Goal: Information Seeking & Learning: Learn about a topic

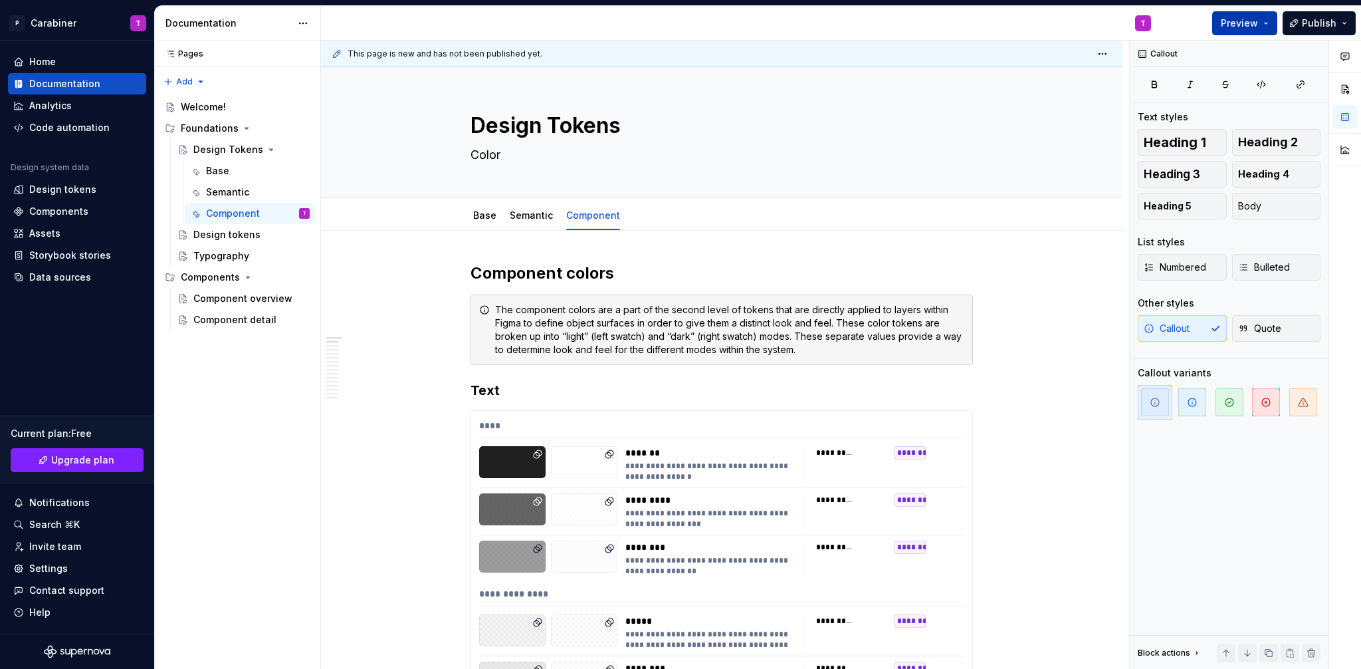
click at [1267, 21] on button "Preview" at bounding box center [1244, 23] width 65 height 24
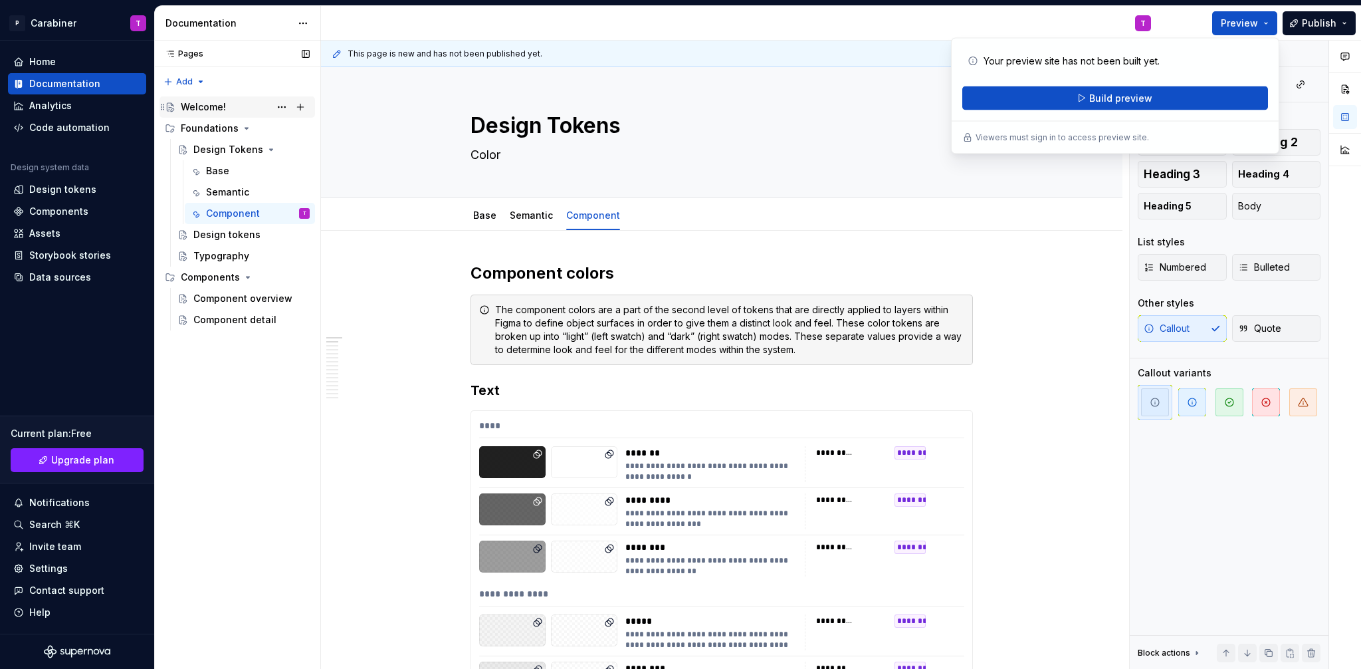
click at [194, 105] on div "Welcome!" at bounding box center [203, 106] width 45 height 13
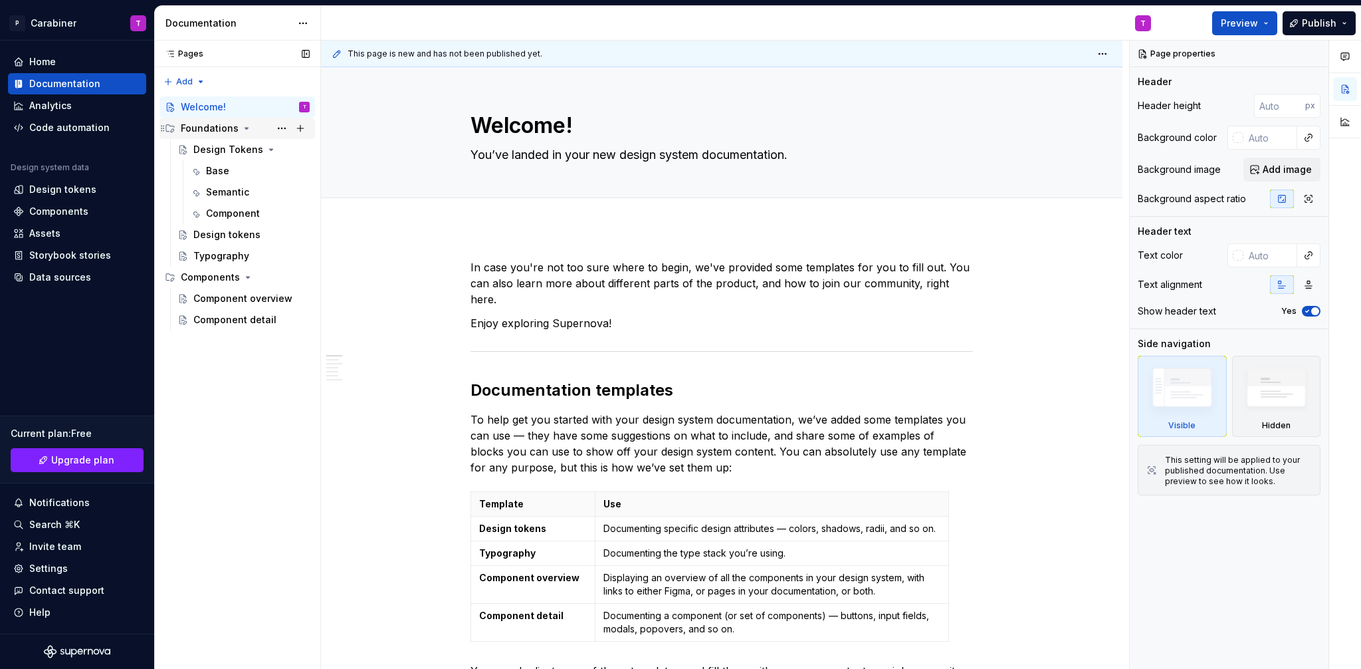
click at [196, 130] on div "Foundations" at bounding box center [210, 128] width 58 height 13
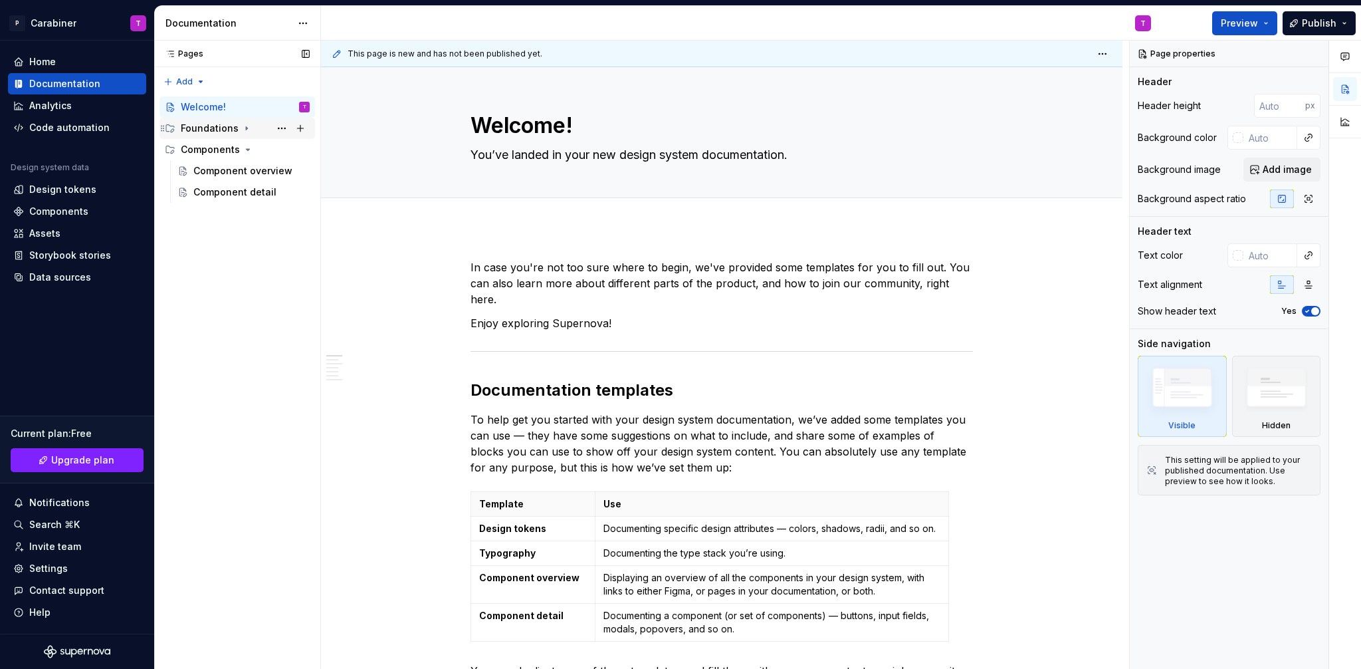
click at [196, 130] on div "Foundations" at bounding box center [210, 128] width 58 height 13
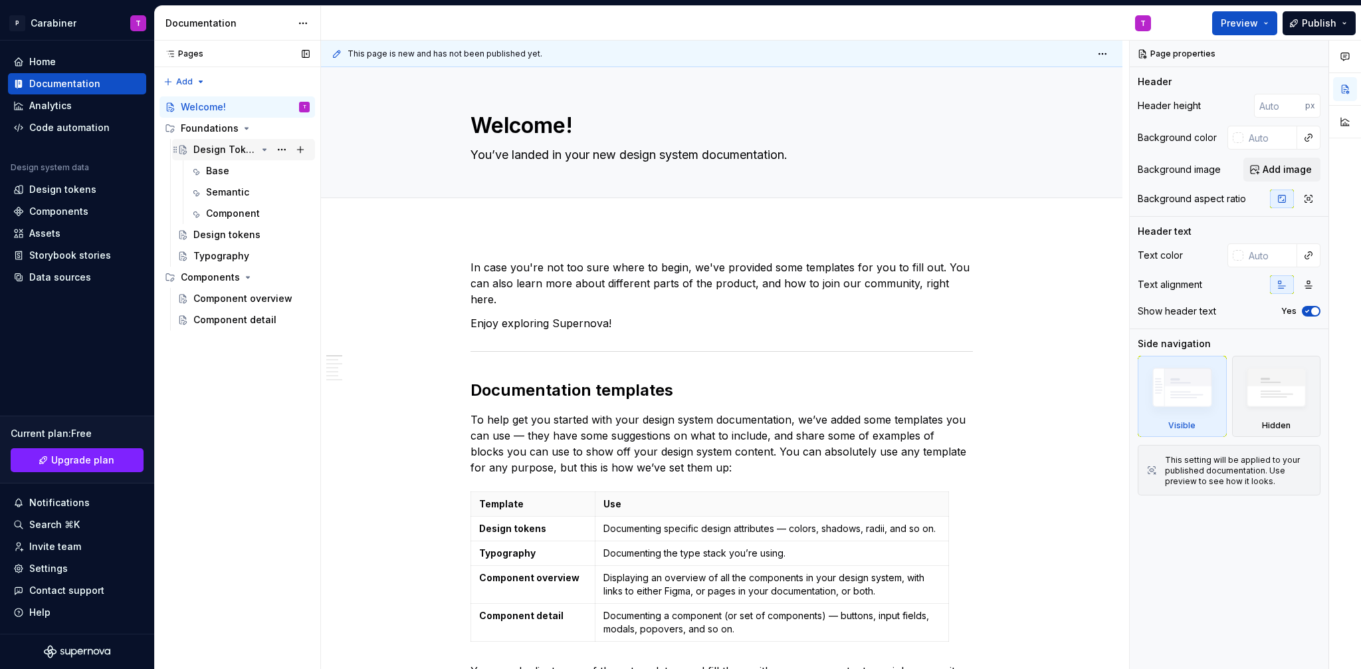
click at [204, 148] on div "Design Tokens" at bounding box center [224, 149] width 63 height 13
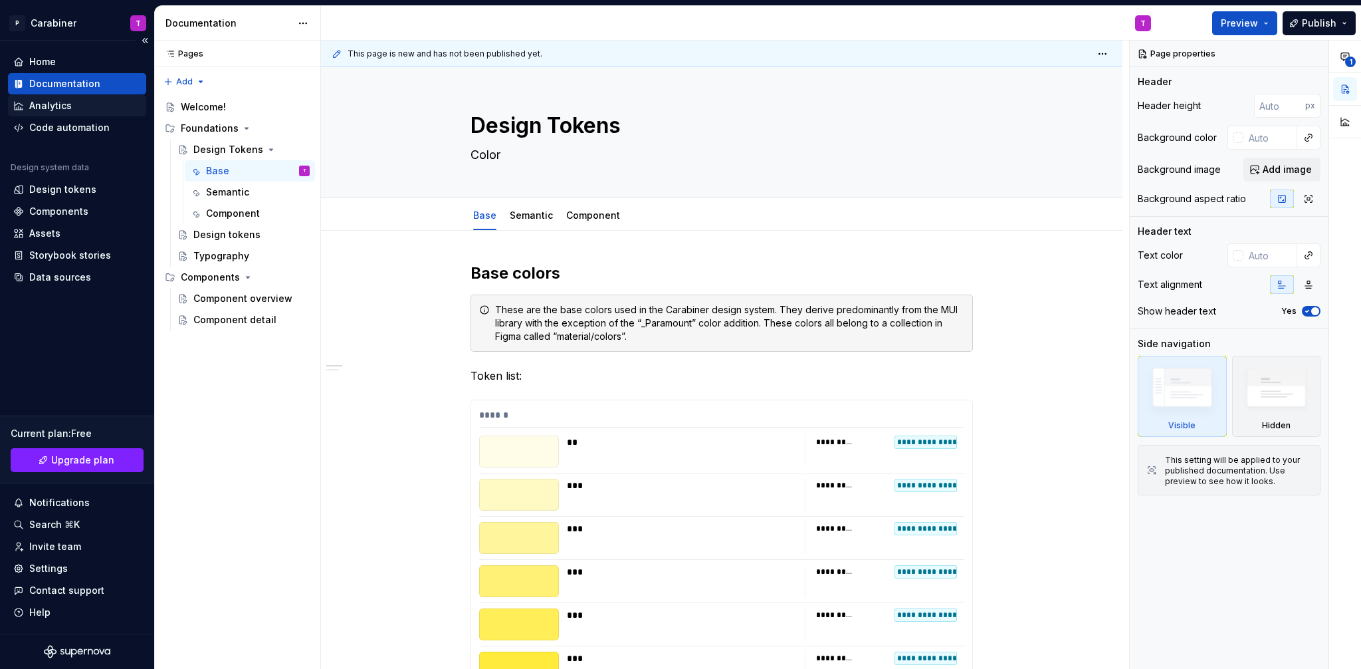
click at [56, 104] on div "Analytics" at bounding box center [50, 105] width 43 height 13
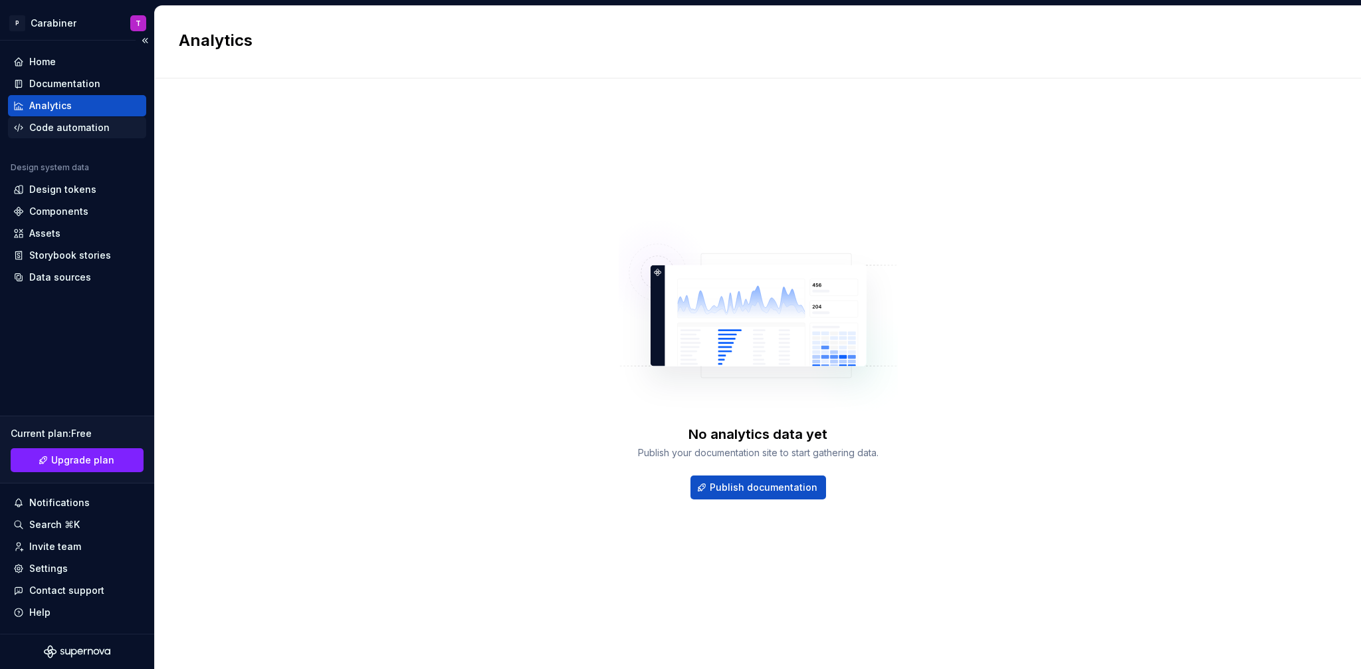
click at [49, 124] on div "Code automation" at bounding box center [69, 127] width 80 height 13
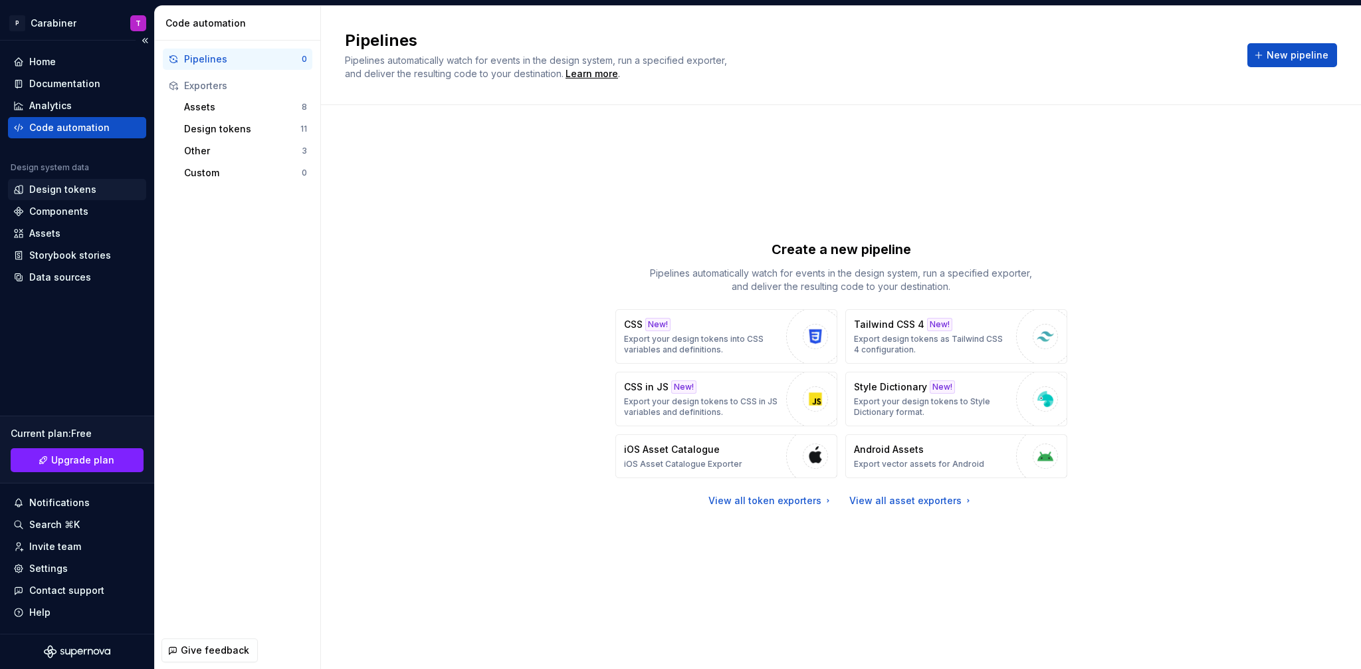
click at [35, 185] on div "Design tokens" at bounding box center [62, 189] width 67 height 13
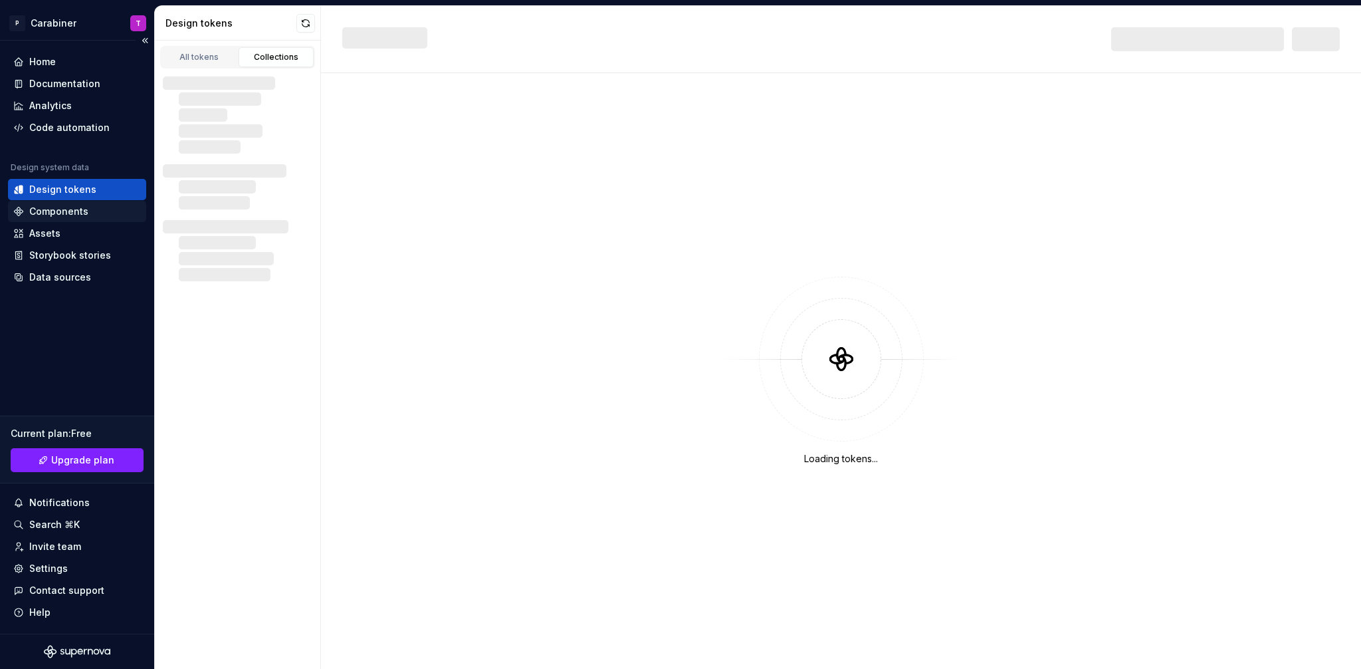
click at [41, 210] on div "Components" at bounding box center [58, 211] width 59 height 13
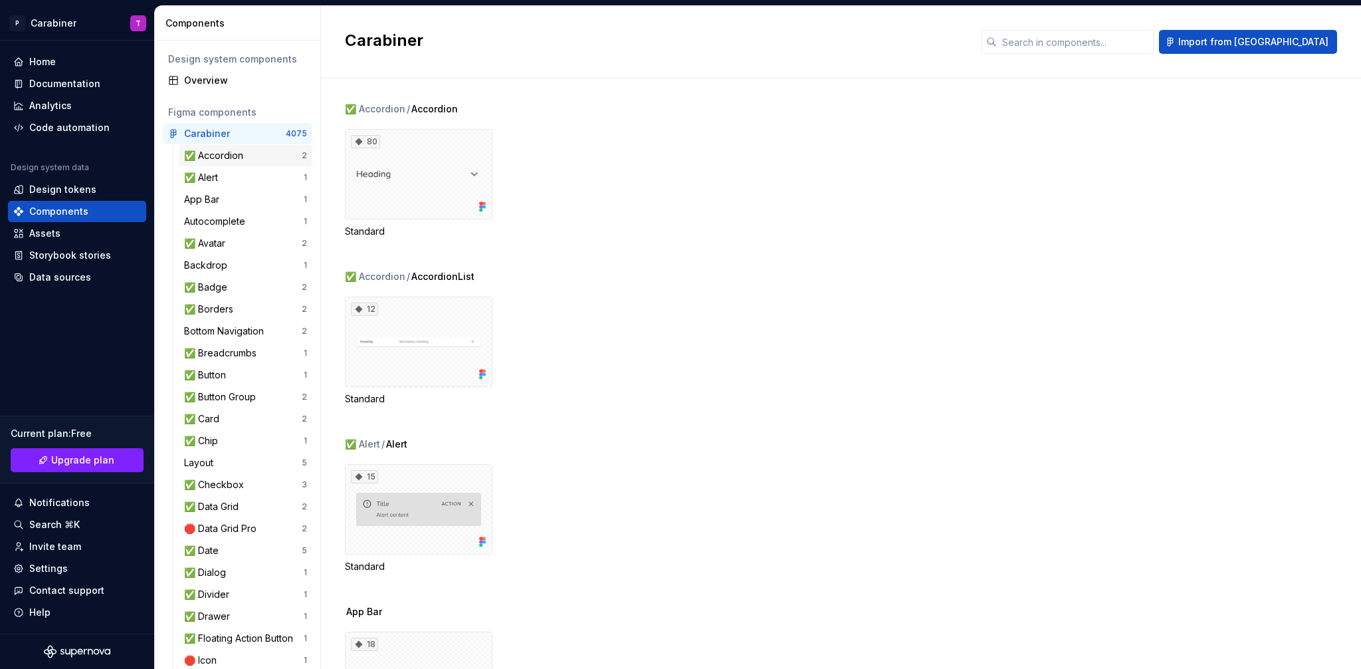
click at [203, 154] on div "✅ Accordion" at bounding box center [216, 155] width 64 height 13
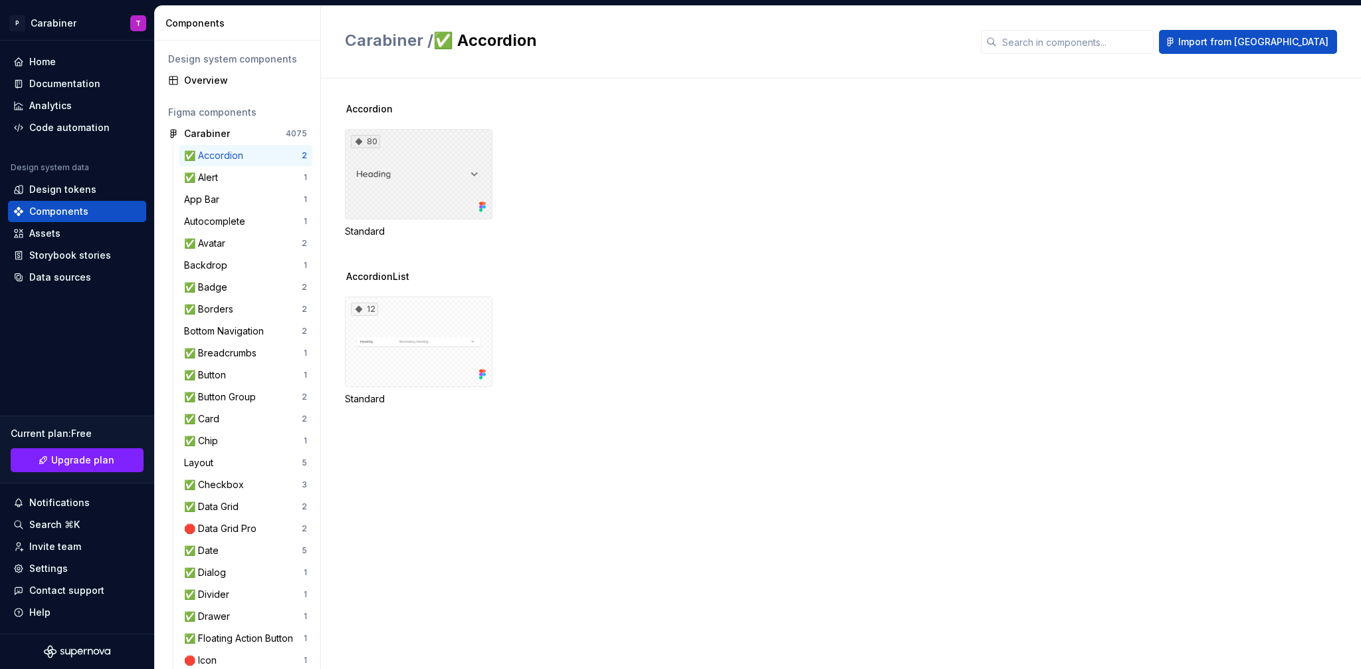
click at [478, 174] on div "80" at bounding box center [419, 174] width 148 height 90
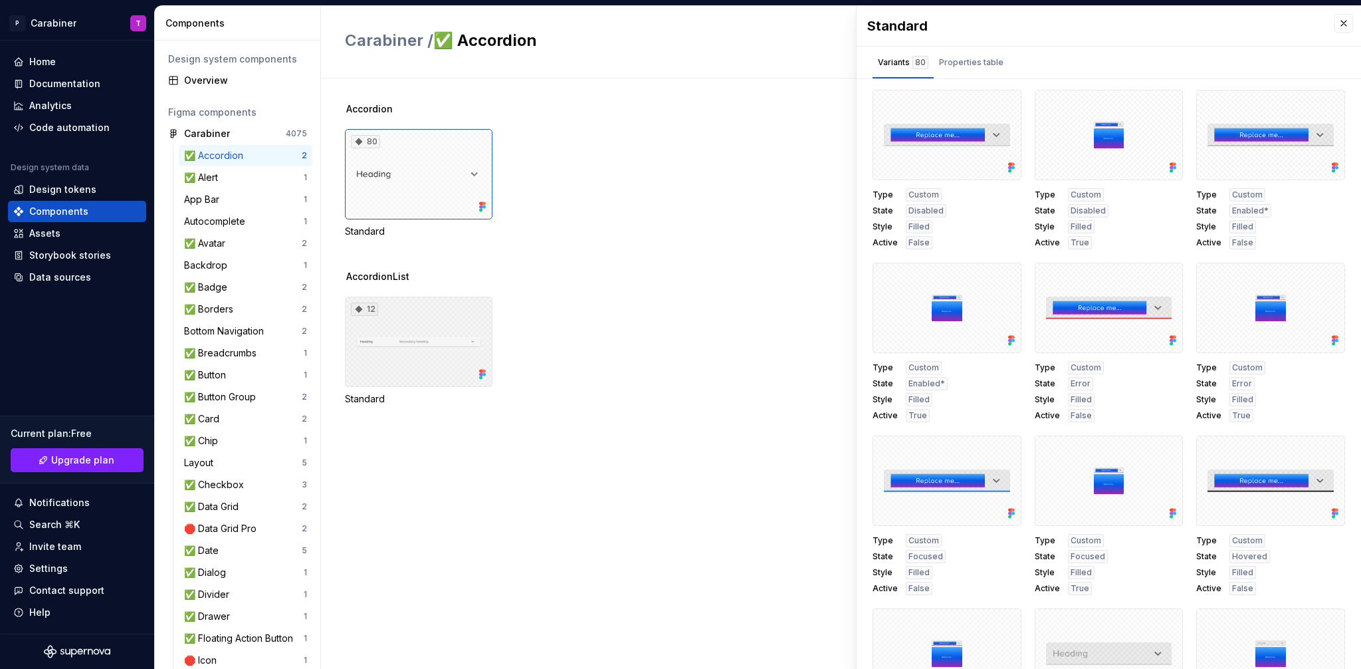
click at [429, 342] on div "12" at bounding box center [419, 341] width 148 height 90
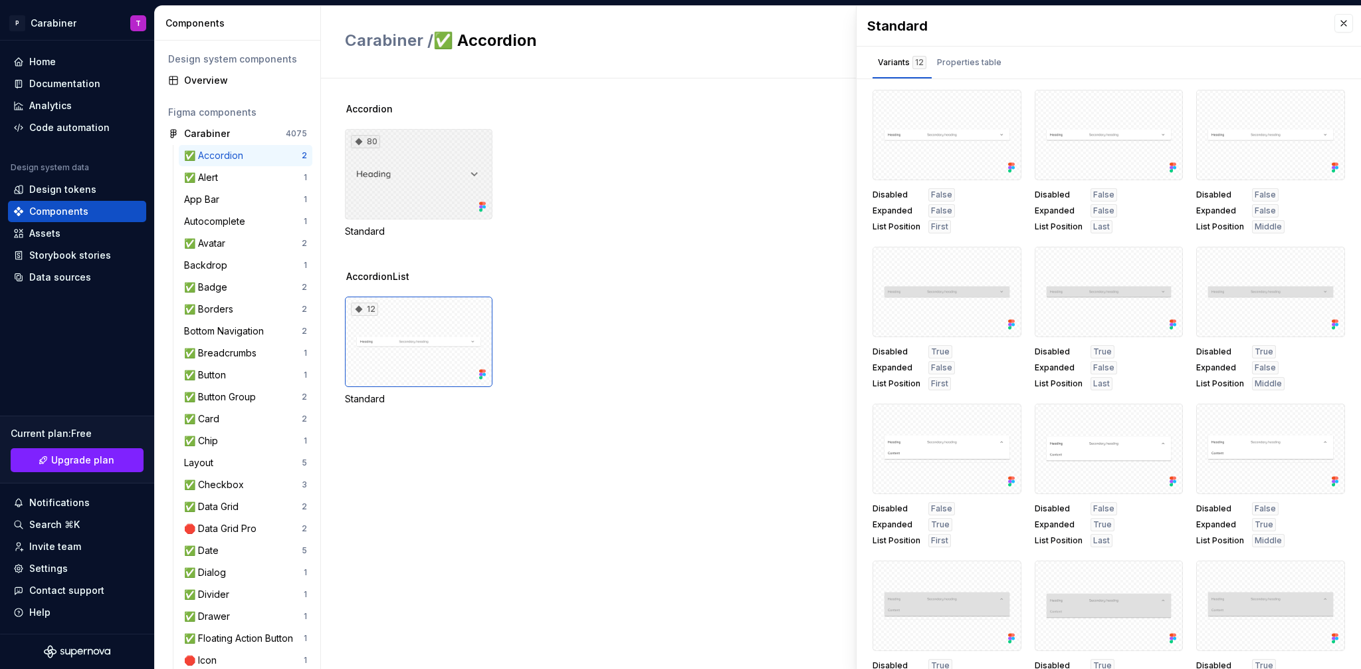
click at [415, 158] on div "80" at bounding box center [419, 174] width 148 height 90
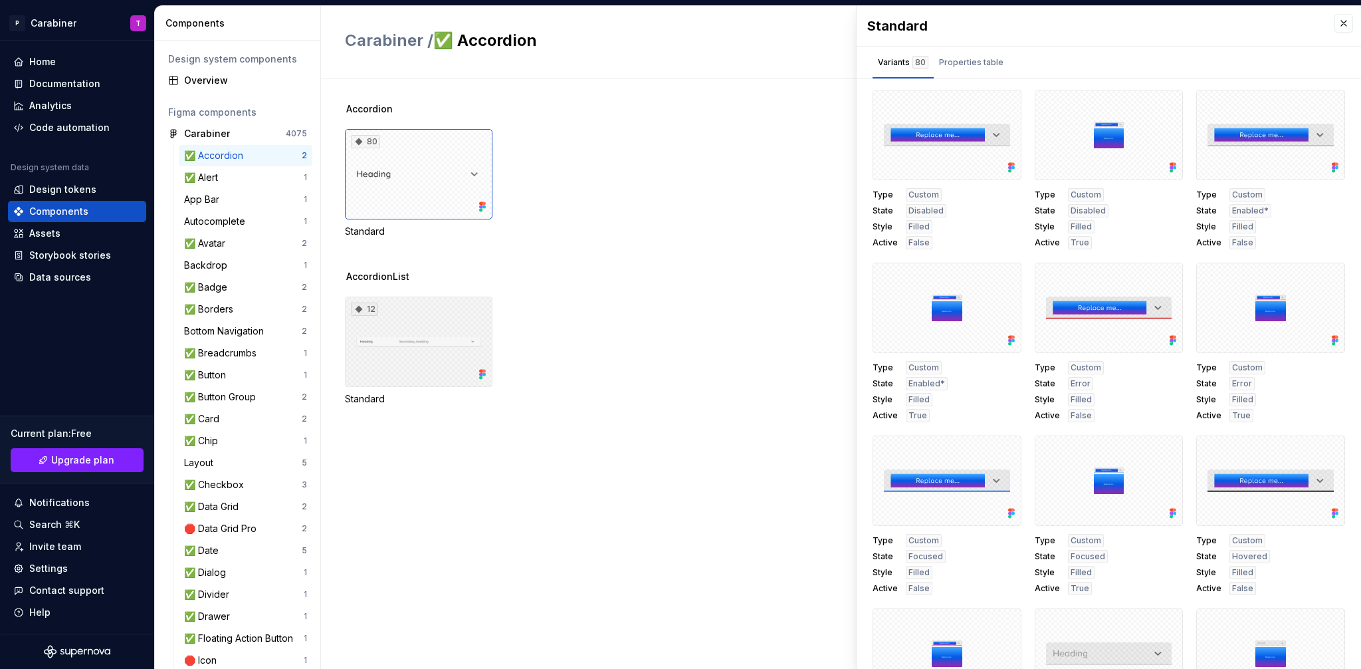
click at [379, 317] on div "12" at bounding box center [419, 341] width 148 height 90
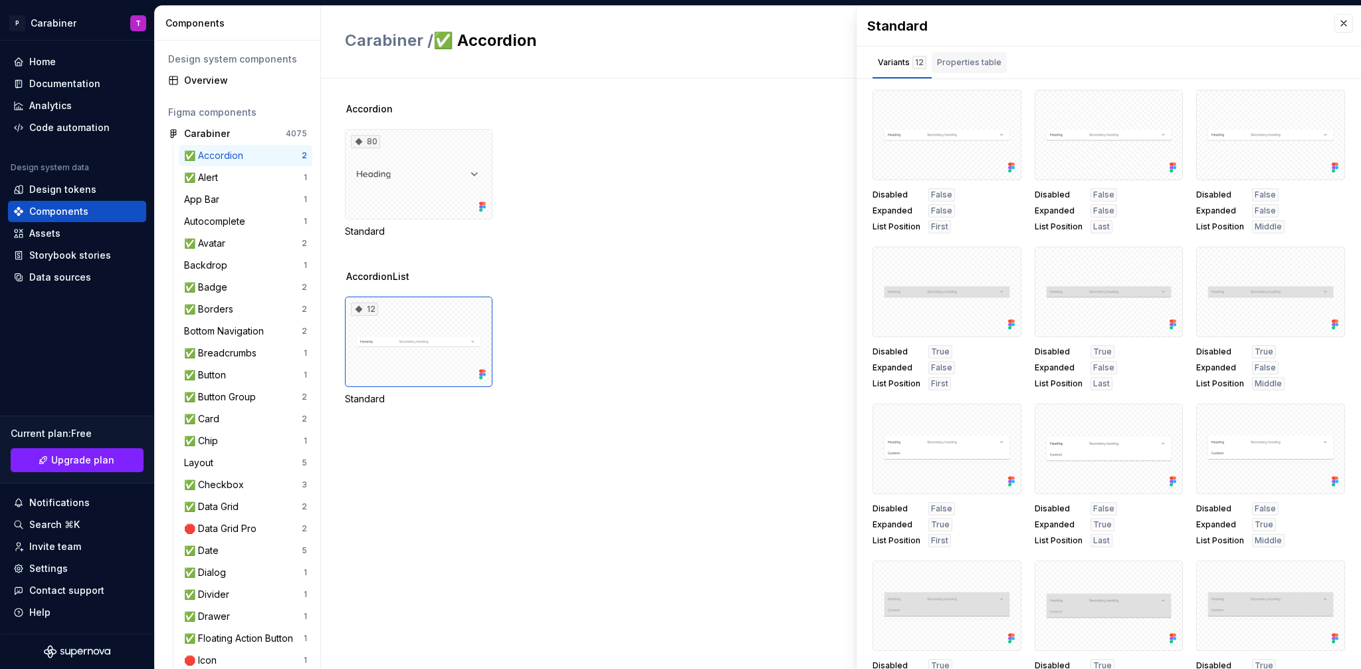
click at [972, 66] on div "Properties table" at bounding box center [969, 62] width 64 height 13
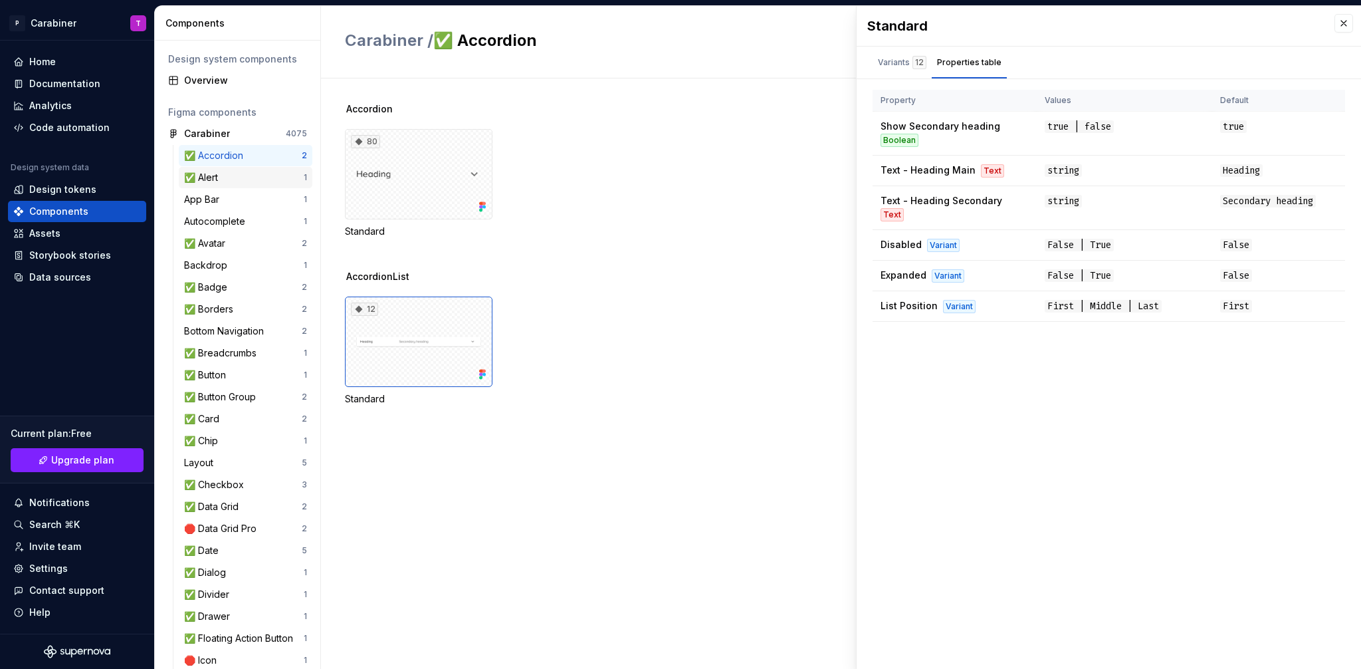
click at [203, 177] on div "✅ Alert" at bounding box center [203, 177] width 39 height 13
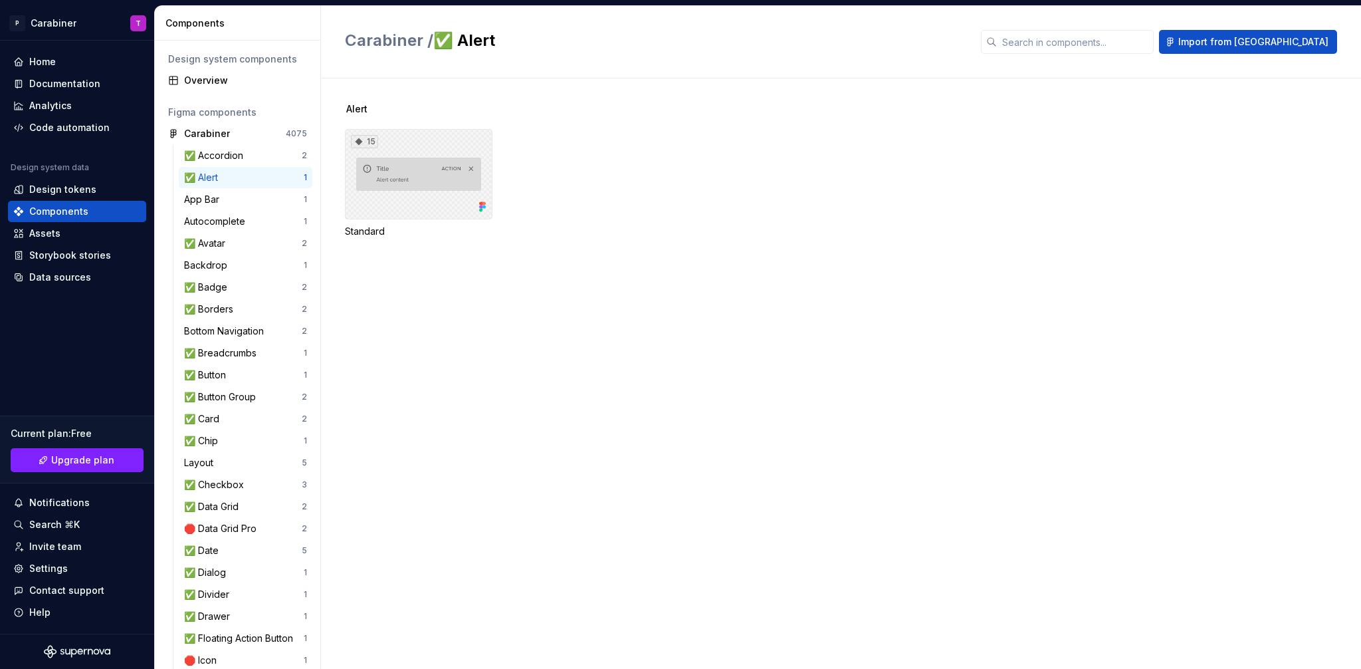
click at [420, 169] on div "15" at bounding box center [419, 174] width 148 height 90
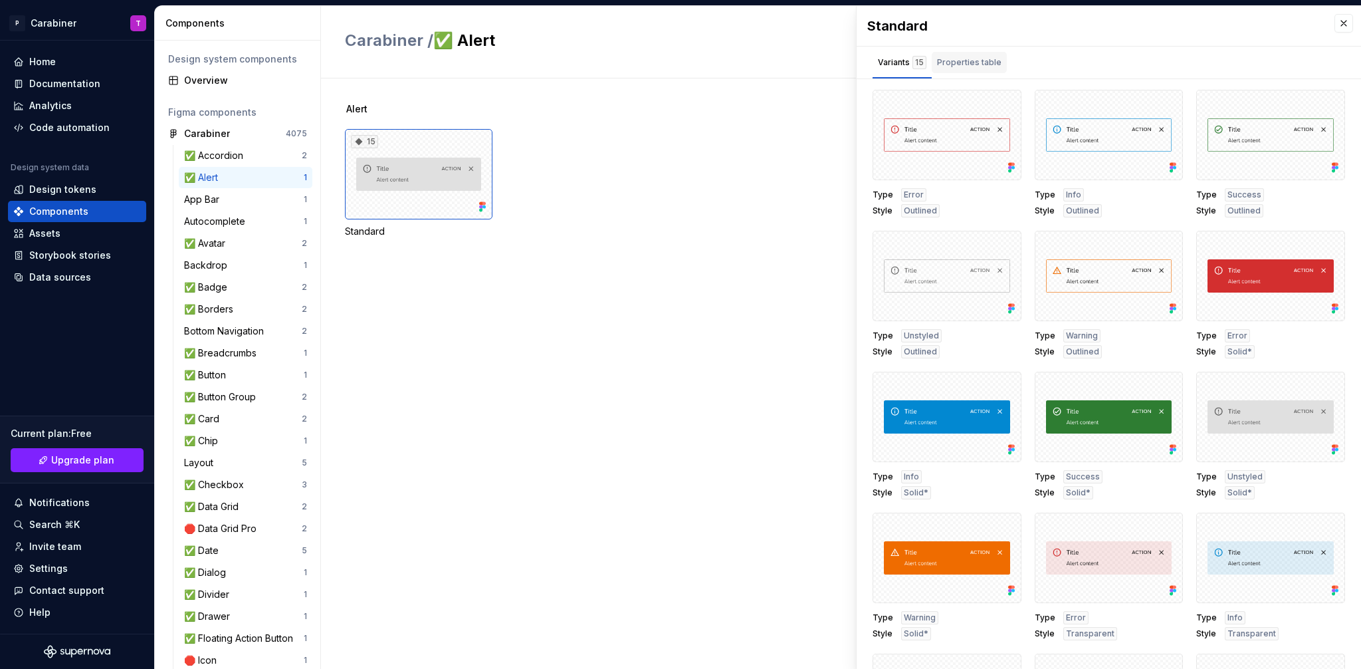
click at [982, 53] on div "Properties table" at bounding box center [969, 62] width 75 height 21
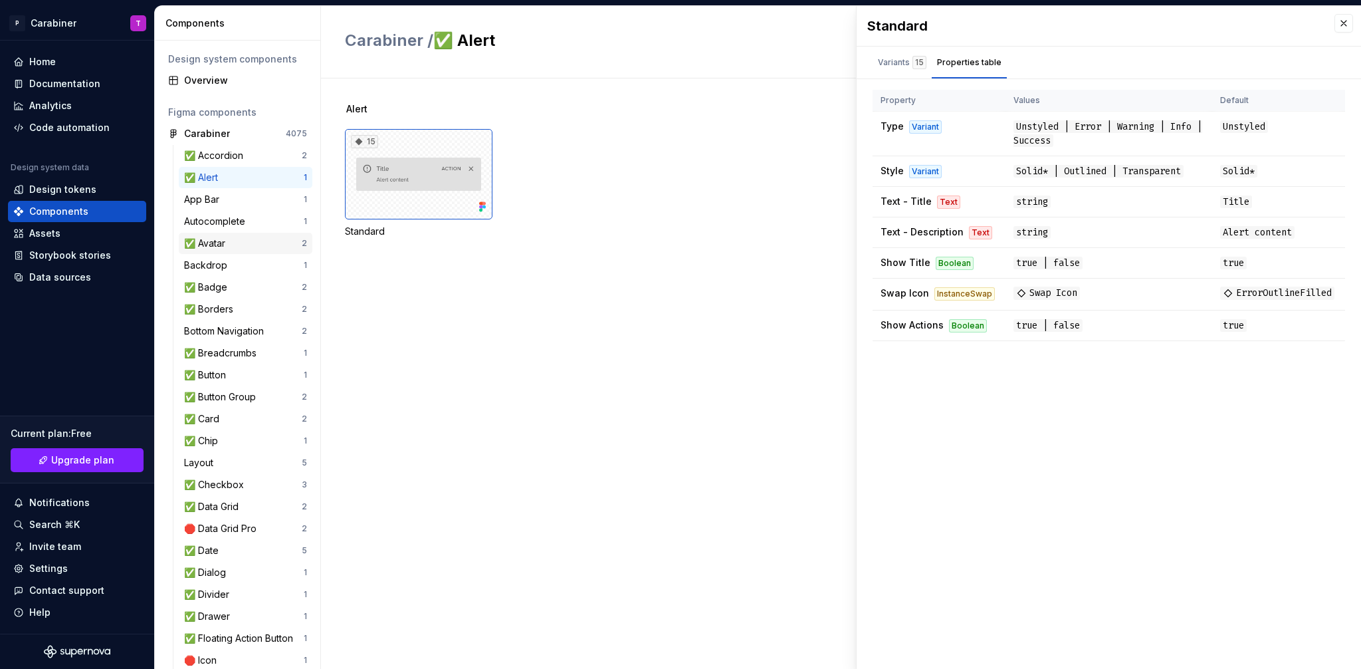
click at [202, 239] on div "✅ Avatar" at bounding box center [207, 243] width 47 height 13
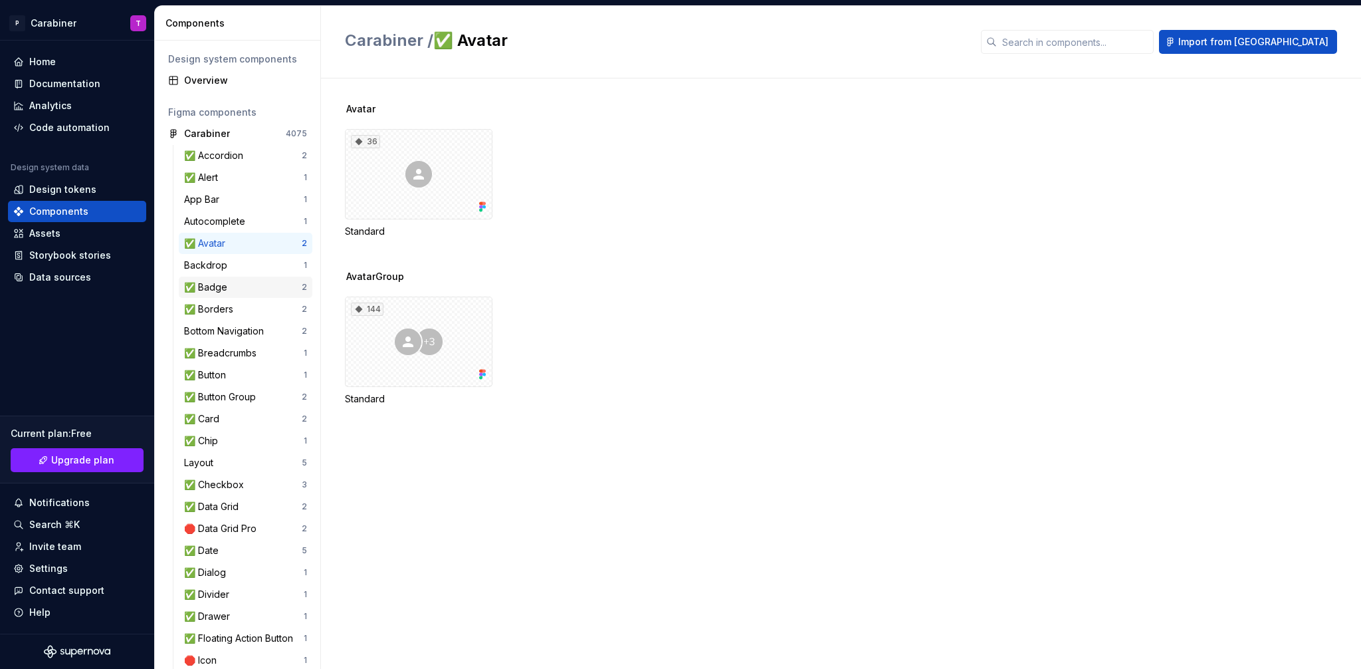
click at [202, 287] on div "✅ Badge" at bounding box center [208, 286] width 49 height 13
click at [210, 310] on div "✅ Borders" at bounding box center [211, 308] width 54 height 13
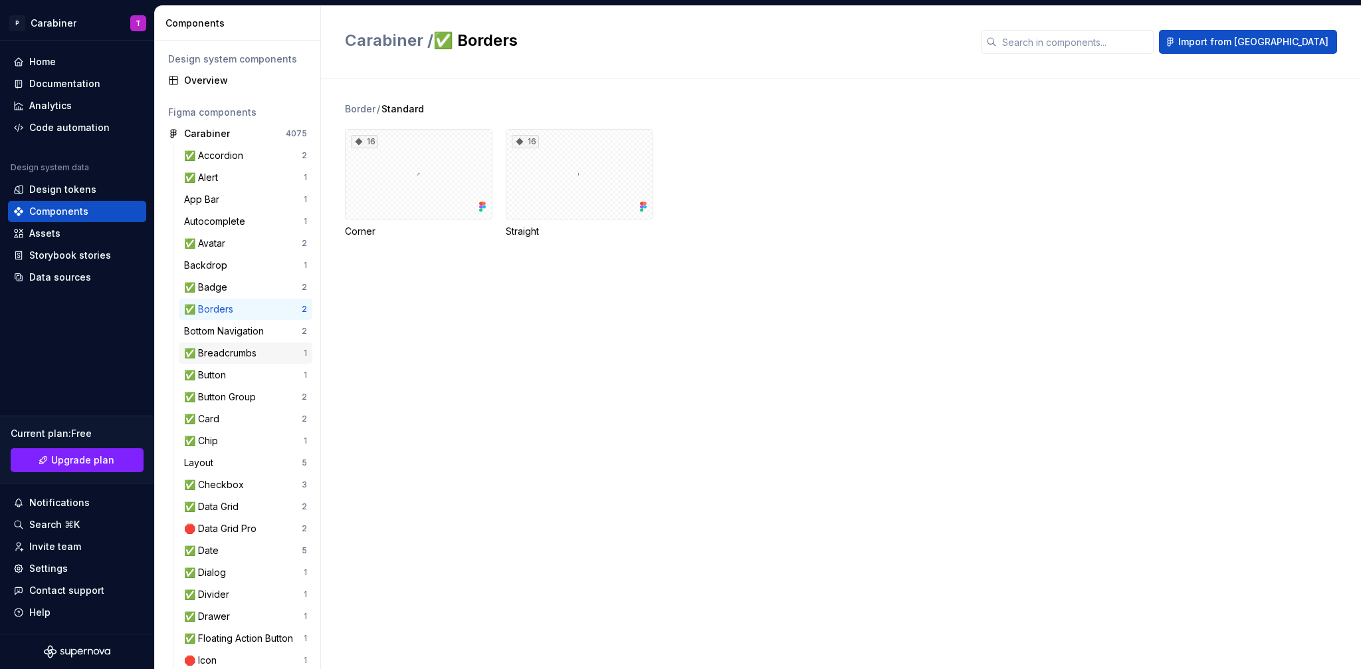
click at [210, 352] on div "✅ Breadcrumbs" at bounding box center [223, 352] width 78 height 13
click at [208, 376] on div "✅ Button" at bounding box center [207, 374] width 47 height 13
click at [209, 394] on div "✅ Button Group" at bounding box center [222, 396] width 77 height 13
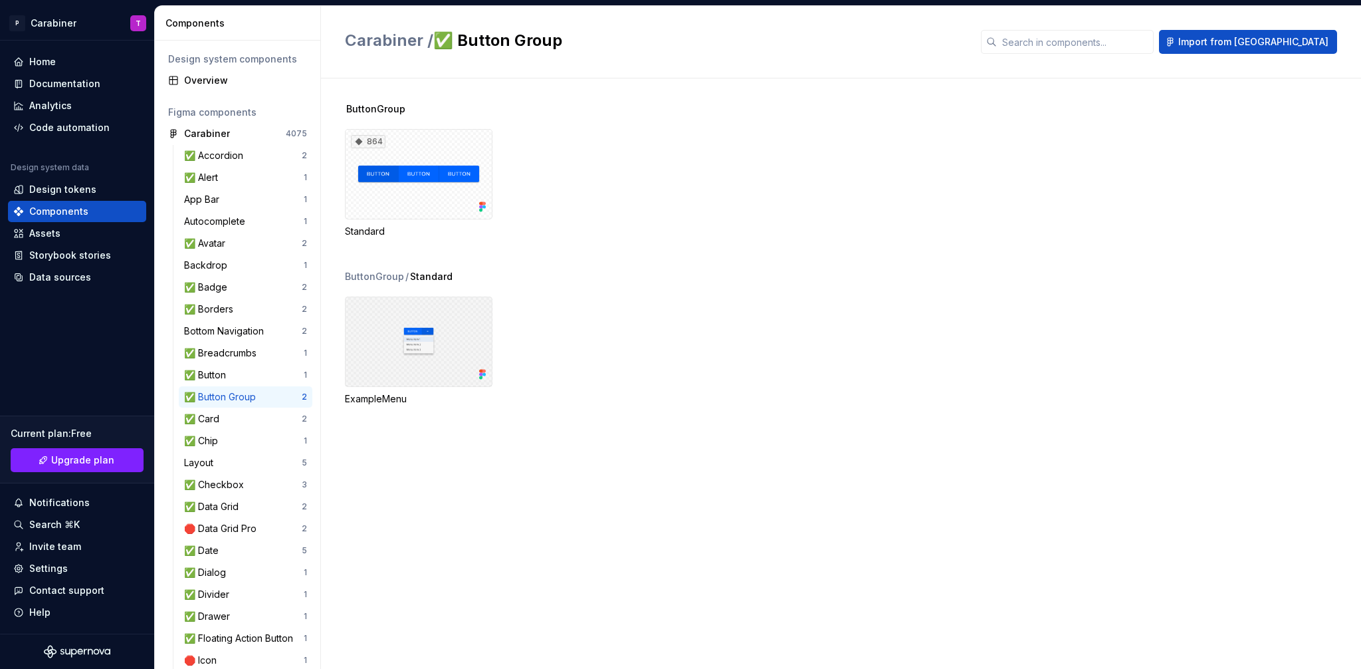
click at [416, 341] on div at bounding box center [419, 341] width 148 height 90
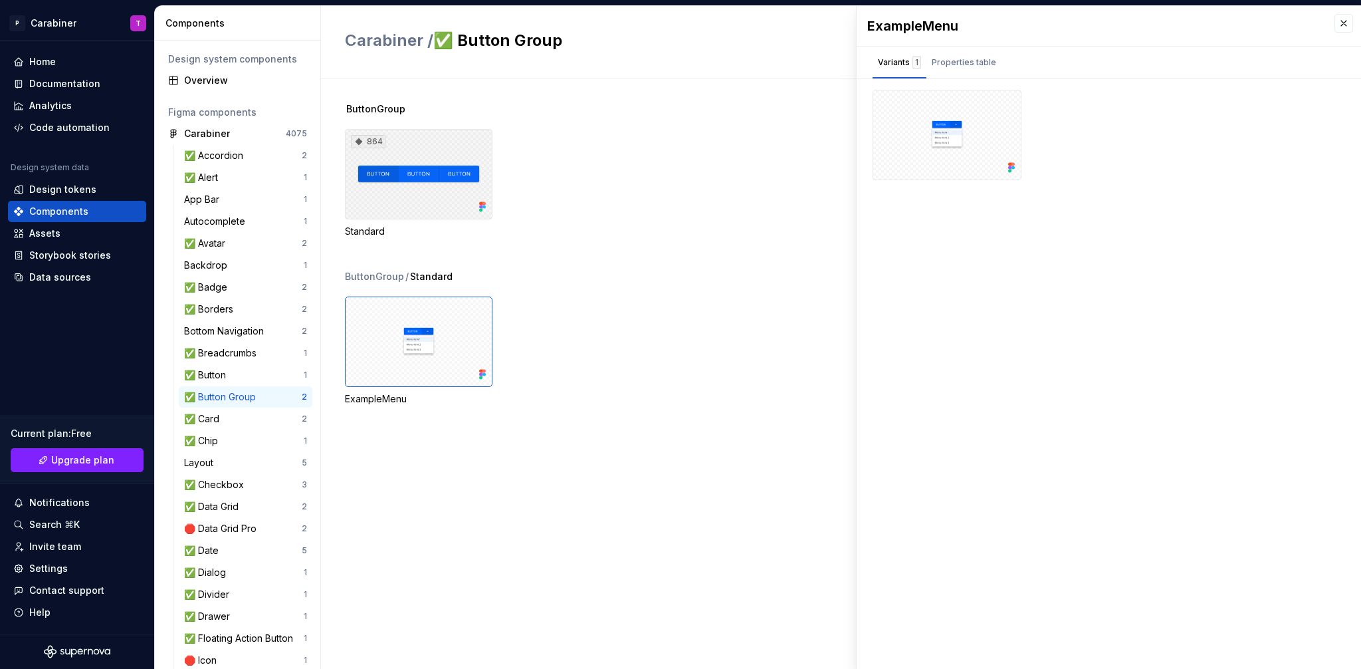
click at [417, 177] on div "864" at bounding box center [419, 174] width 148 height 90
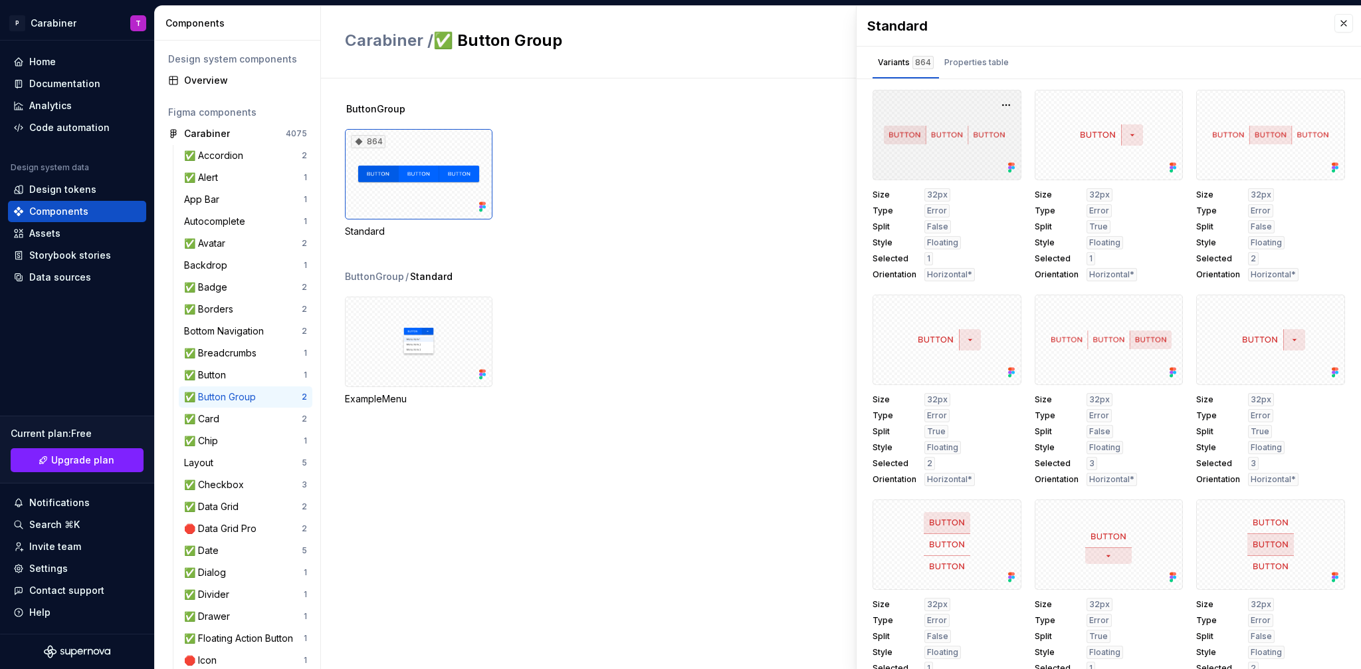
click at [938, 140] on div at bounding box center [947, 135] width 149 height 90
click at [997, 104] on button "button" at bounding box center [1006, 105] width 19 height 19
click at [932, 103] on div at bounding box center [947, 135] width 149 height 90
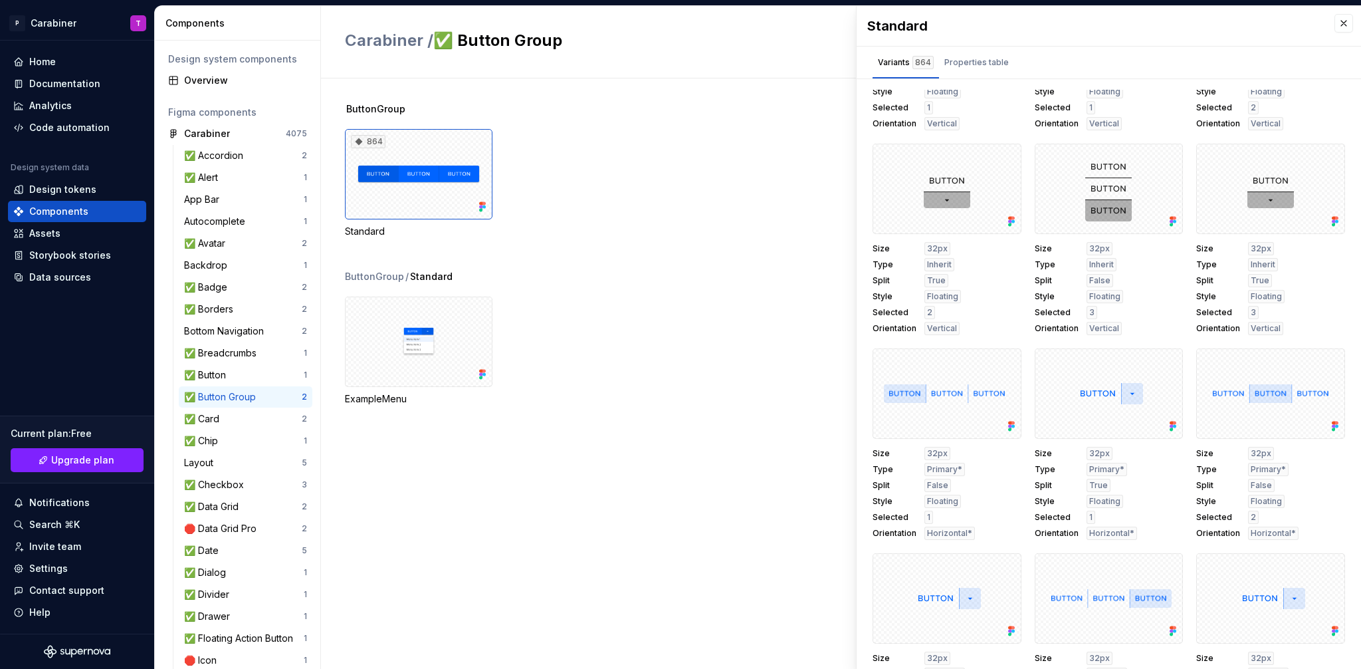
scroll to position [2411, 0]
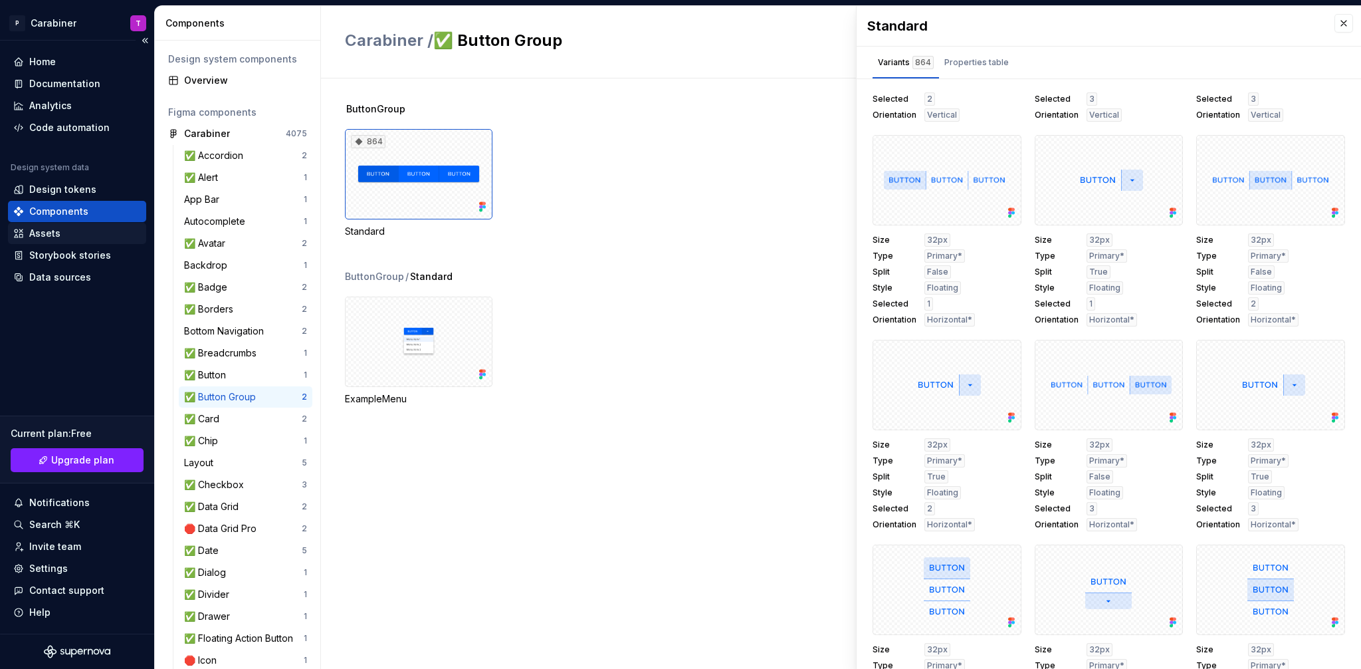
click at [34, 233] on div "Assets" at bounding box center [44, 233] width 31 height 13
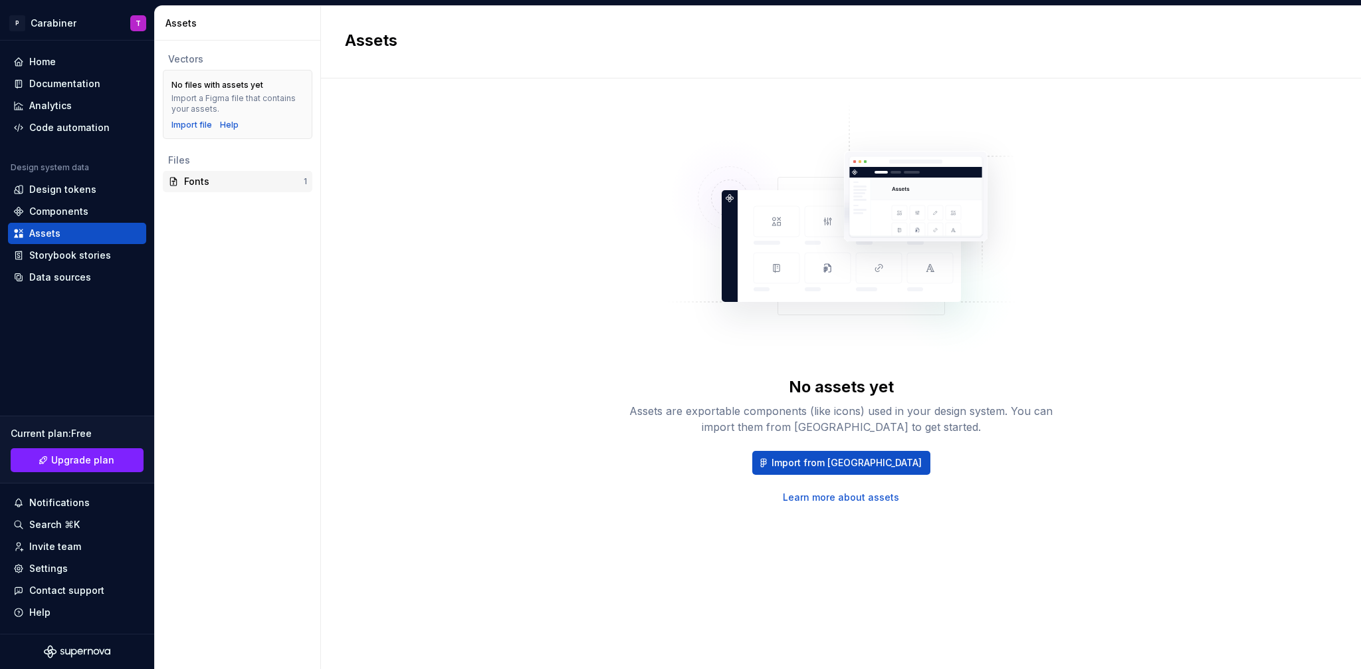
click at [199, 183] on div "Fonts" at bounding box center [244, 181] width 120 height 13
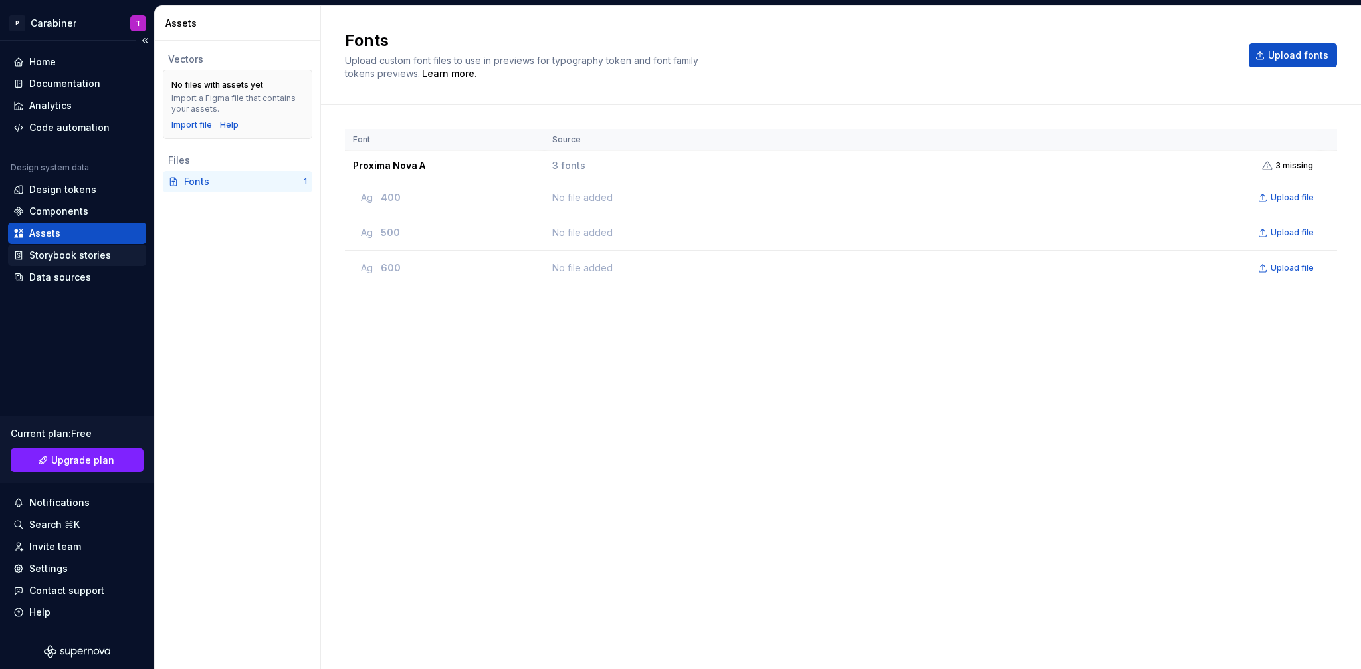
click at [41, 259] on div "Storybook stories" at bounding box center [70, 255] width 82 height 13
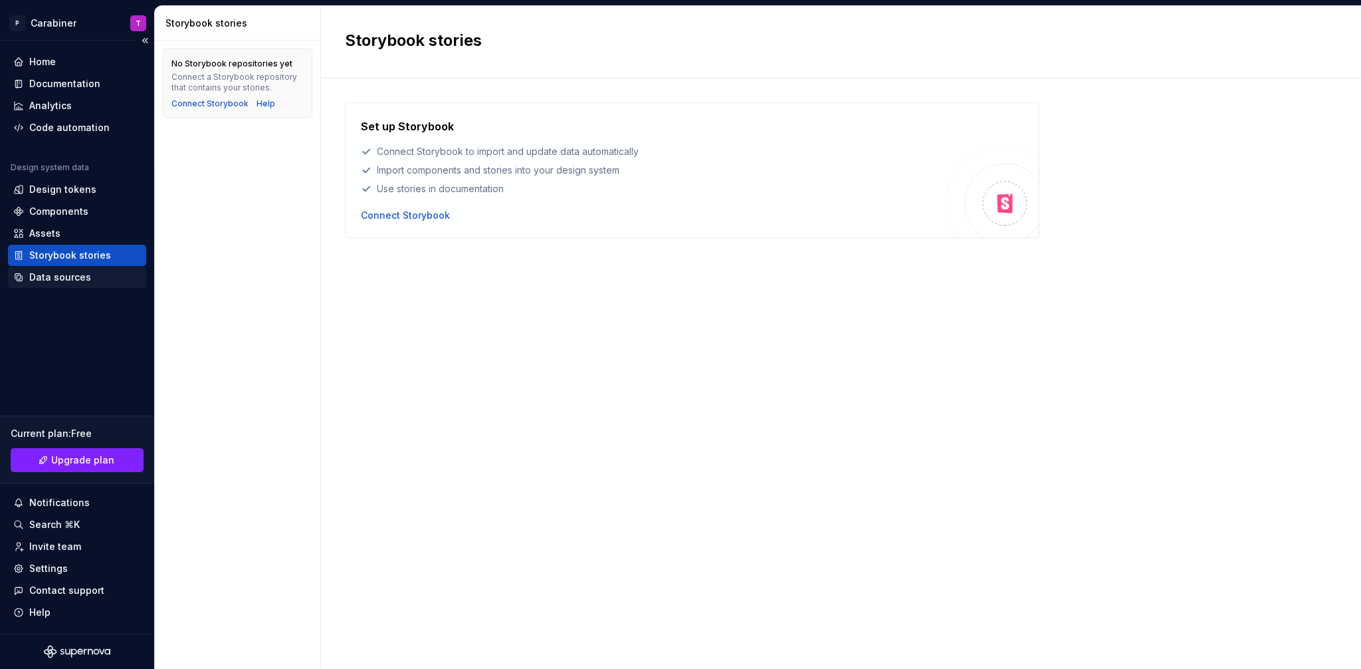
click at [46, 277] on div "Data sources" at bounding box center [60, 277] width 62 height 13
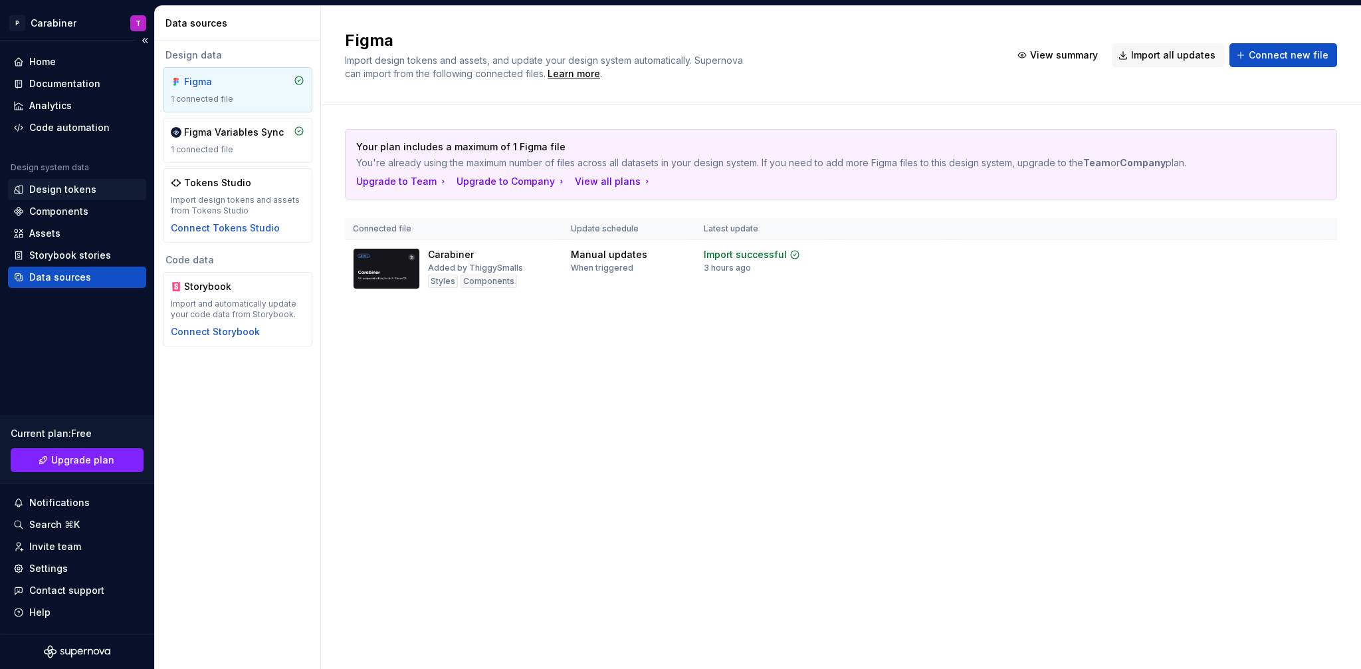
click at [47, 188] on div "Design tokens" at bounding box center [62, 189] width 67 height 13
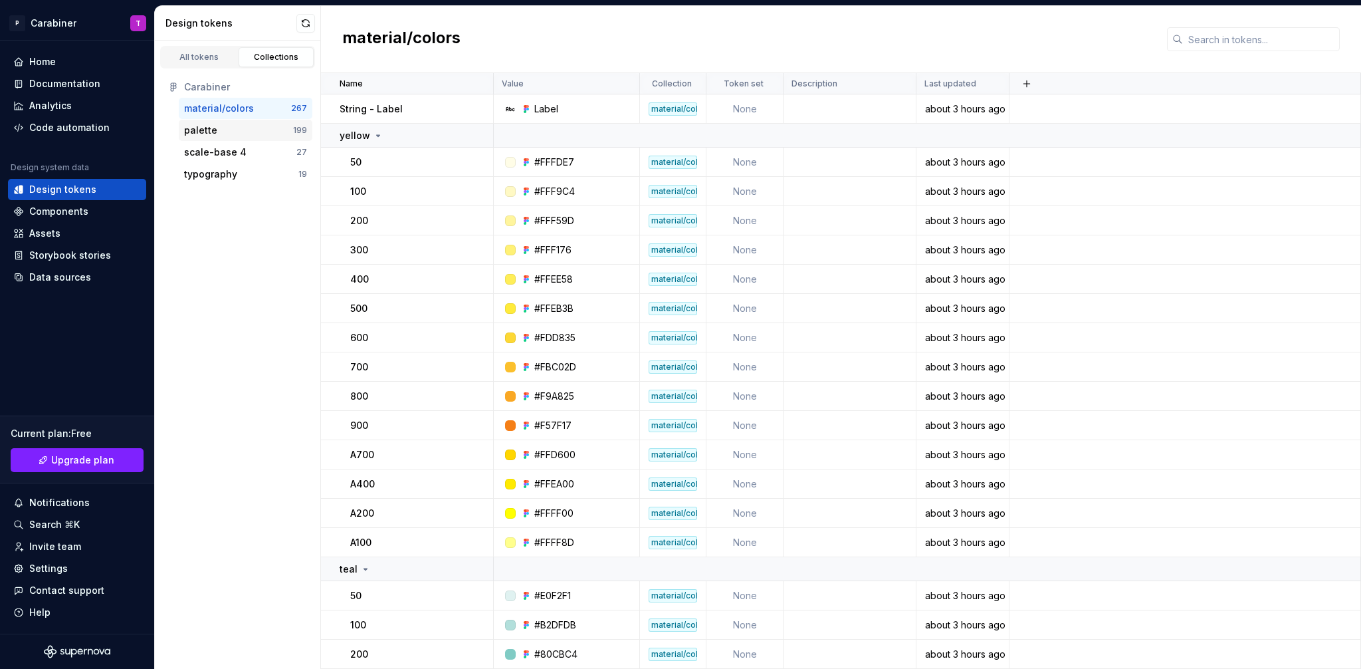
click at [195, 130] on div "palette" at bounding box center [200, 130] width 33 height 13
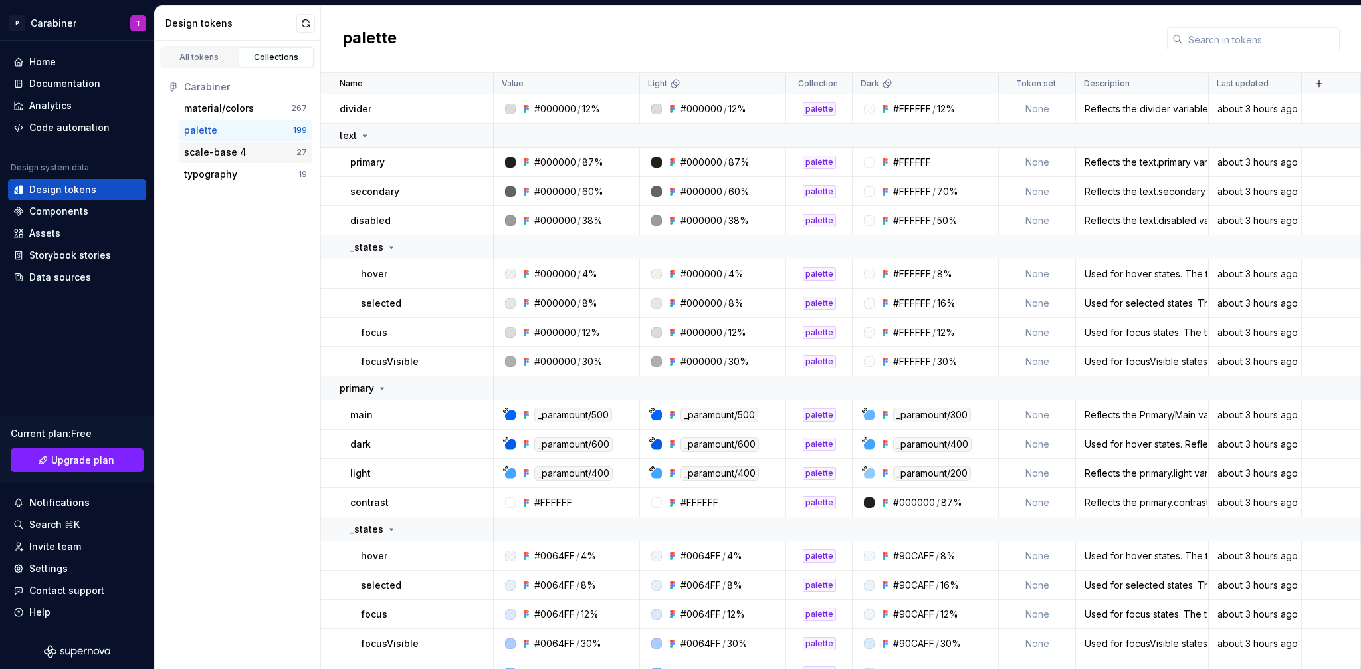
click at [220, 155] on div "scale-base 4" at bounding box center [215, 152] width 62 height 13
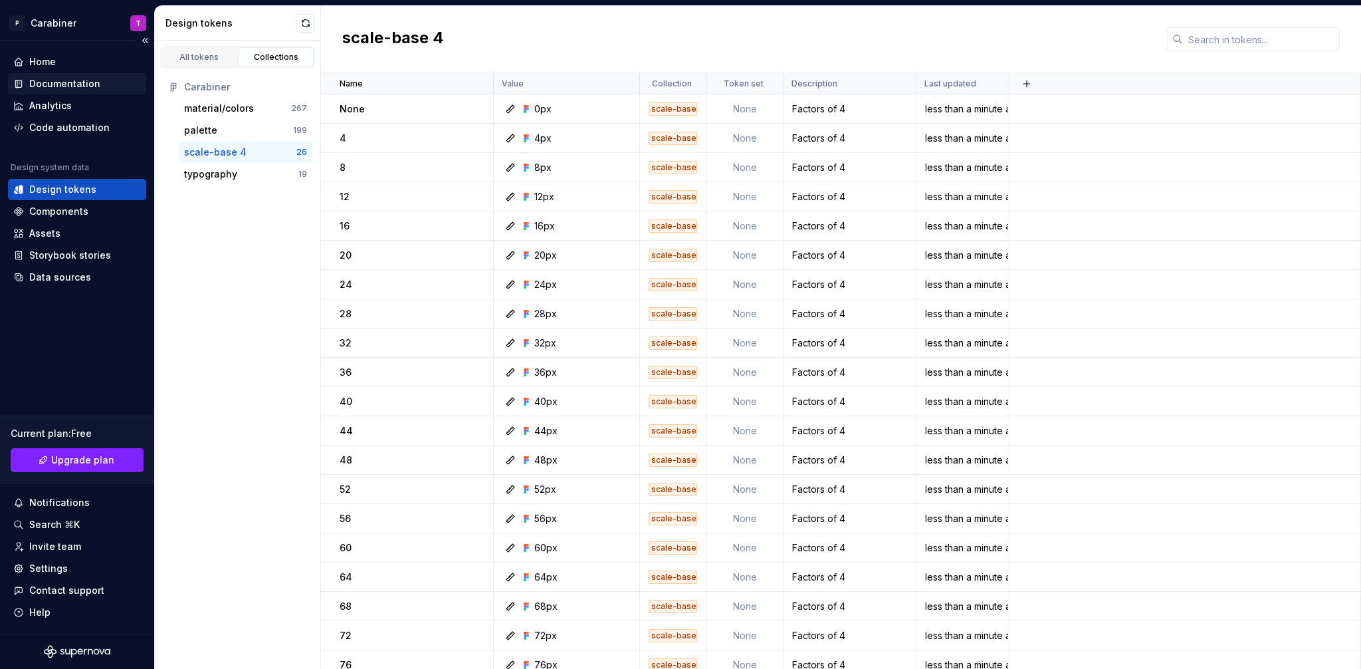
click at [43, 83] on div "Documentation" at bounding box center [64, 83] width 71 height 13
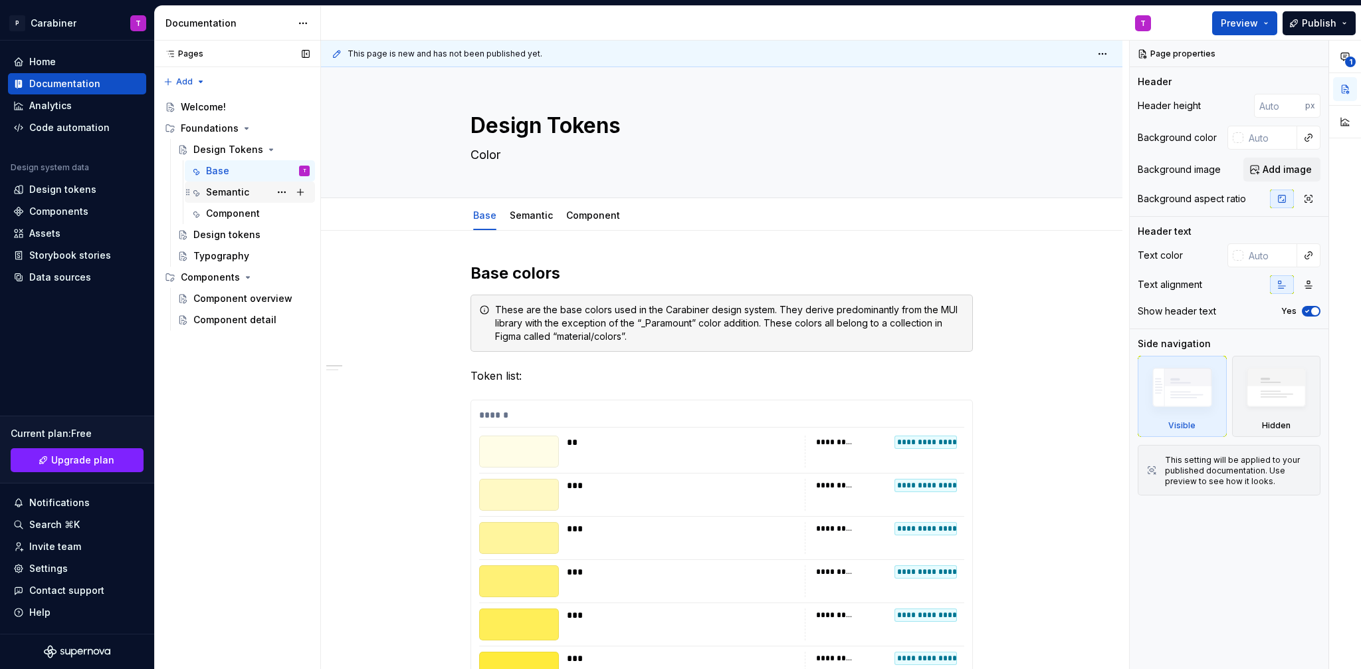
click at [221, 190] on div "Semantic" at bounding box center [227, 191] width 43 height 13
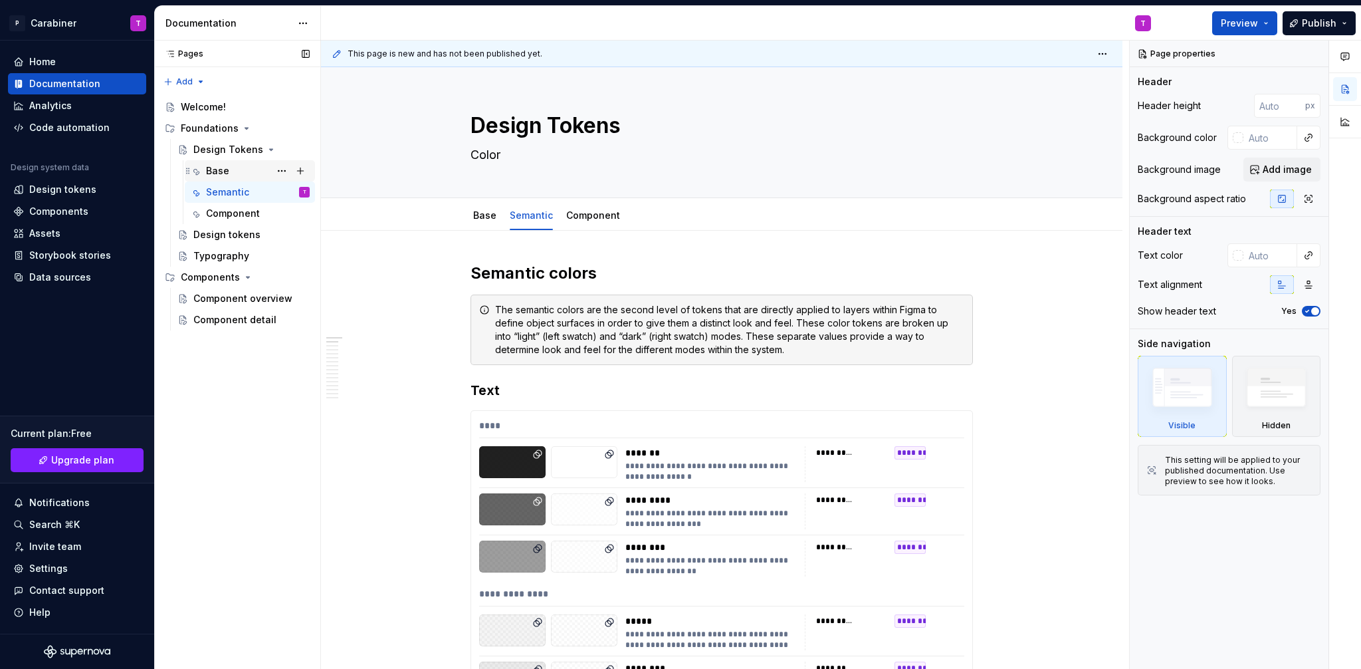
click at [215, 168] on div "Base" at bounding box center [217, 170] width 23 height 13
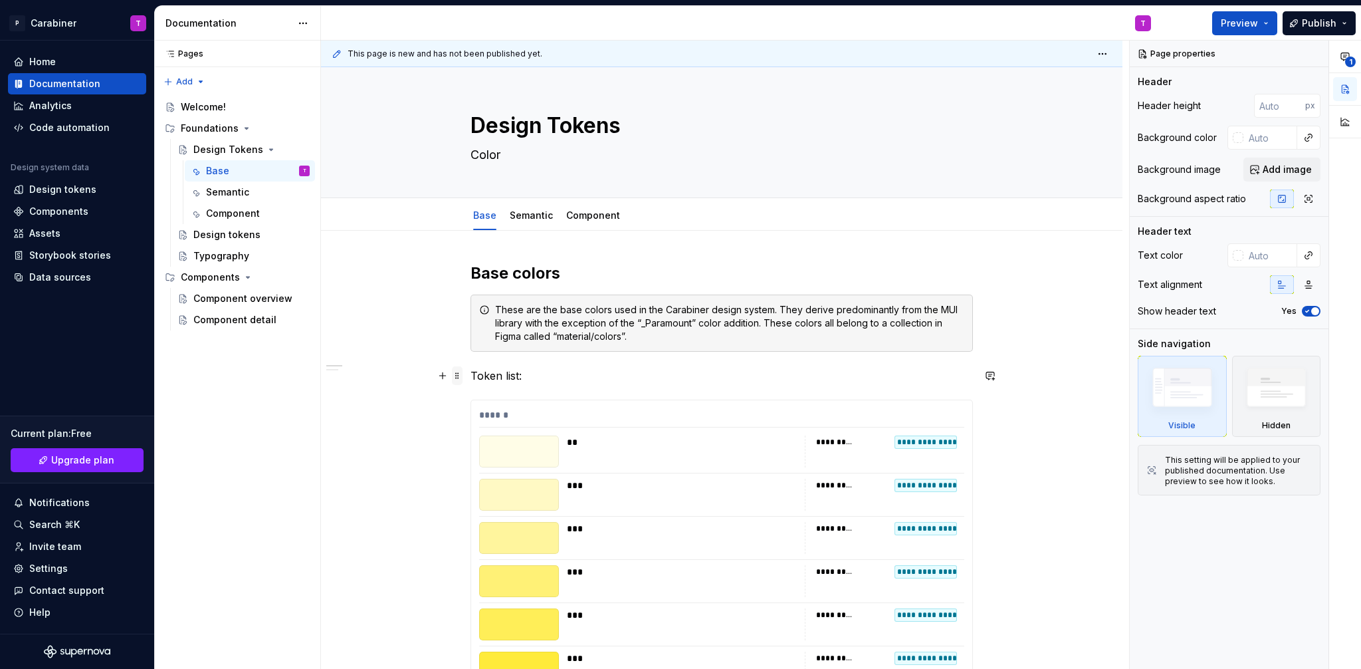
click at [457, 374] on span at bounding box center [457, 375] width 11 height 19
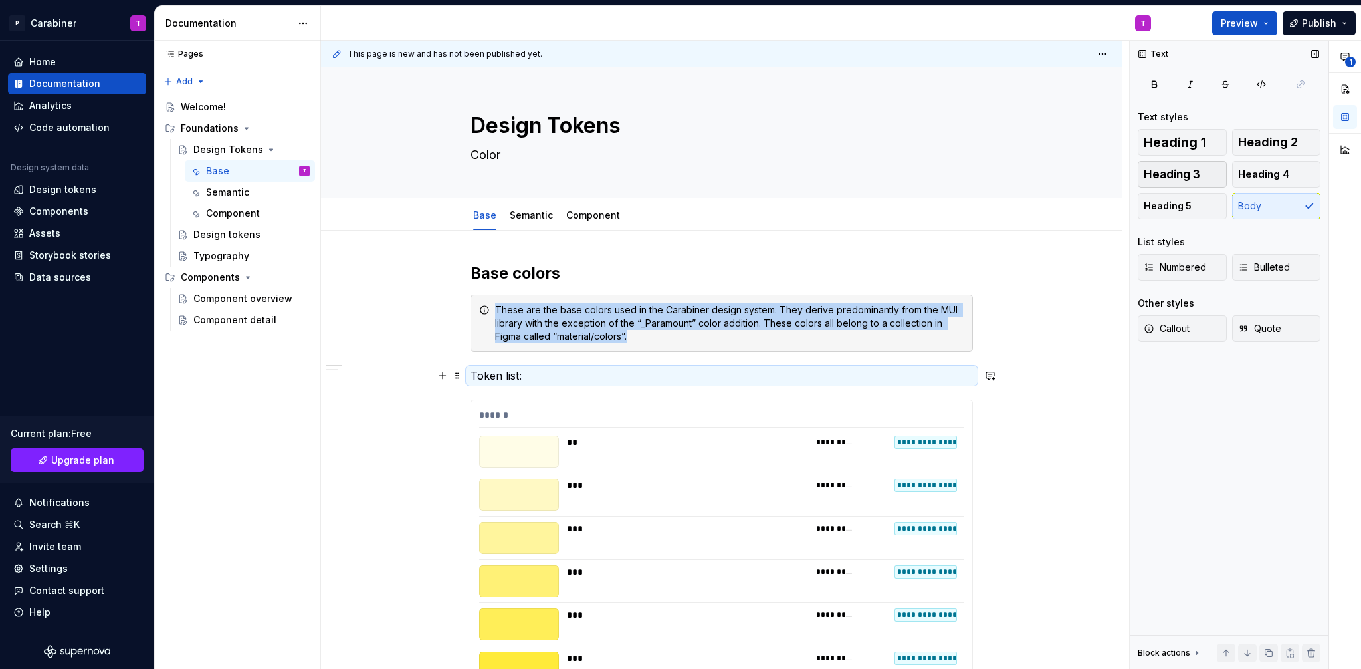
click at [1174, 173] on span "Heading 3" at bounding box center [1172, 173] width 56 height 13
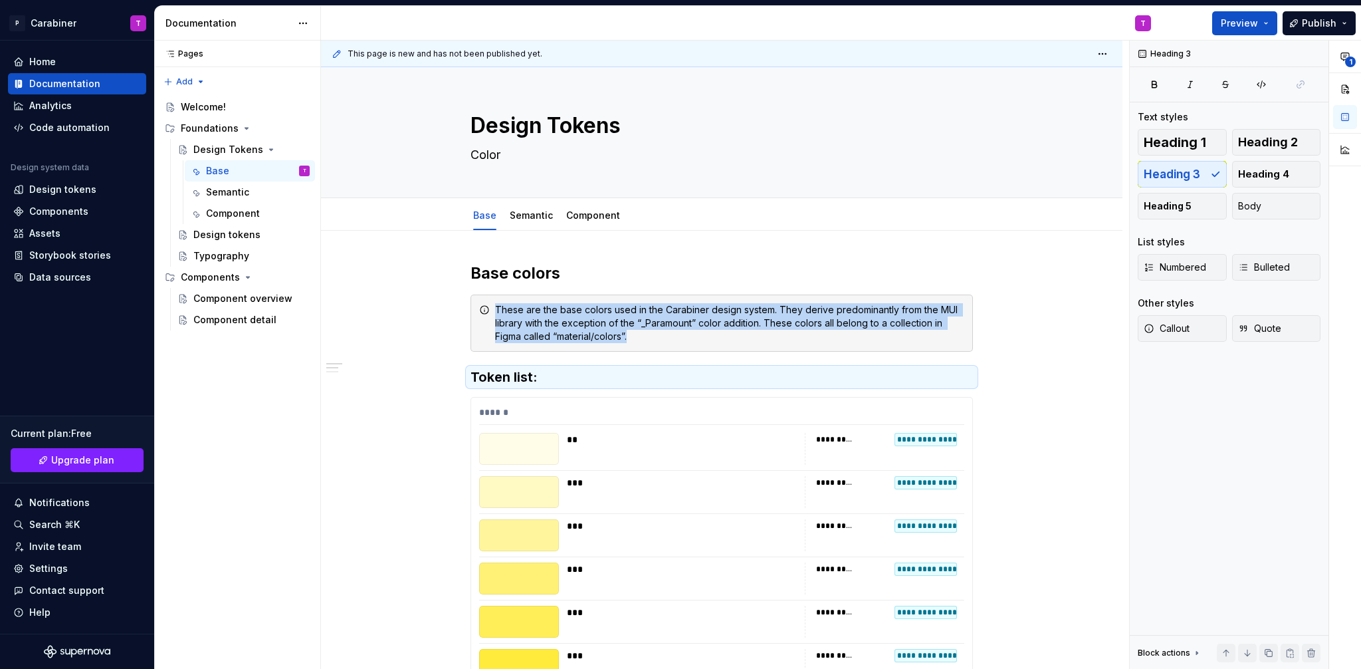
type textarea "*"
click at [439, 378] on button "button" at bounding box center [442, 377] width 19 height 19
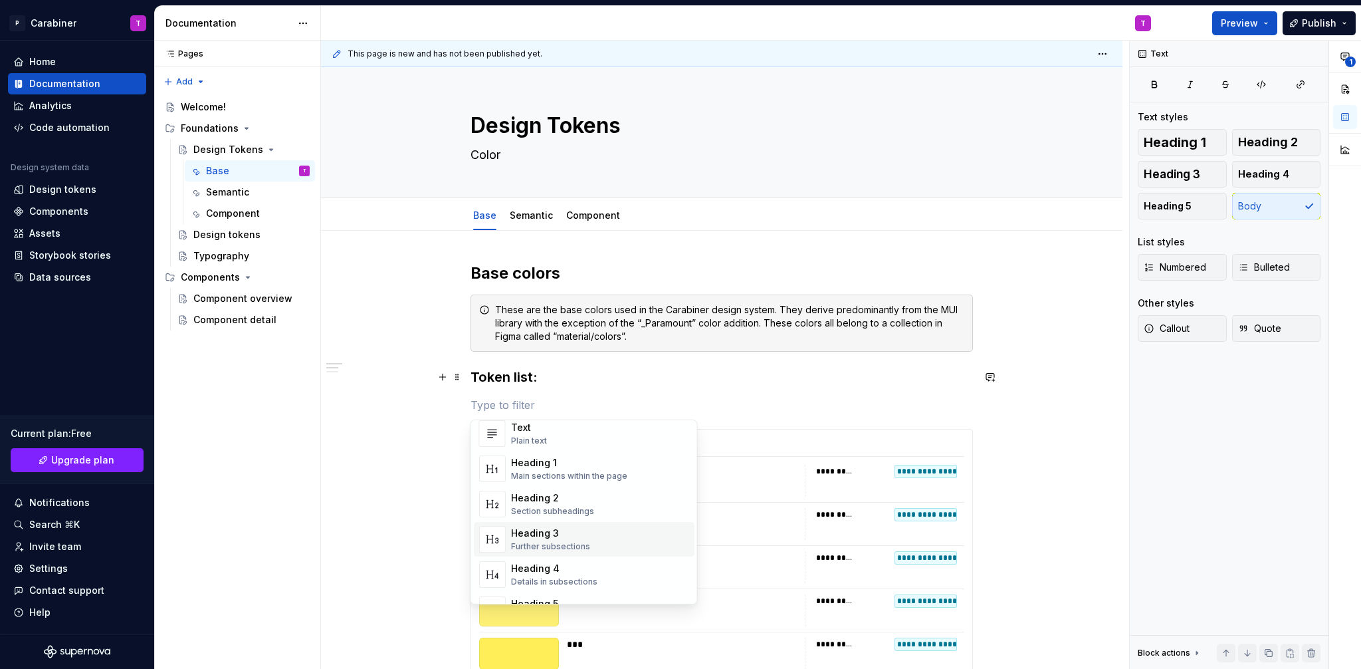
scroll to position [34, 0]
click at [532, 557] on div "Heading 4" at bounding box center [554, 559] width 86 height 13
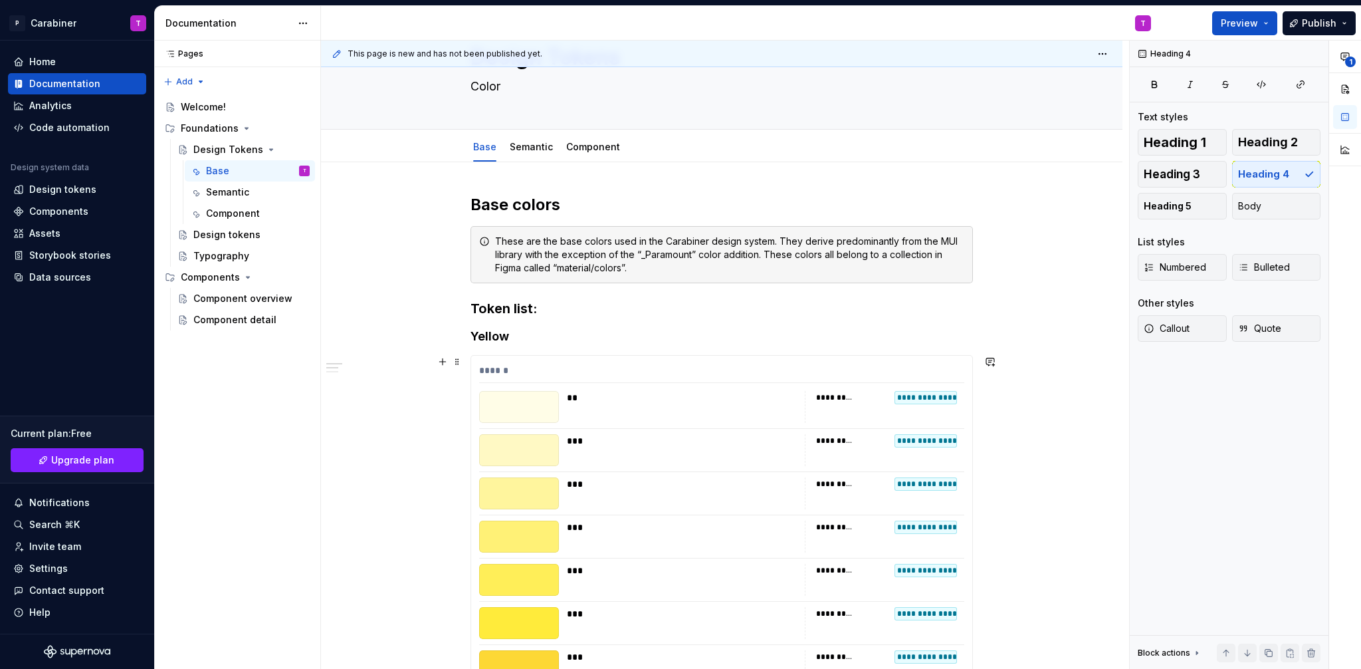
scroll to position [197, 0]
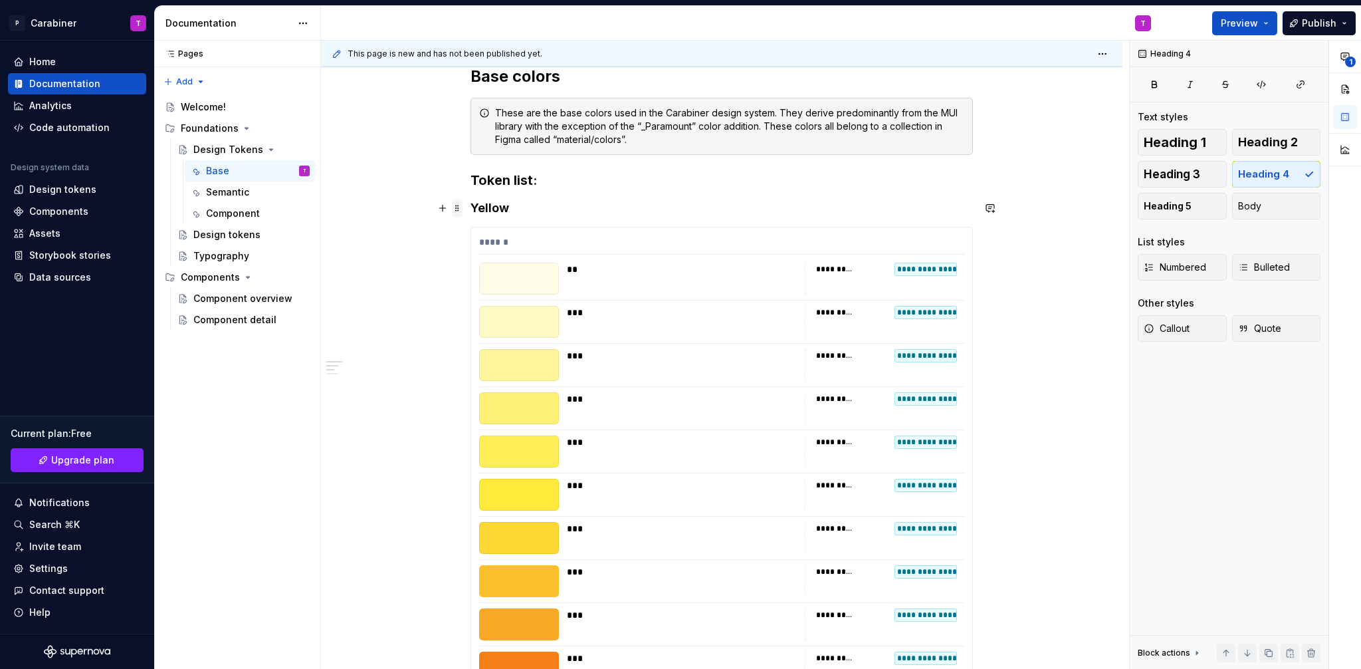
click at [456, 207] on span at bounding box center [457, 208] width 11 height 19
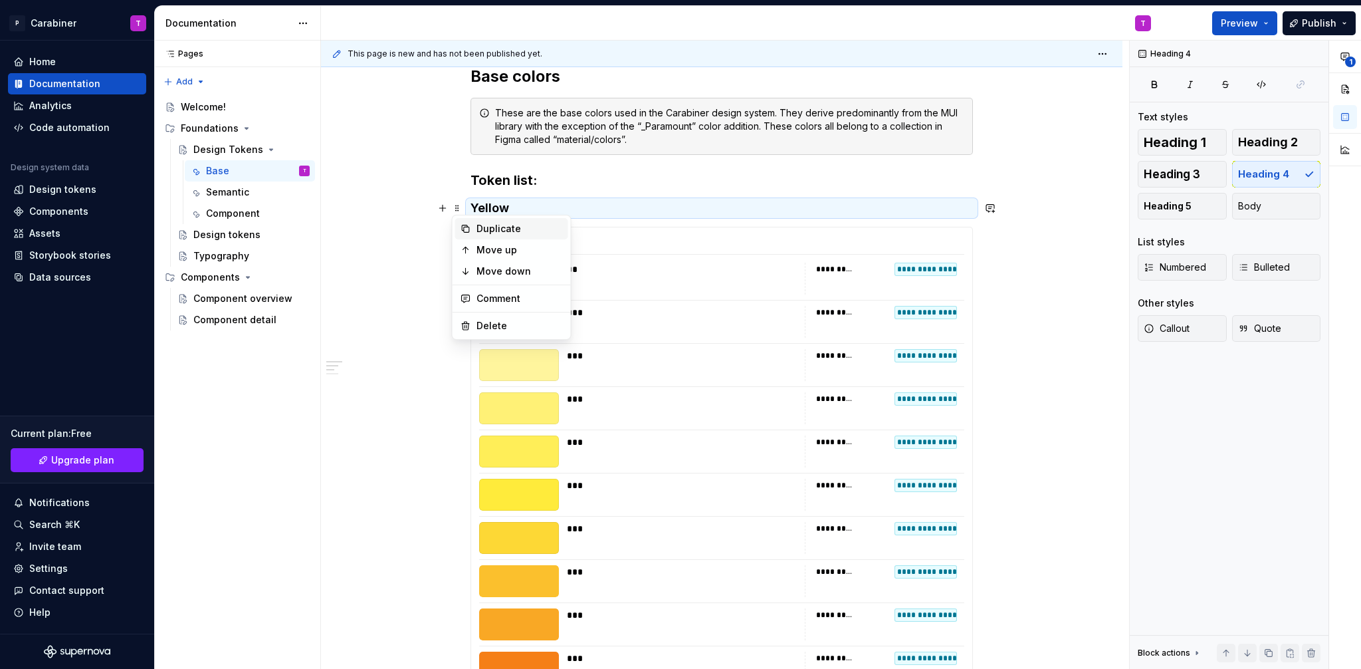
click at [485, 228] on div "Duplicate" at bounding box center [520, 228] width 86 height 13
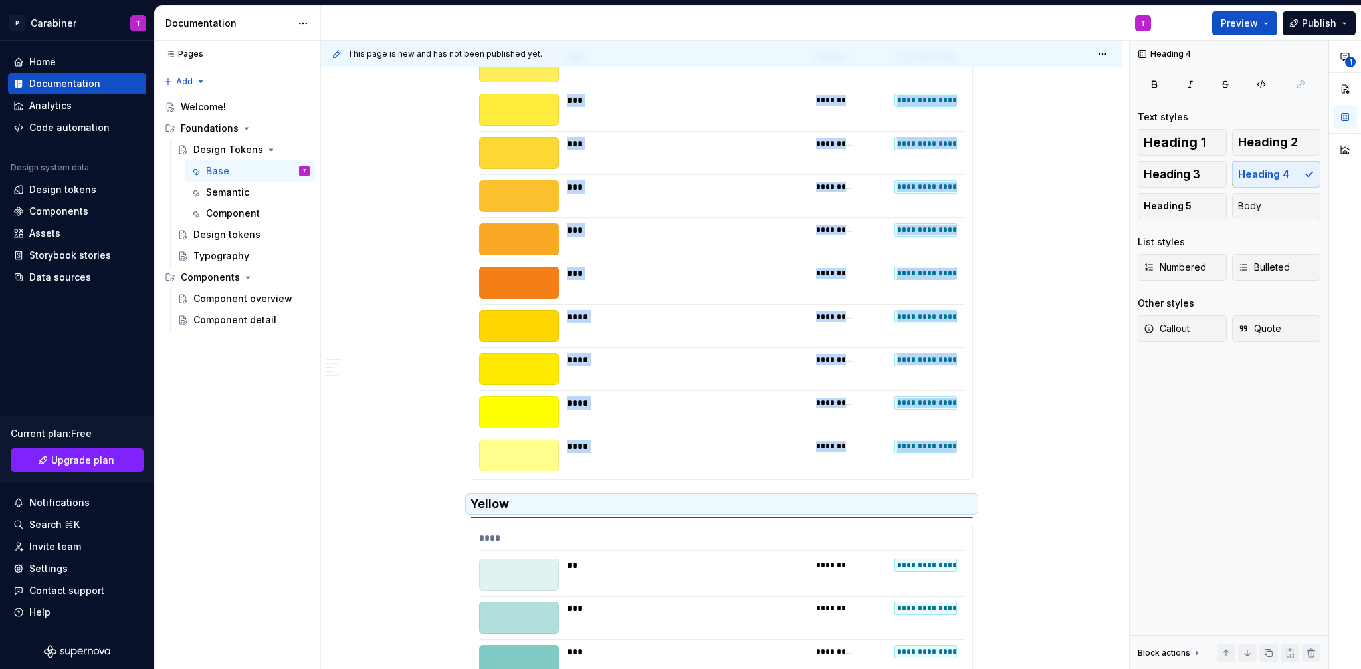
scroll to position [555, 0]
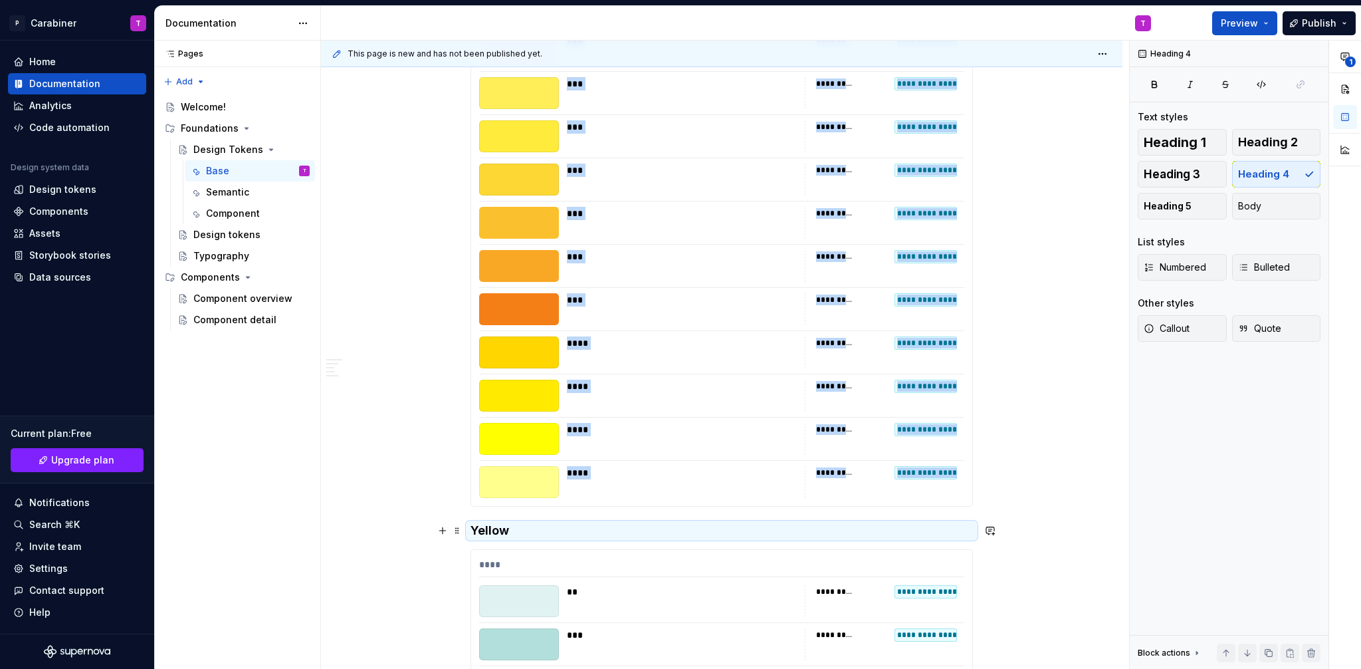
click at [488, 530] on h4 "Yellow" at bounding box center [722, 530] width 502 height 16
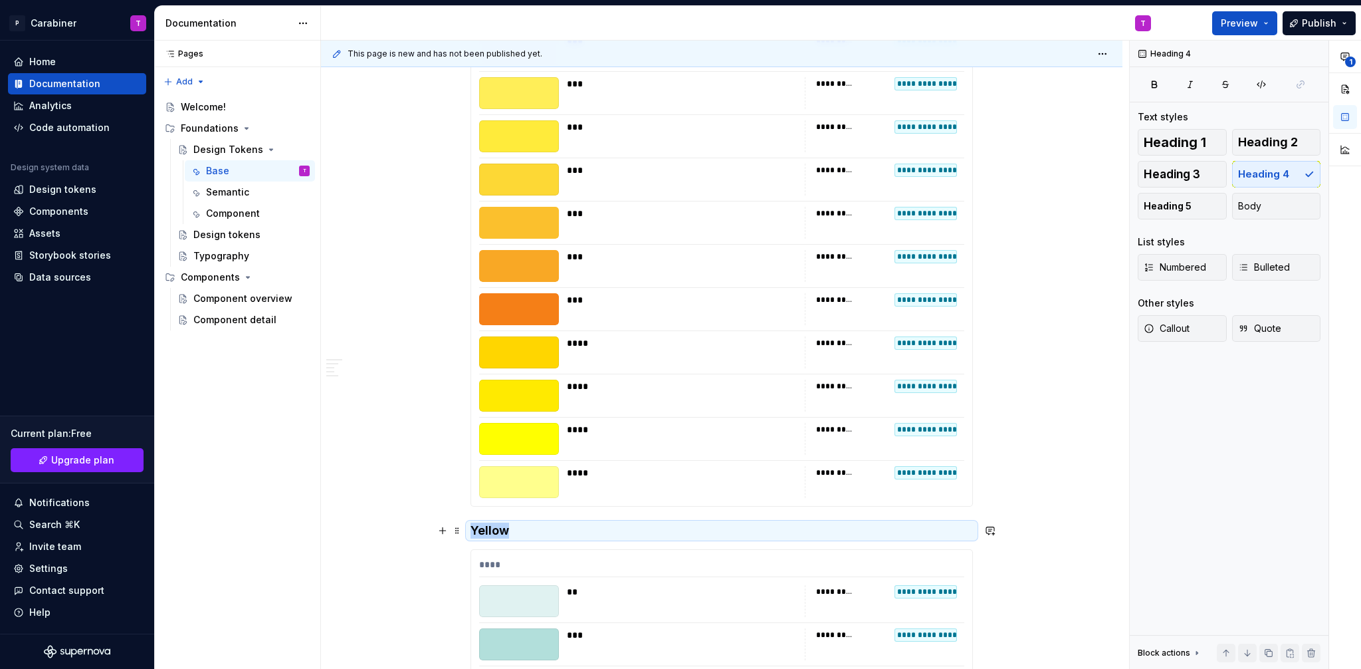
click at [488, 530] on h4 "Yellow" at bounding box center [722, 530] width 502 height 16
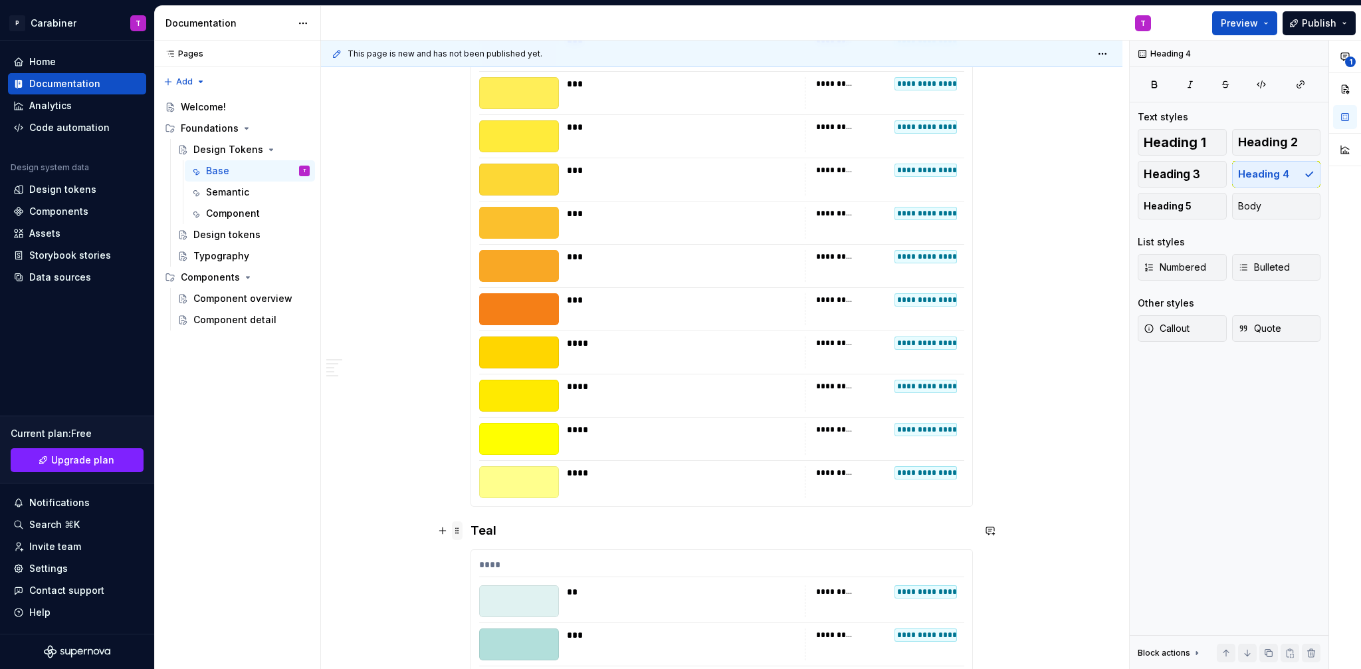
click at [456, 532] on span at bounding box center [457, 530] width 11 height 19
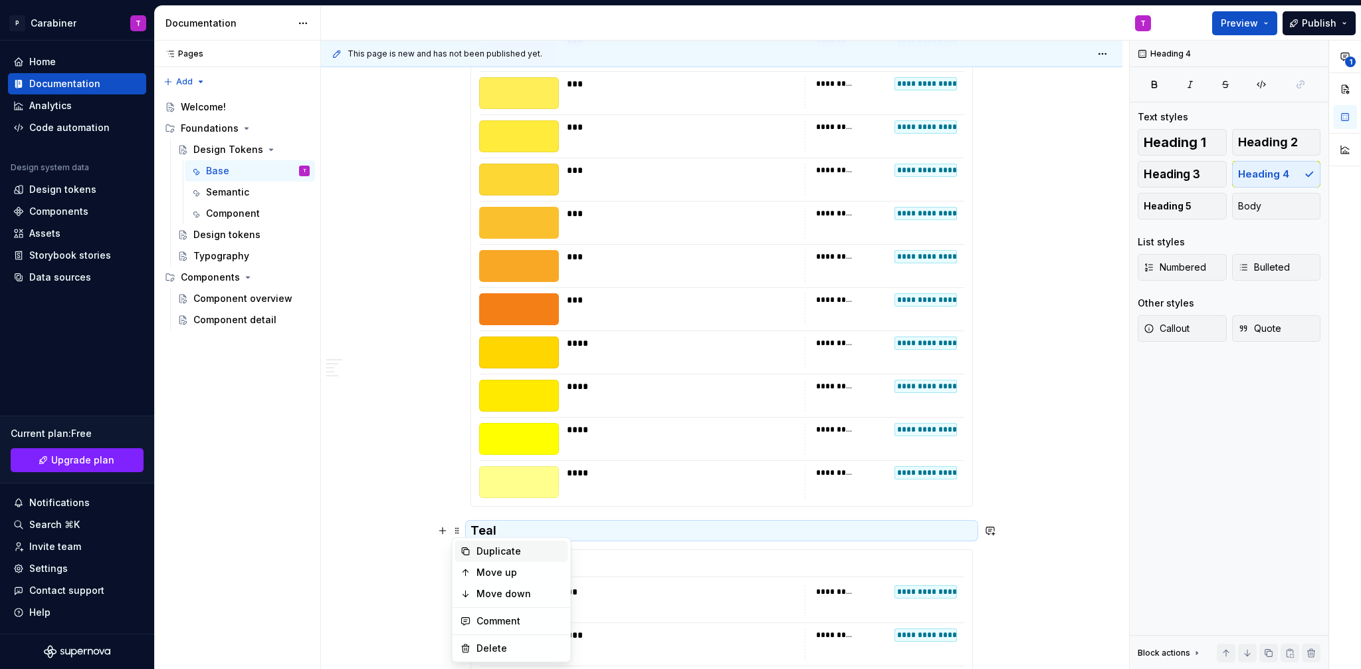
click at [496, 553] on div "Duplicate" at bounding box center [520, 550] width 86 height 13
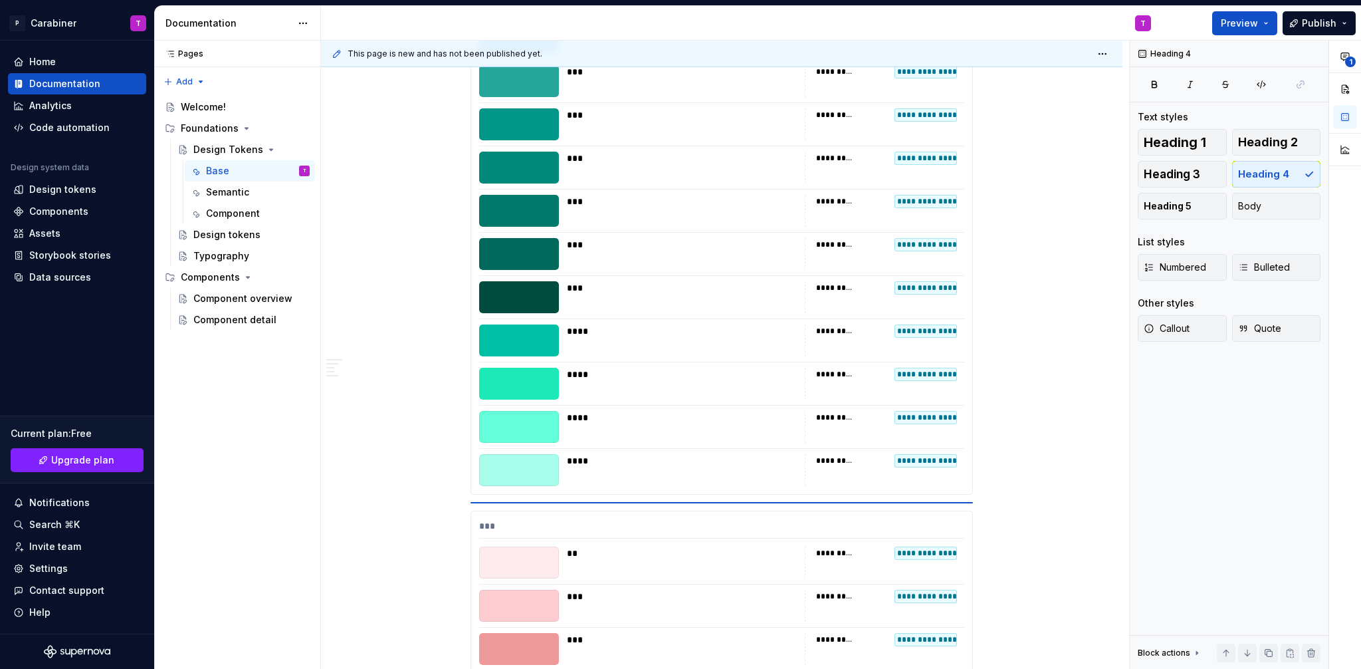
scroll to position [1247, 0]
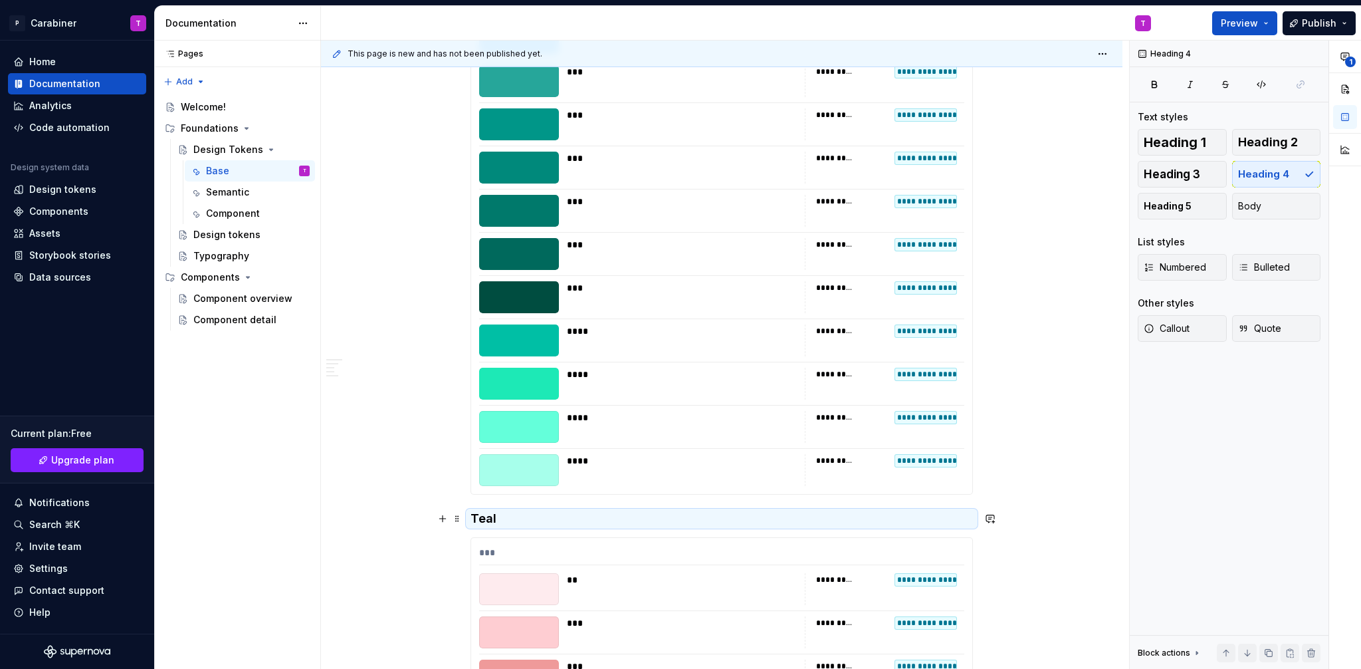
click at [485, 521] on h4 "Teal" at bounding box center [722, 518] width 502 height 16
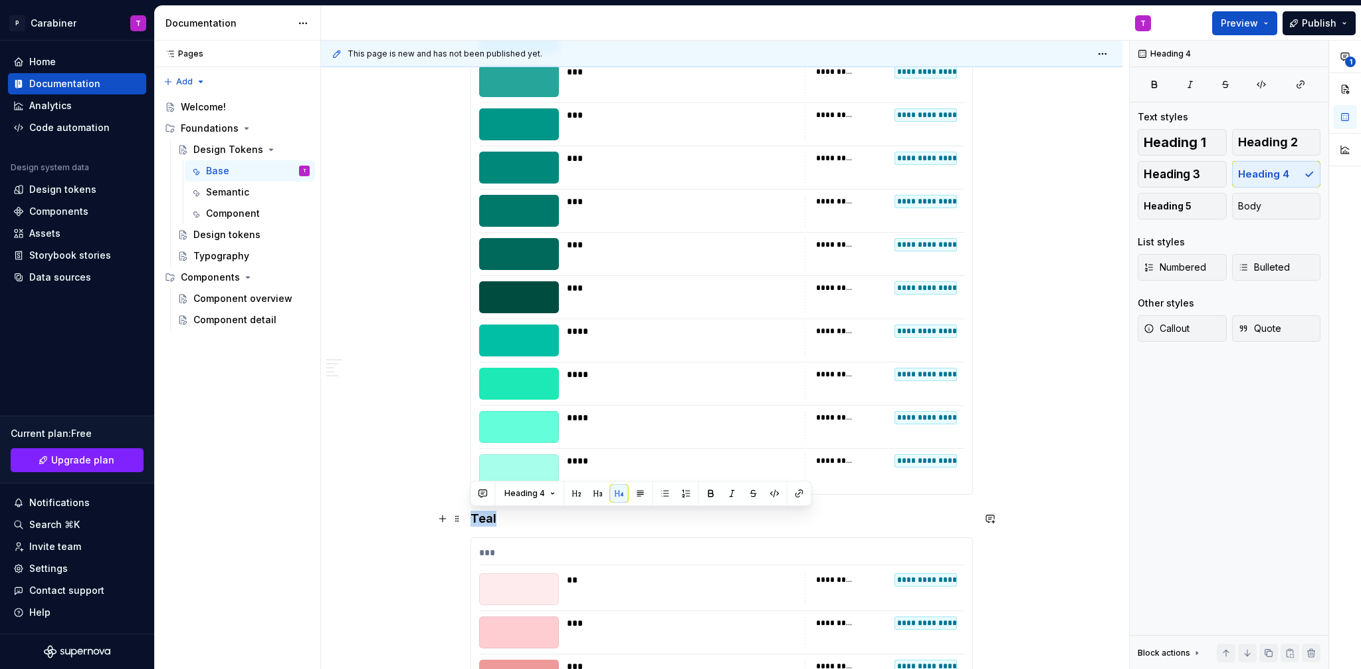
click at [485, 521] on h4 "Teal" at bounding box center [722, 518] width 502 height 16
click at [455, 518] on span at bounding box center [457, 518] width 11 height 19
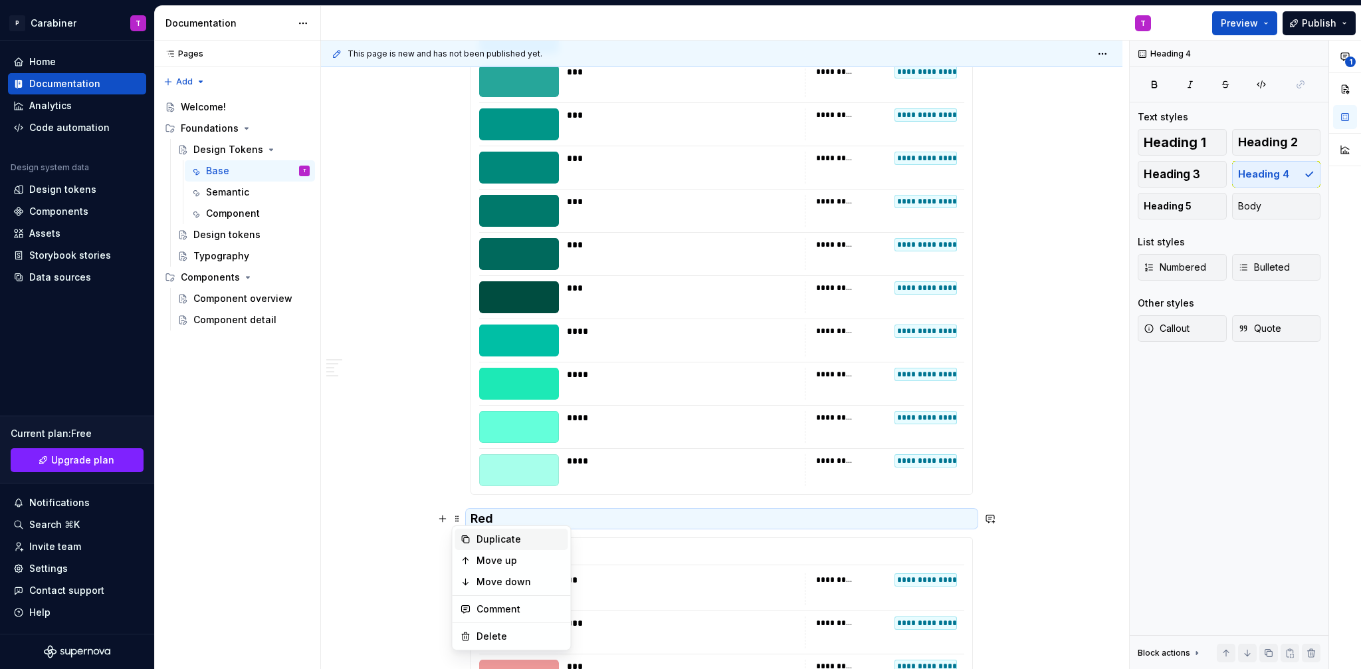
click at [491, 536] on div "Duplicate" at bounding box center [520, 538] width 86 height 13
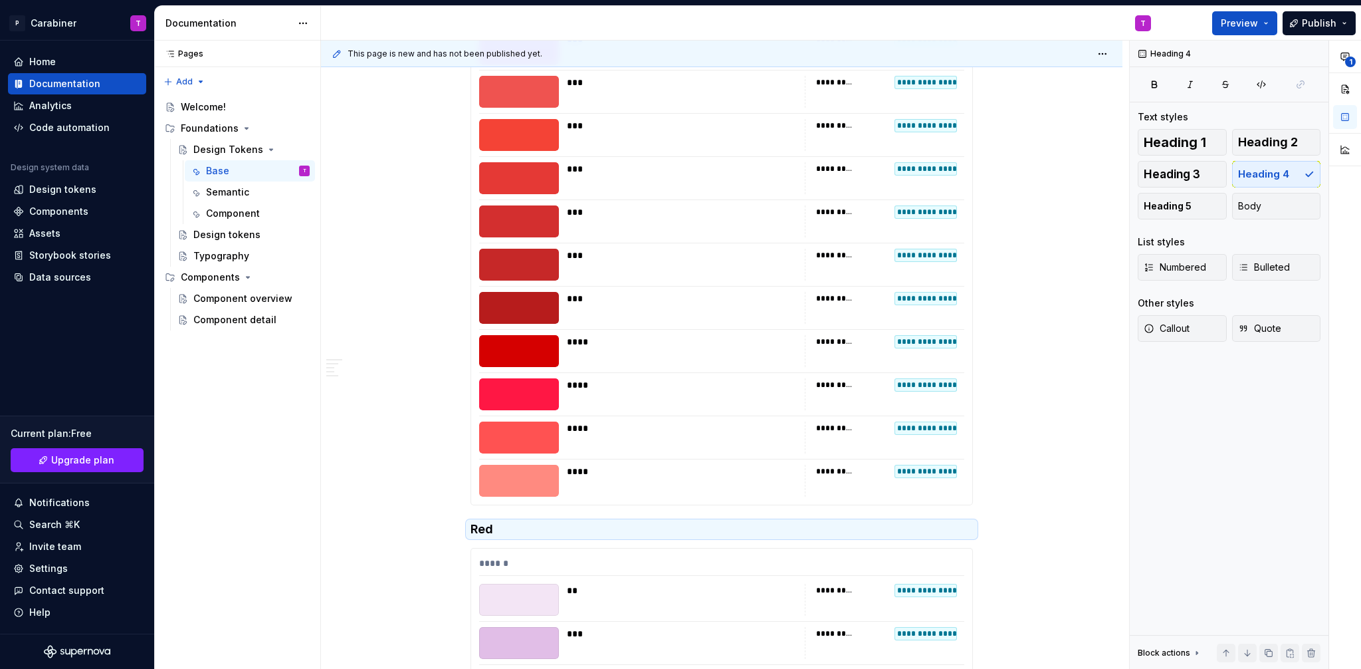
scroll to position [1891, 0]
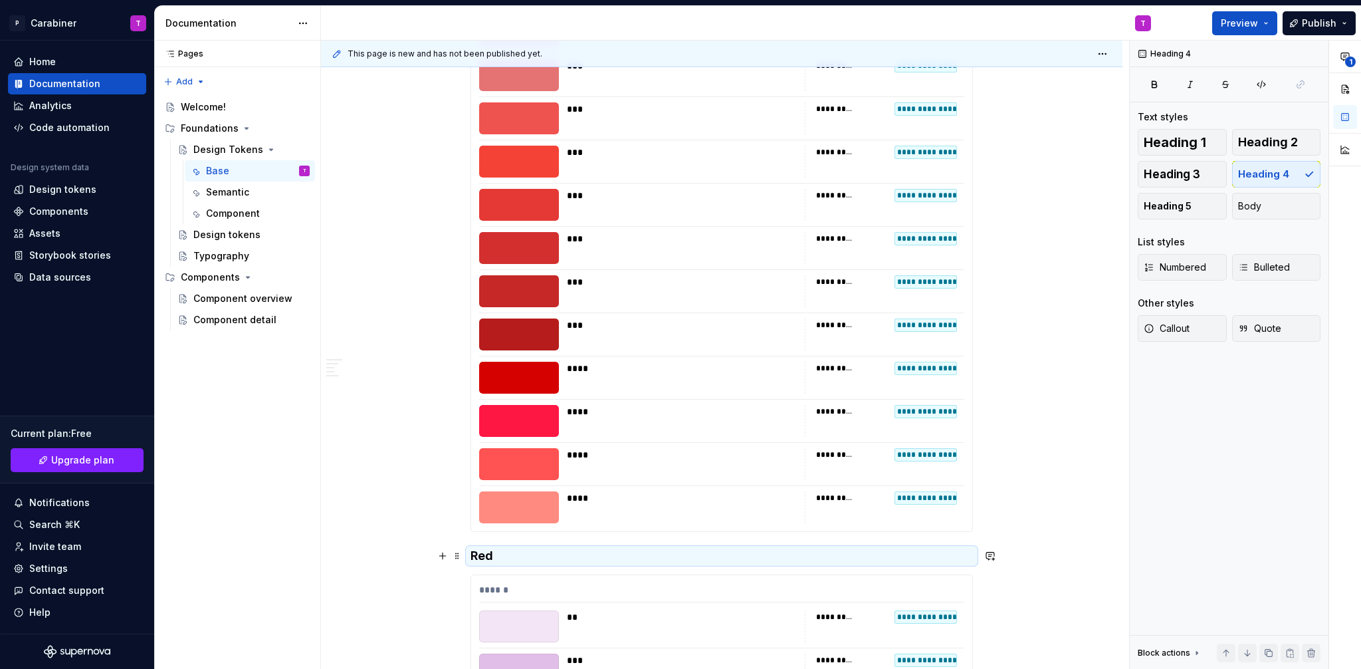
click at [483, 552] on h4 "Red" at bounding box center [722, 556] width 502 height 16
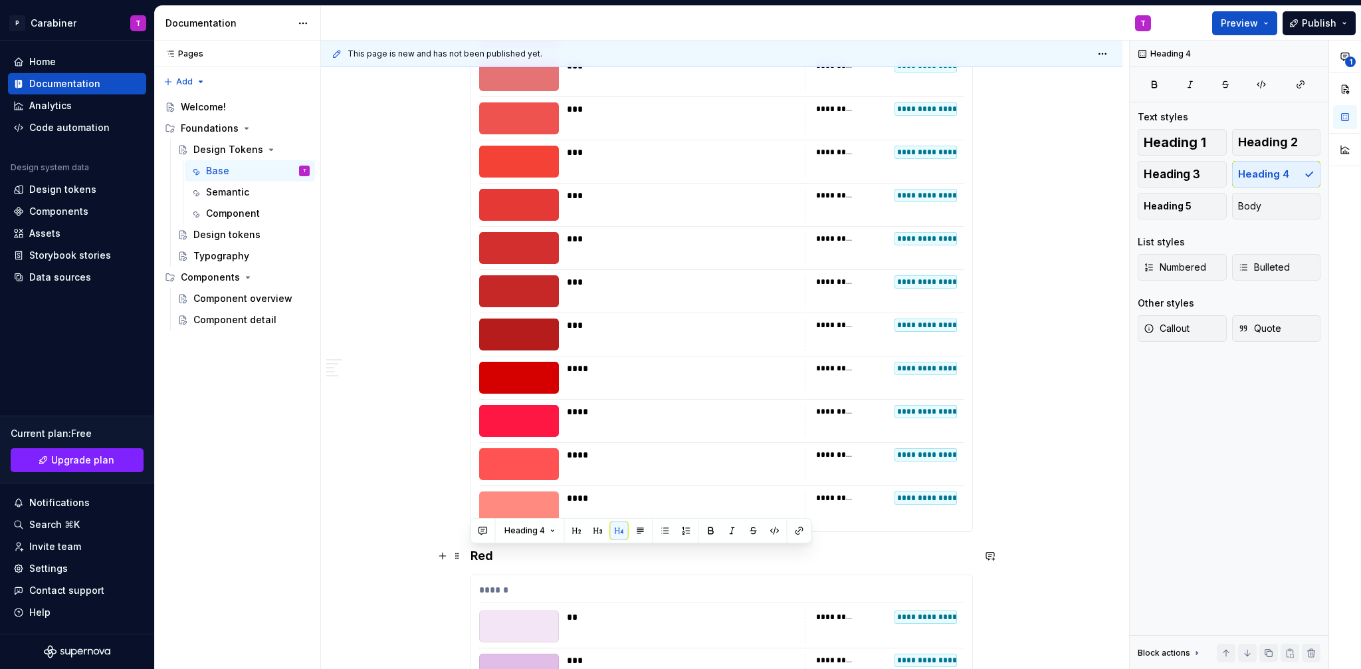
click at [483, 552] on h4 "Red" at bounding box center [722, 556] width 502 height 16
click at [460, 556] on span at bounding box center [457, 555] width 11 height 19
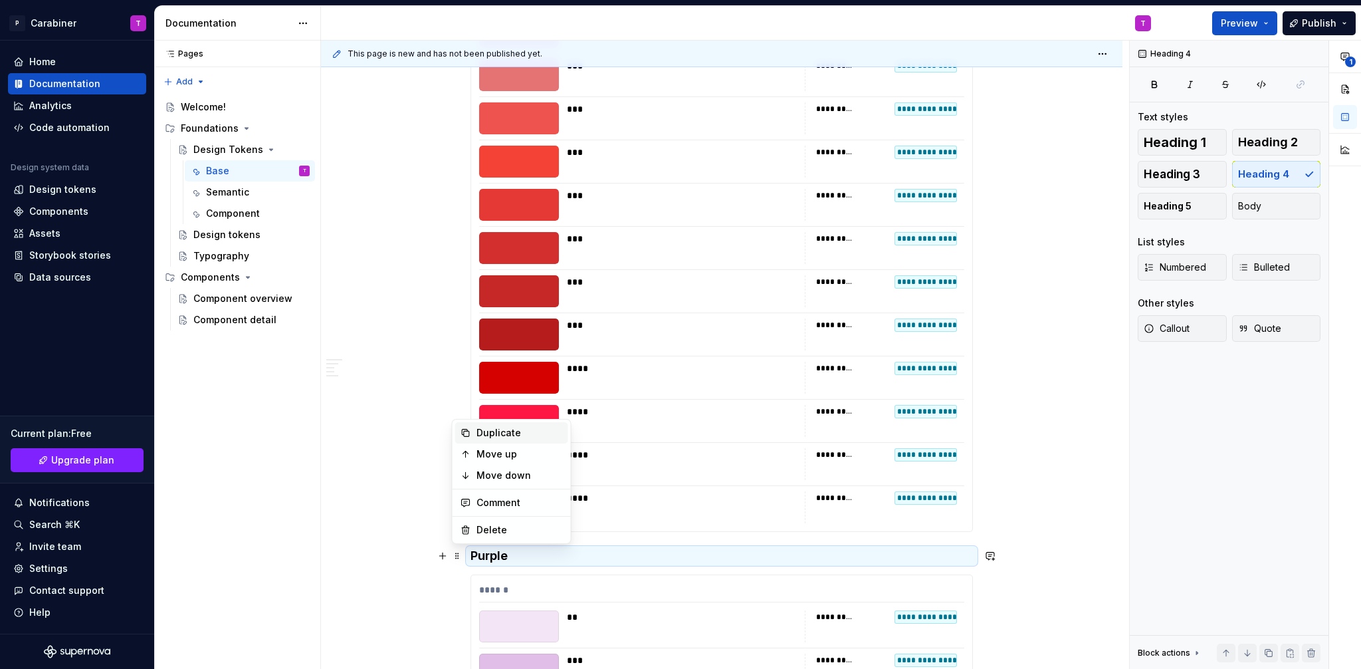
click at [483, 429] on div "Duplicate" at bounding box center [520, 432] width 86 height 13
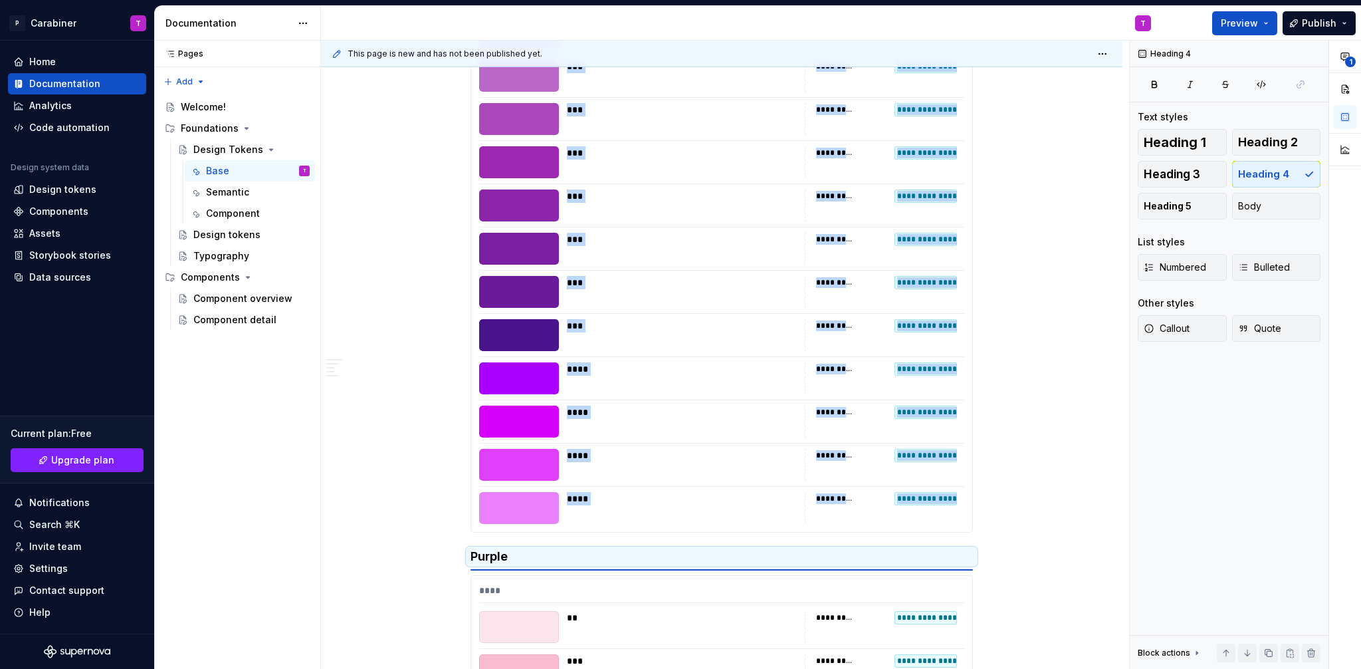
scroll to position [2544, 0]
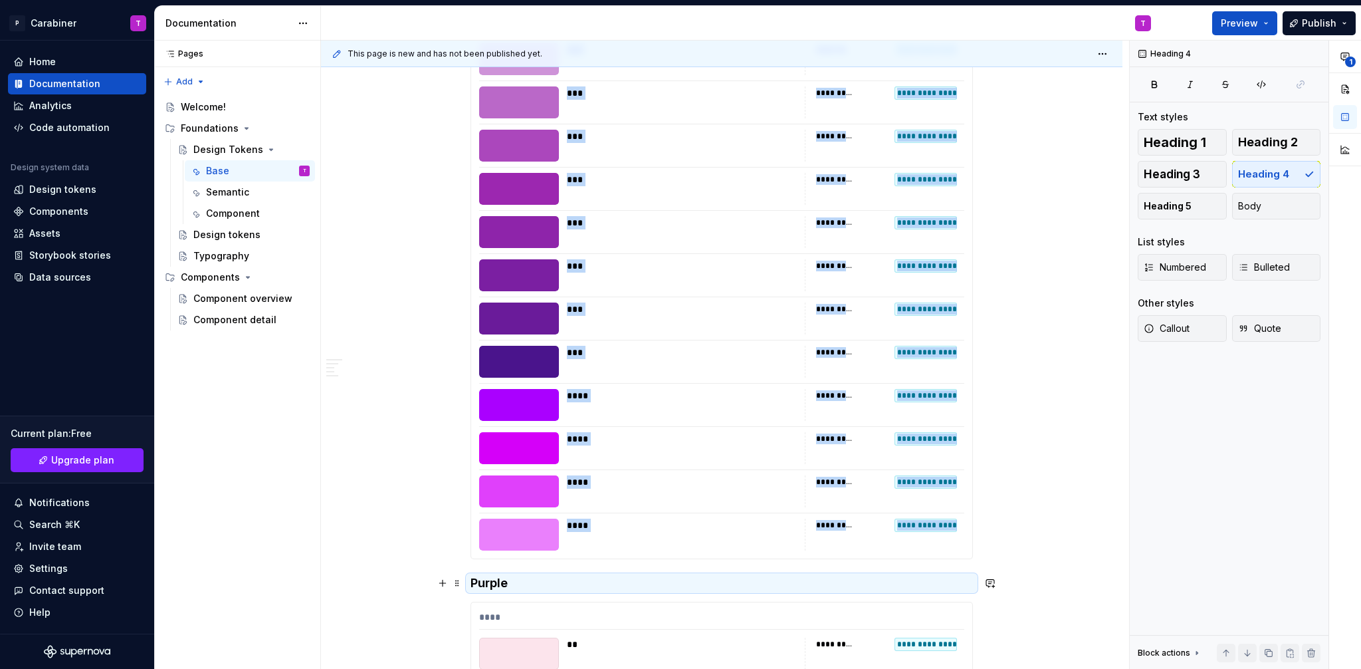
click at [489, 583] on h4 "Purple" at bounding box center [722, 583] width 502 height 16
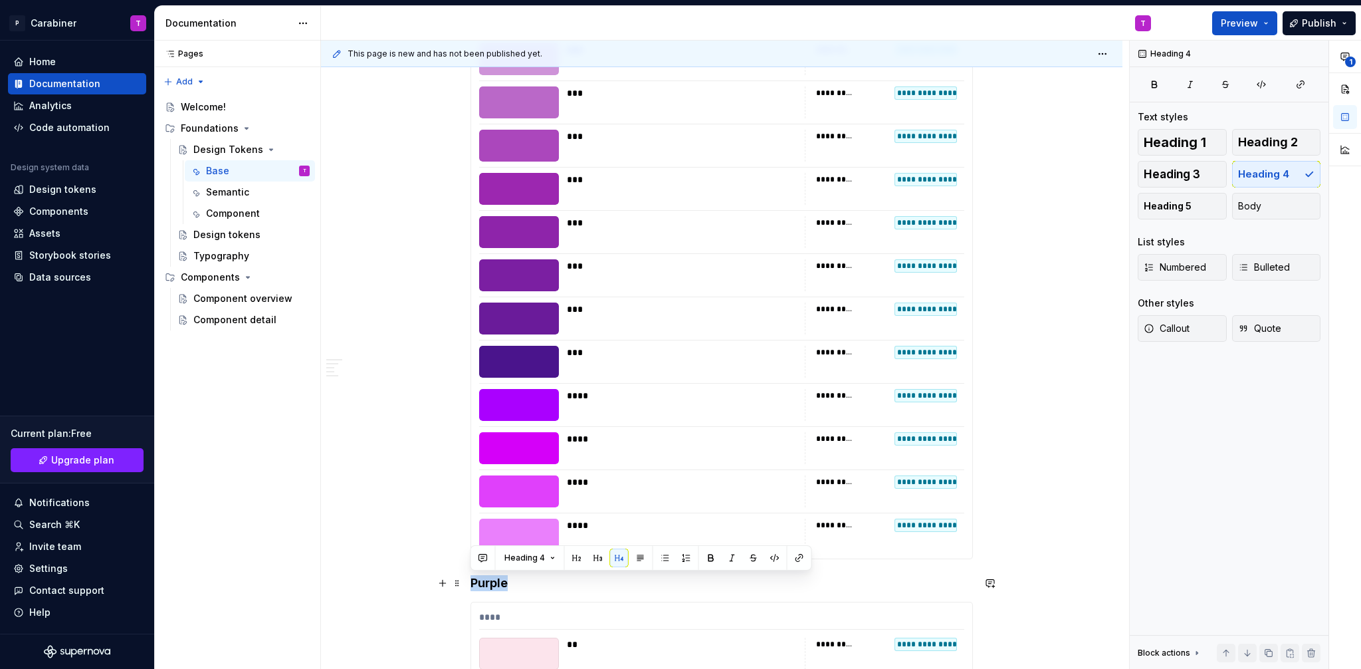
click at [489, 583] on h4 "Purple" at bounding box center [722, 583] width 502 height 16
click at [456, 580] on span at bounding box center [457, 583] width 11 height 19
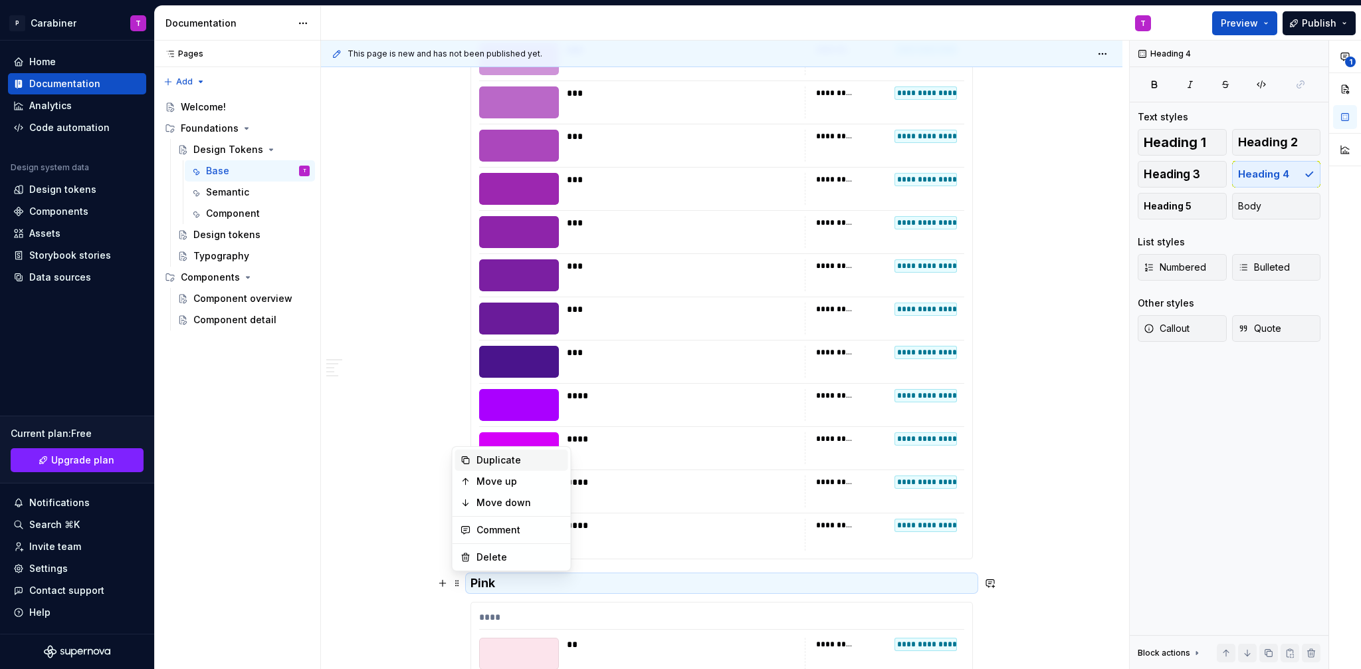
click at [490, 457] on div "Duplicate" at bounding box center [520, 459] width 86 height 13
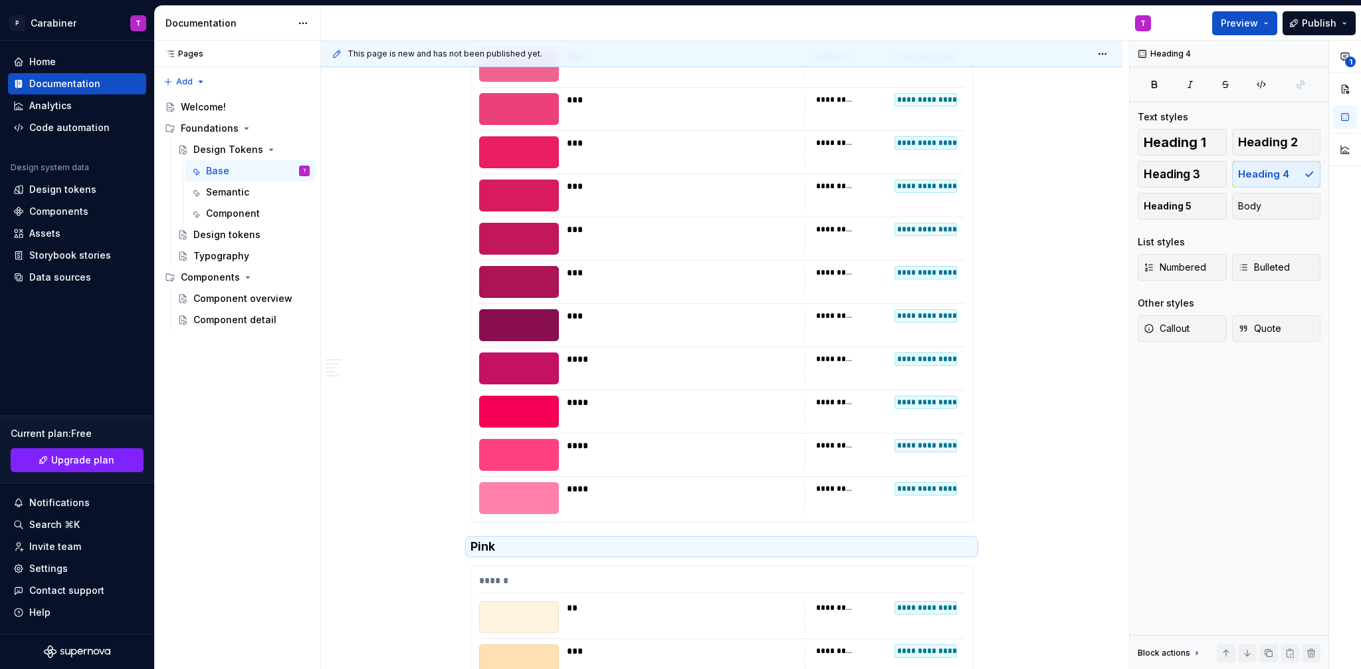
scroll to position [3235, 0]
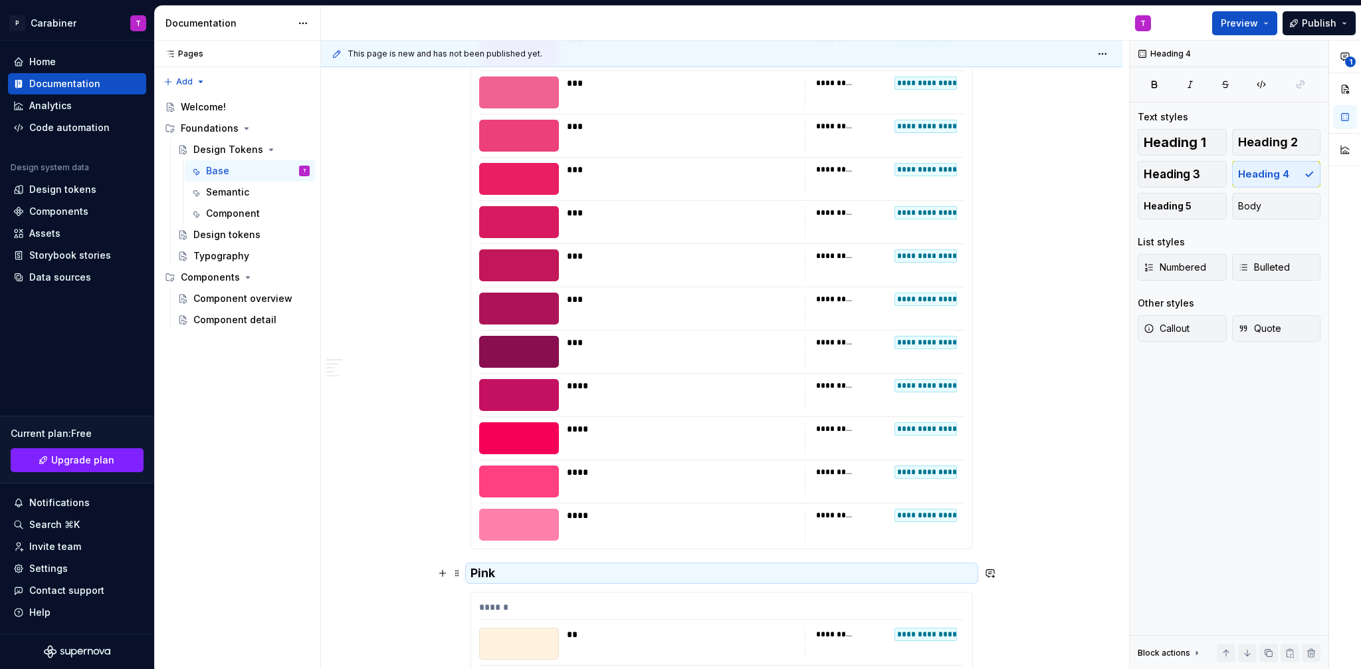
click at [487, 570] on h4 "Pink" at bounding box center [722, 573] width 502 height 16
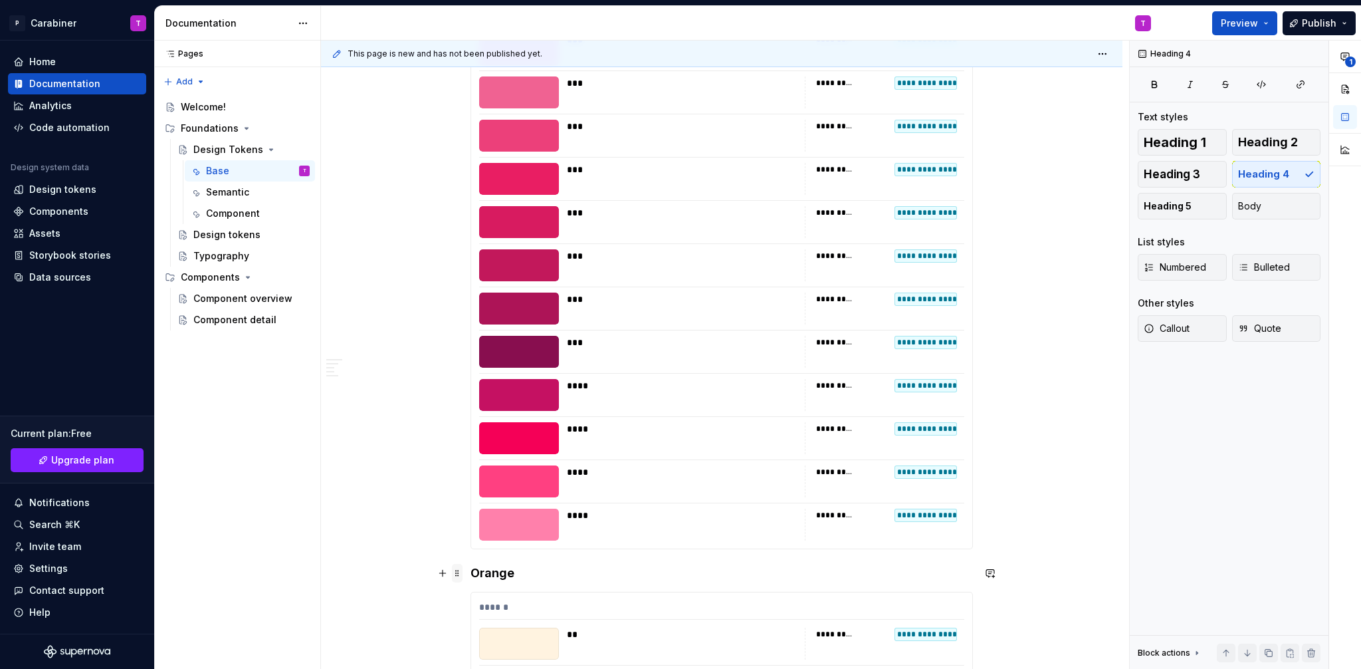
click at [457, 572] on span at bounding box center [457, 573] width 11 height 19
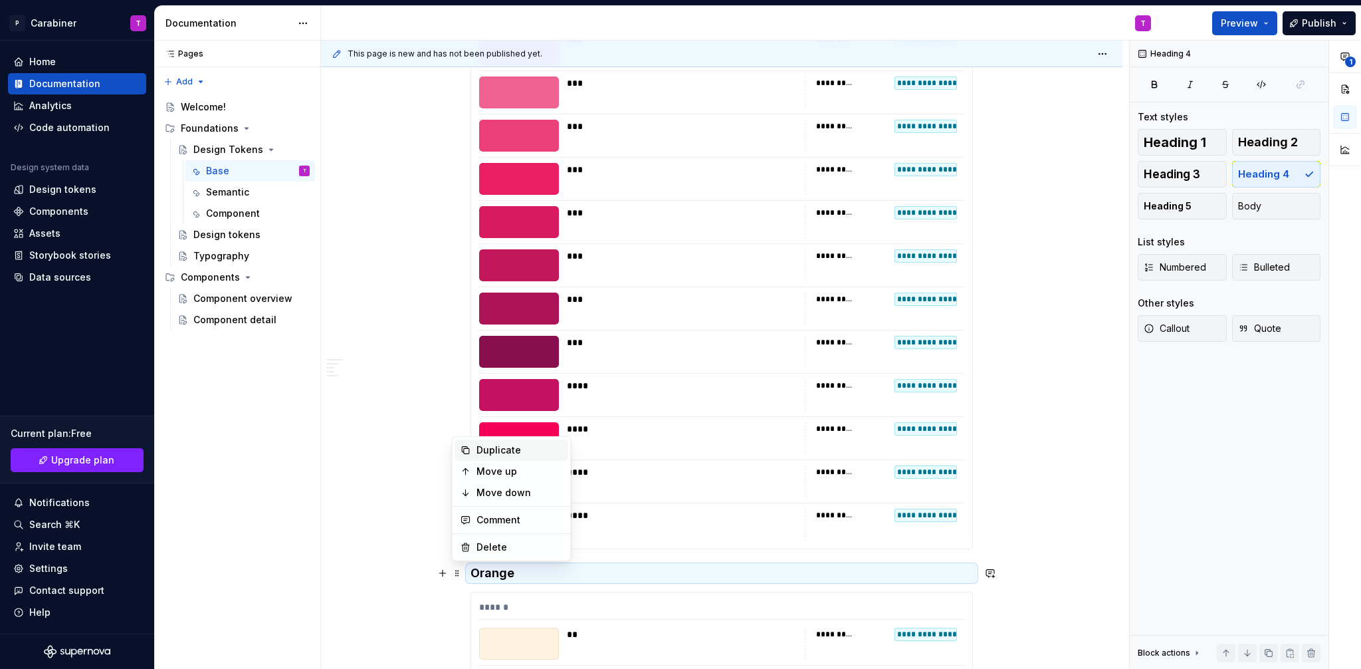
click at [486, 449] on div "Duplicate" at bounding box center [520, 449] width 86 height 13
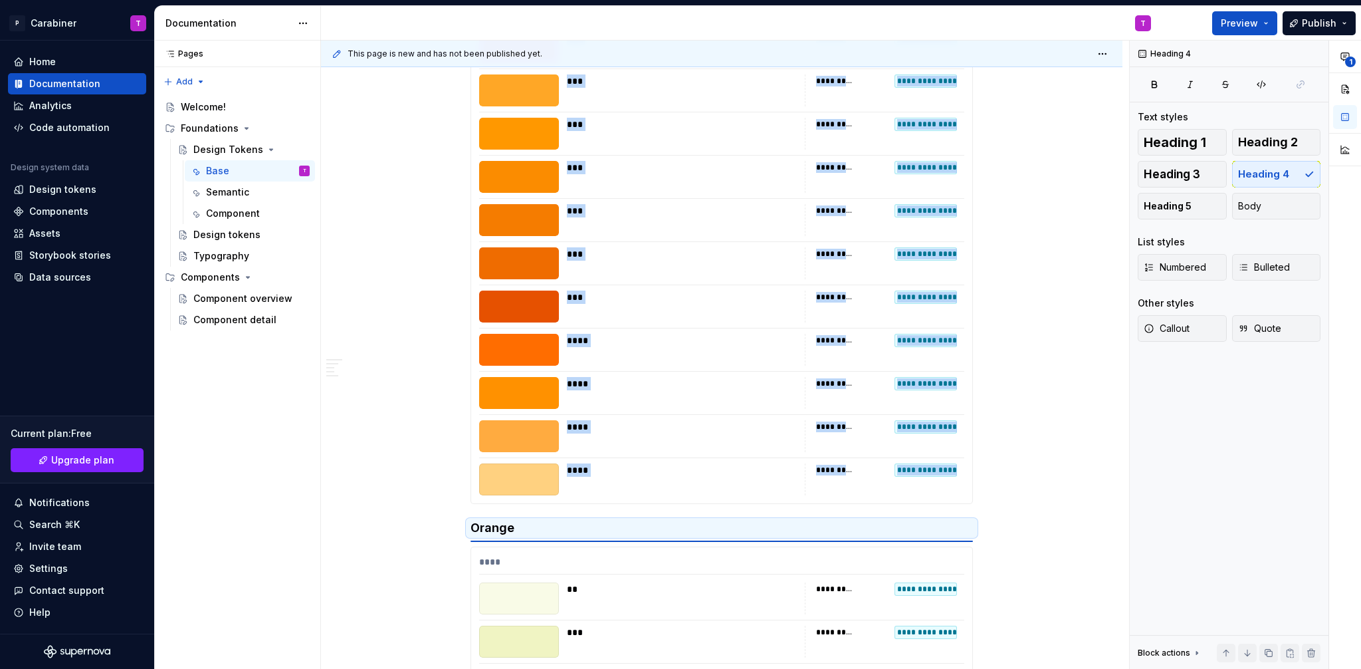
scroll to position [3934, 0]
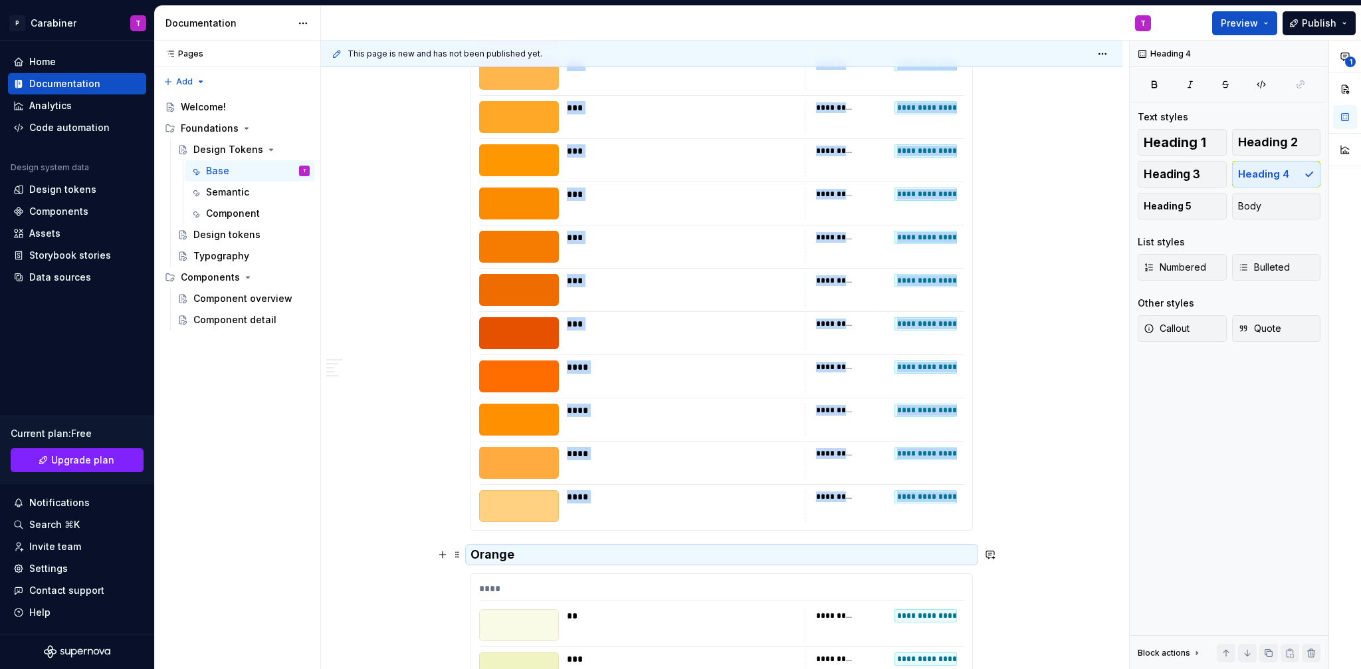
click at [488, 558] on h4 "Orange" at bounding box center [722, 554] width 502 height 16
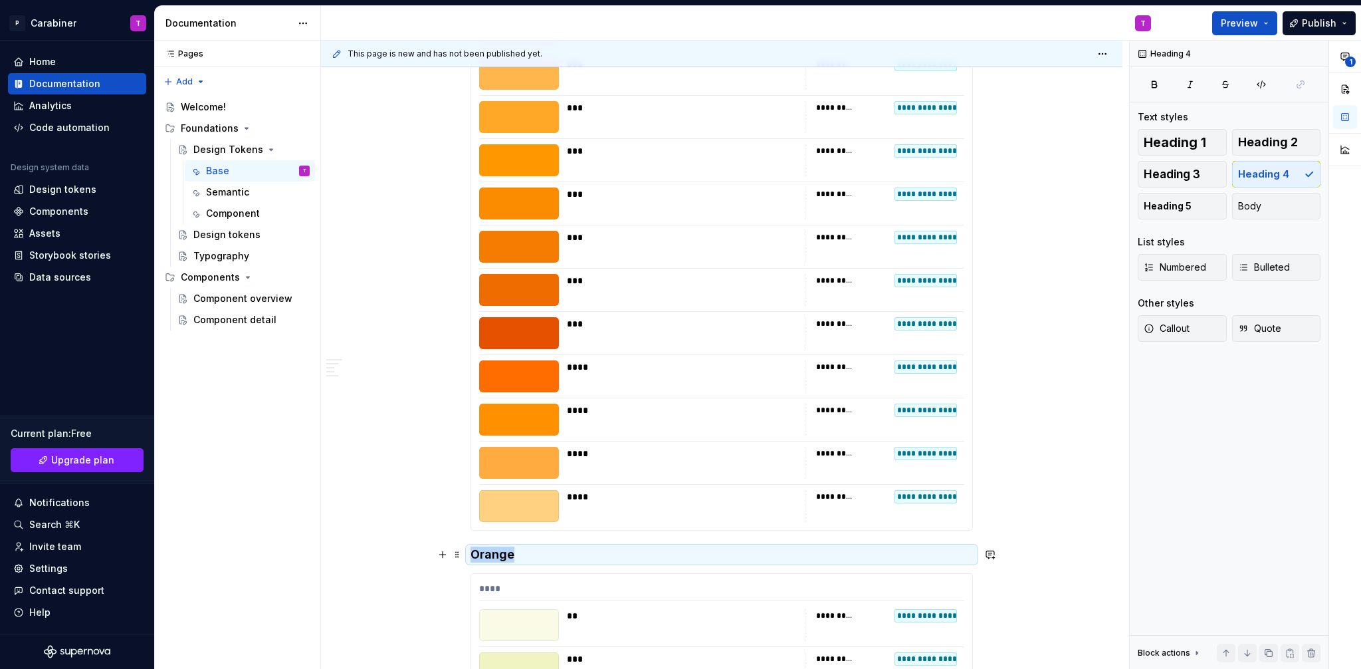
click at [488, 558] on h4 "Orange" at bounding box center [722, 554] width 502 height 16
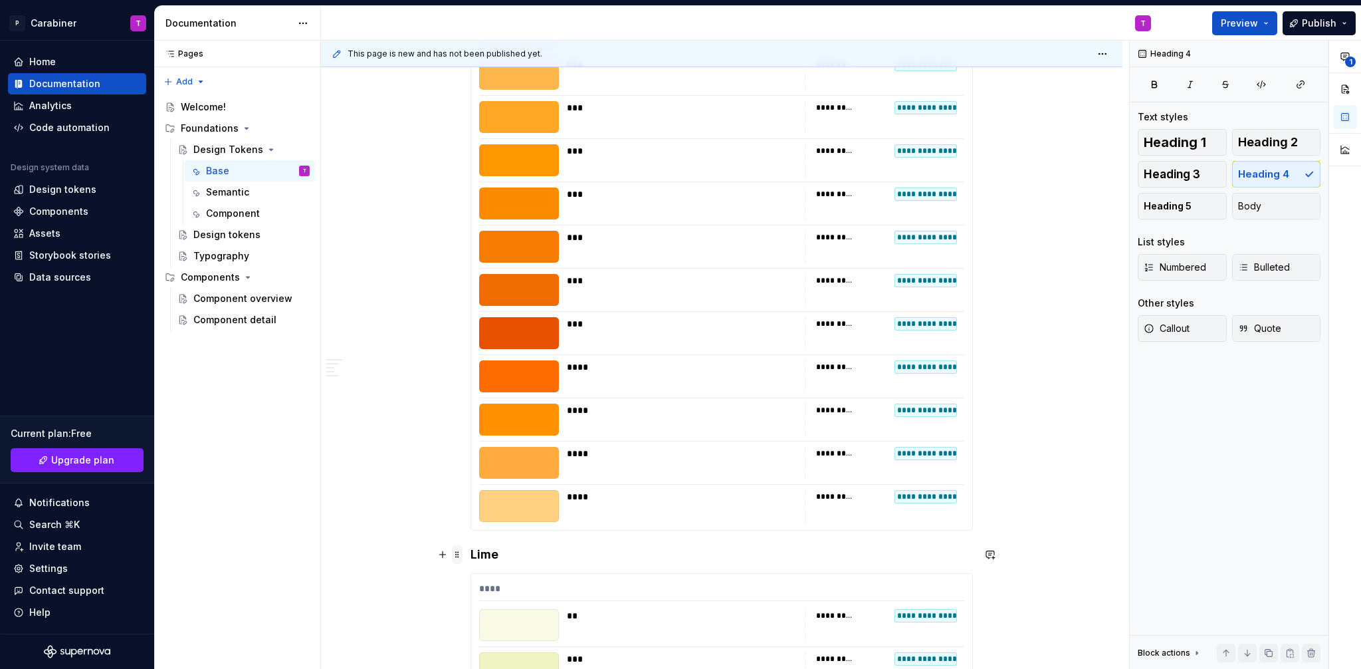
click at [456, 553] on span at bounding box center [457, 554] width 11 height 19
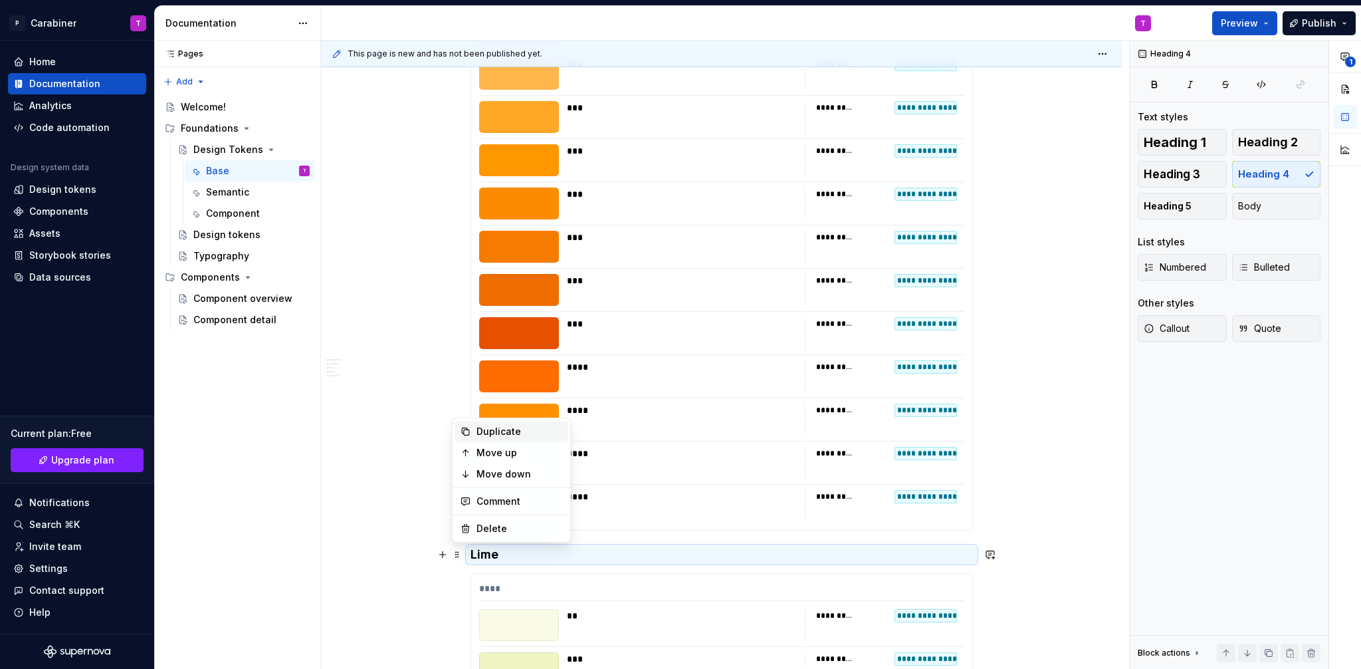
click at [485, 427] on div "Duplicate" at bounding box center [520, 431] width 86 height 13
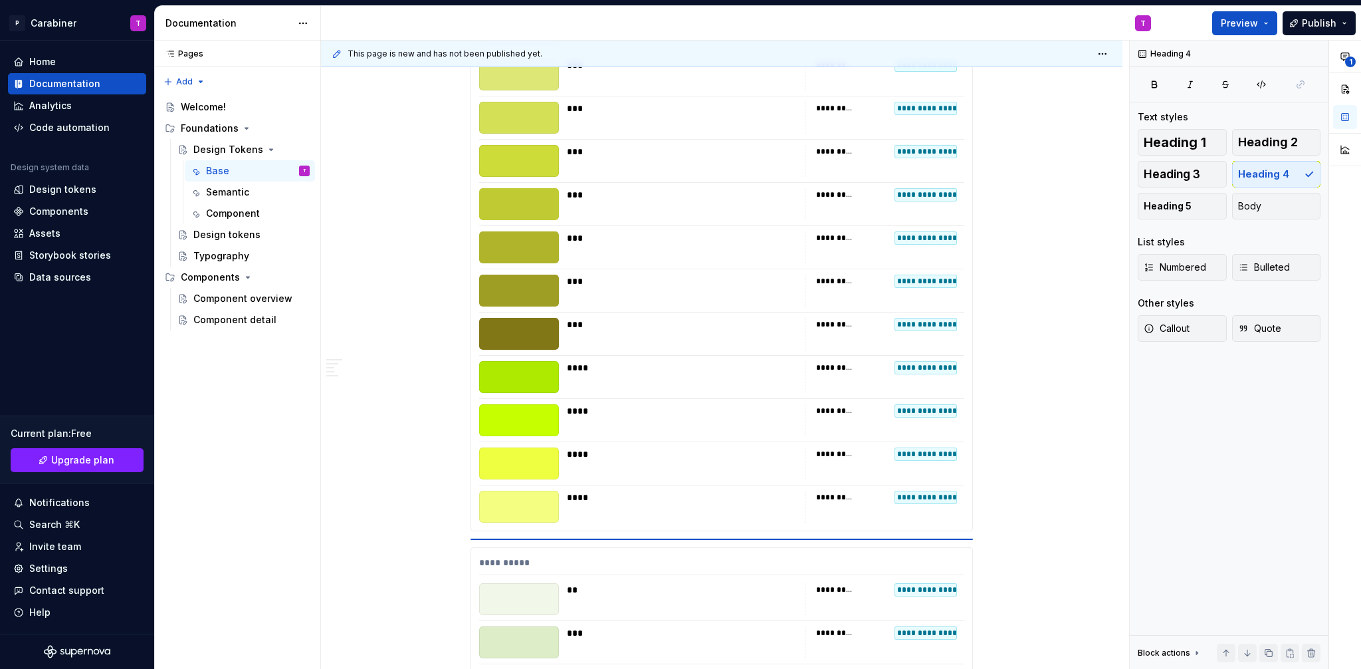
scroll to position [4614, 0]
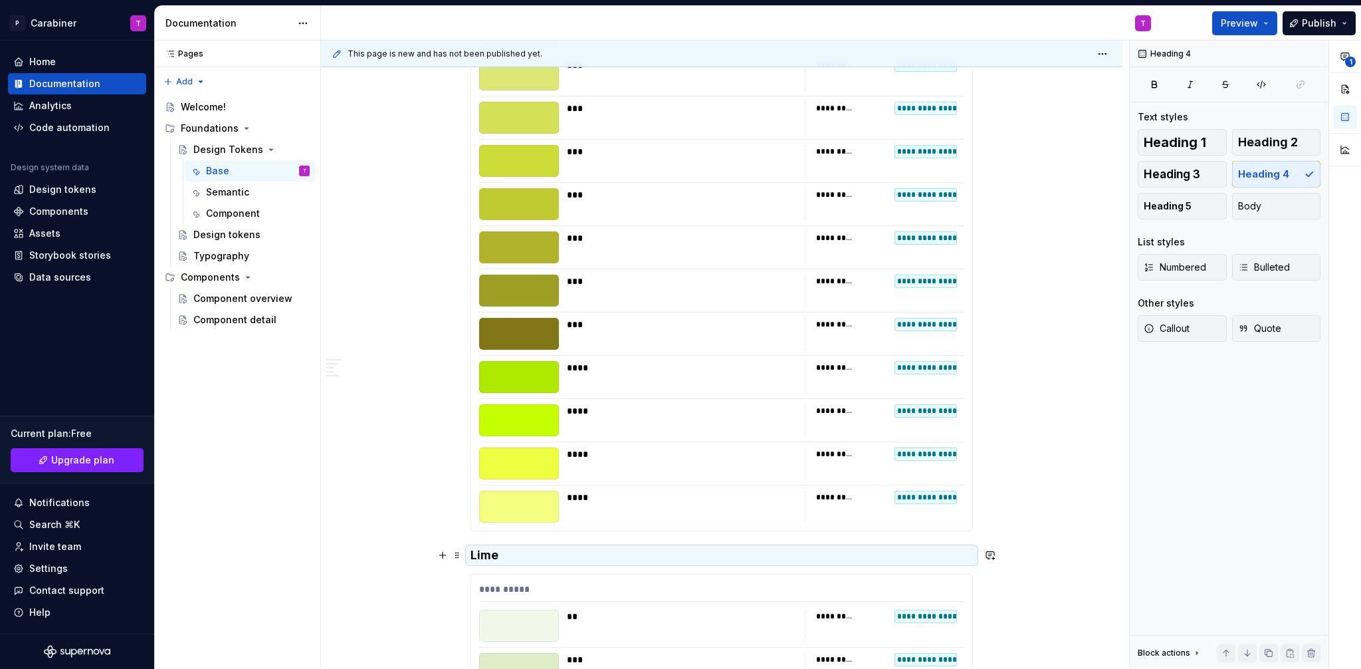
click at [490, 554] on h4 "Lime" at bounding box center [722, 555] width 502 height 16
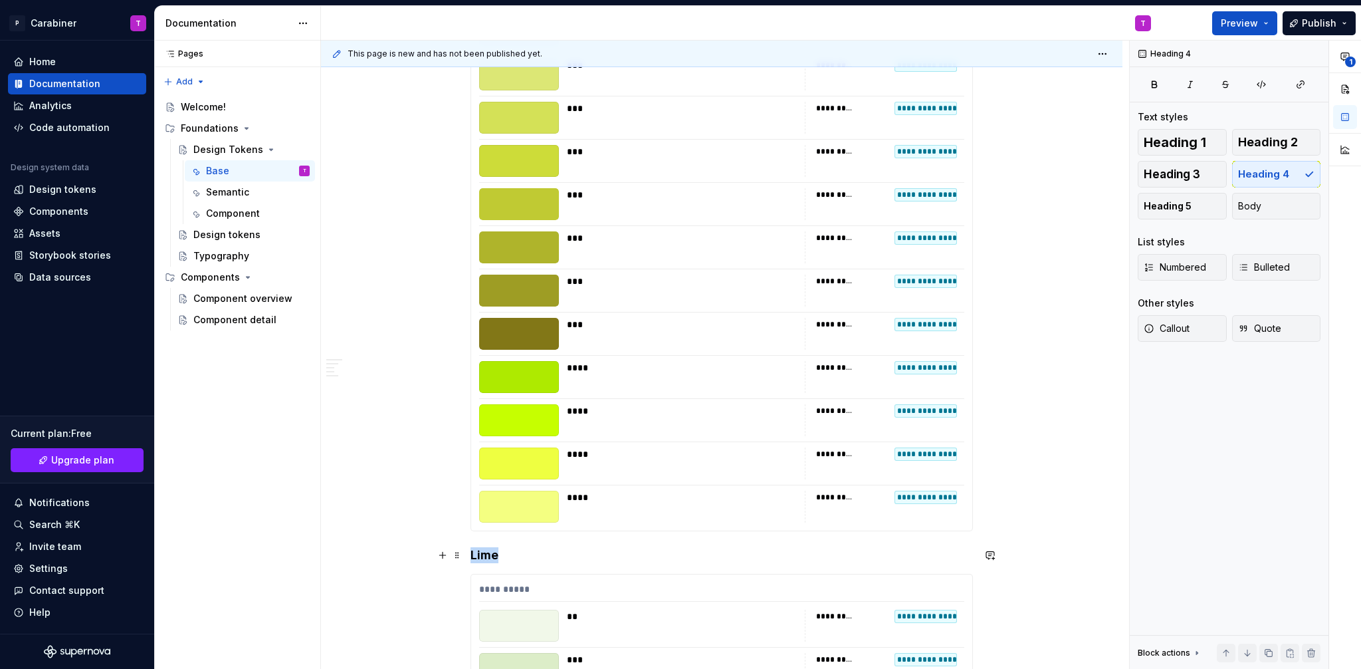
click at [490, 554] on h4 "Lime" at bounding box center [722, 555] width 502 height 16
click at [455, 557] on span at bounding box center [457, 555] width 11 height 19
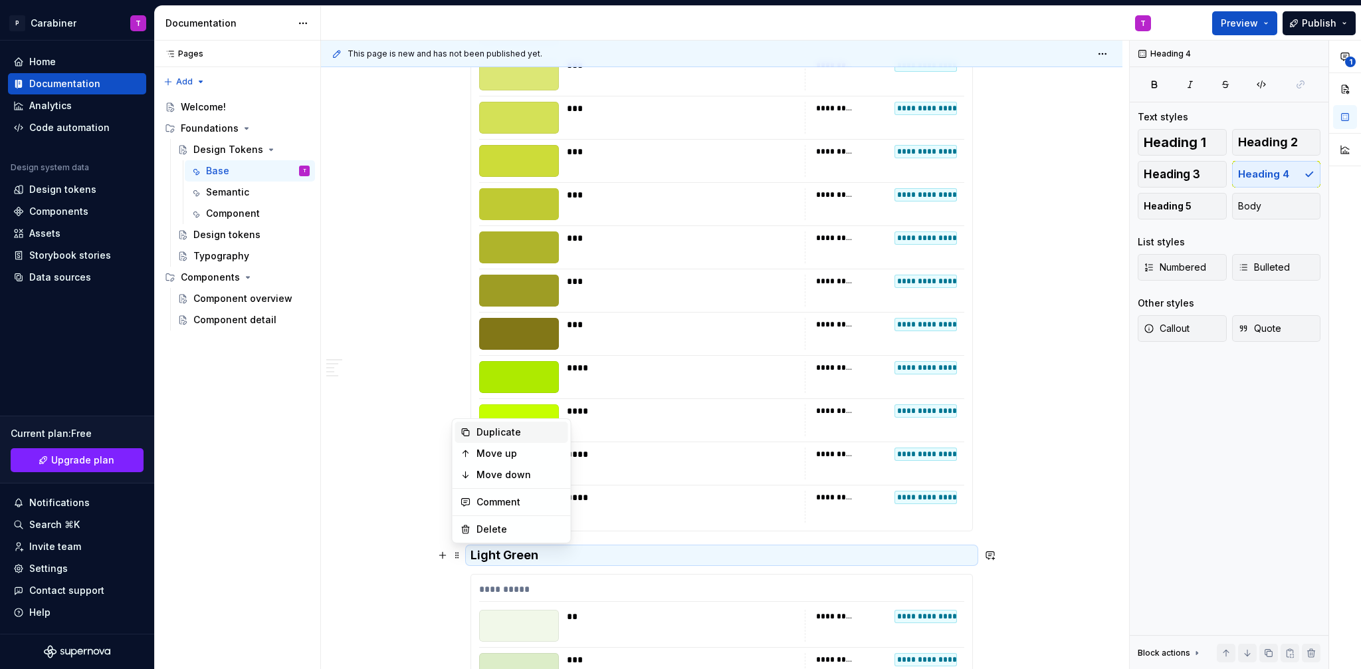
click at [484, 432] on div "Duplicate" at bounding box center [520, 431] width 86 height 13
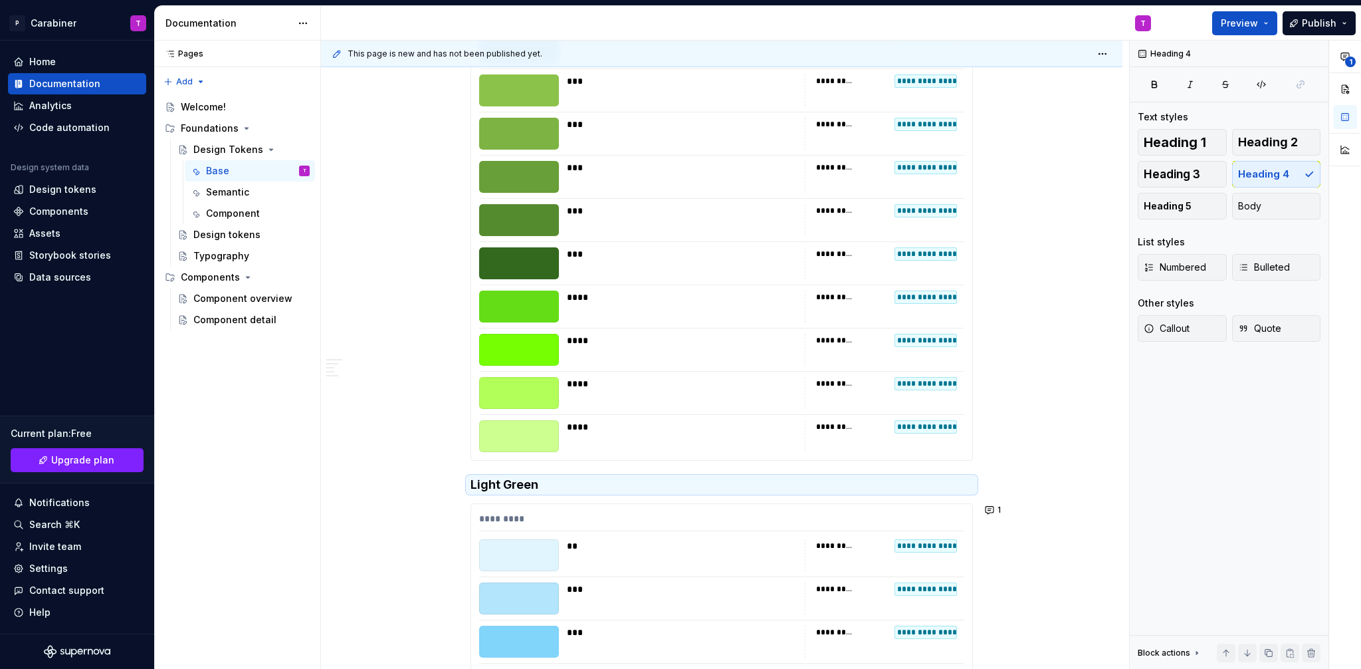
scroll to position [5338, 0]
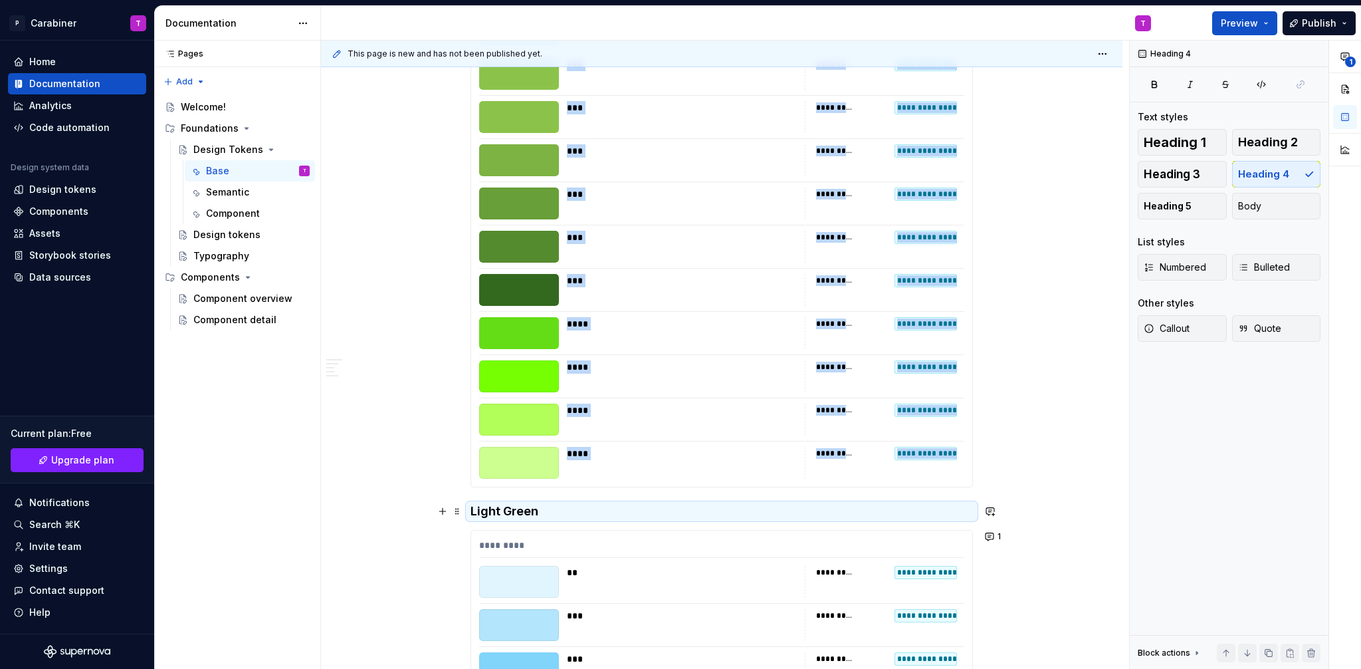
click at [521, 513] on h4 "Light Green" at bounding box center [722, 511] width 502 height 16
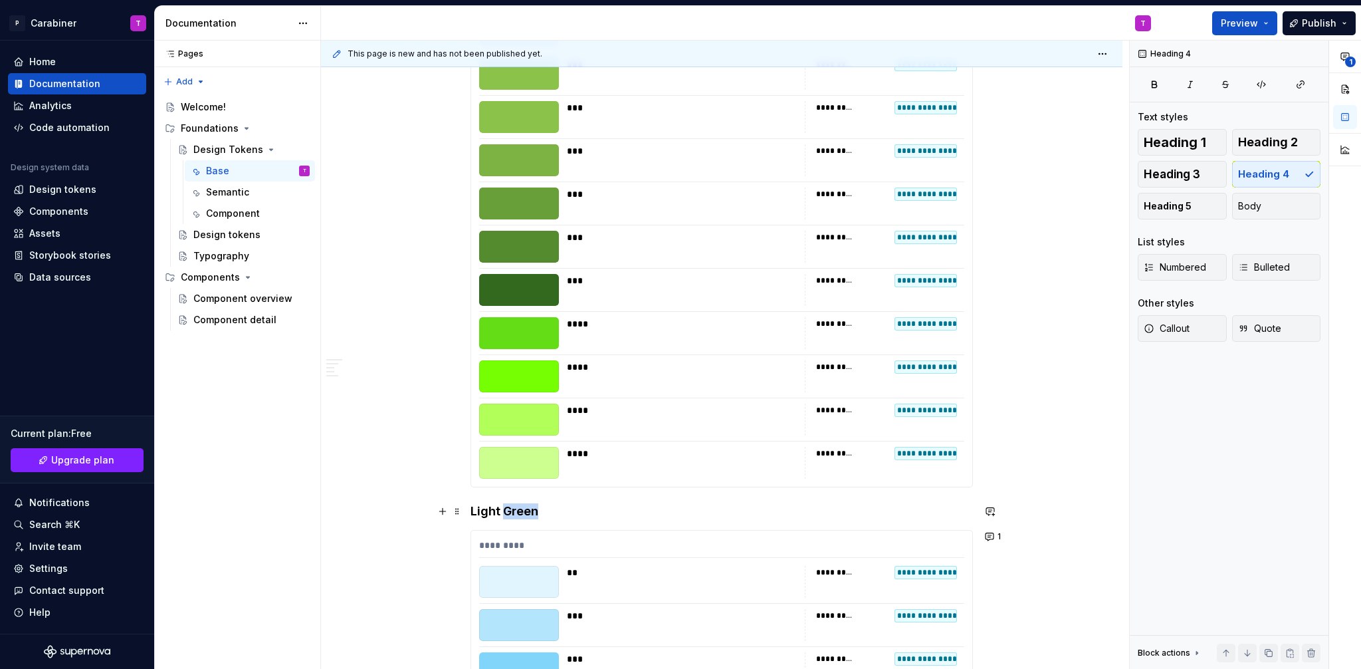
click at [521, 513] on h4 "Light Green" at bounding box center [722, 511] width 502 height 16
click at [457, 512] on span at bounding box center [457, 511] width 11 height 19
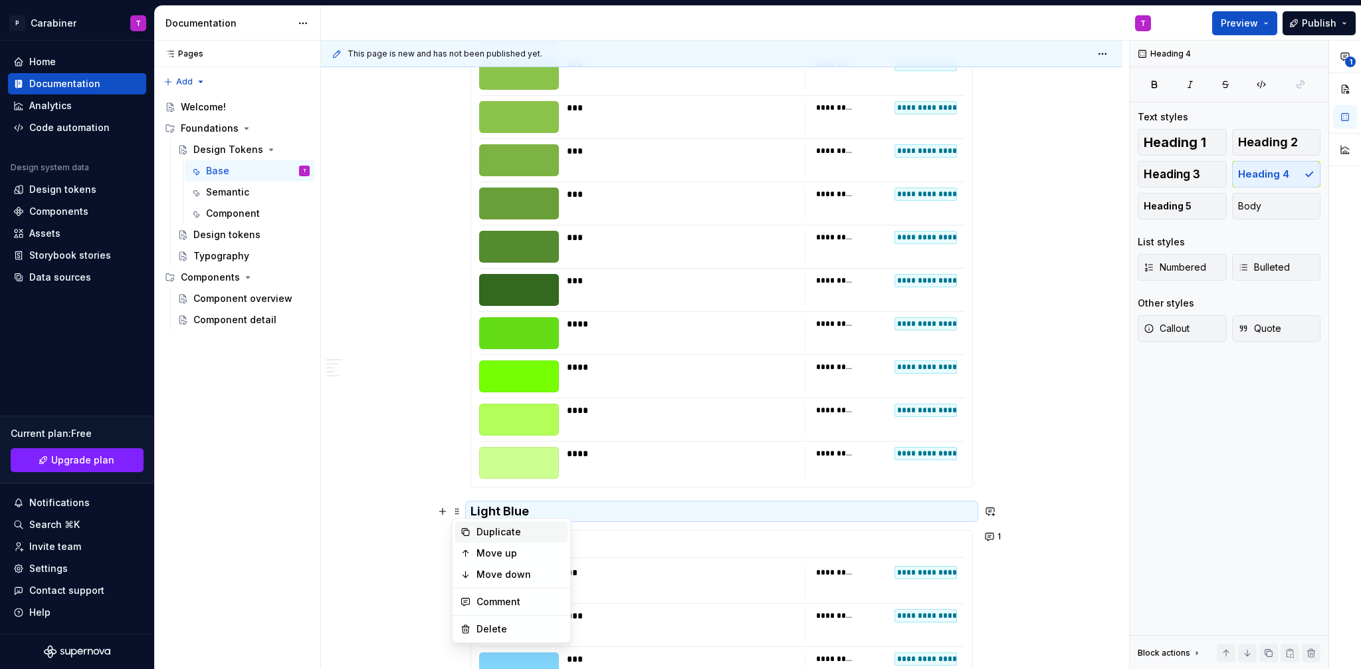
click at [488, 528] on div "Duplicate" at bounding box center [520, 531] width 86 height 13
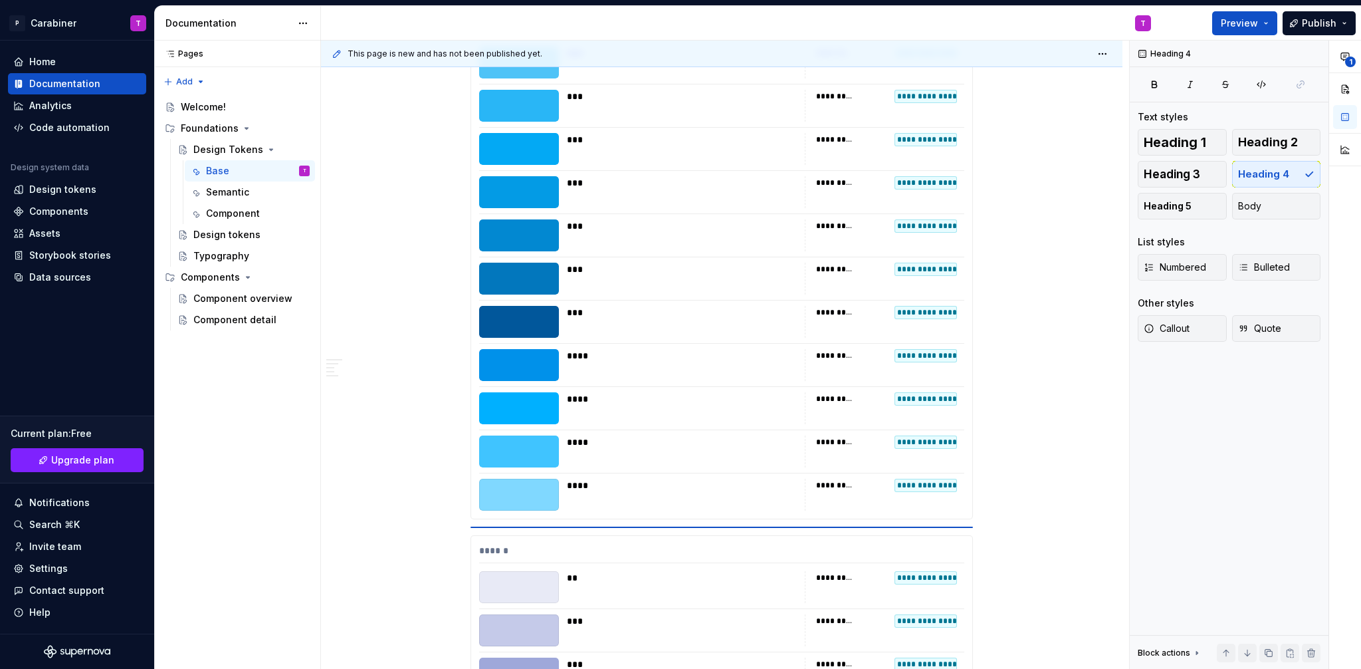
scroll to position [5987, 0]
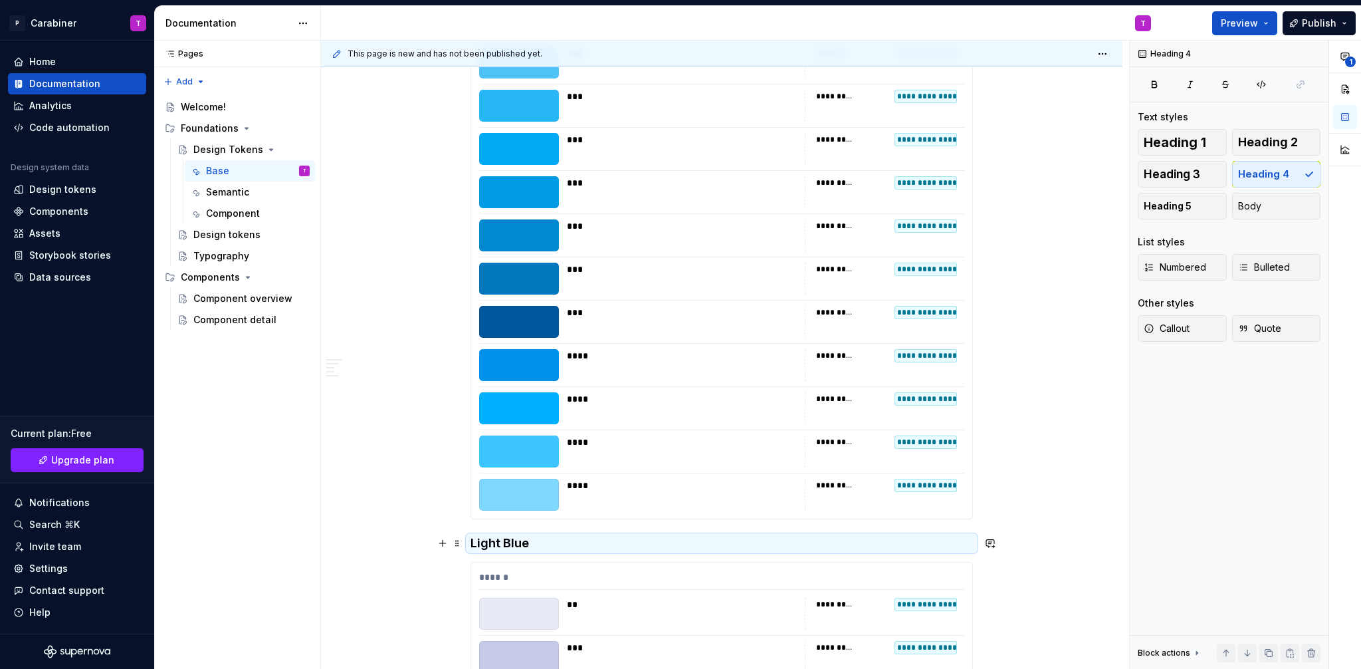
click at [495, 544] on h4 "Light Blue" at bounding box center [722, 543] width 502 height 16
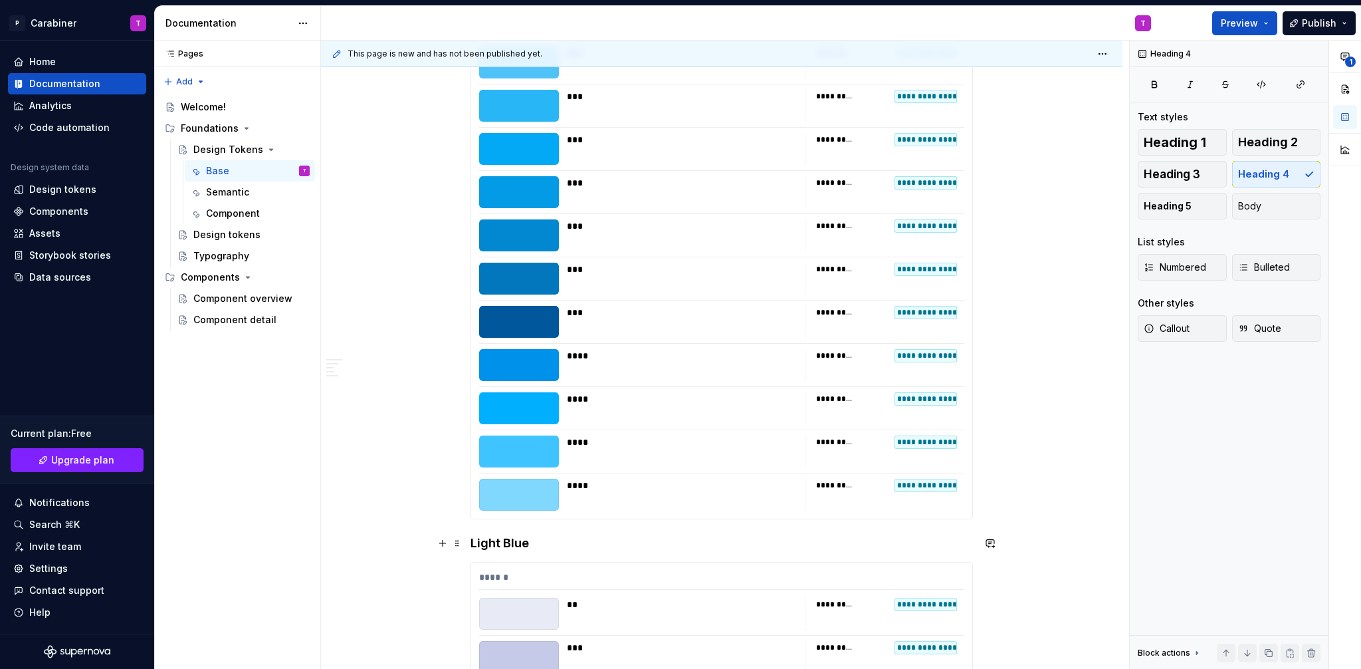
click at [495, 544] on h4 "Light Blue" at bounding box center [722, 543] width 502 height 16
click at [542, 536] on h4 "Light Blue" at bounding box center [722, 543] width 502 height 16
click at [457, 544] on span at bounding box center [457, 543] width 11 height 19
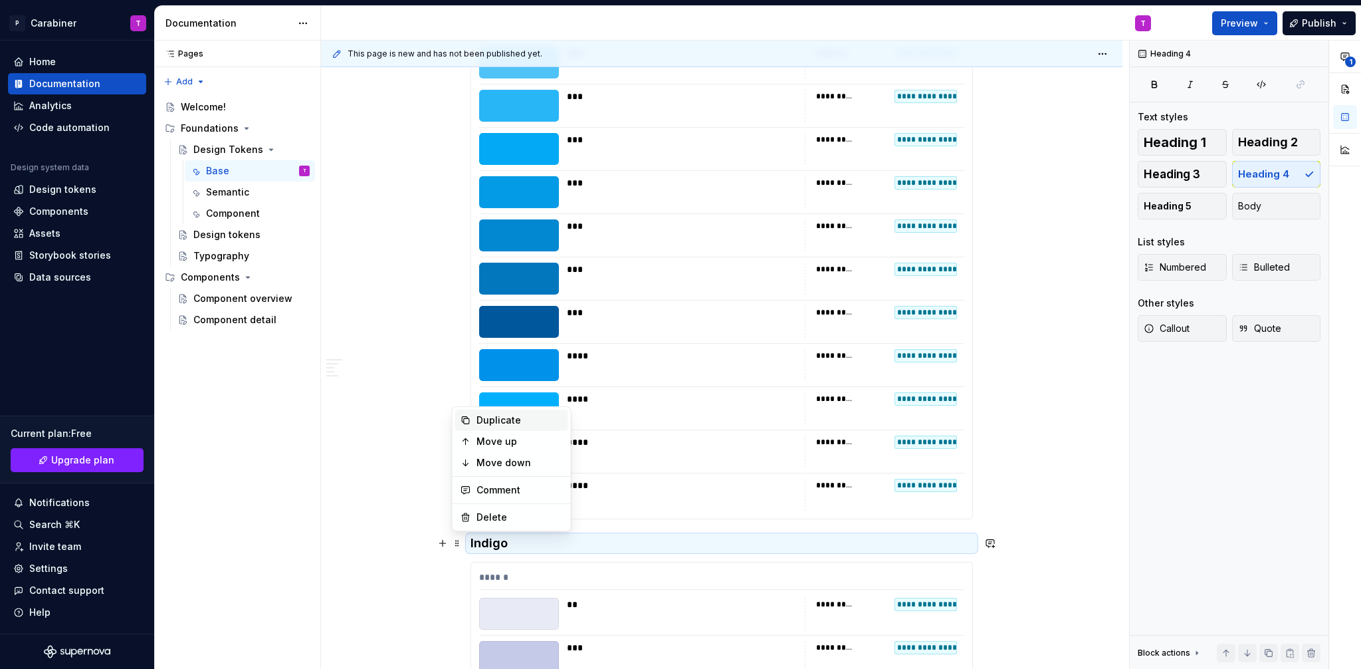
click at [484, 413] on div "Duplicate" at bounding box center [520, 419] width 86 height 13
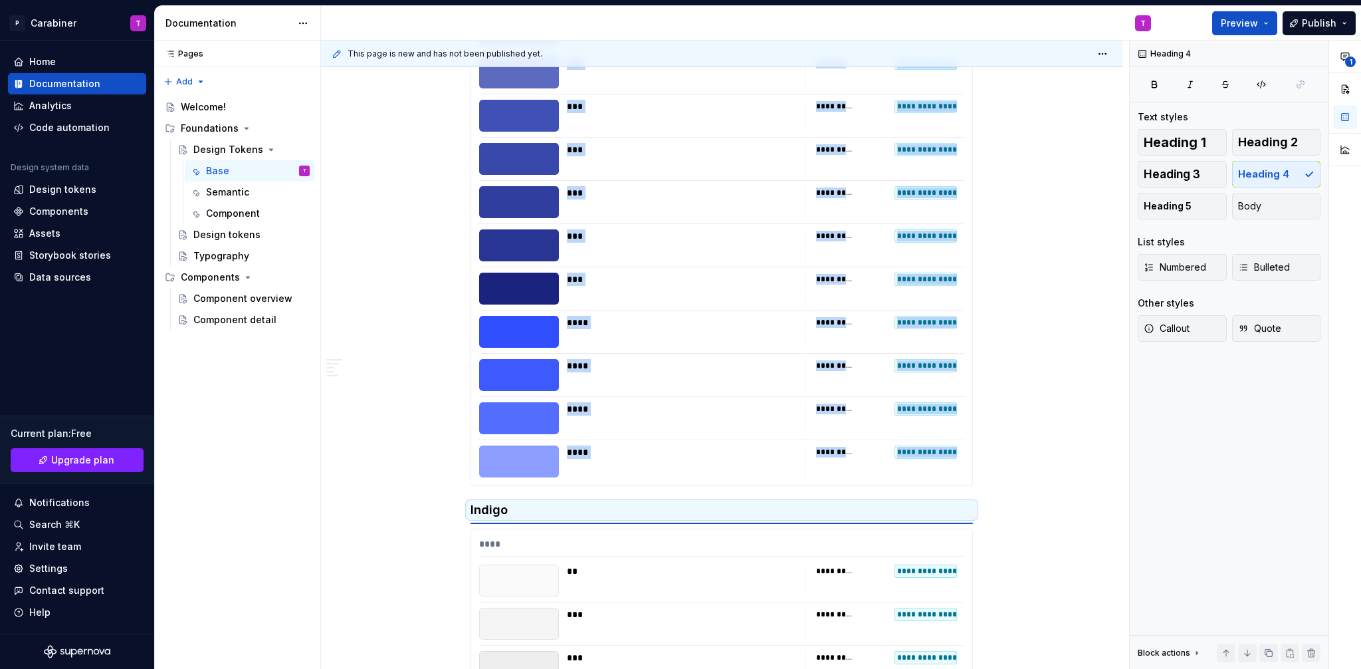
scroll to position [6674, 0]
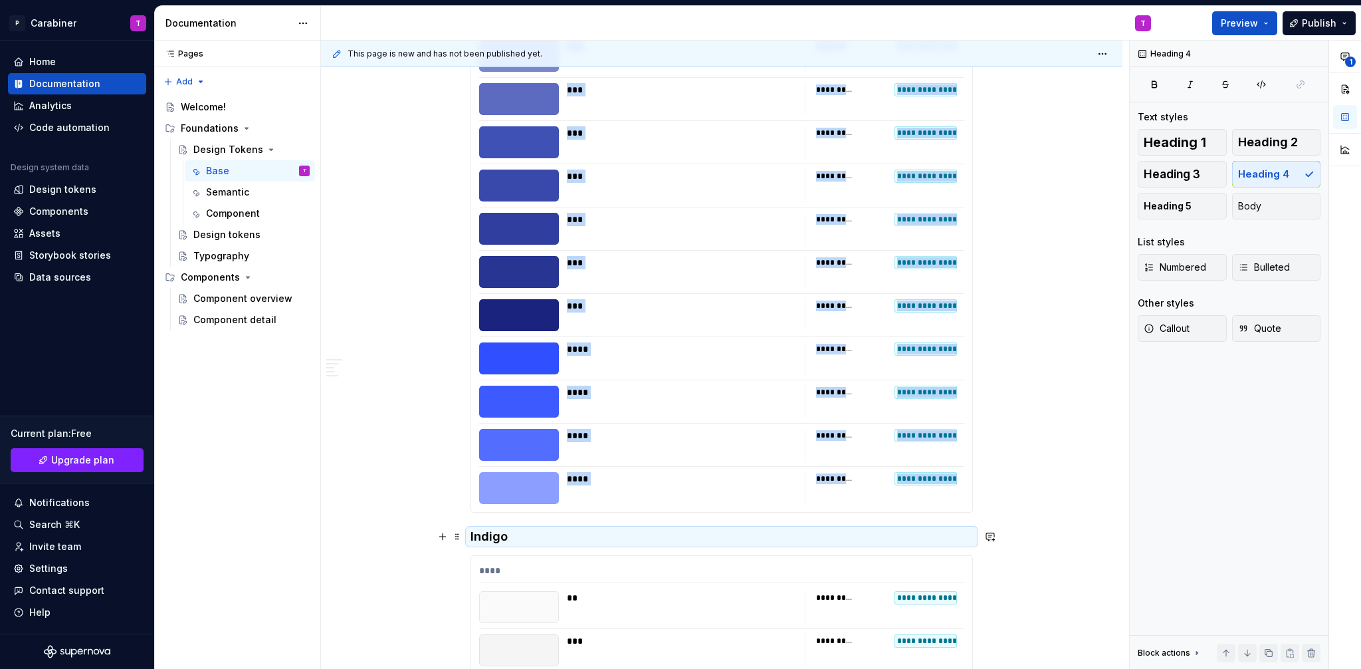
click at [490, 535] on h4 "Indigo" at bounding box center [722, 536] width 502 height 16
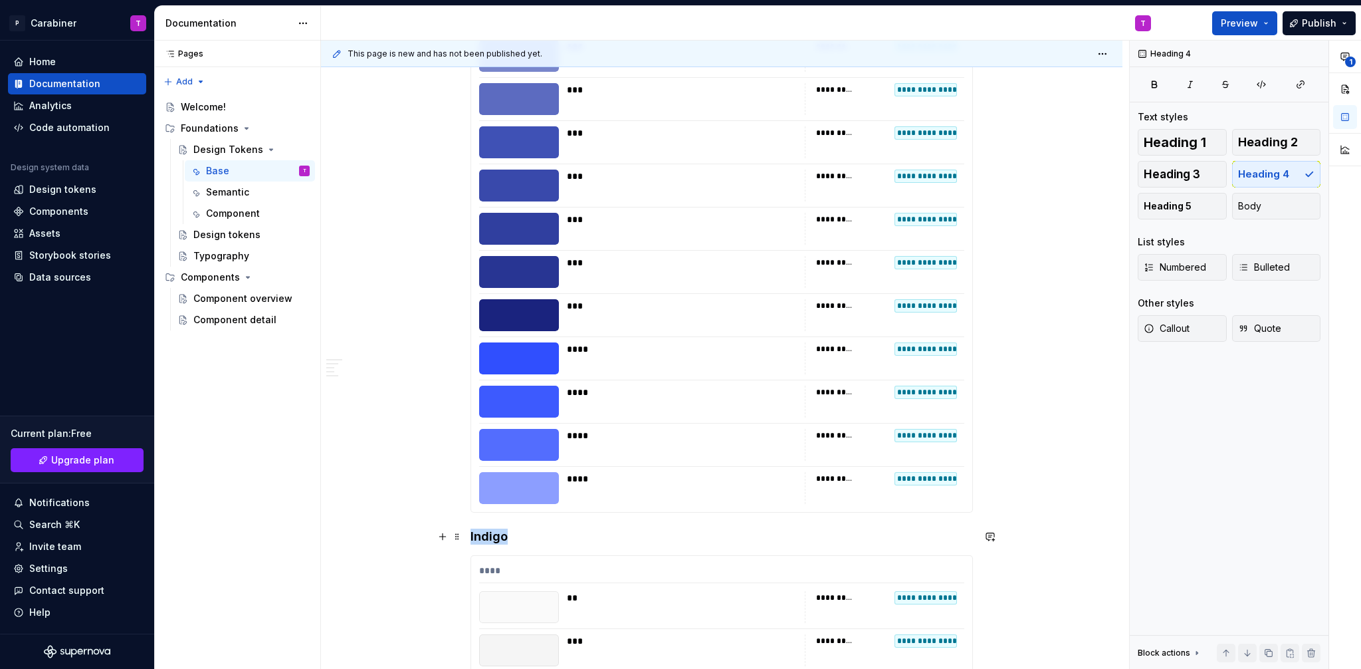
click at [490, 535] on h4 "Indigo" at bounding box center [722, 536] width 502 height 16
click at [457, 538] on span at bounding box center [457, 536] width 11 height 19
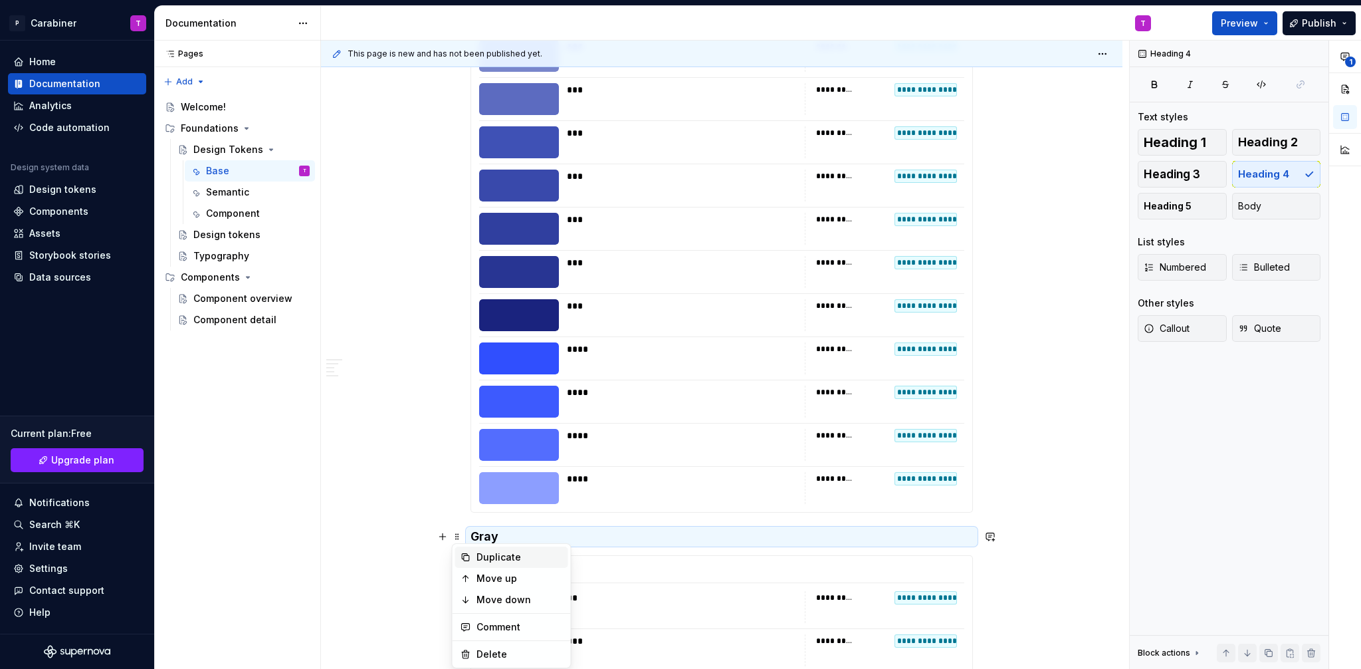
click at [486, 557] on div "Duplicate" at bounding box center [520, 556] width 86 height 13
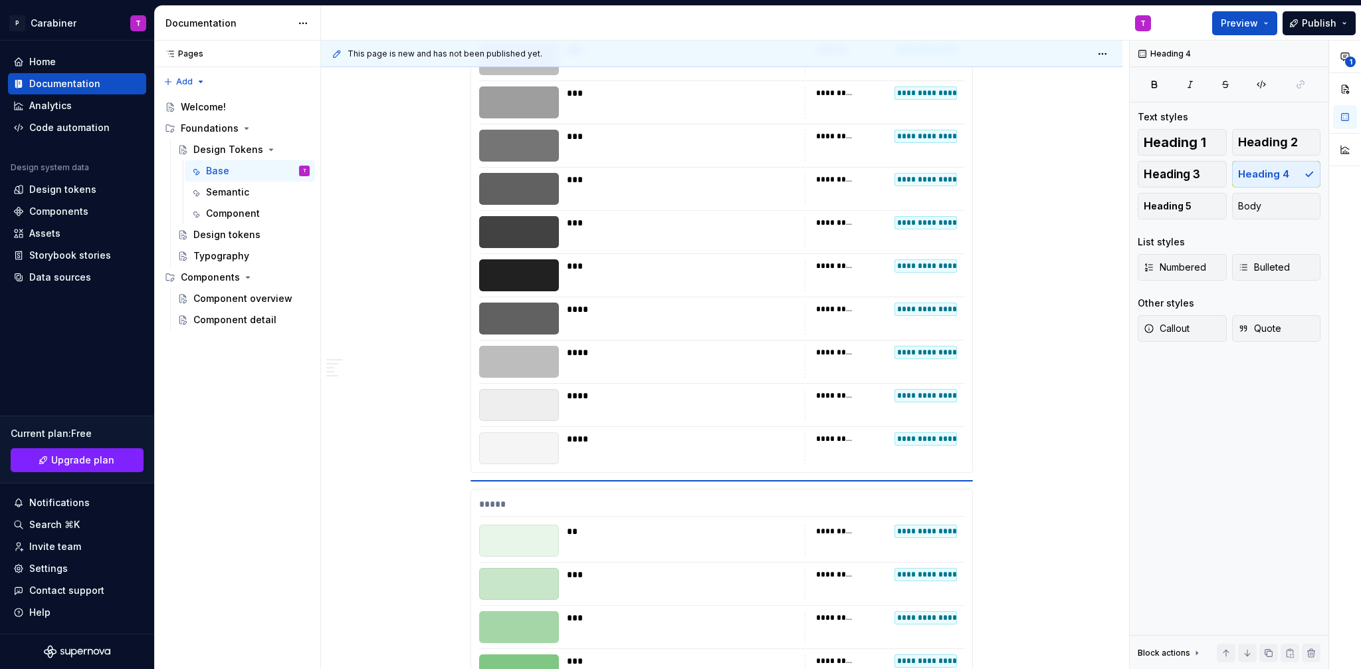
scroll to position [7395, 0]
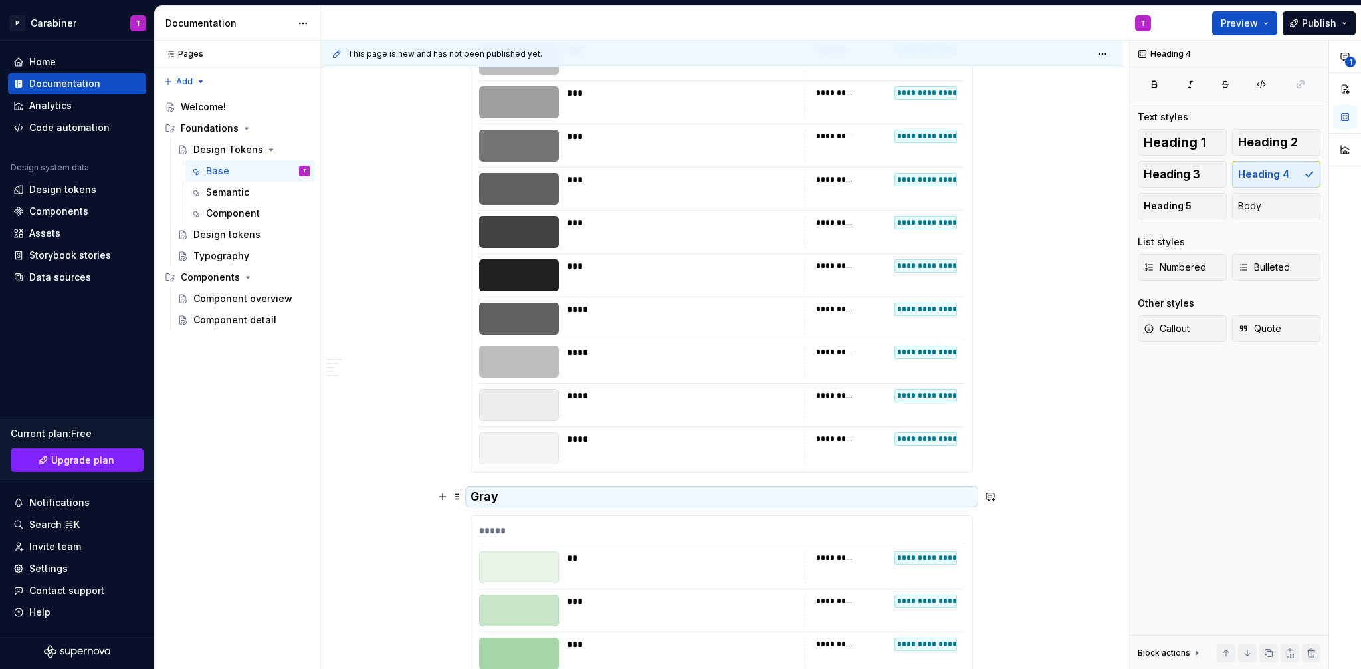
click at [486, 498] on h4 "Gray" at bounding box center [722, 496] width 502 height 16
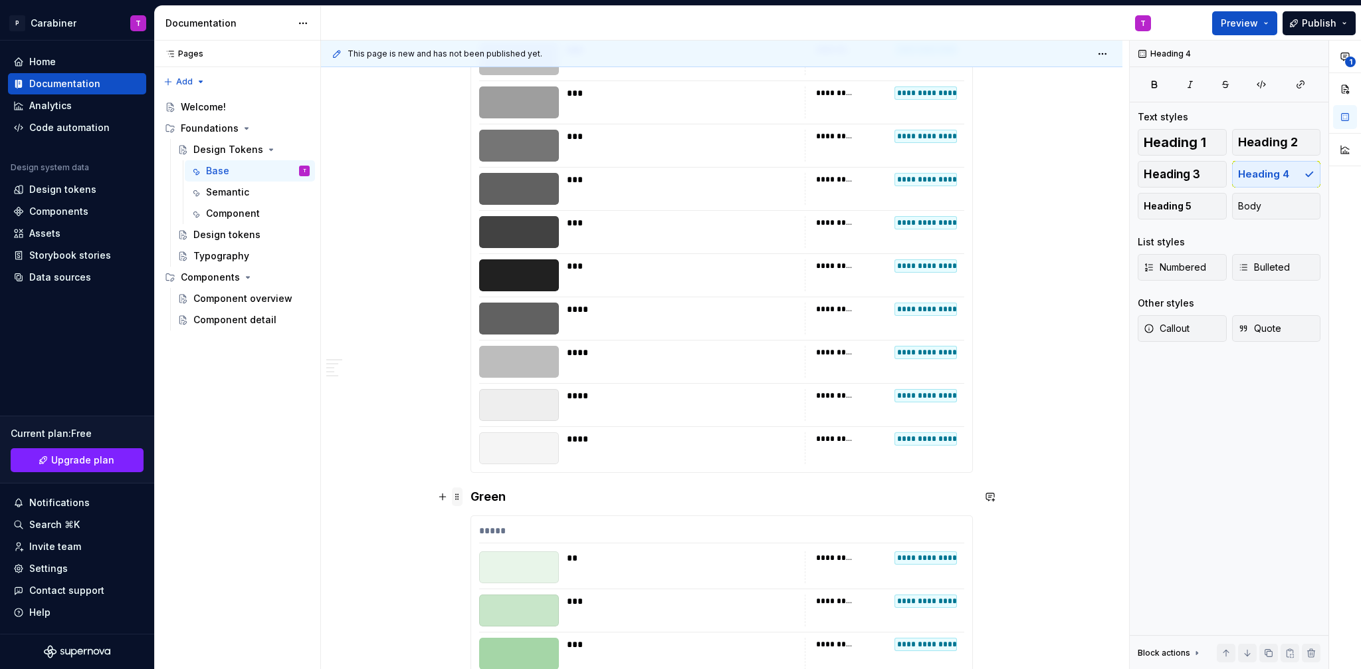
click at [459, 497] on span at bounding box center [457, 496] width 11 height 19
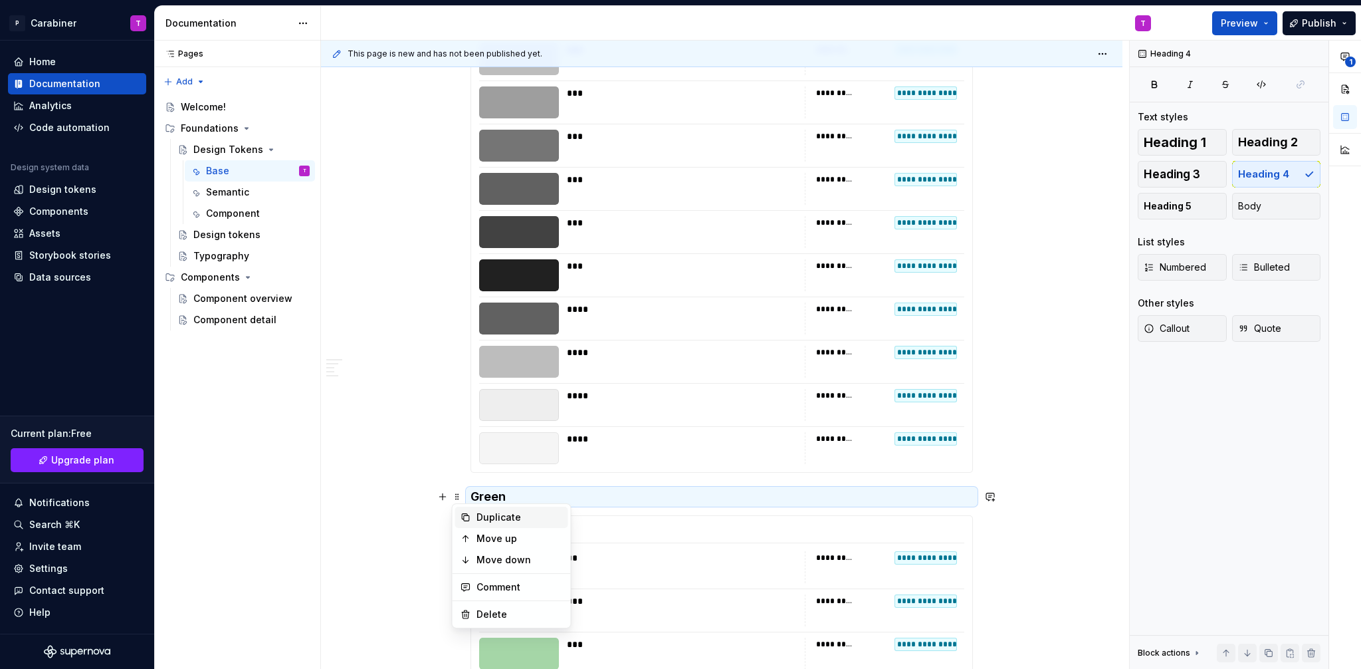
click at [485, 518] on div "Duplicate" at bounding box center [520, 516] width 86 height 13
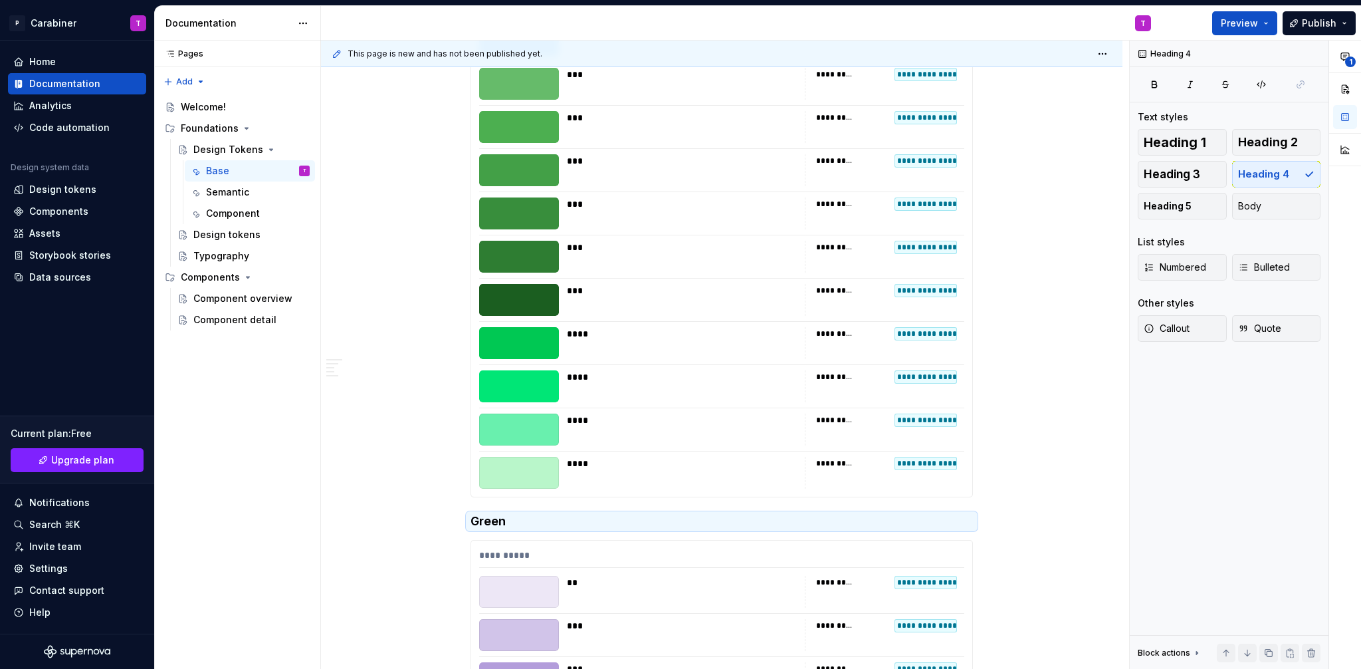
scroll to position [8024, 0]
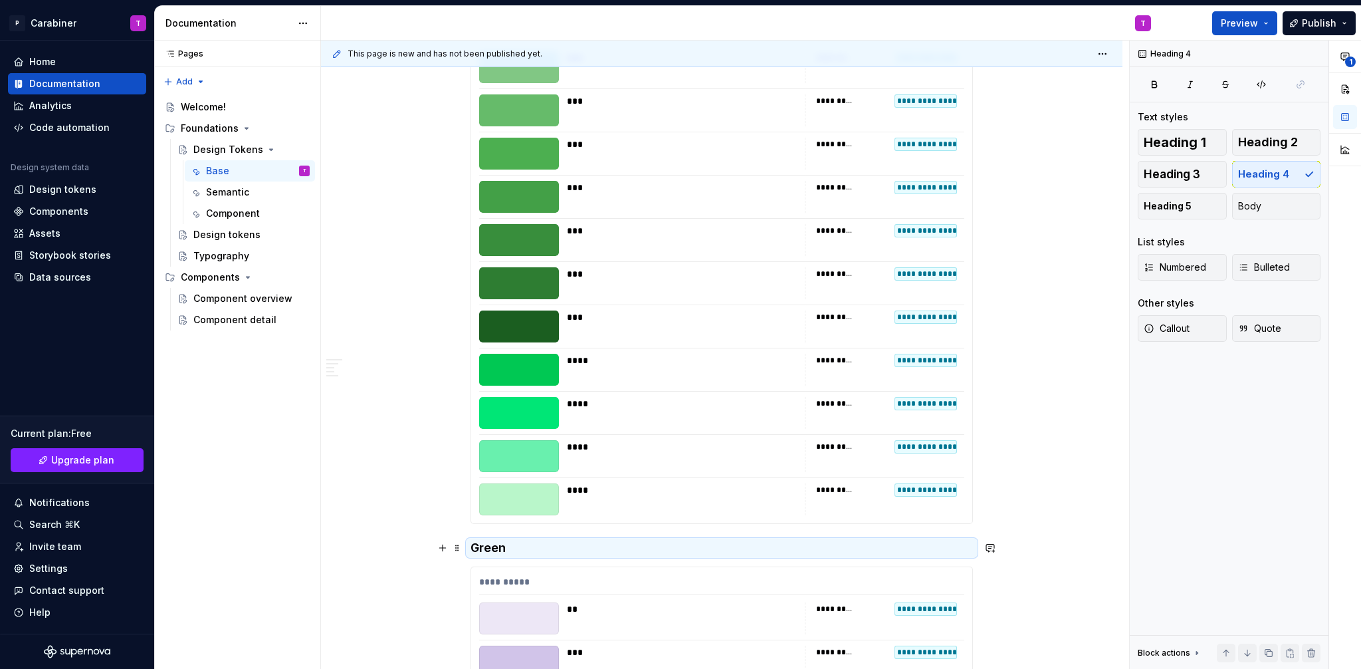
click at [481, 548] on h4 "Green" at bounding box center [722, 548] width 502 height 16
click at [456, 548] on span at bounding box center [457, 547] width 11 height 19
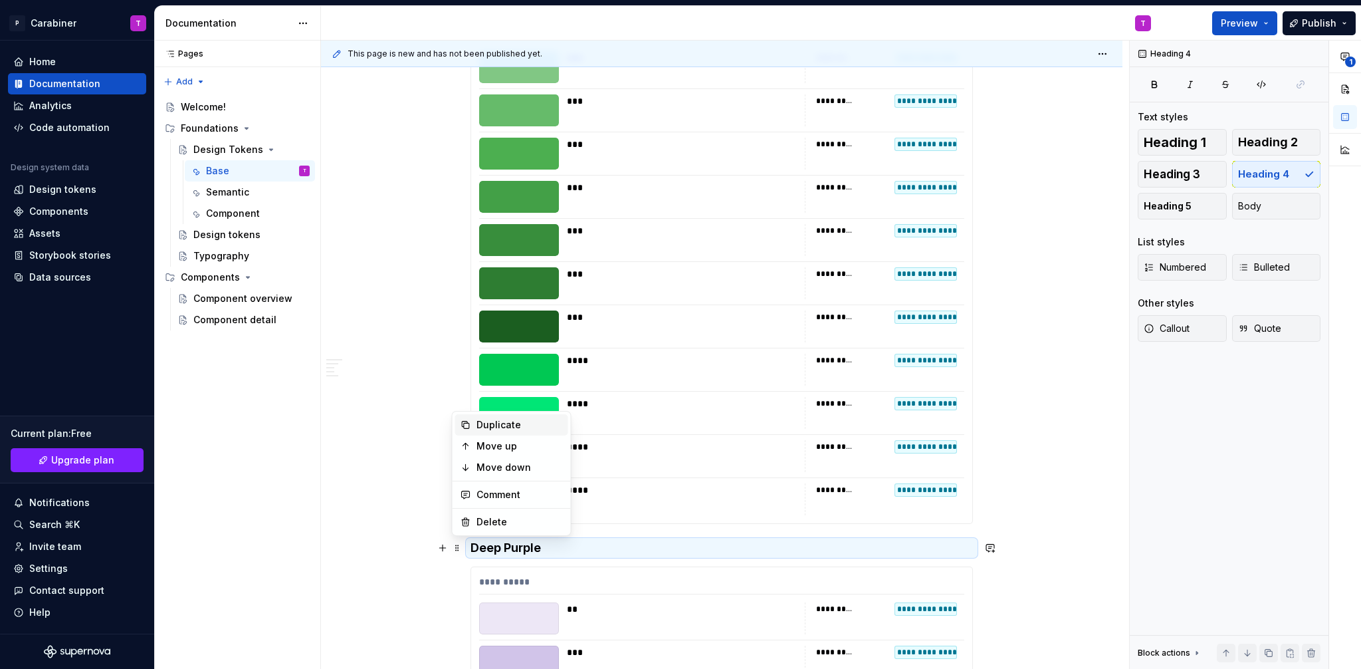
click at [490, 423] on div "Duplicate" at bounding box center [520, 424] width 86 height 13
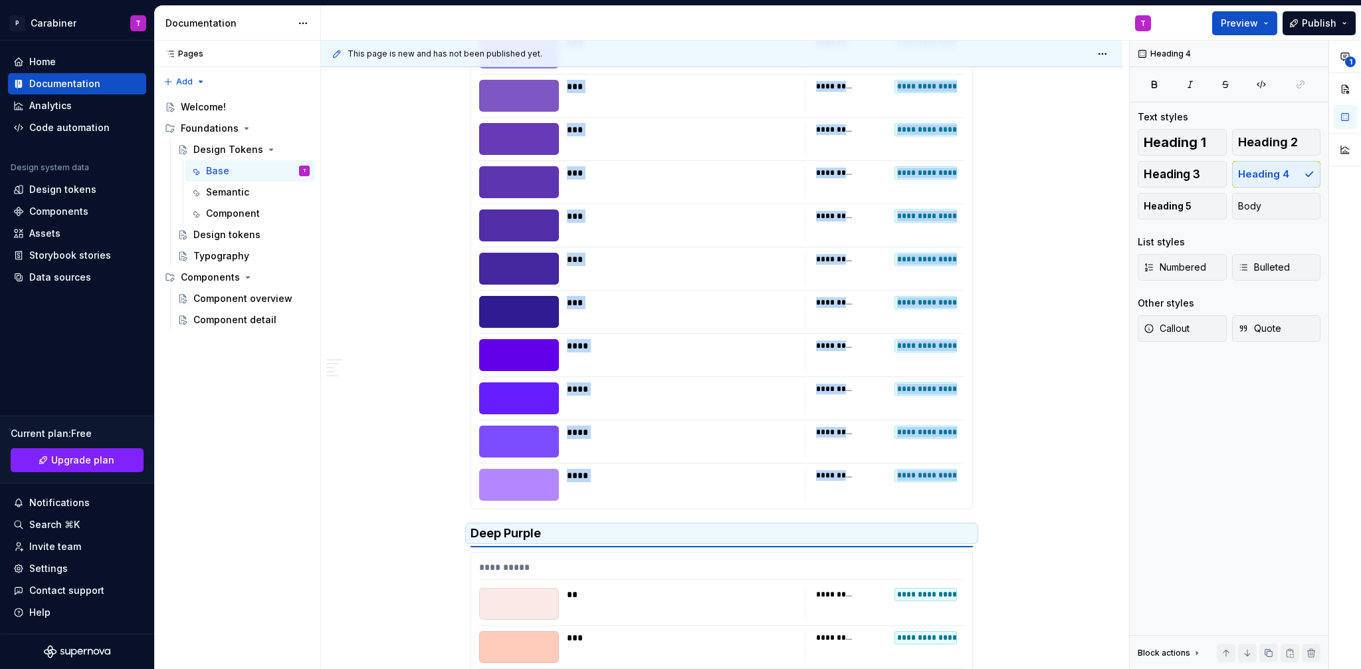
scroll to position [8693, 0]
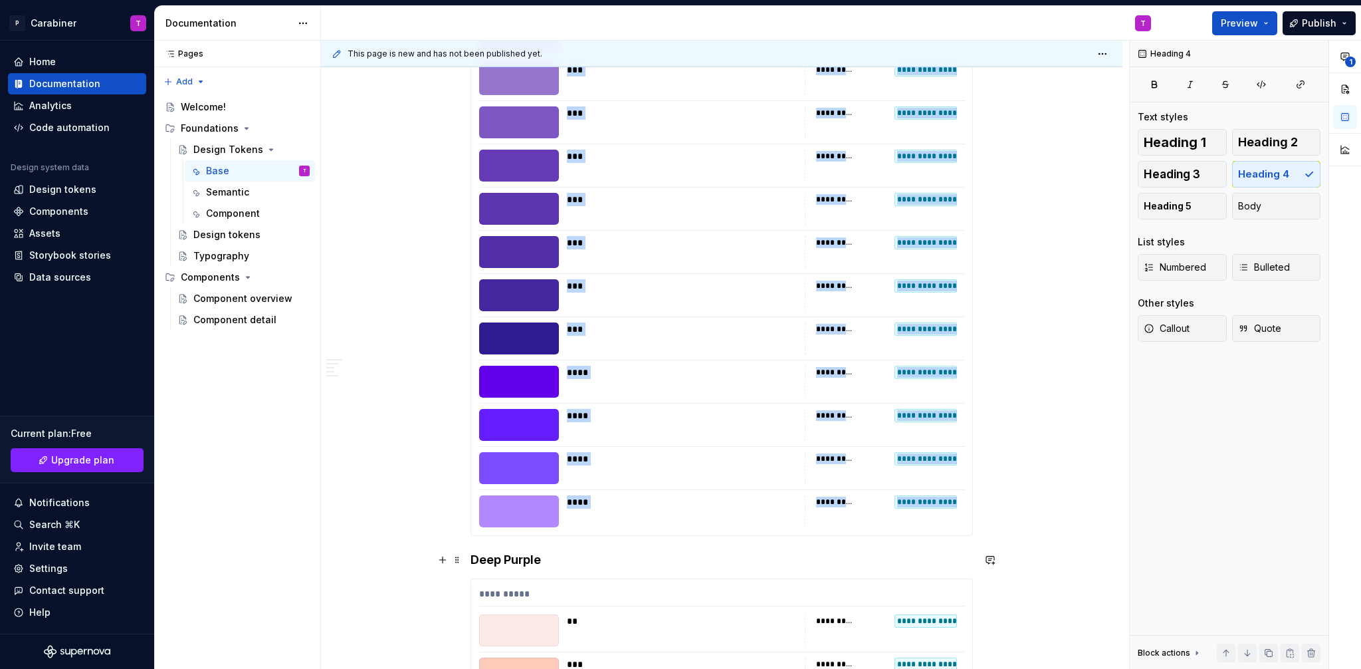
click at [510, 560] on h4 "Deep Purple" at bounding box center [722, 560] width 502 height 16
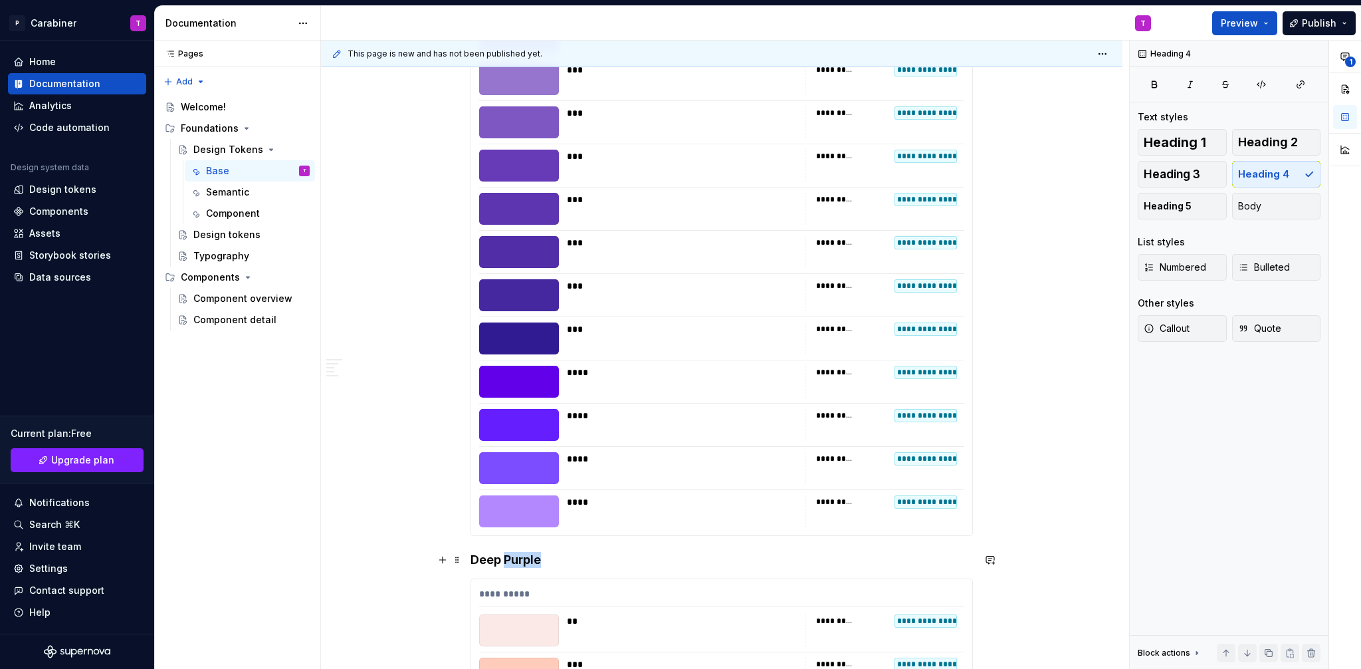
click at [511, 560] on h4 "Deep Purple" at bounding box center [722, 560] width 502 height 16
click at [458, 562] on span at bounding box center [457, 559] width 11 height 19
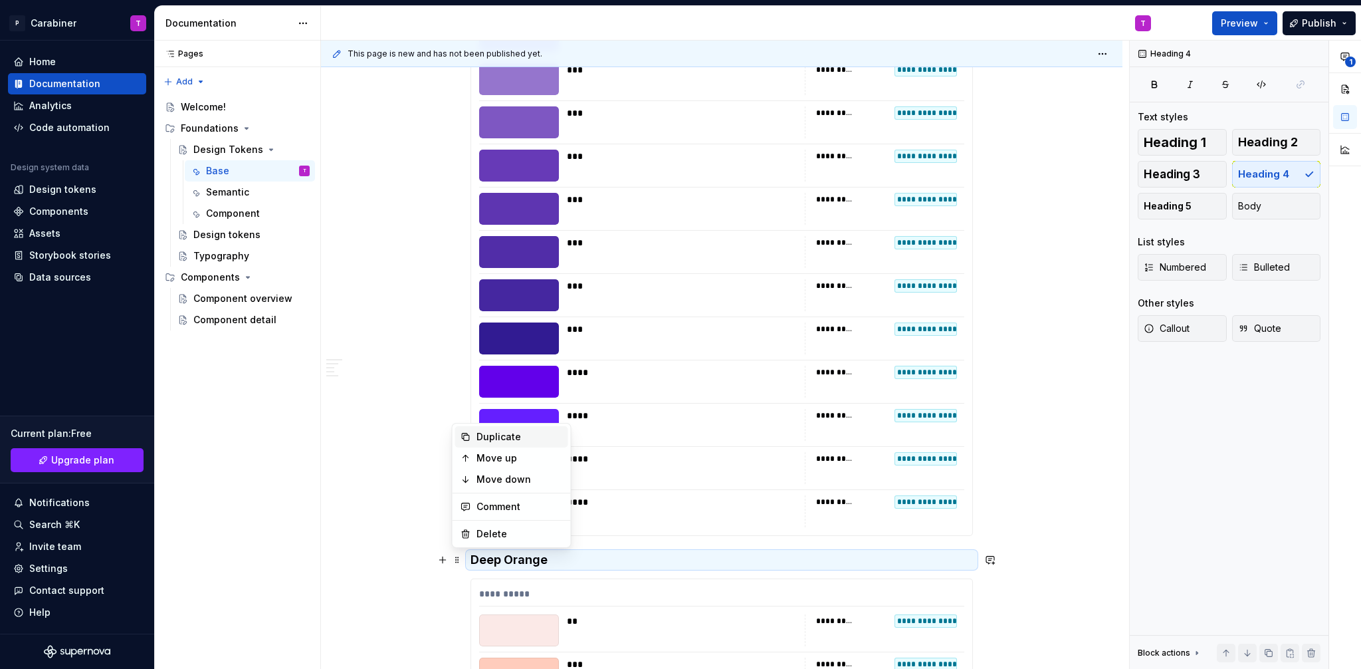
click at [490, 431] on div "Duplicate" at bounding box center [520, 436] width 86 height 13
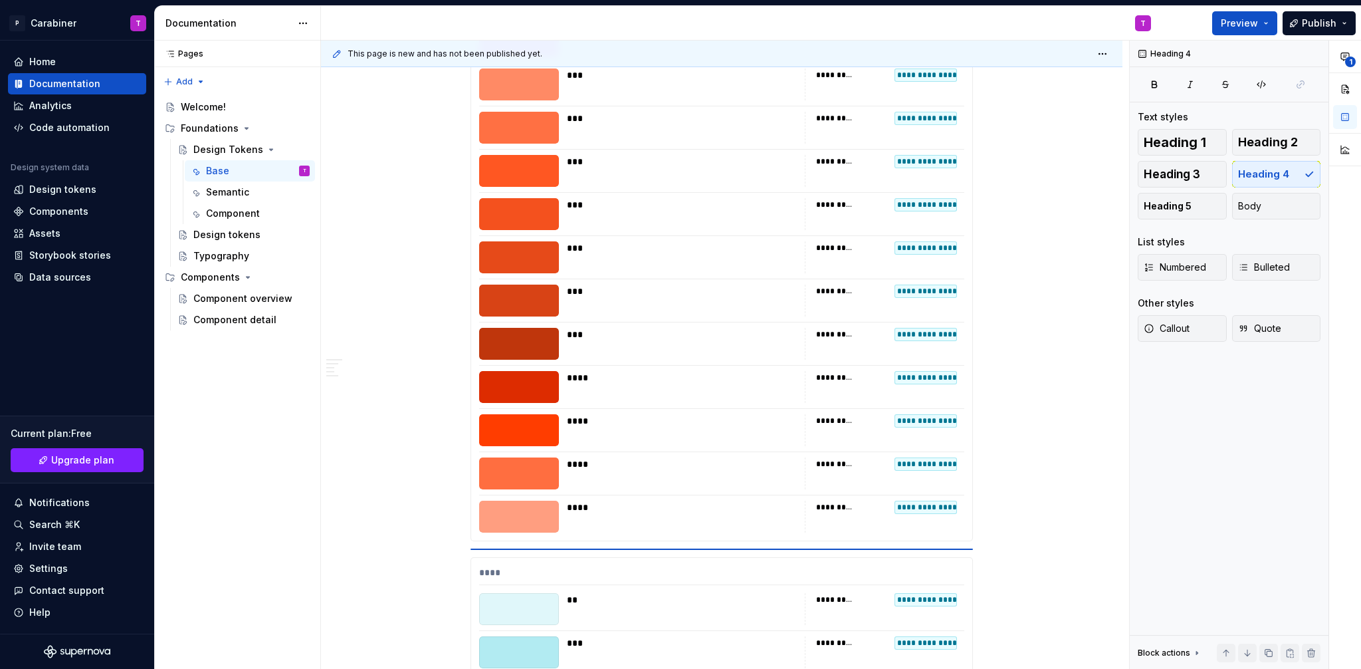
scroll to position [9368, 0]
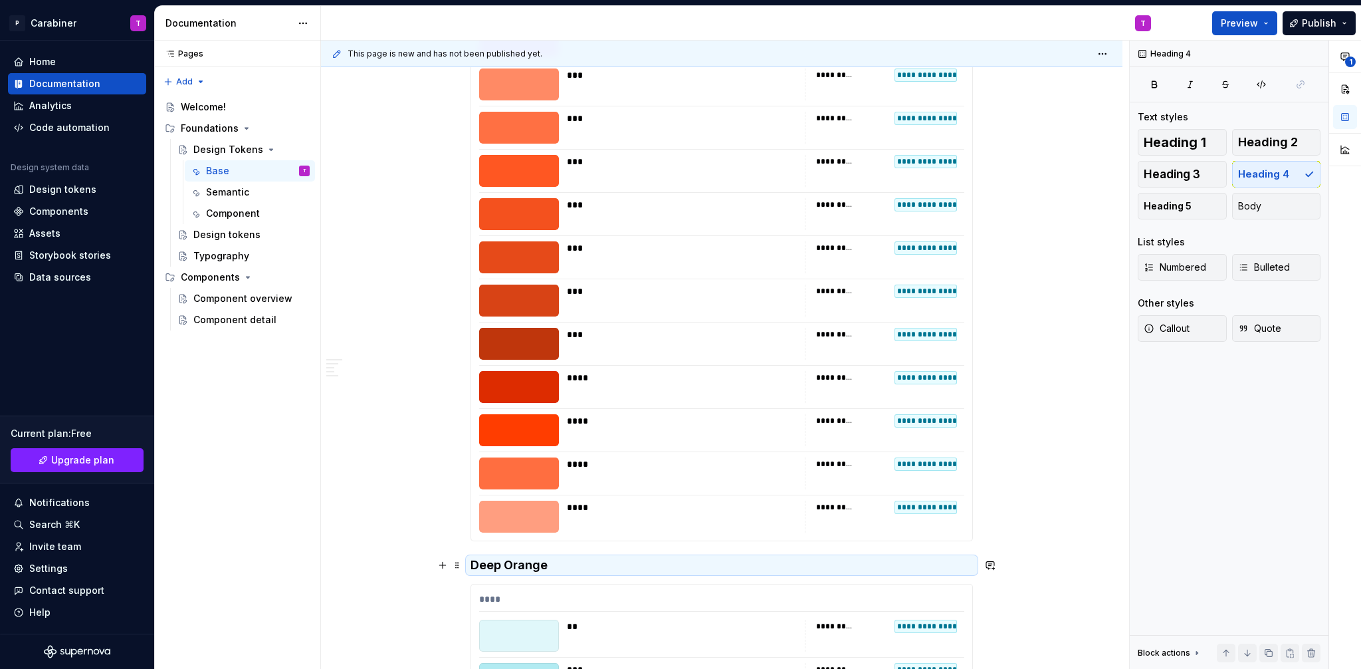
click at [494, 564] on h4 "Deep Orange" at bounding box center [722, 565] width 502 height 16
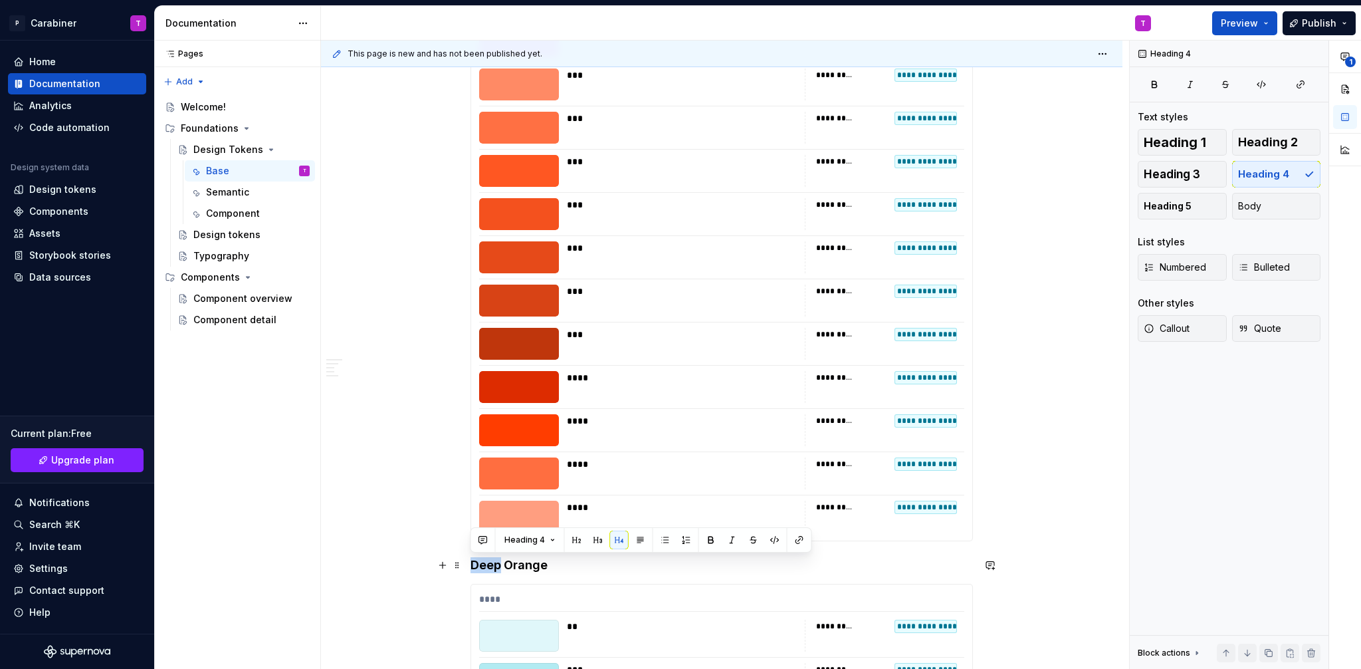
click at [548, 568] on h4 "Deep Orange" at bounding box center [722, 565] width 502 height 16
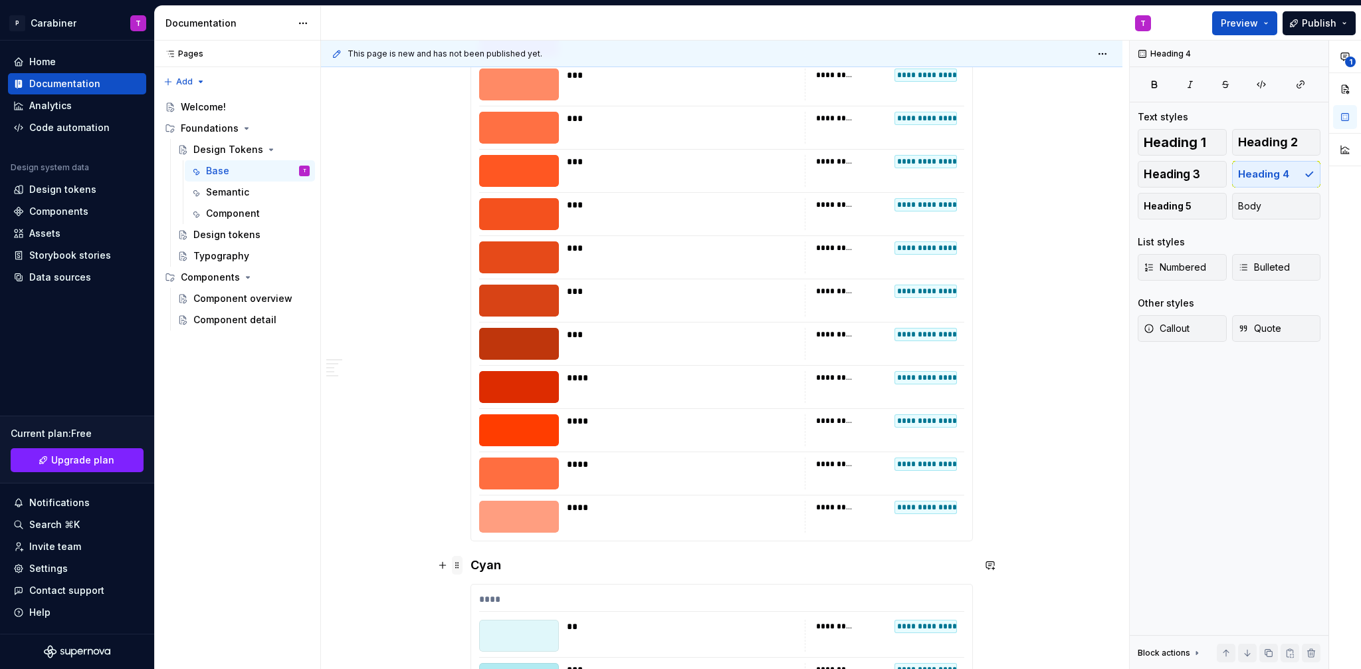
click at [458, 567] on span at bounding box center [457, 565] width 11 height 19
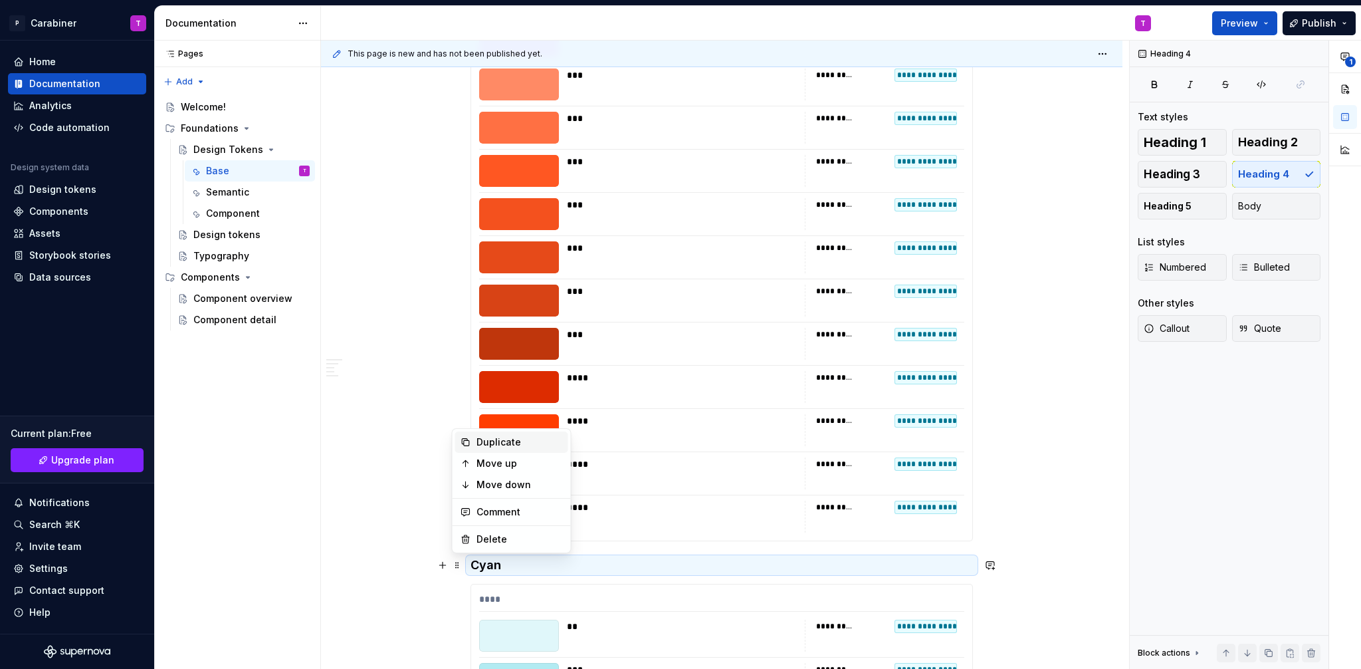
click at [487, 438] on div "Duplicate" at bounding box center [520, 441] width 86 height 13
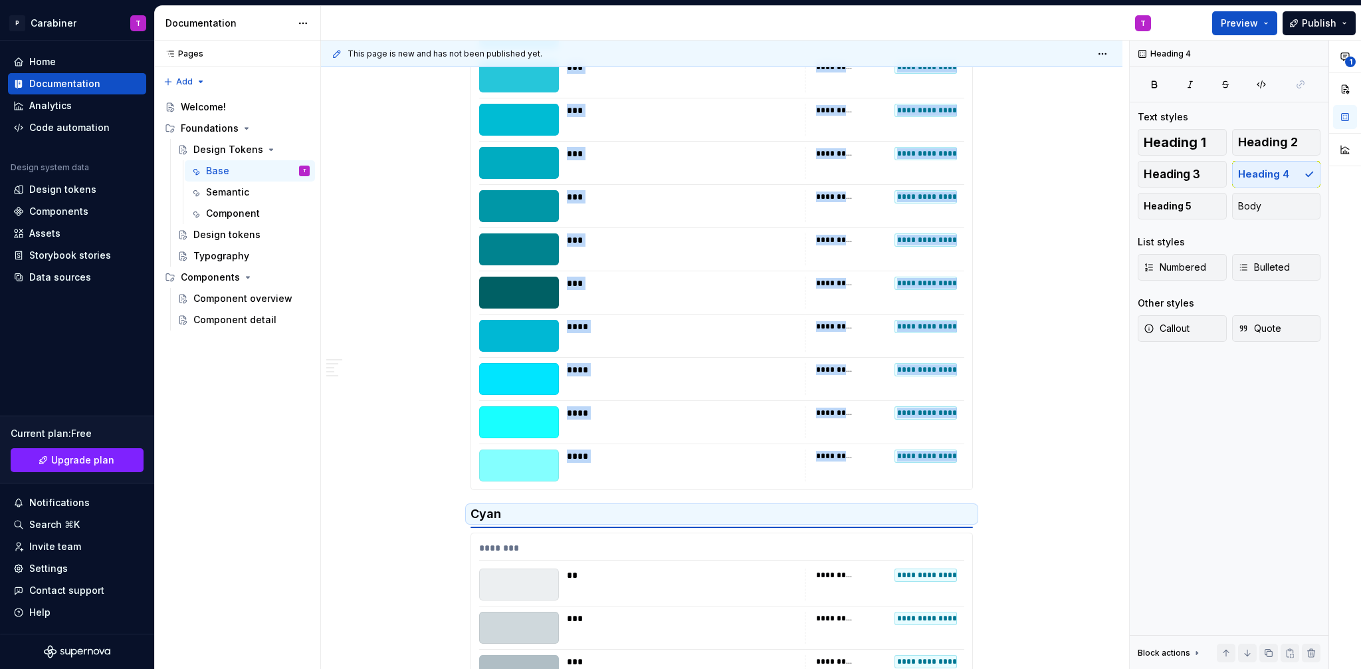
scroll to position [10073, 0]
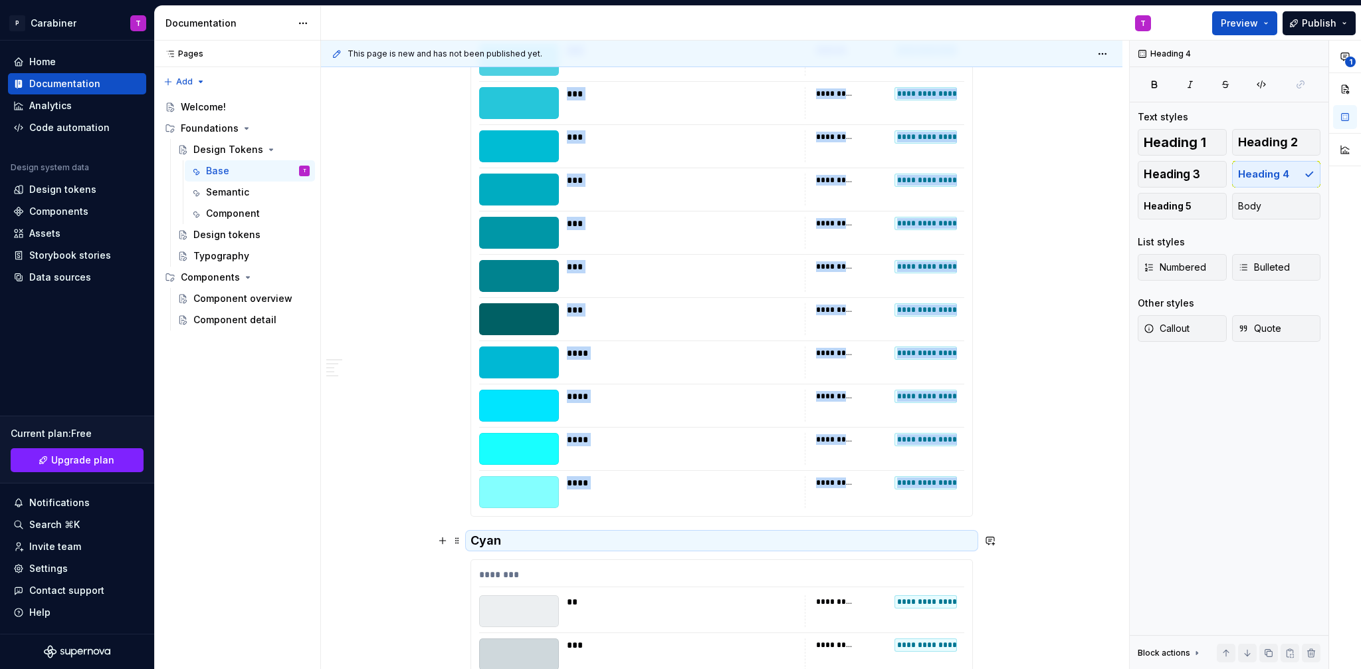
click at [483, 544] on h4 "Cyan" at bounding box center [722, 540] width 502 height 16
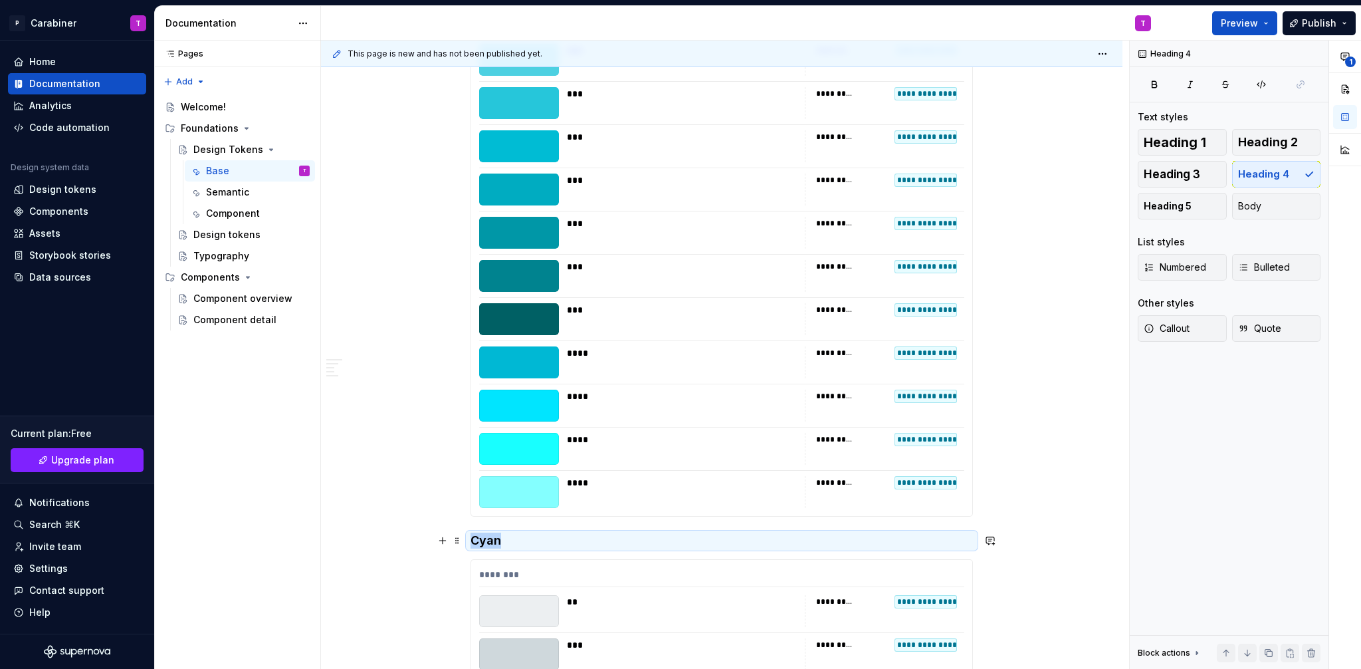
click at [483, 543] on h4 "Cyan" at bounding box center [722, 540] width 502 height 16
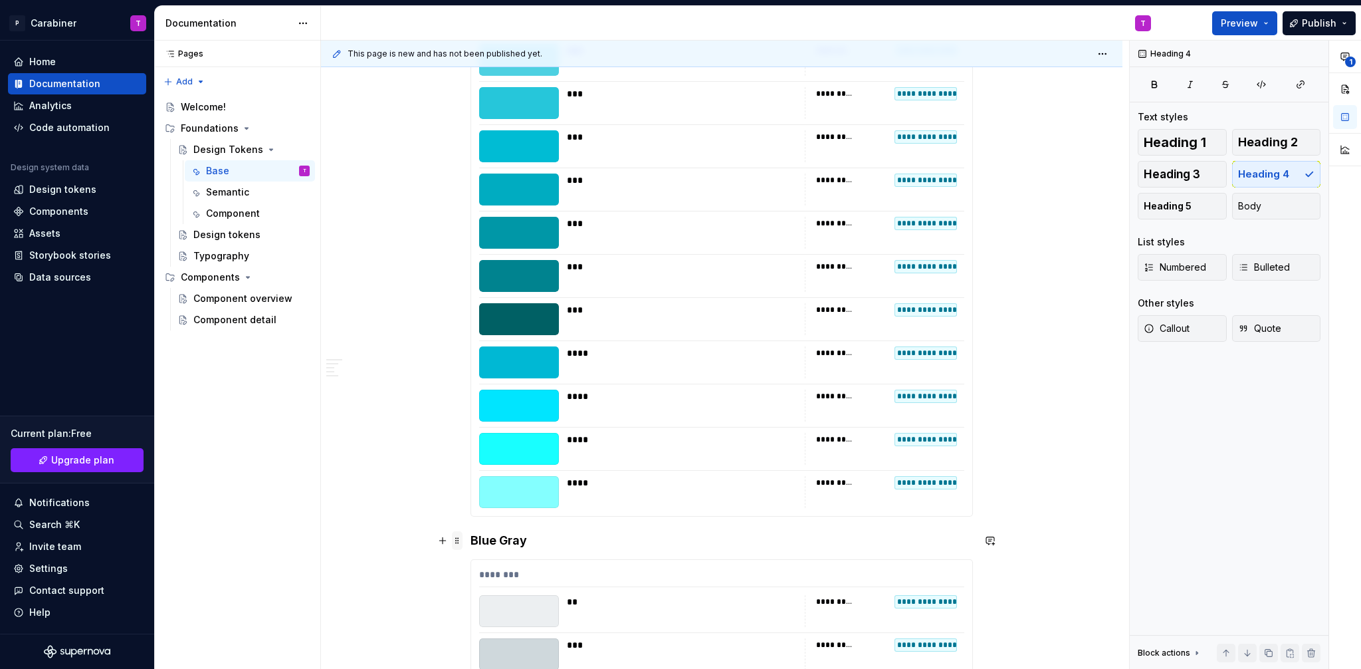
click at [457, 540] on span at bounding box center [457, 540] width 11 height 19
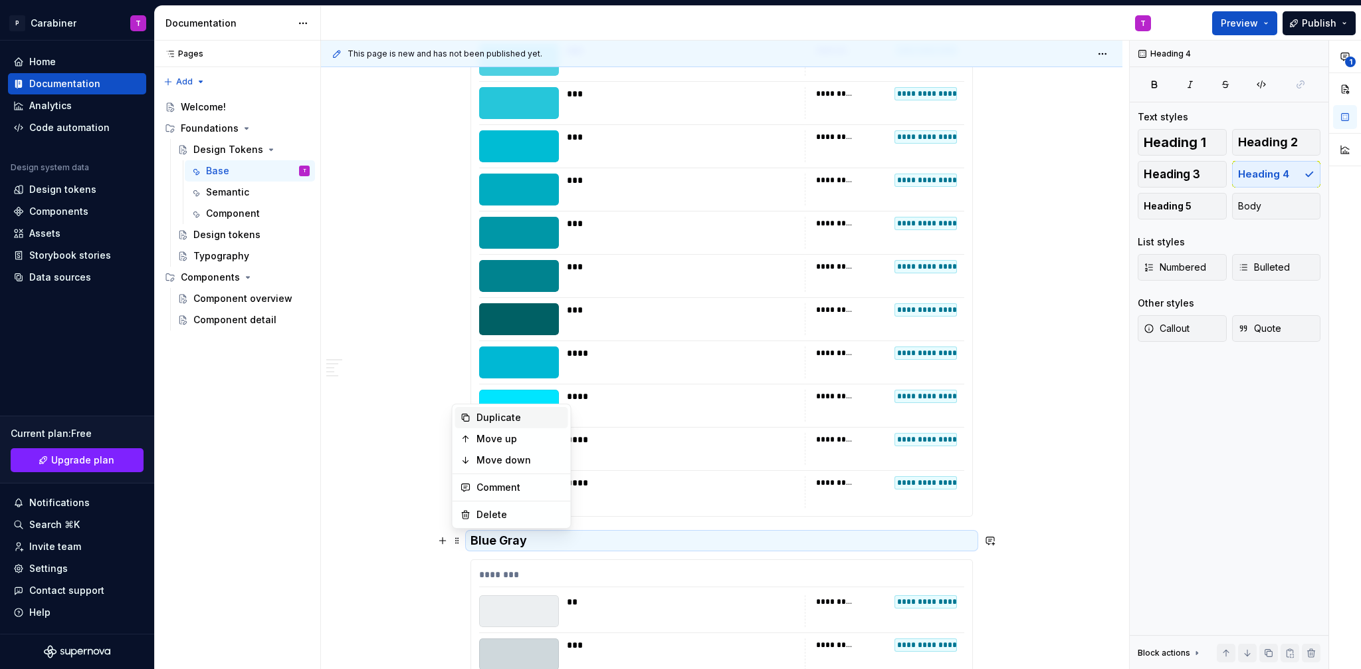
click at [485, 420] on div "Duplicate" at bounding box center [520, 417] width 86 height 13
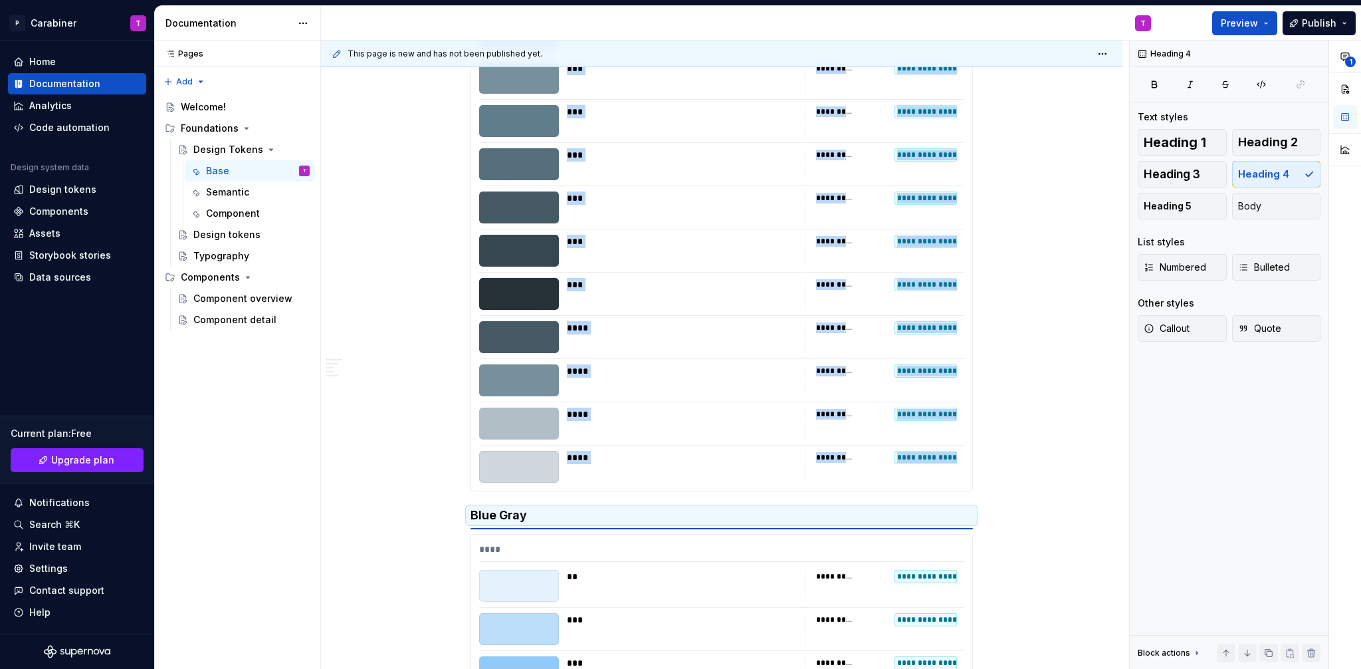
scroll to position [10752, 0]
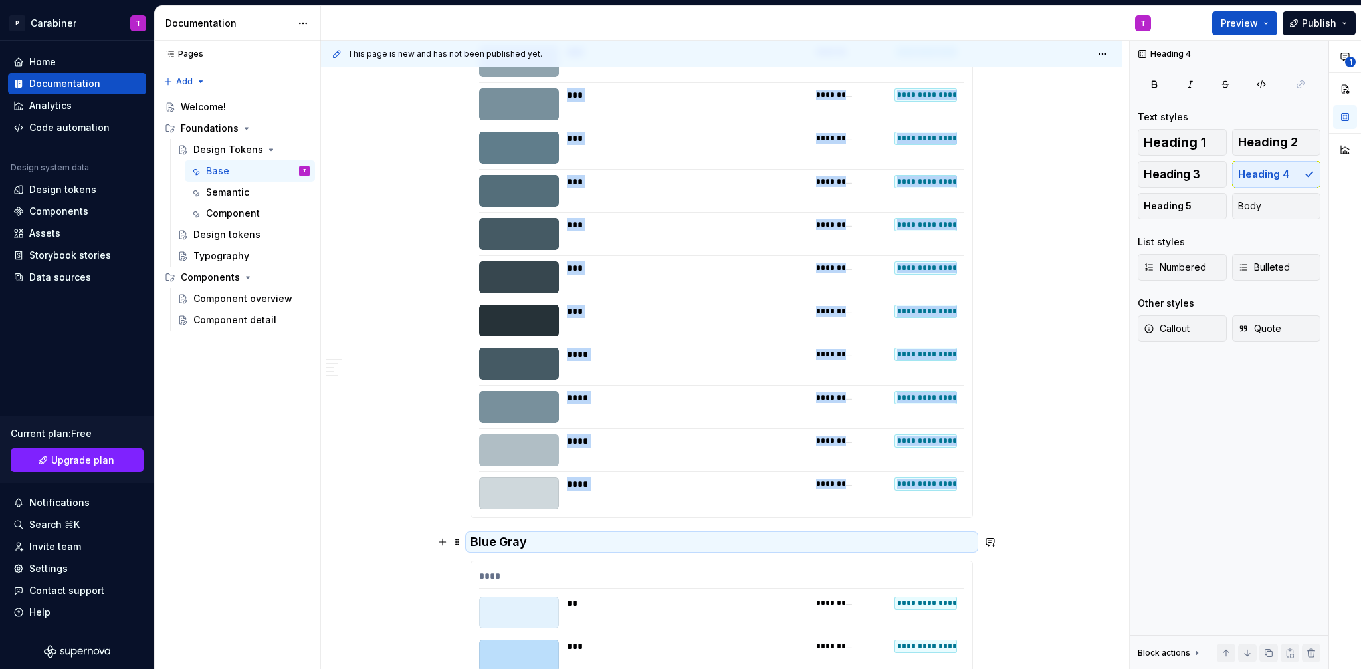
click at [501, 543] on h4 "Blue Gray" at bounding box center [722, 542] width 502 height 16
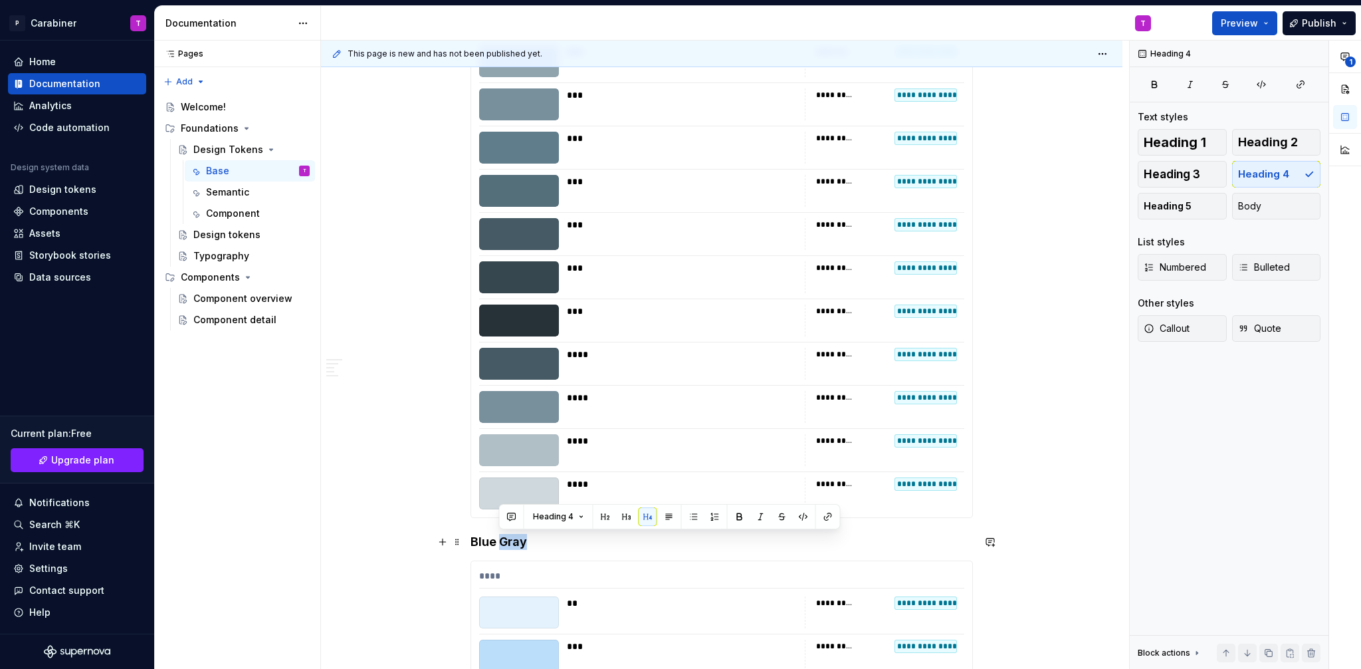
click at [501, 543] on h4 "Blue Gray" at bounding box center [722, 542] width 502 height 16
click at [455, 542] on span at bounding box center [457, 541] width 11 height 19
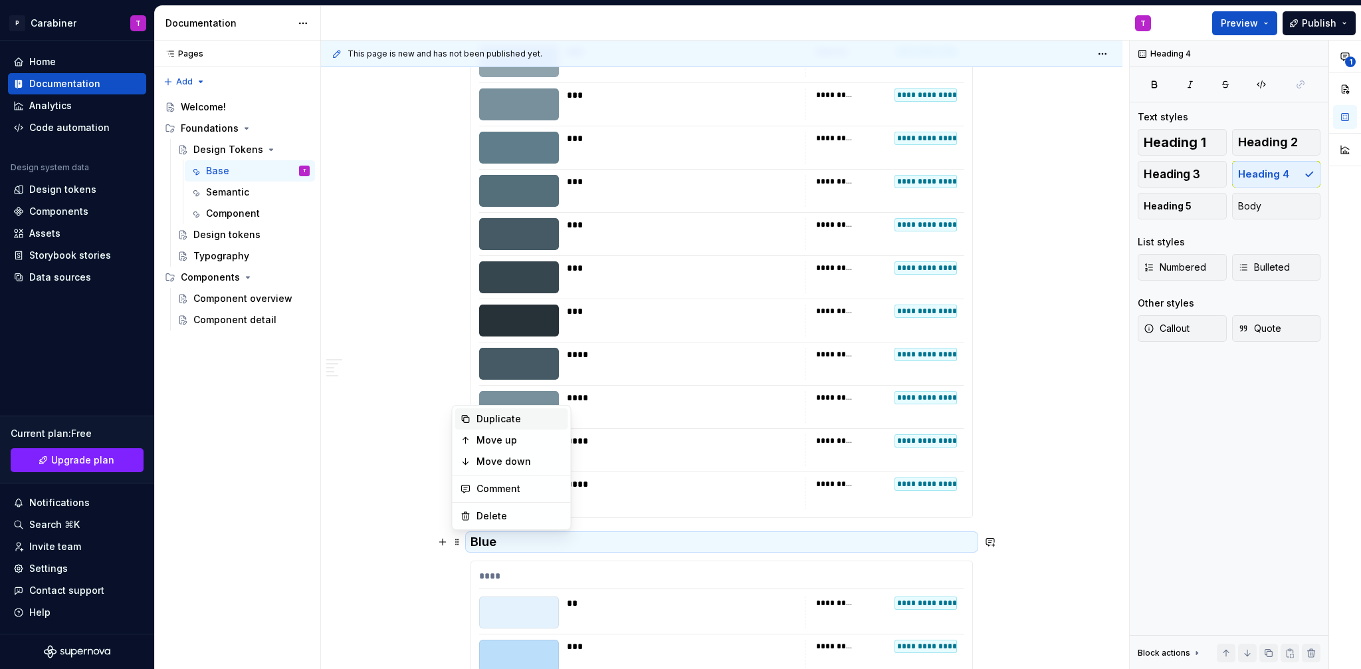
click at [482, 417] on div "Duplicate" at bounding box center [520, 418] width 86 height 13
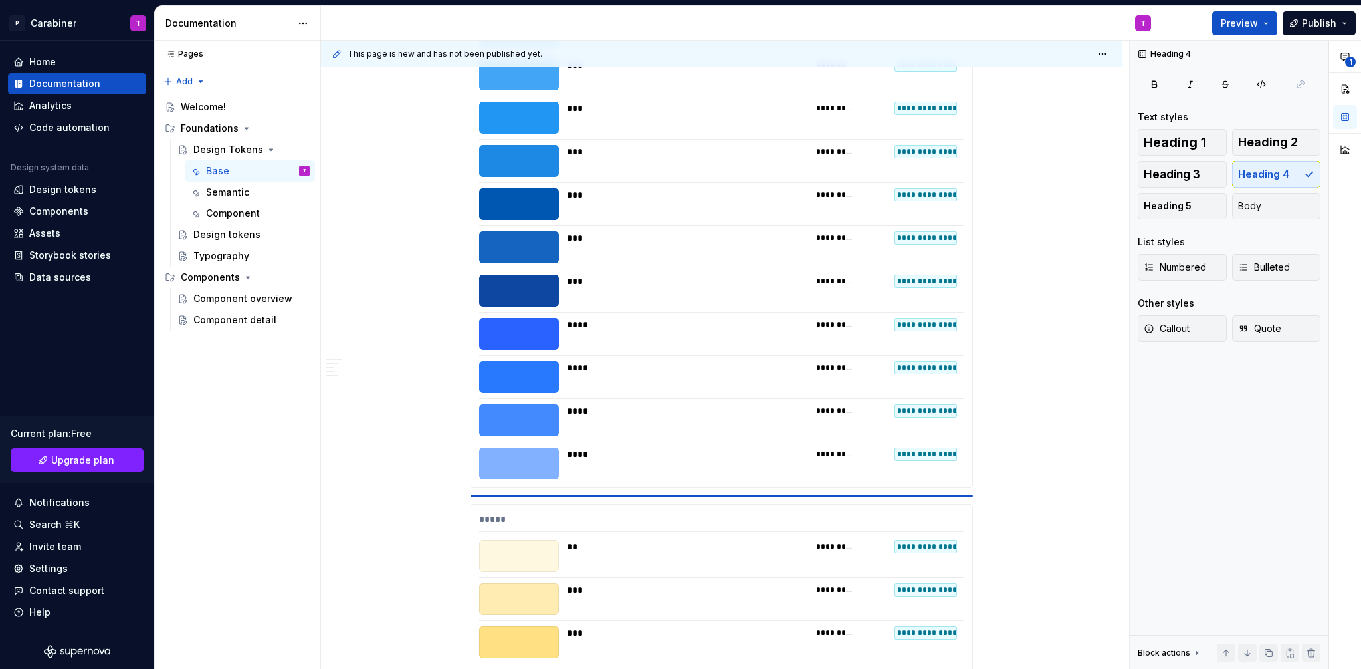
scroll to position [11463, 0]
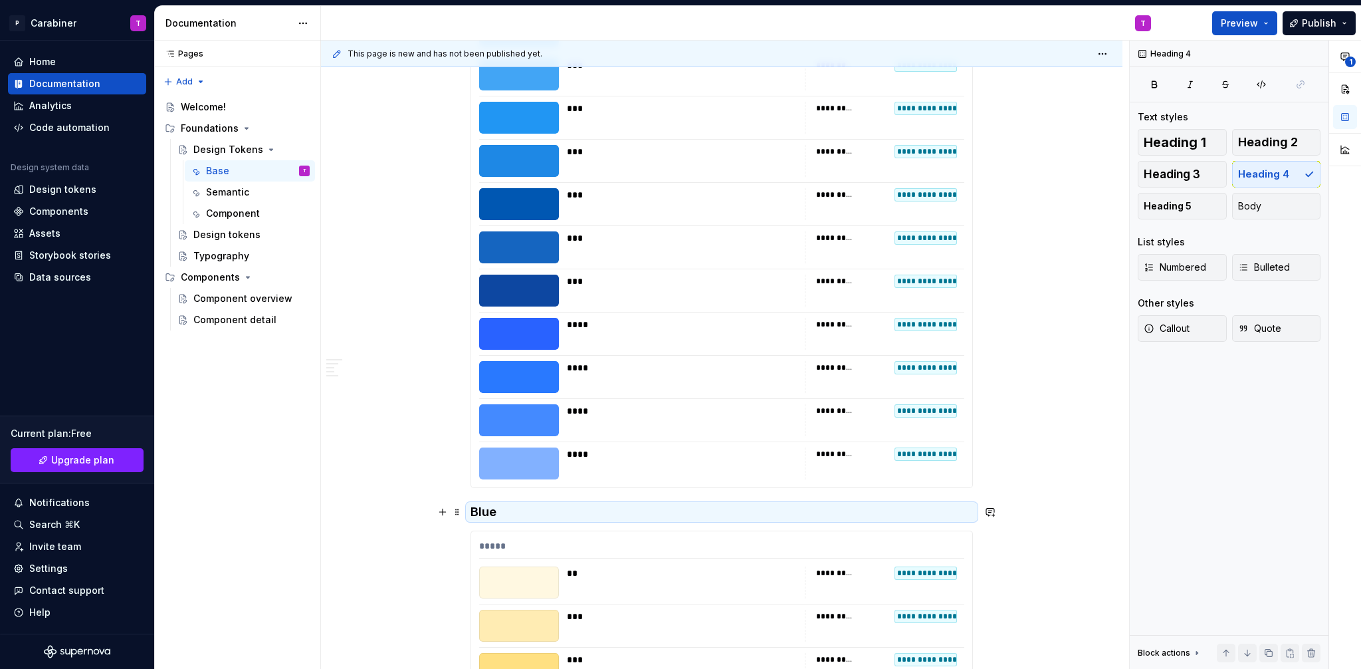
click at [490, 512] on h4 "Blue" at bounding box center [722, 512] width 502 height 16
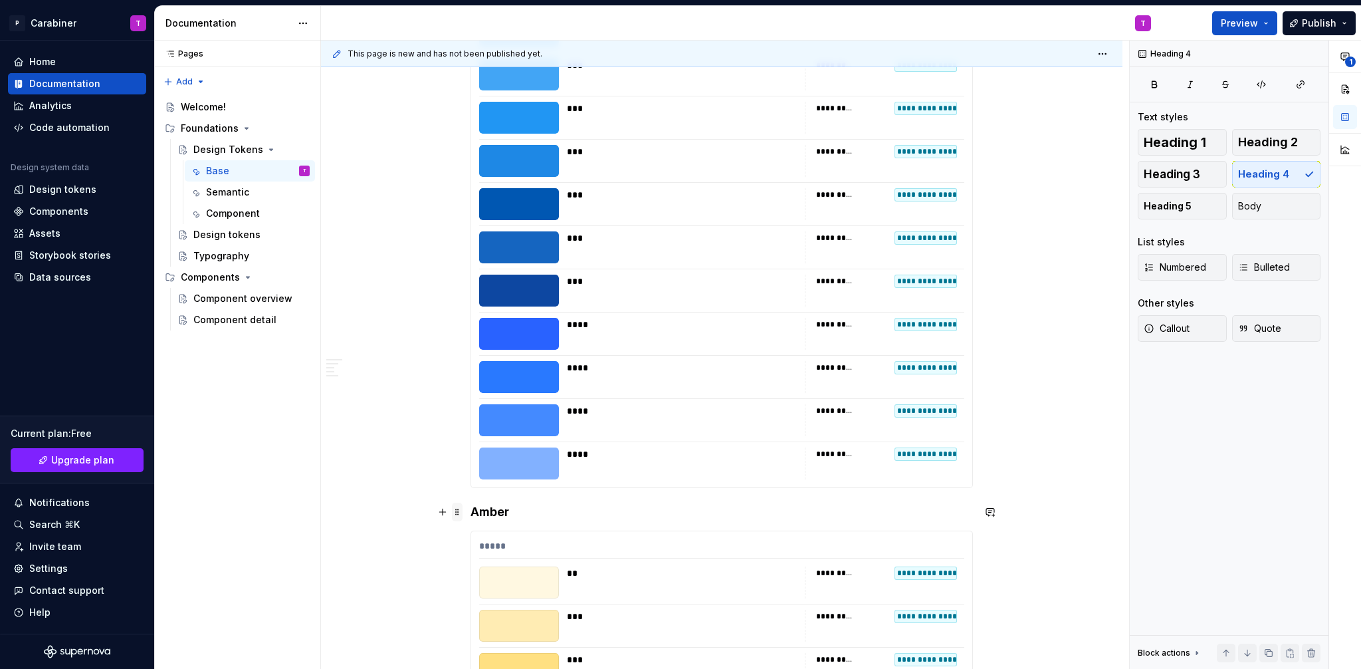
click at [455, 512] on span at bounding box center [457, 511] width 11 height 19
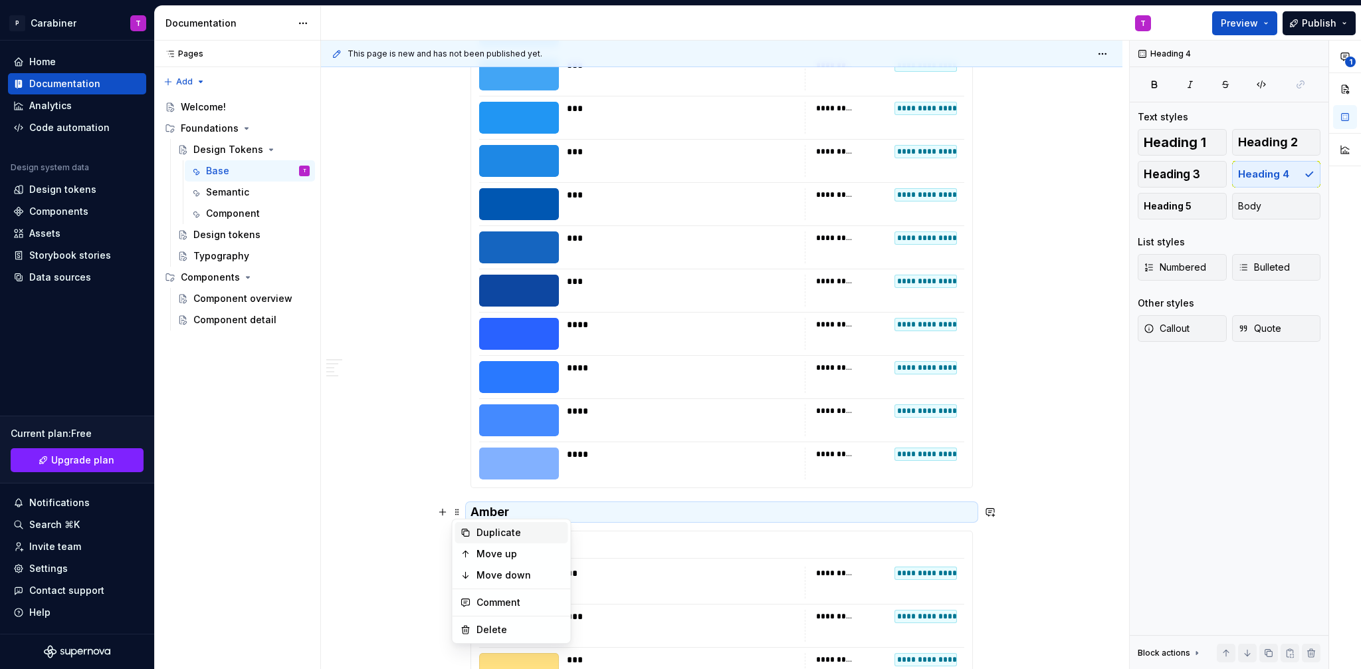
click at [494, 538] on div "Duplicate" at bounding box center [520, 532] width 86 height 13
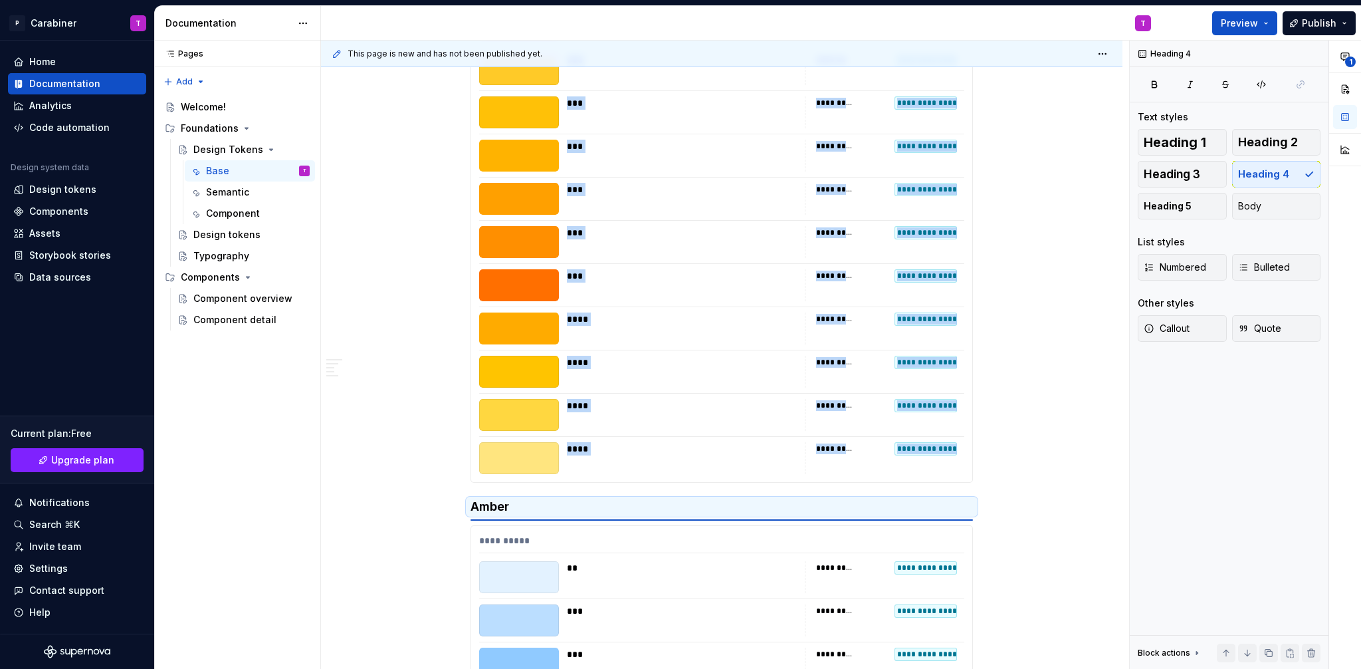
scroll to position [12122, 0]
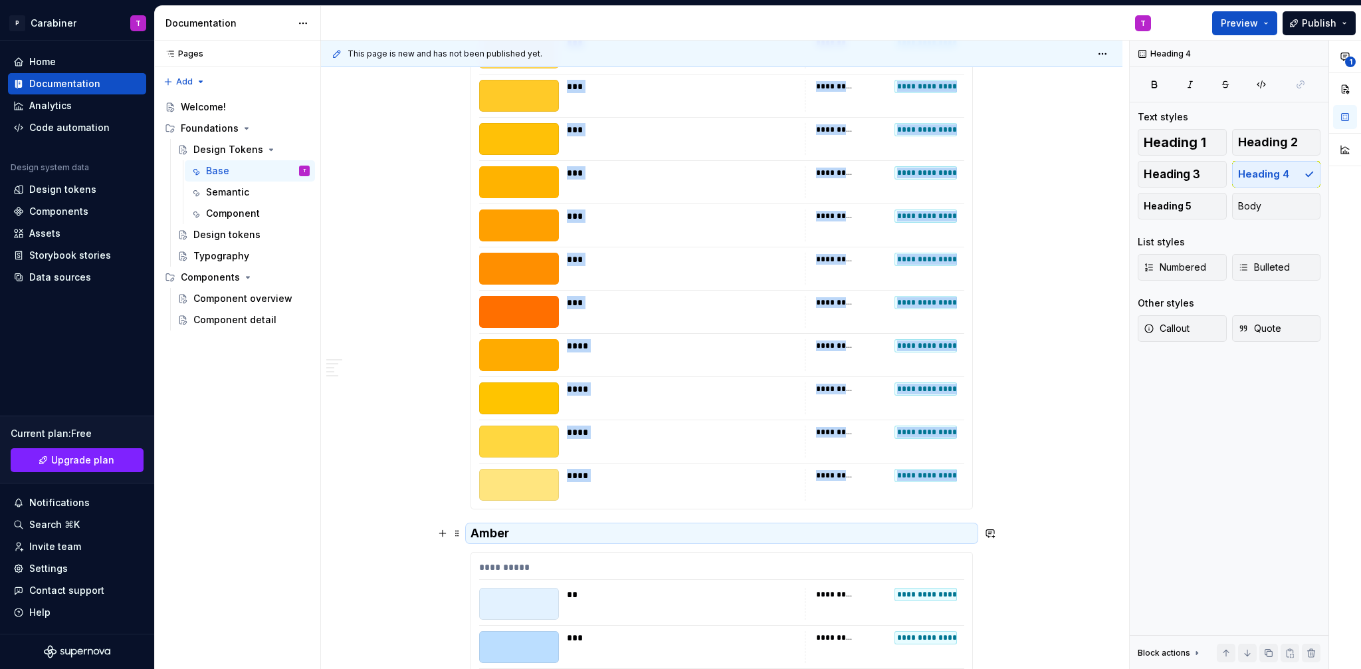
click at [488, 531] on h4 "Amber" at bounding box center [722, 533] width 502 height 16
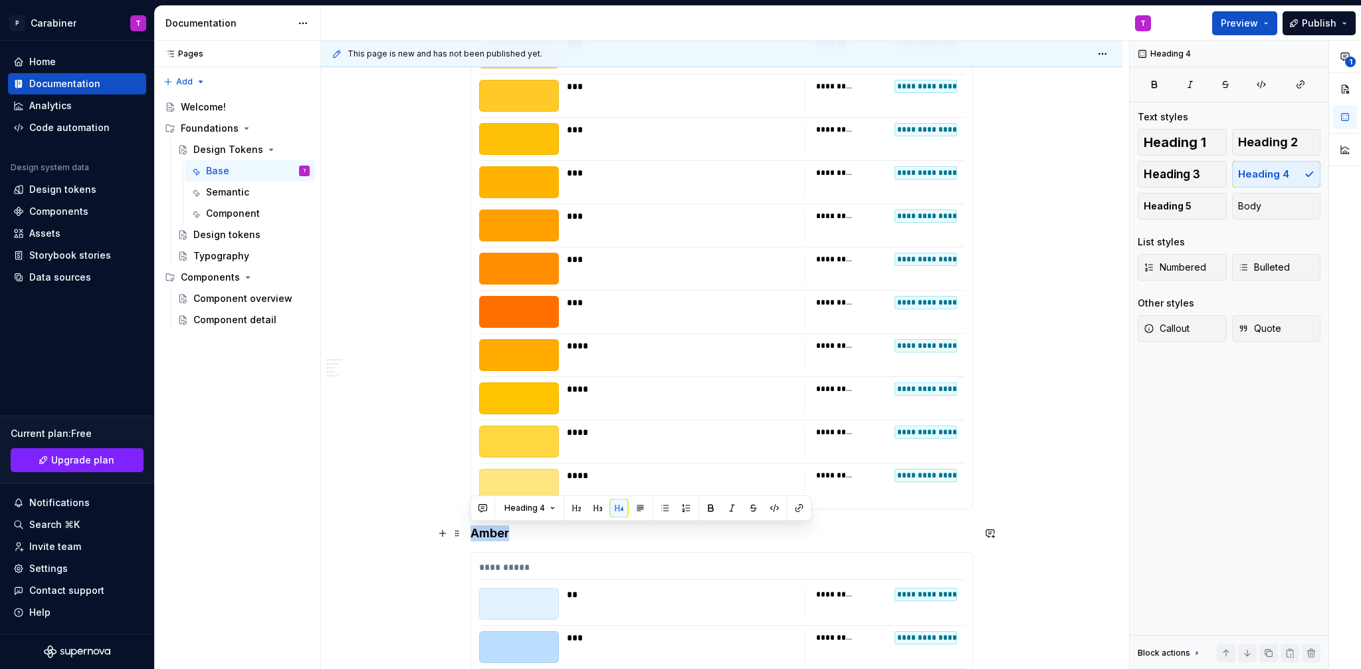
click at [488, 531] on h4 "Amber" at bounding box center [722, 533] width 502 height 16
click at [472, 532] on h4 "Paramount" at bounding box center [722, 533] width 502 height 16
click at [340, 472] on div "**********" at bounding box center [725, 355] width 808 height 629
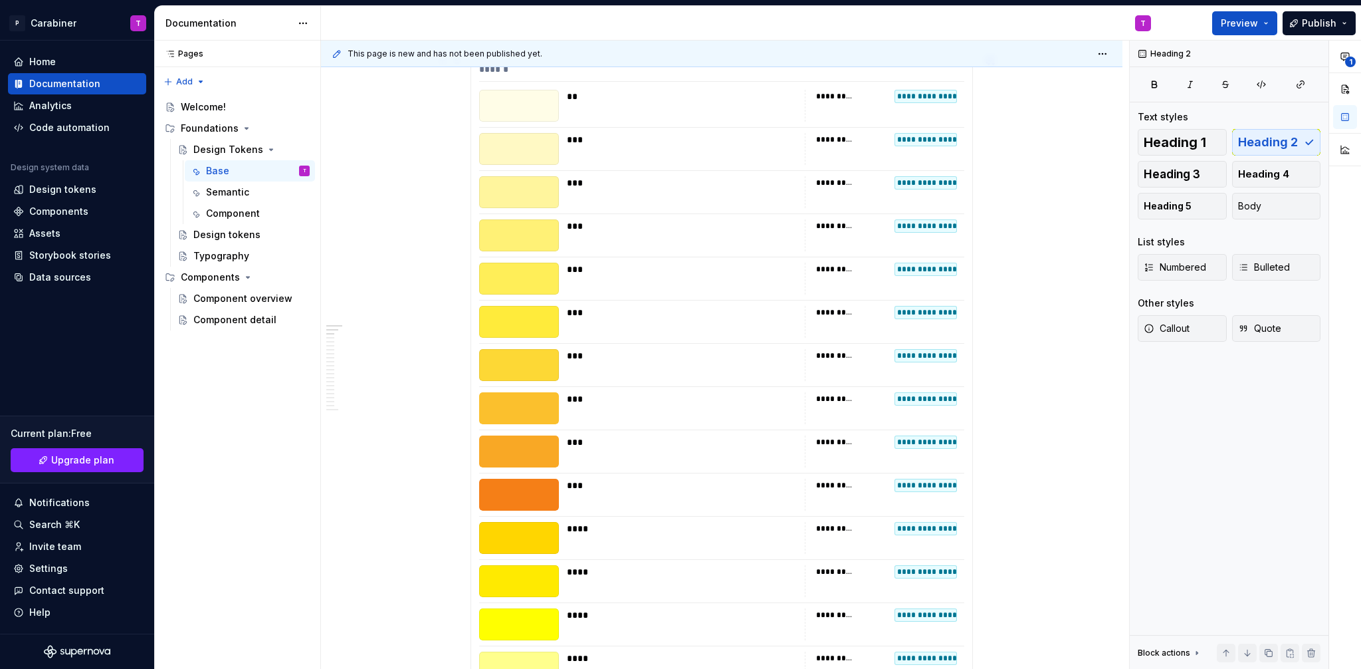
scroll to position [233, 0]
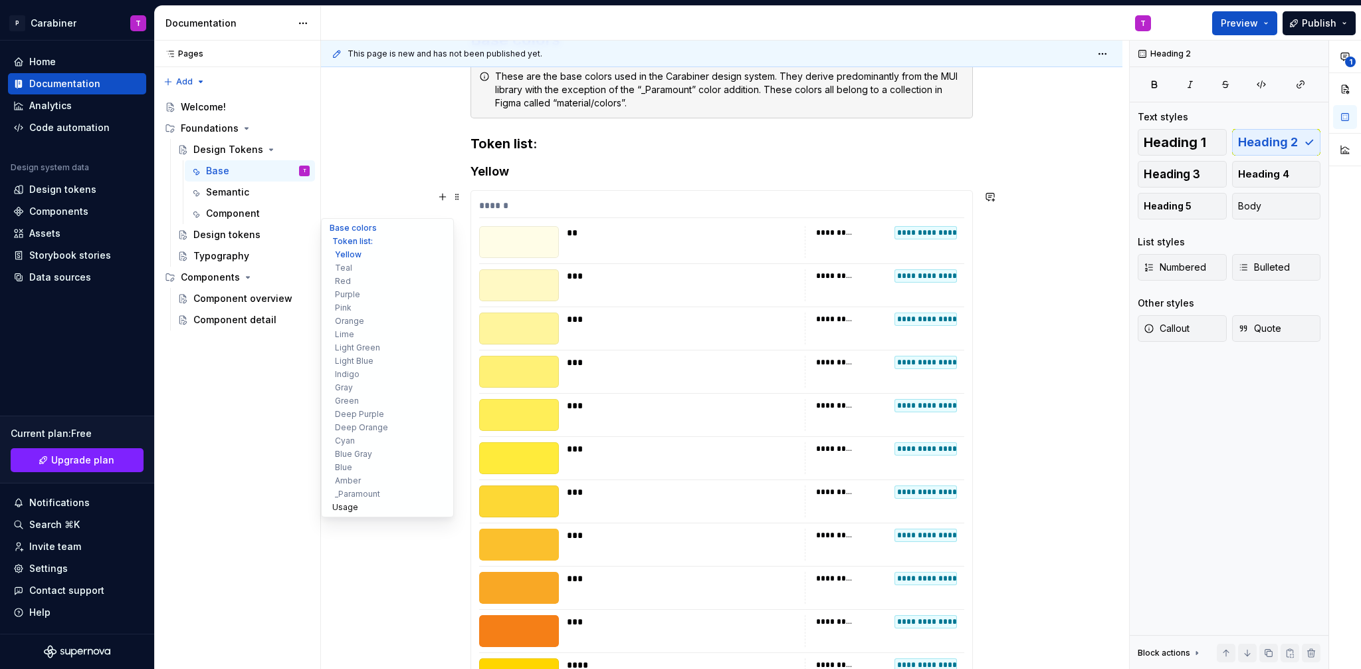
click at [347, 504] on button "Usage" at bounding box center [387, 506] width 126 height 13
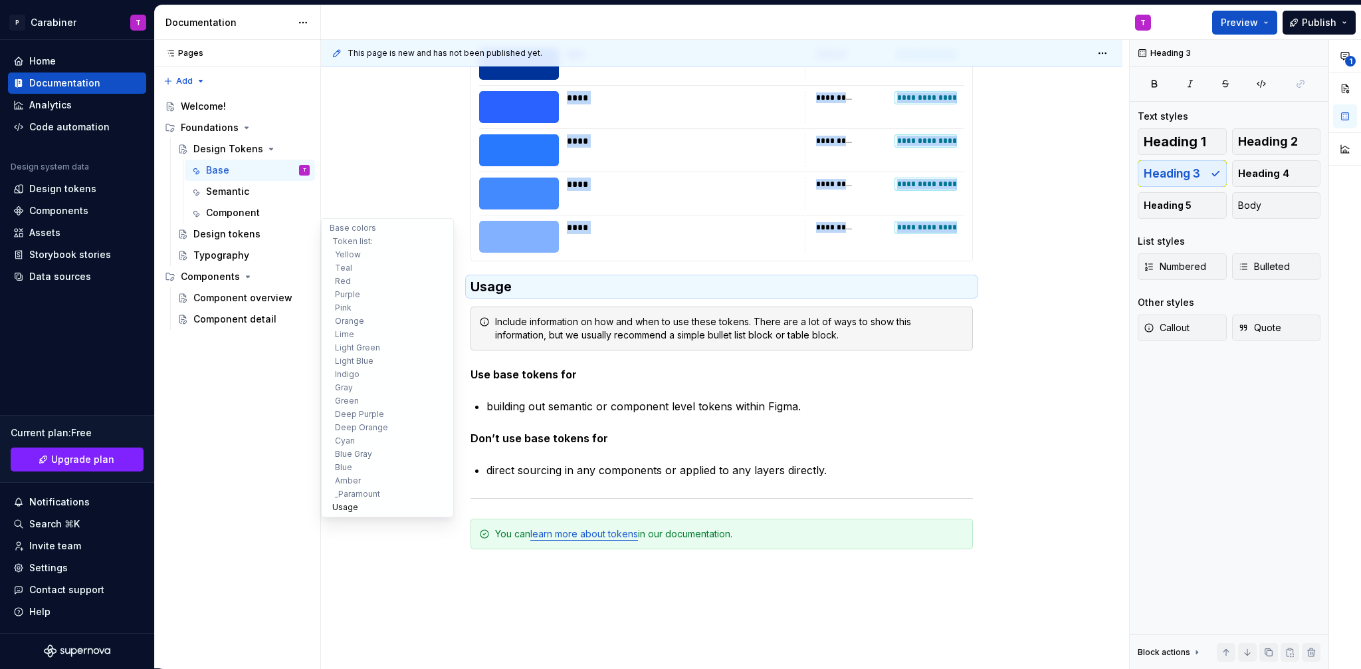
scroll to position [13179, 0]
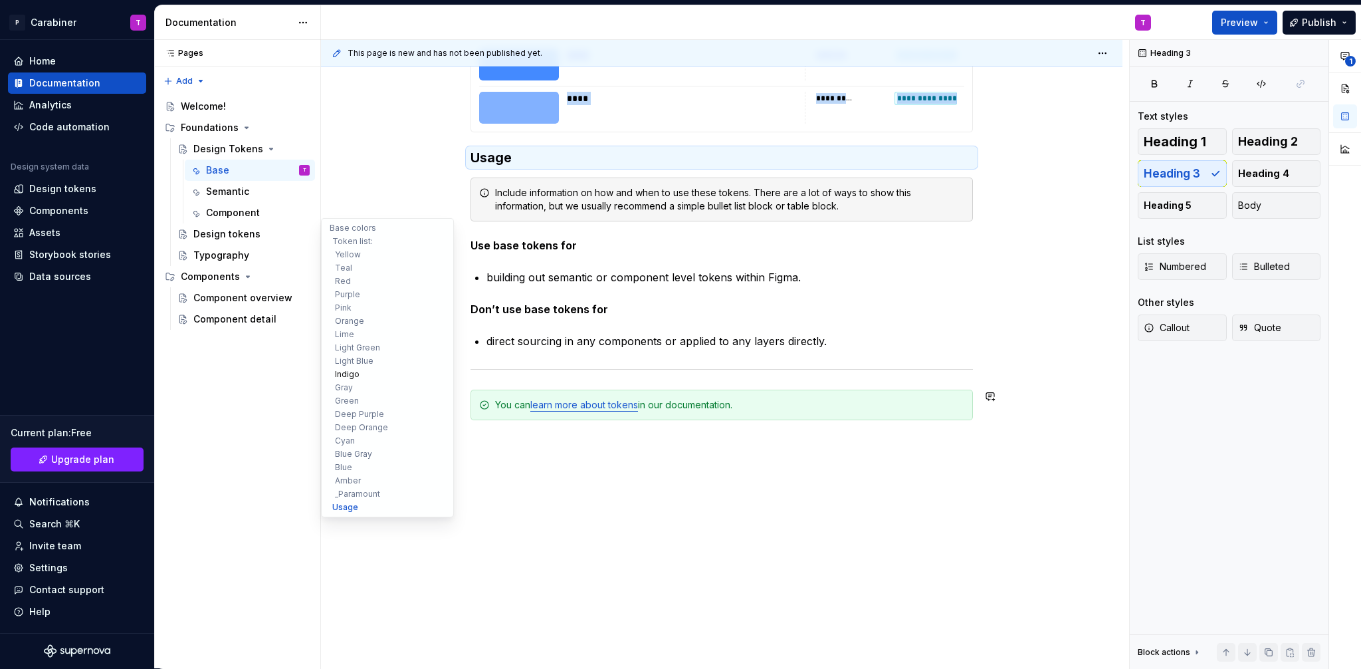
click at [349, 376] on button "Indigo" at bounding box center [387, 374] width 126 height 13
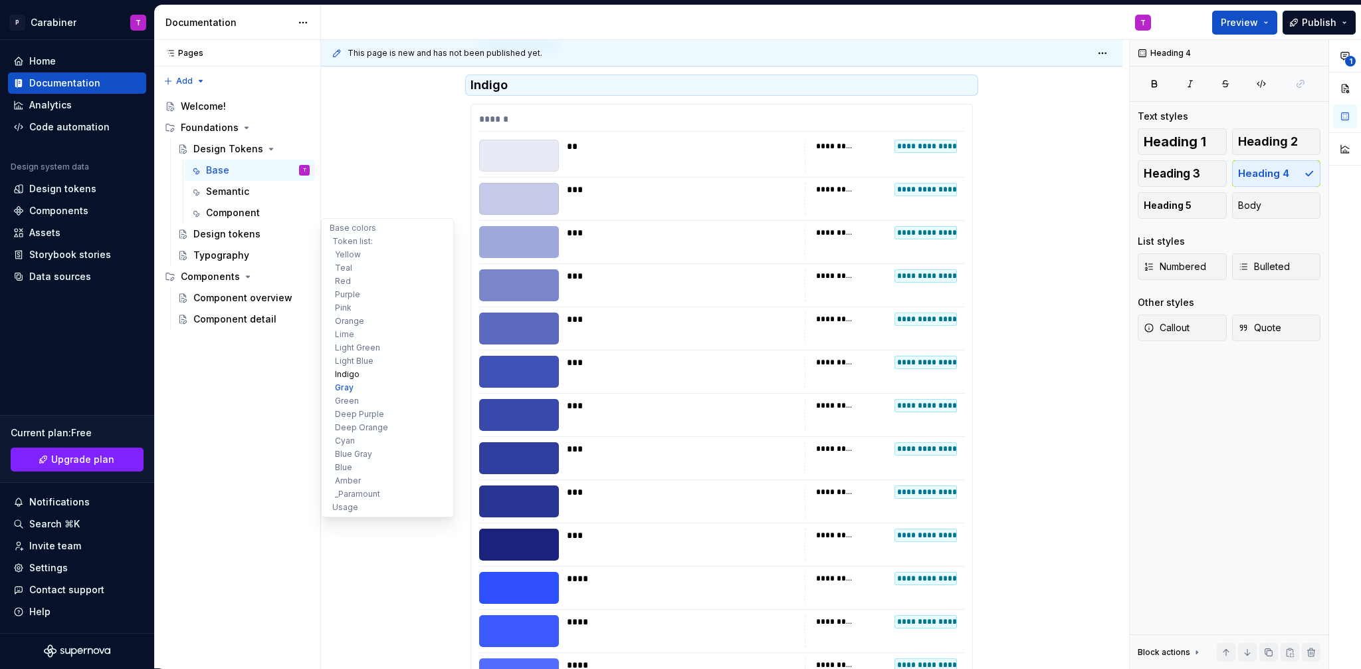
scroll to position [6415, 0]
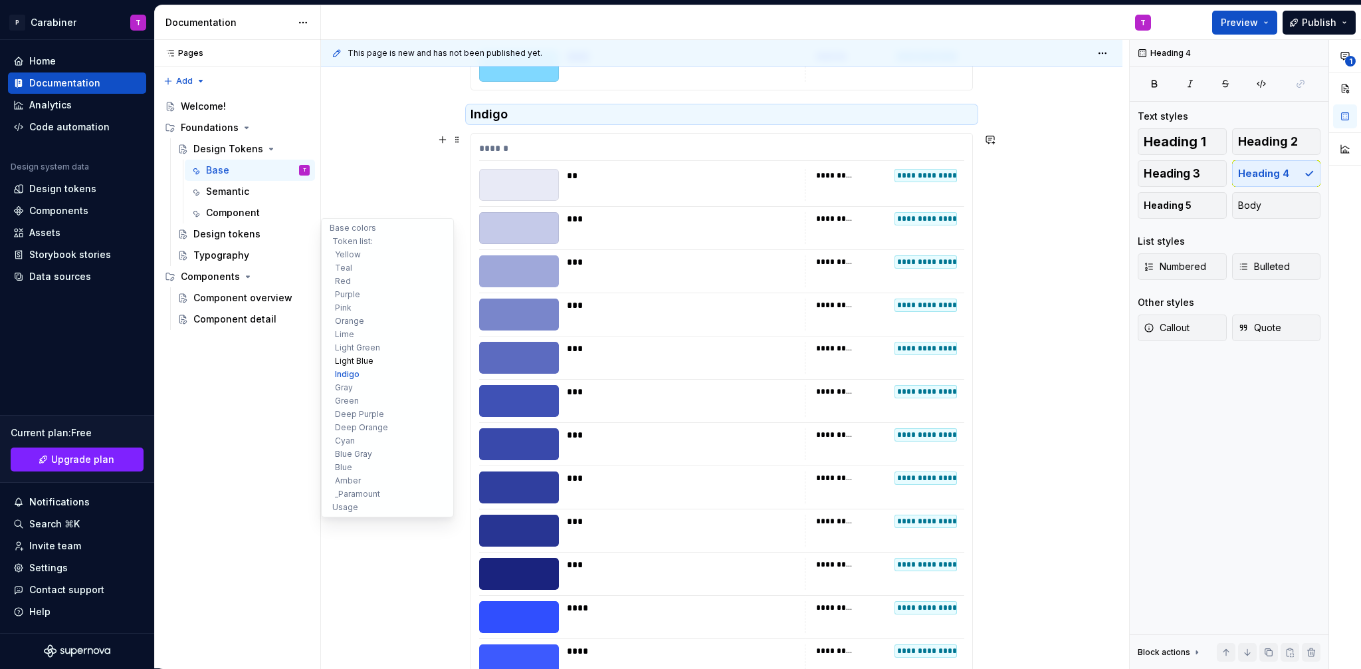
click at [347, 355] on button "Light Blue" at bounding box center [387, 360] width 126 height 13
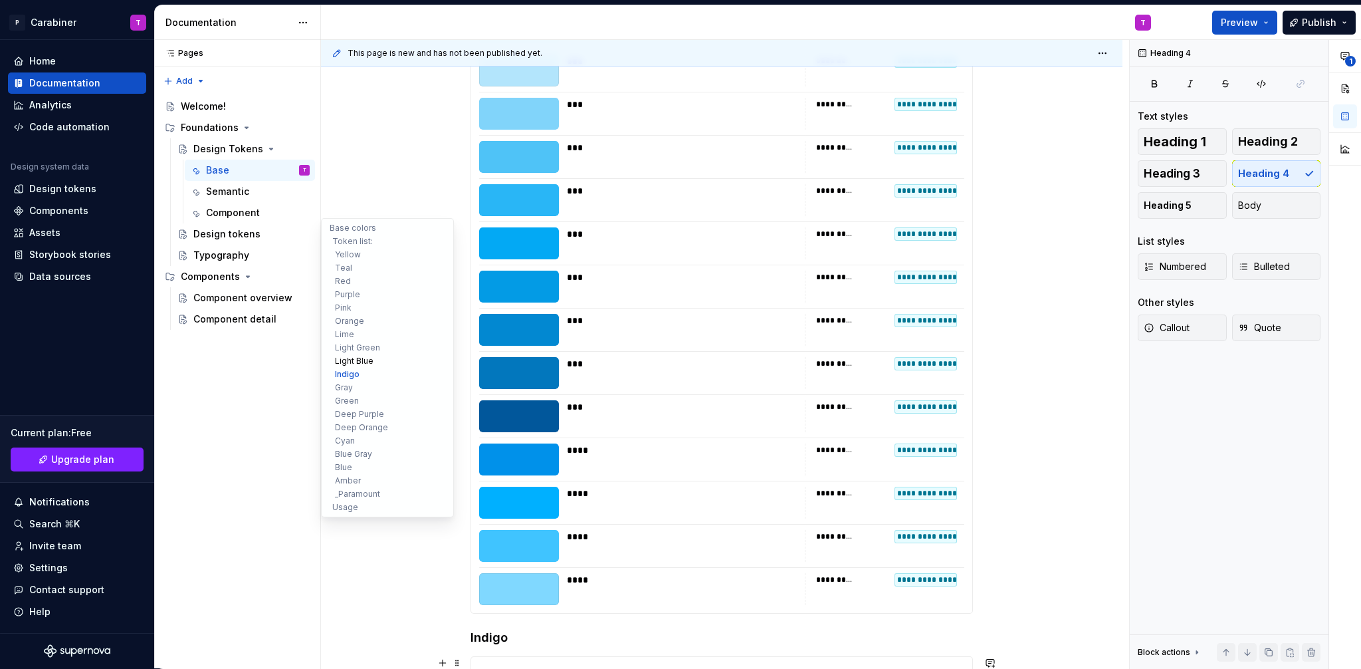
scroll to position [5734, 0]
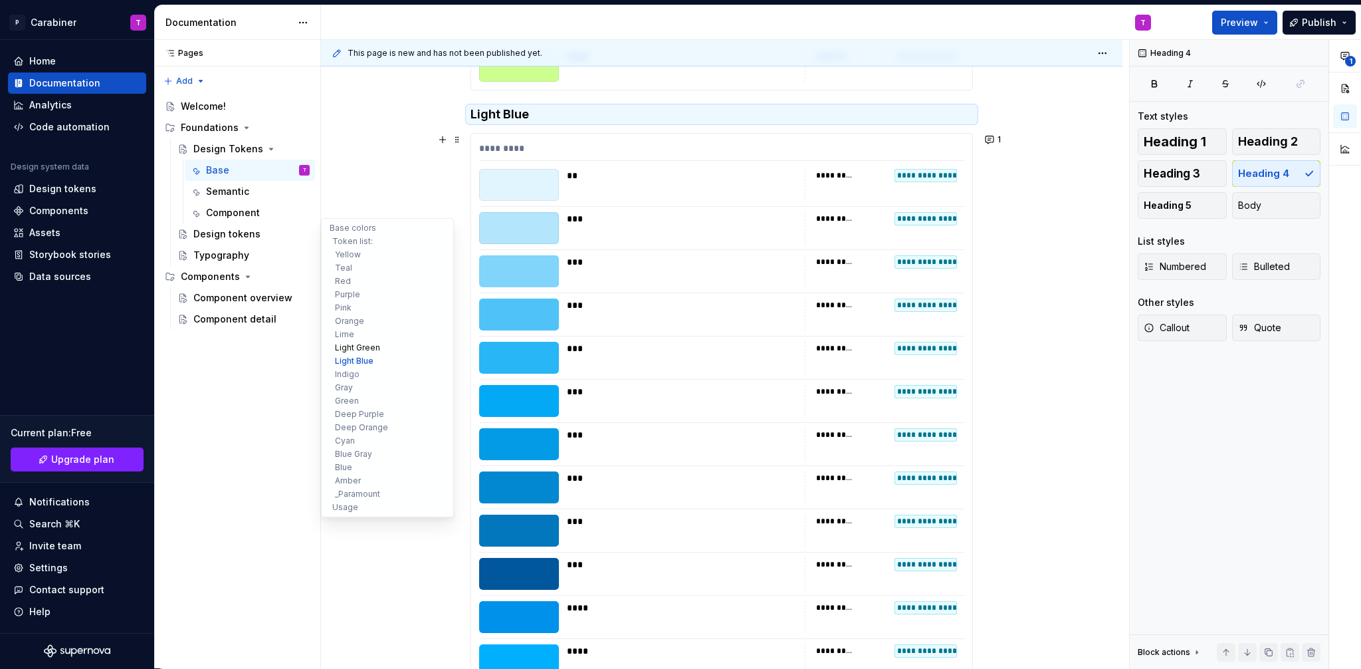
click at [346, 345] on button "Light Green" at bounding box center [387, 347] width 126 height 13
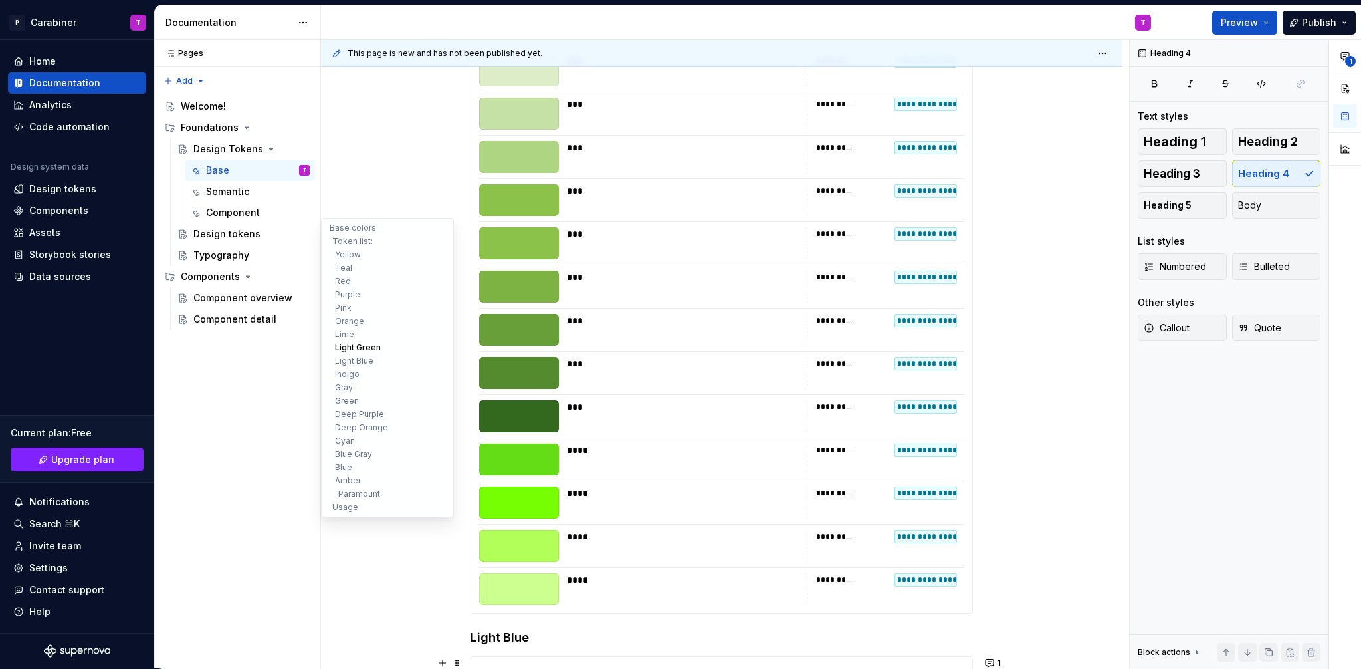
scroll to position [5054, 0]
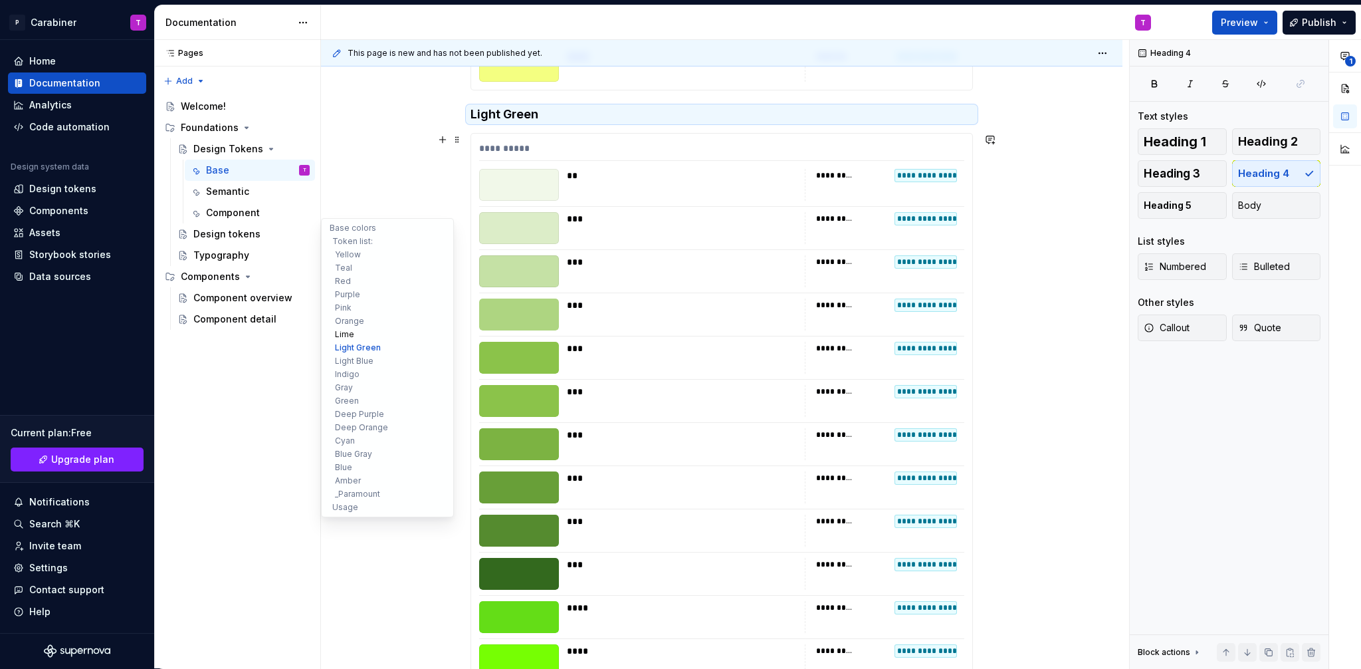
click at [346, 336] on button "Lime" at bounding box center [387, 334] width 126 height 13
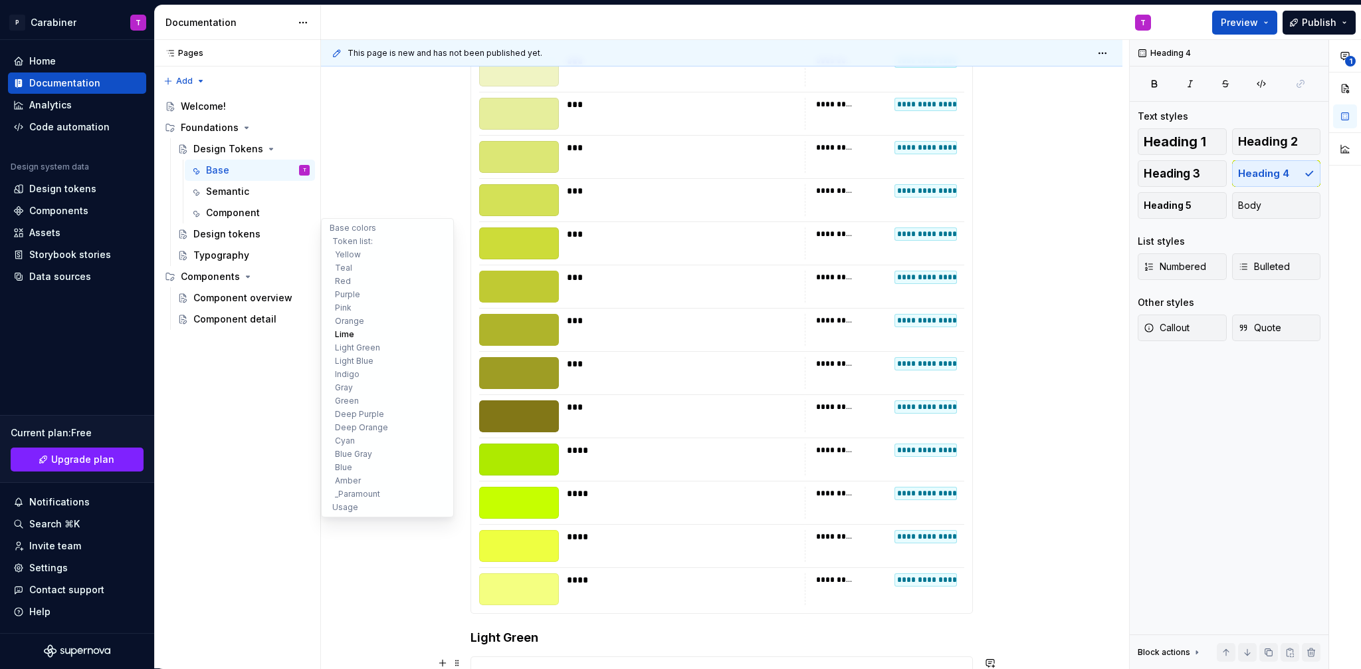
scroll to position [4373, 0]
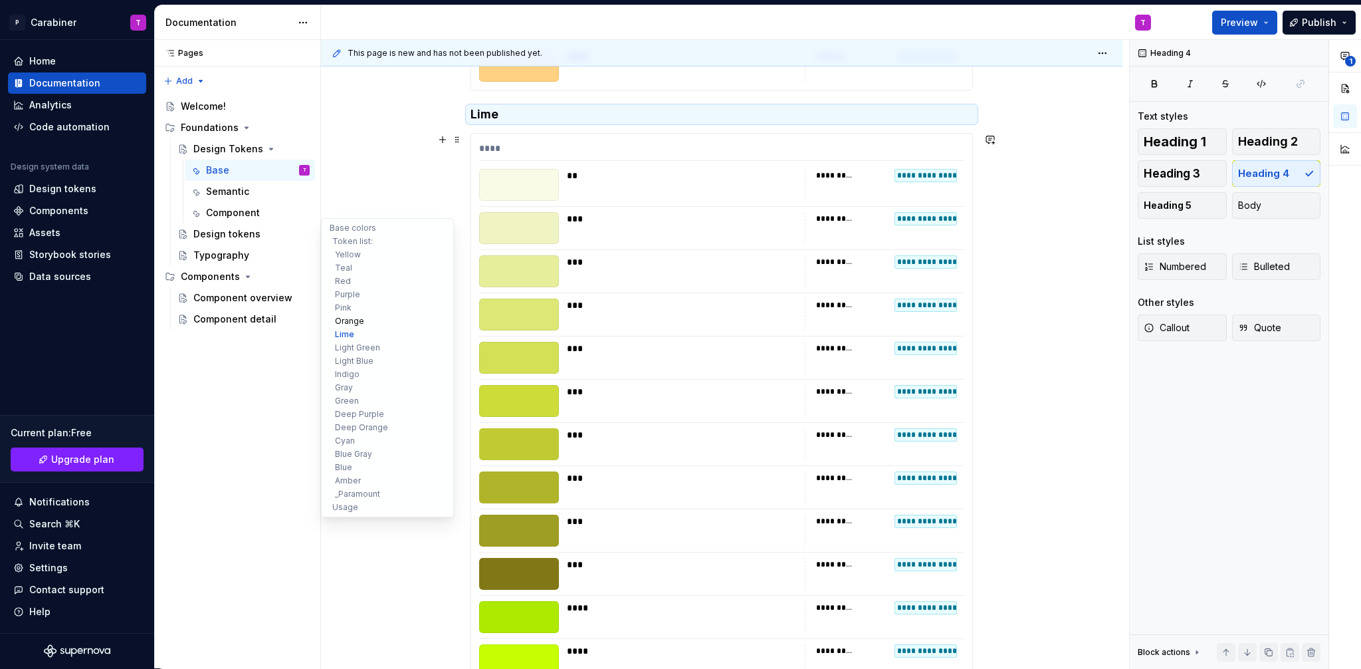
click at [344, 323] on button "Orange" at bounding box center [387, 320] width 126 height 13
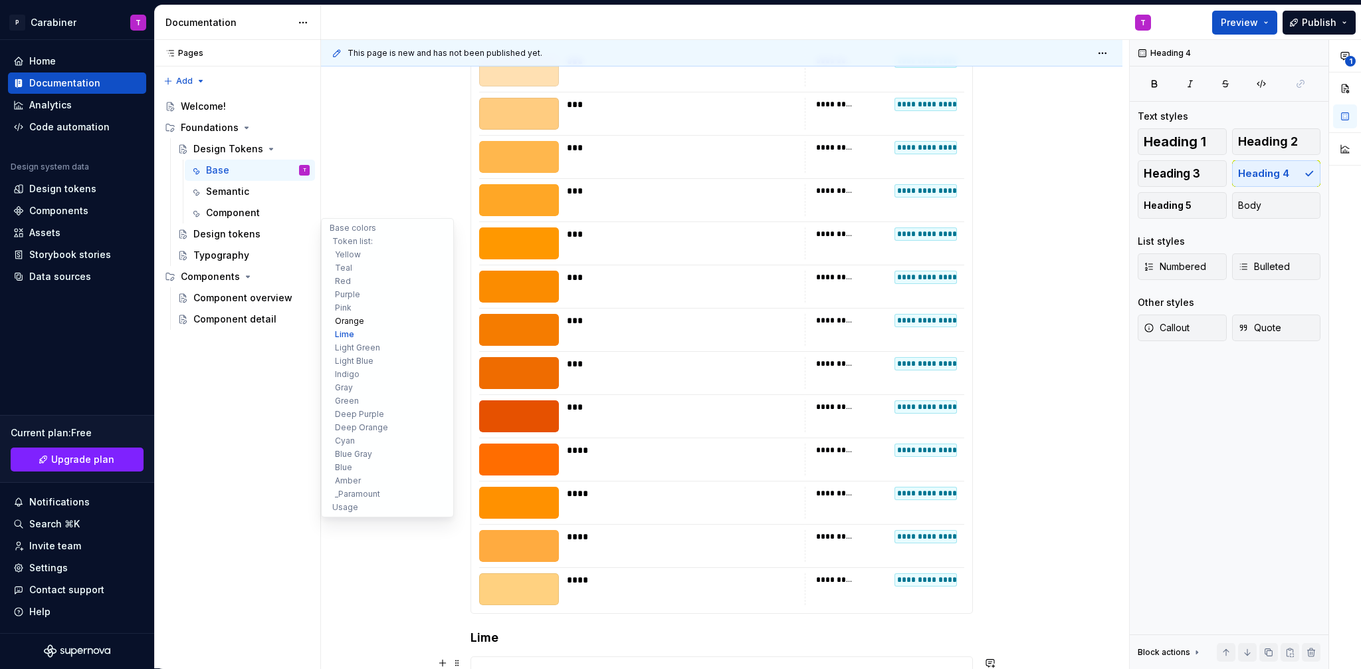
scroll to position [3693, 0]
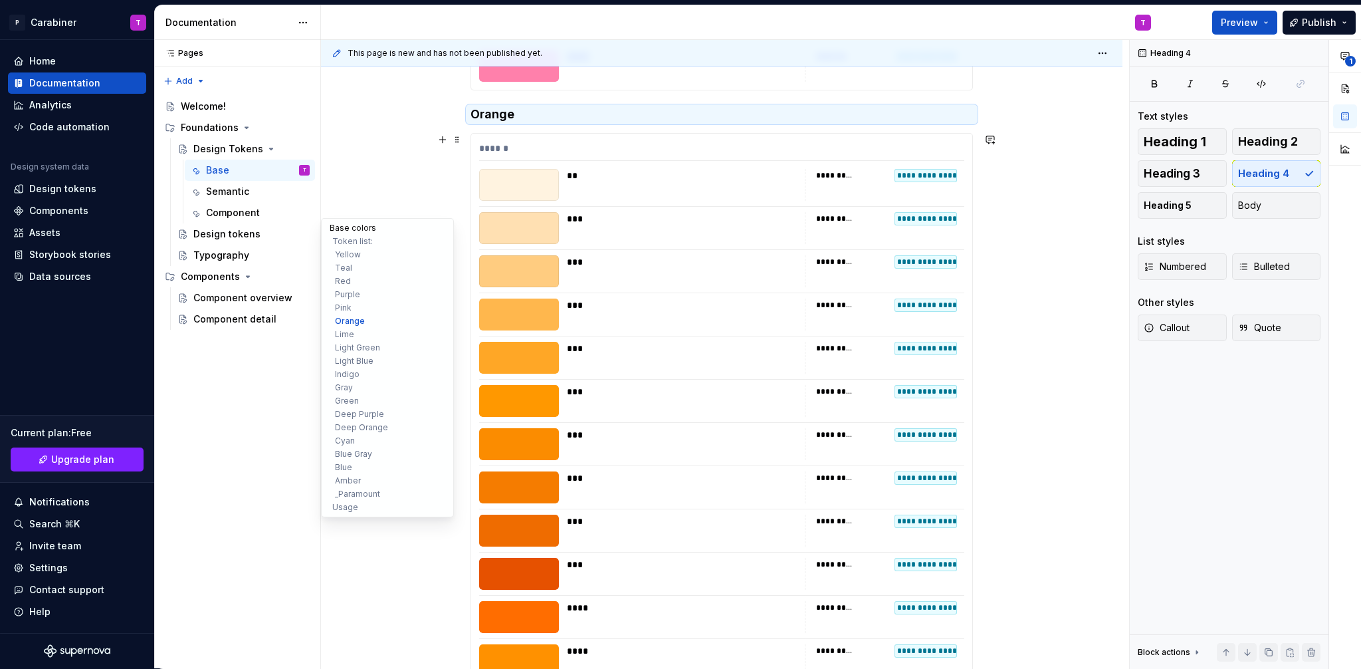
click at [340, 227] on button "Base colors" at bounding box center [387, 227] width 126 height 13
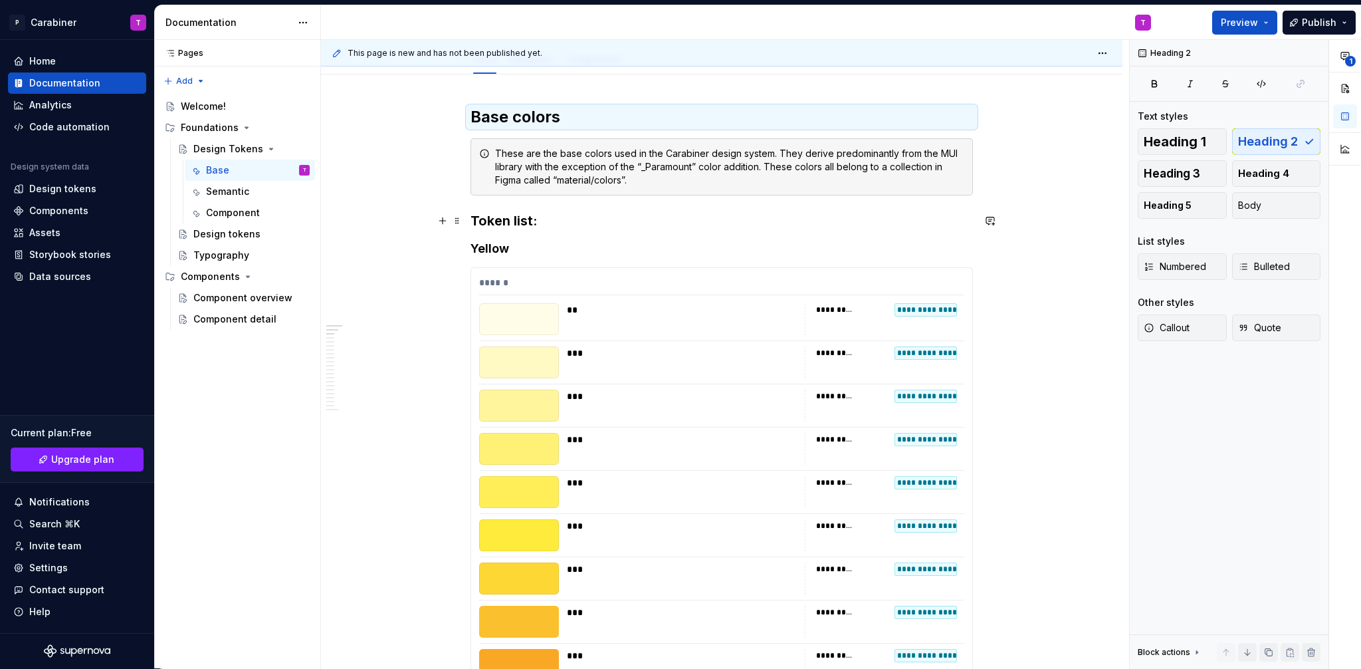
scroll to position [0, 0]
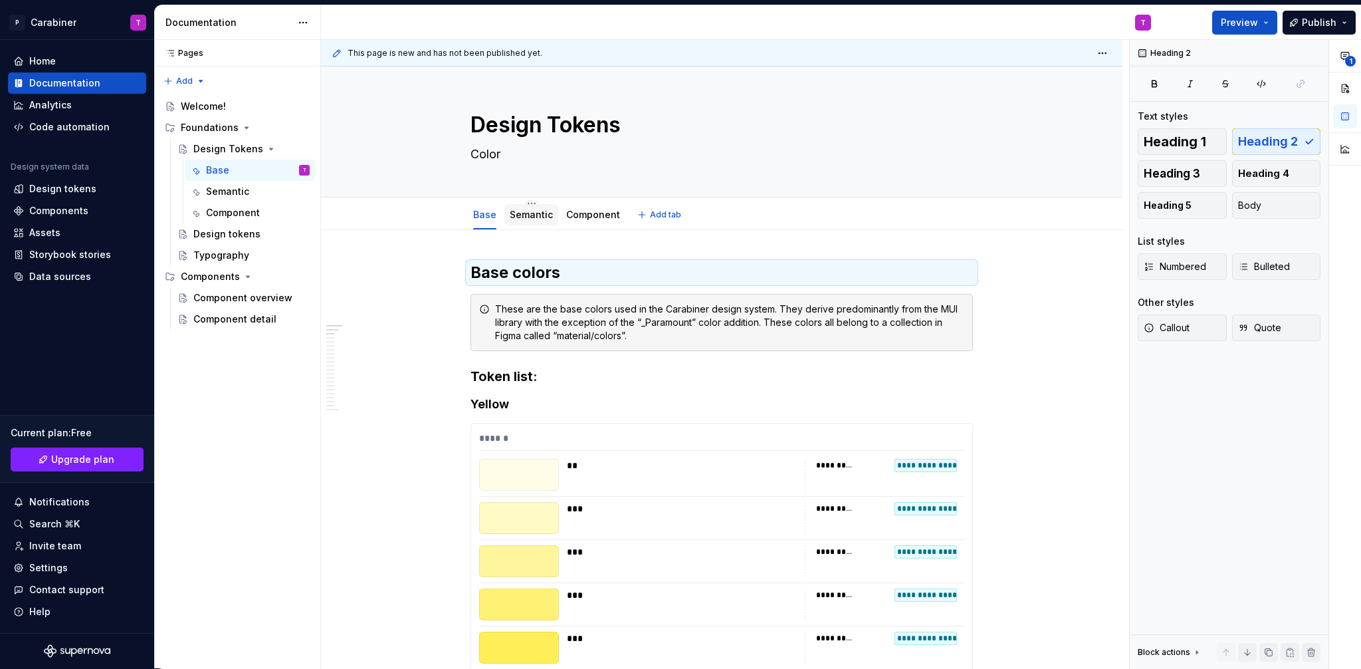
click at [526, 218] on link "Semantic" at bounding box center [531, 214] width 43 height 11
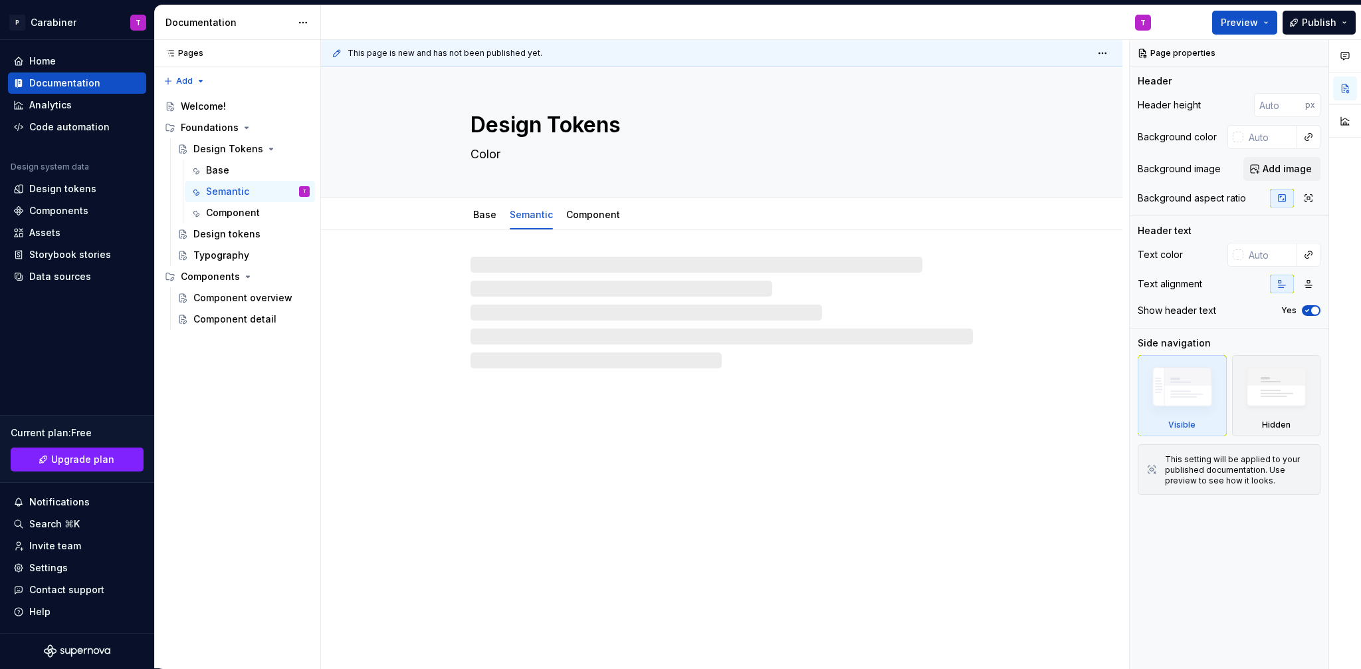
type textarea "*"
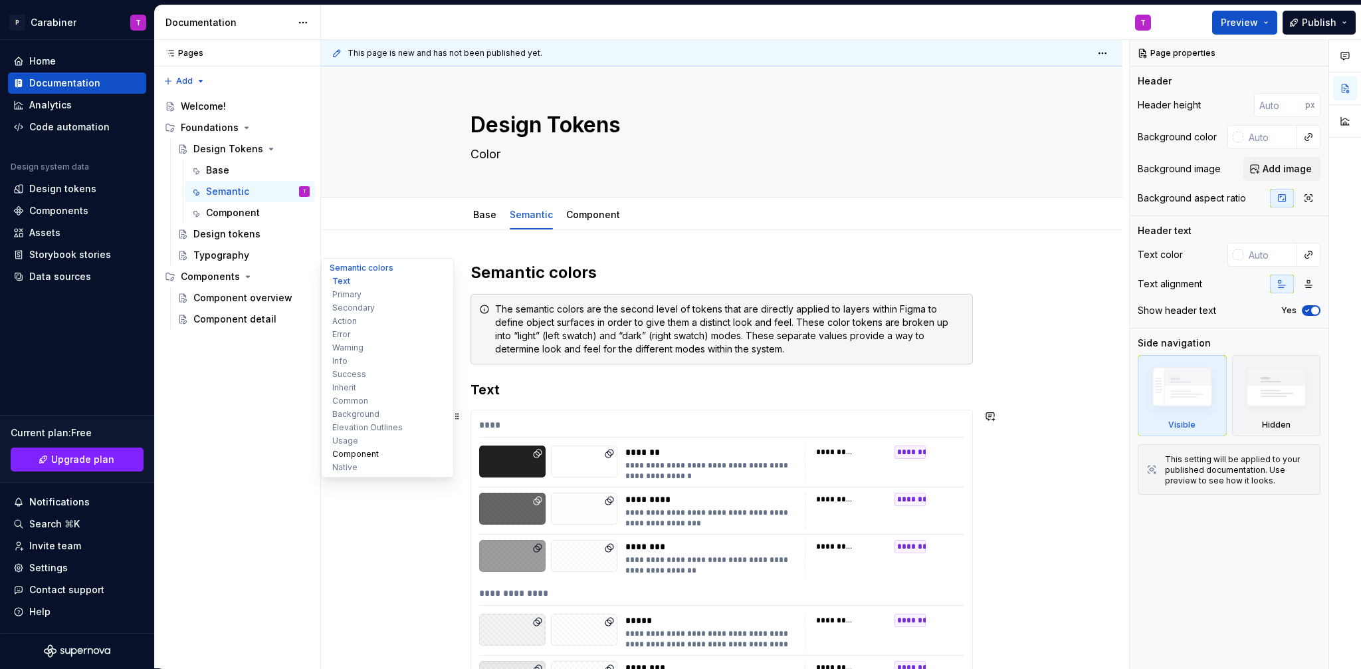
click at [340, 453] on button "Component" at bounding box center [387, 453] width 126 height 13
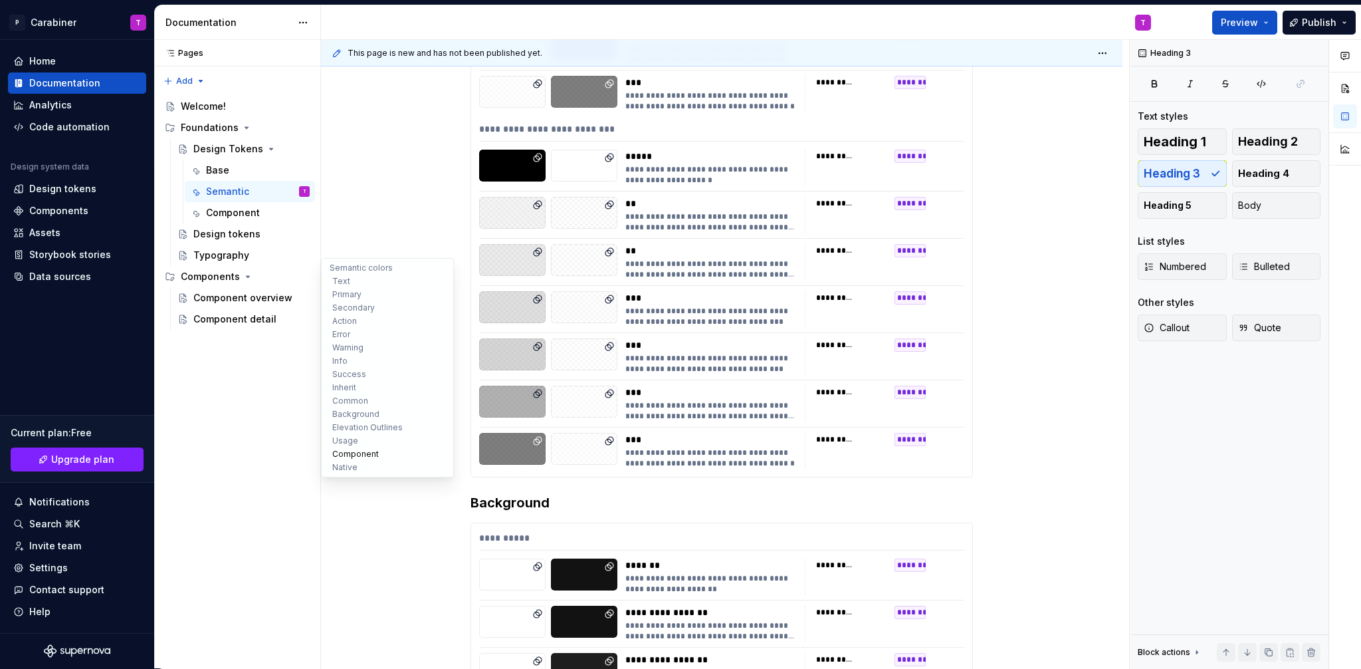
scroll to position [8779, 0]
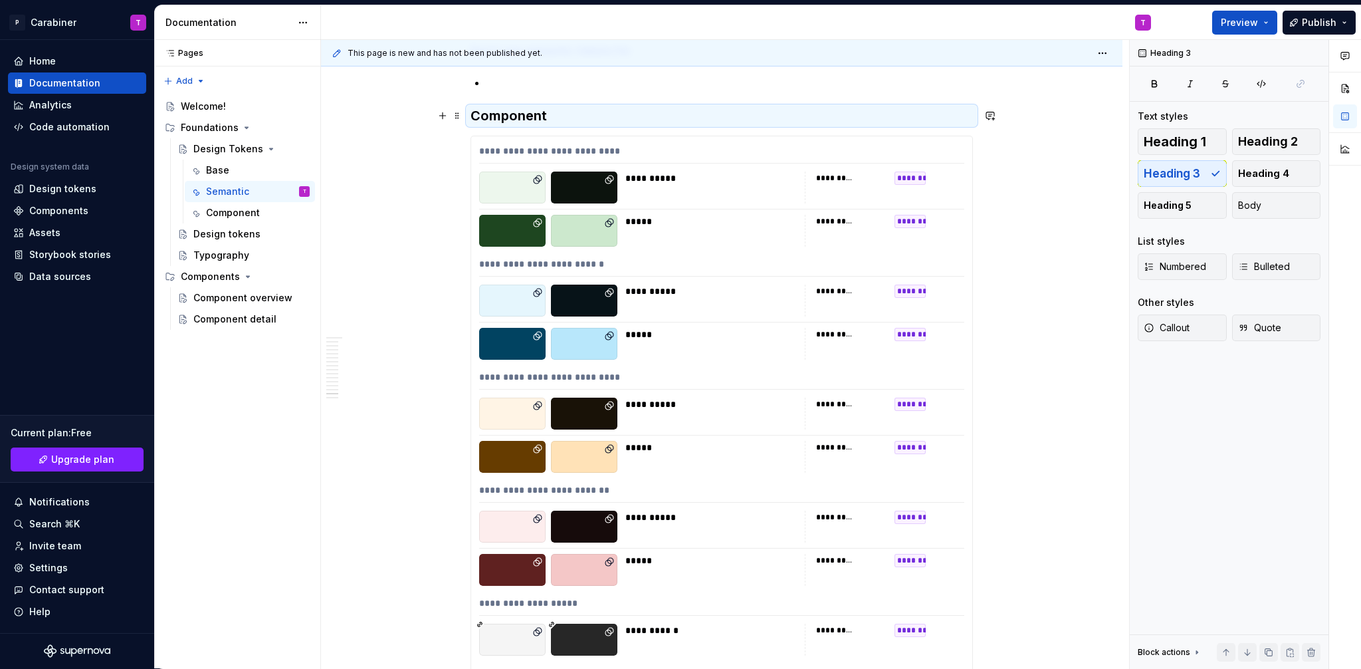
click at [473, 116] on h3 "Component" at bounding box center [722, 115] width 502 height 19
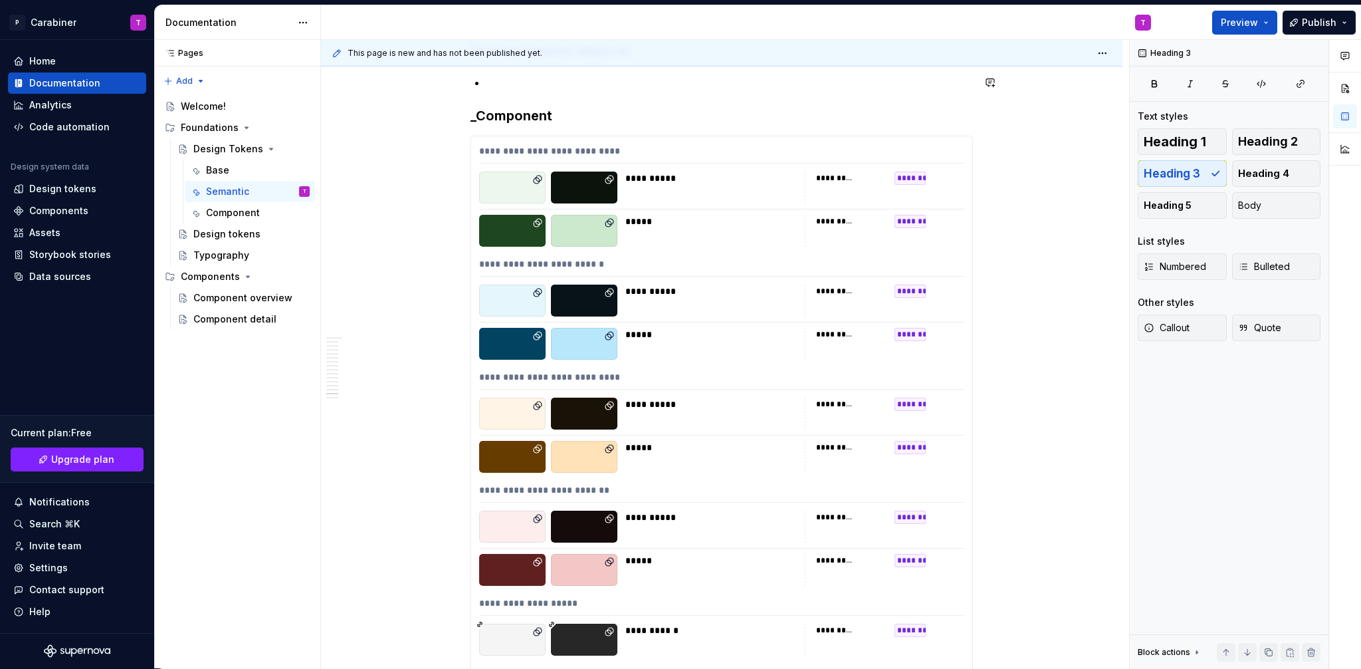
click at [349, 464] on button "Native" at bounding box center [387, 467] width 126 height 13
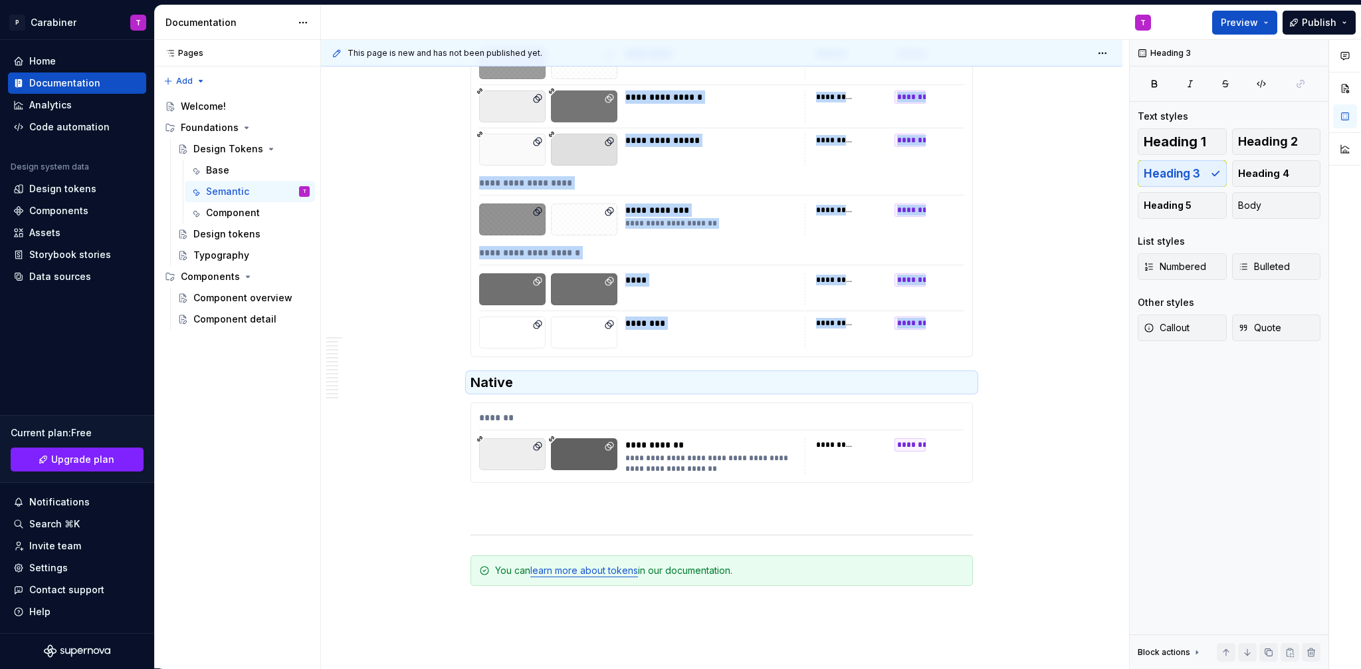
scroll to position [11721, 0]
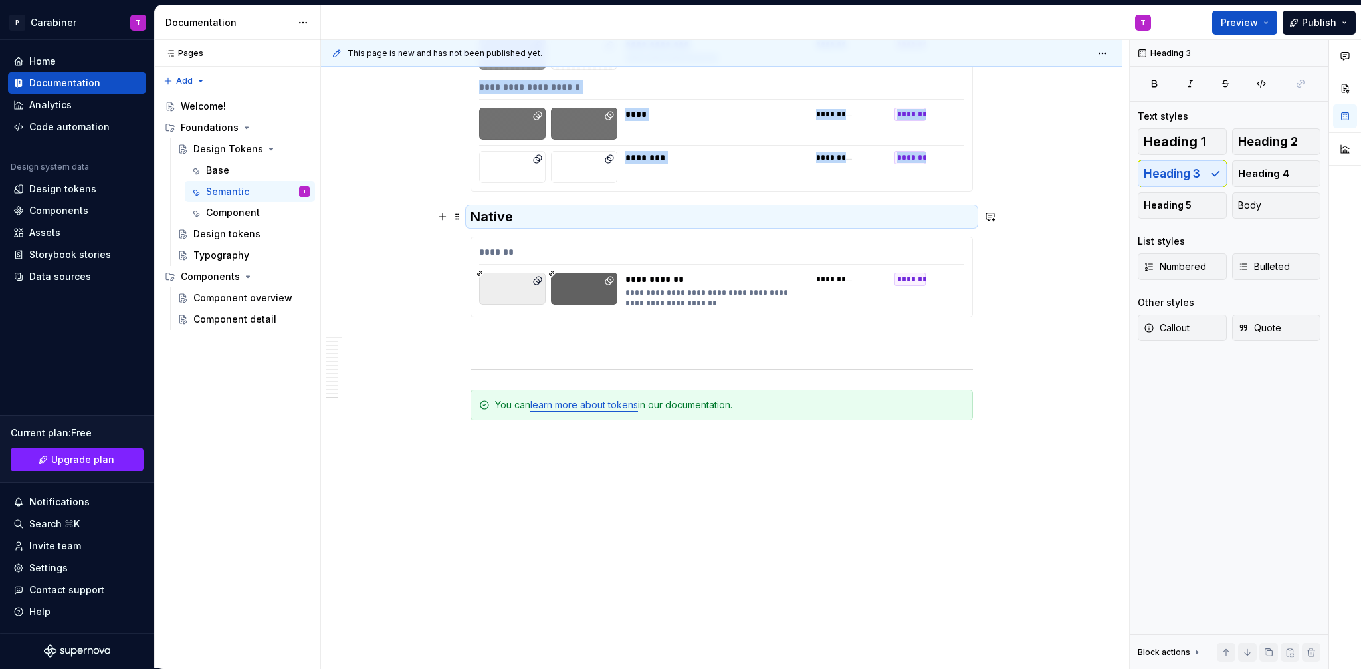
click at [473, 217] on h3 "Native" at bounding box center [722, 216] width 502 height 19
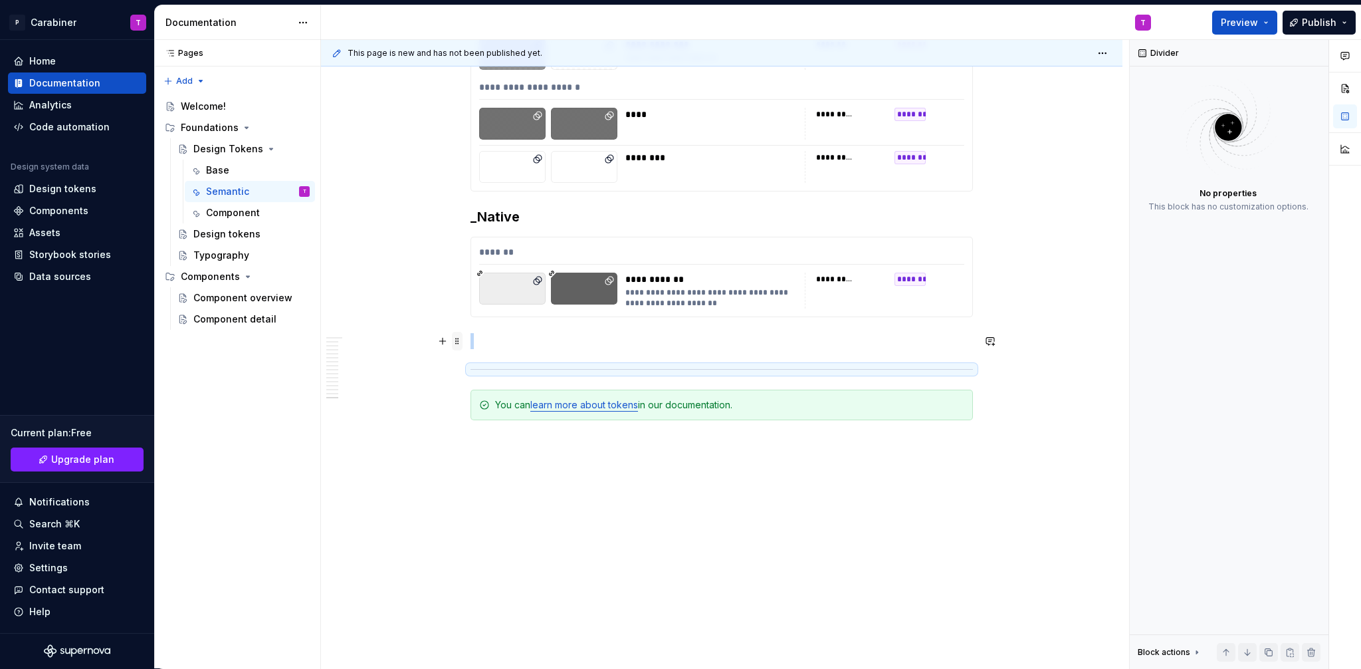
click at [457, 341] on span at bounding box center [457, 341] width 11 height 19
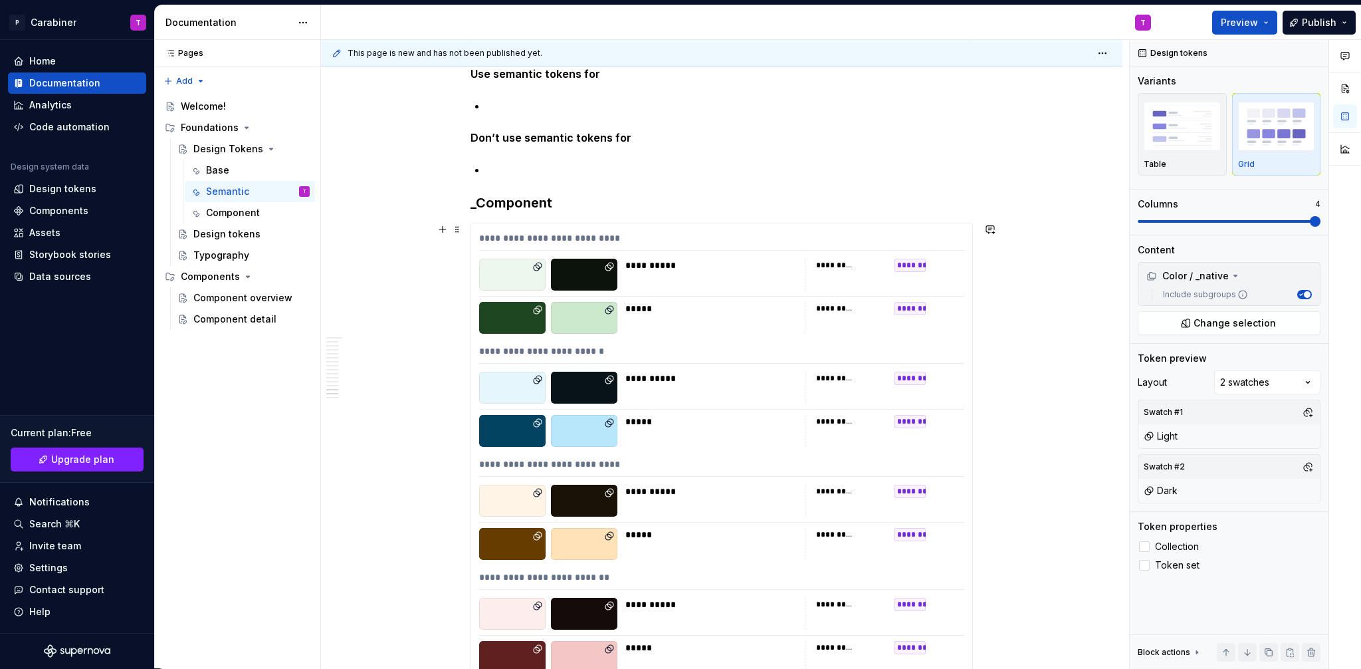
scroll to position [8560, 0]
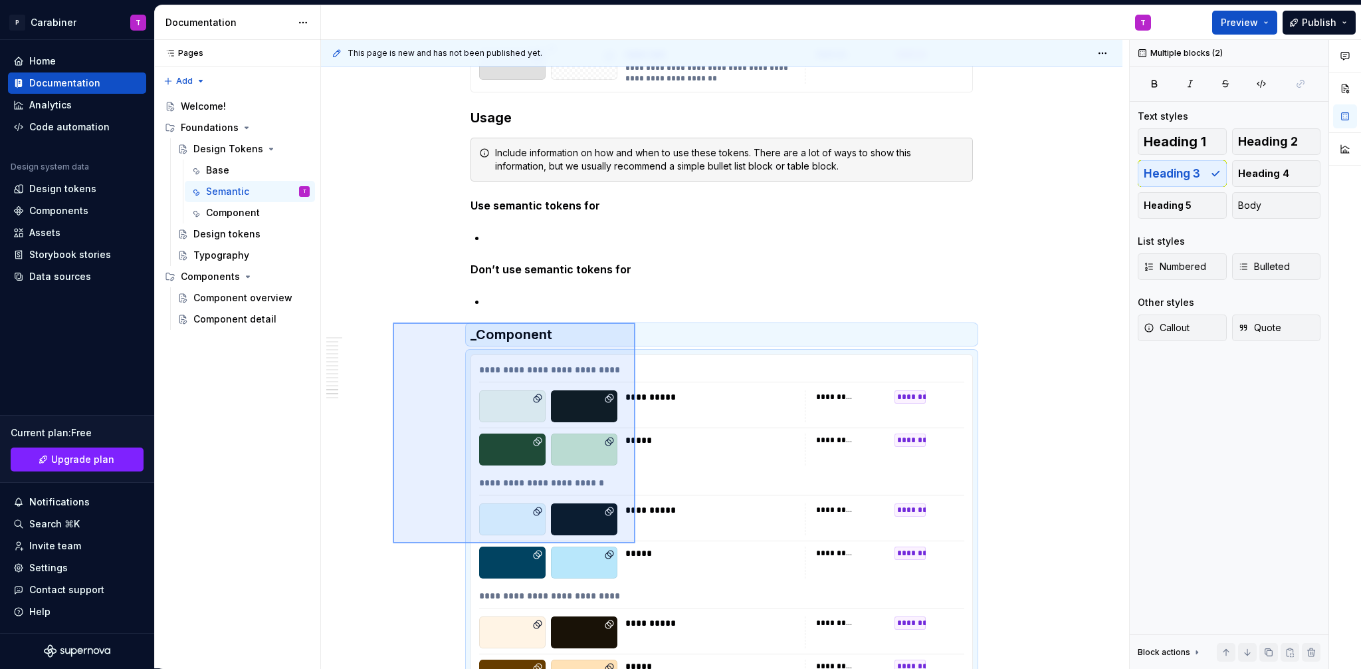
drag, startPoint x: 393, startPoint y: 322, endPoint x: 635, endPoint y: 543, distance: 327.9
click at [635, 543] on div "**********" at bounding box center [725, 354] width 808 height 629
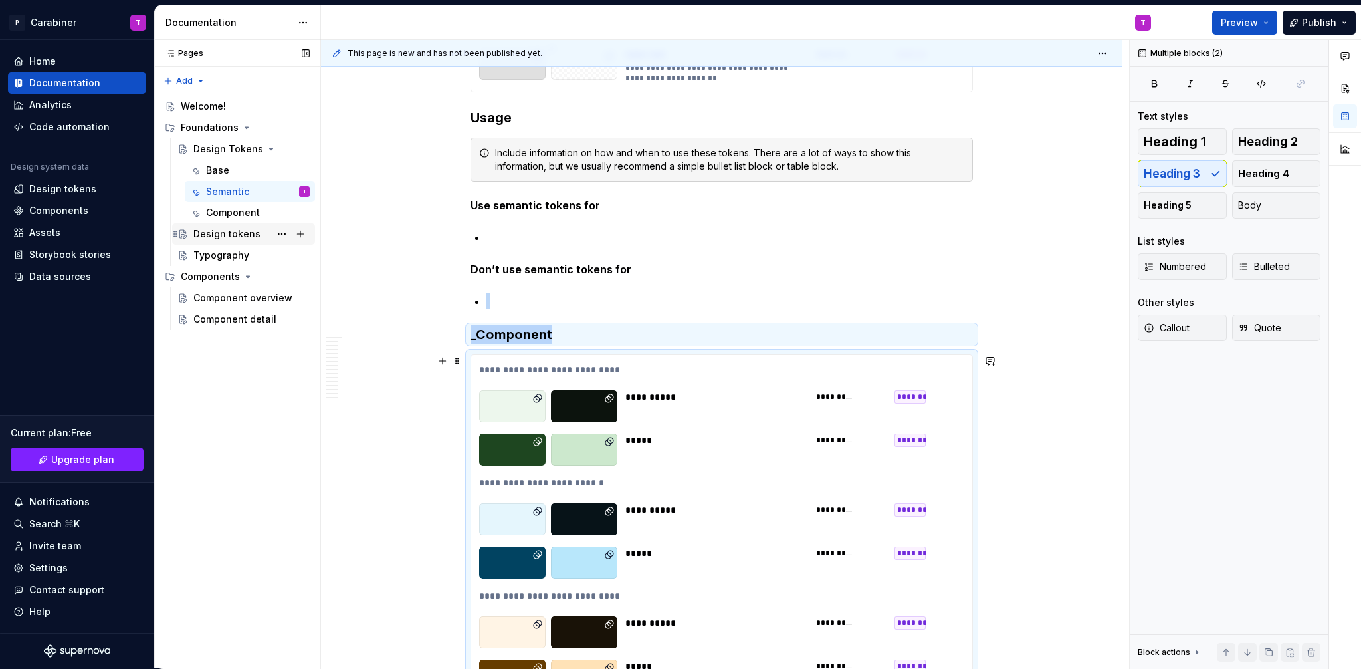
scroll to position [8875, 0]
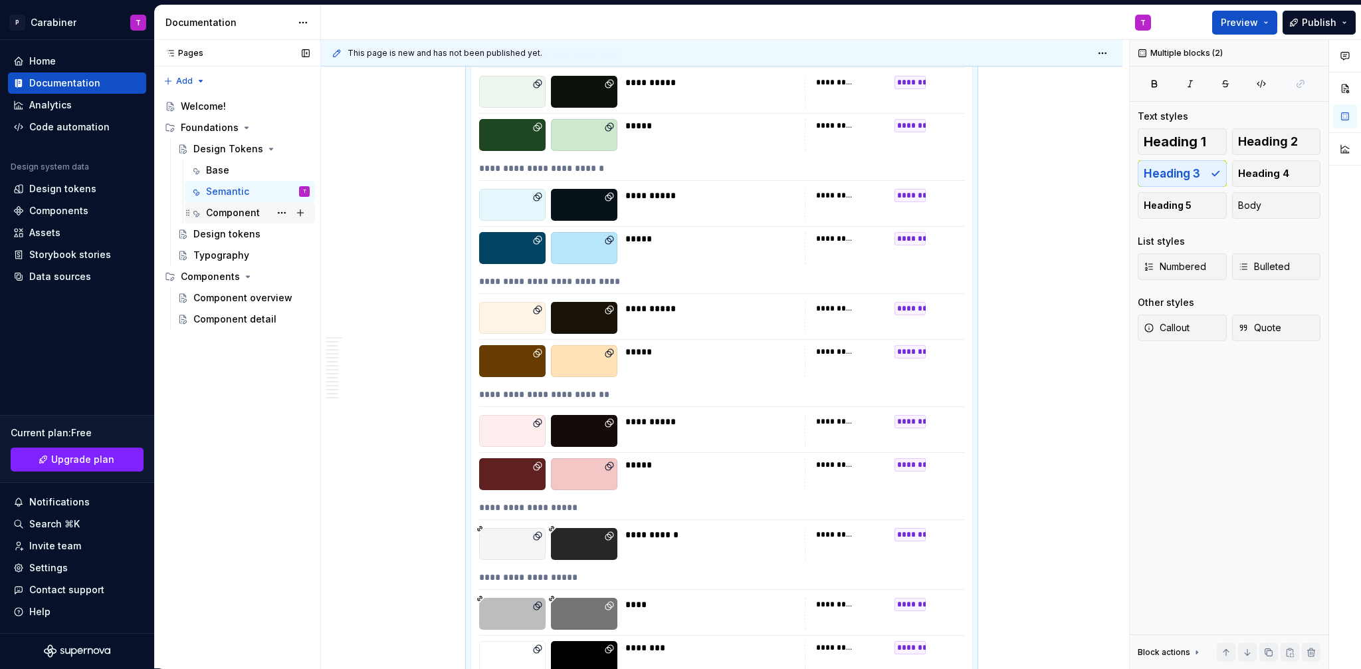
click at [227, 206] on div "Component" at bounding box center [233, 212] width 54 height 13
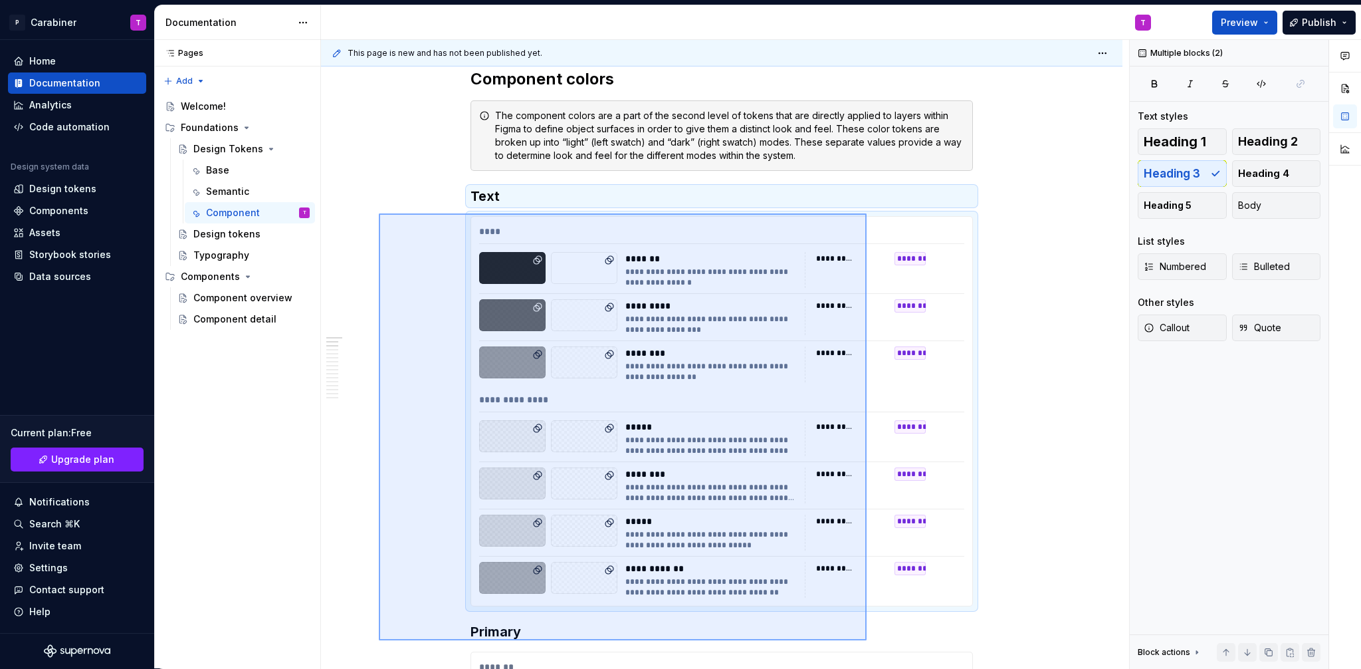
scroll to position [201, 0]
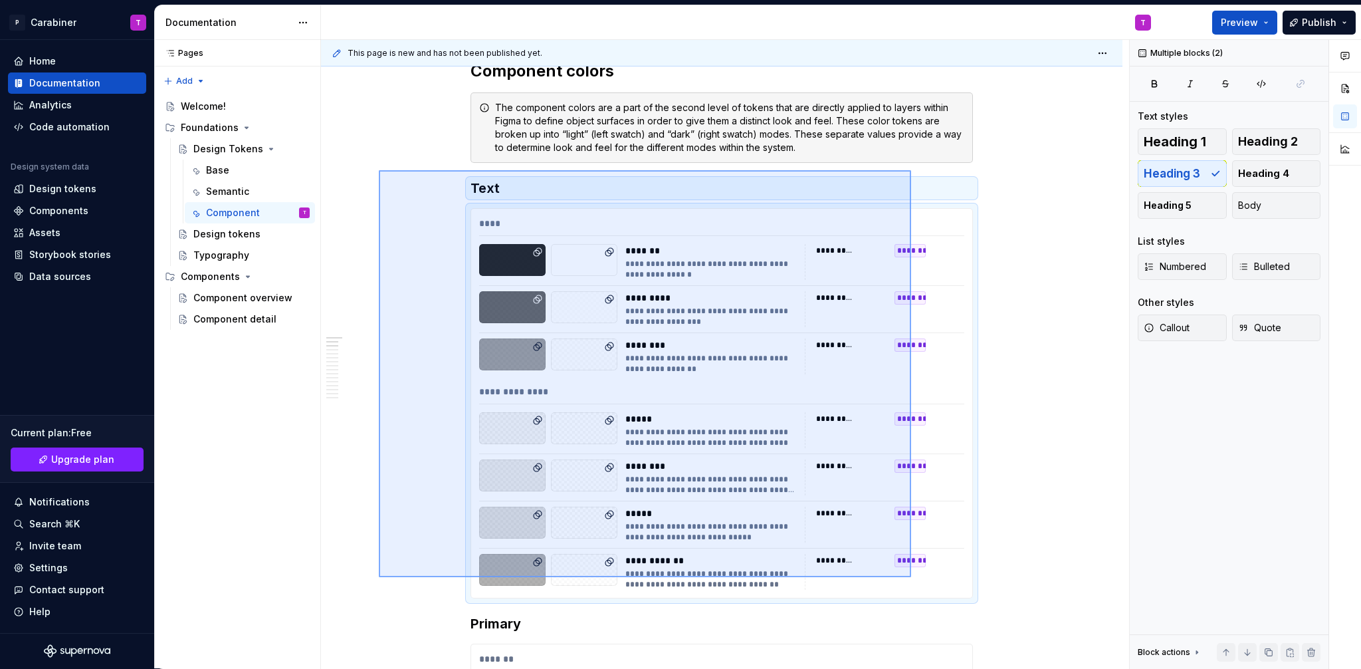
drag, startPoint x: 379, startPoint y: 326, endPoint x: 911, endPoint y: 577, distance: 588.7
click at [911, 577] on div "**********" at bounding box center [725, 354] width 808 height 629
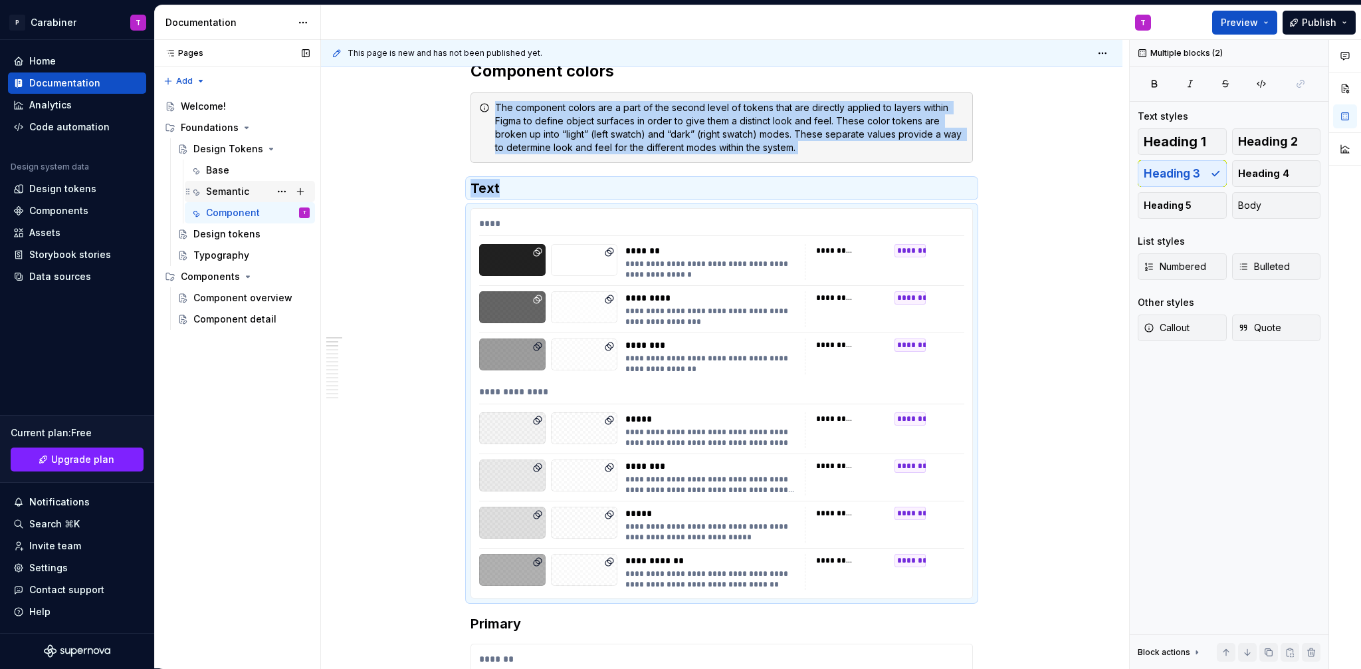
click at [230, 191] on div "Semantic" at bounding box center [227, 191] width 43 height 13
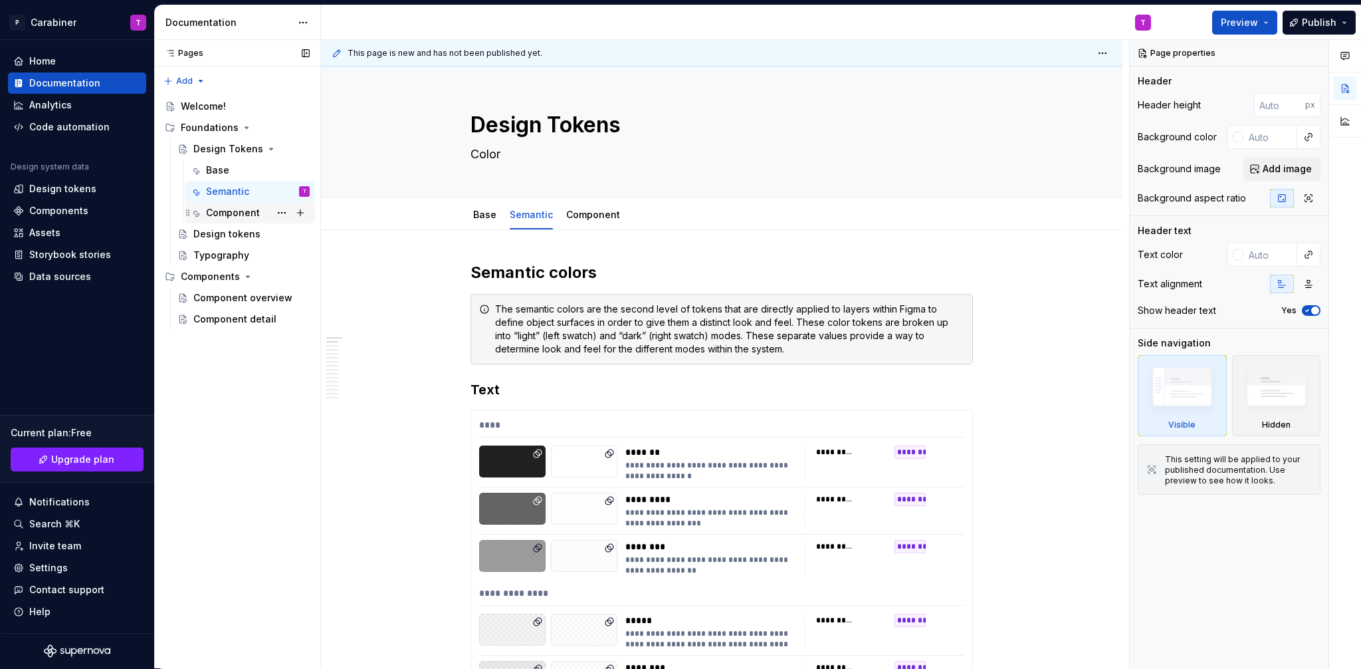
click at [227, 209] on div "Component" at bounding box center [233, 212] width 54 height 13
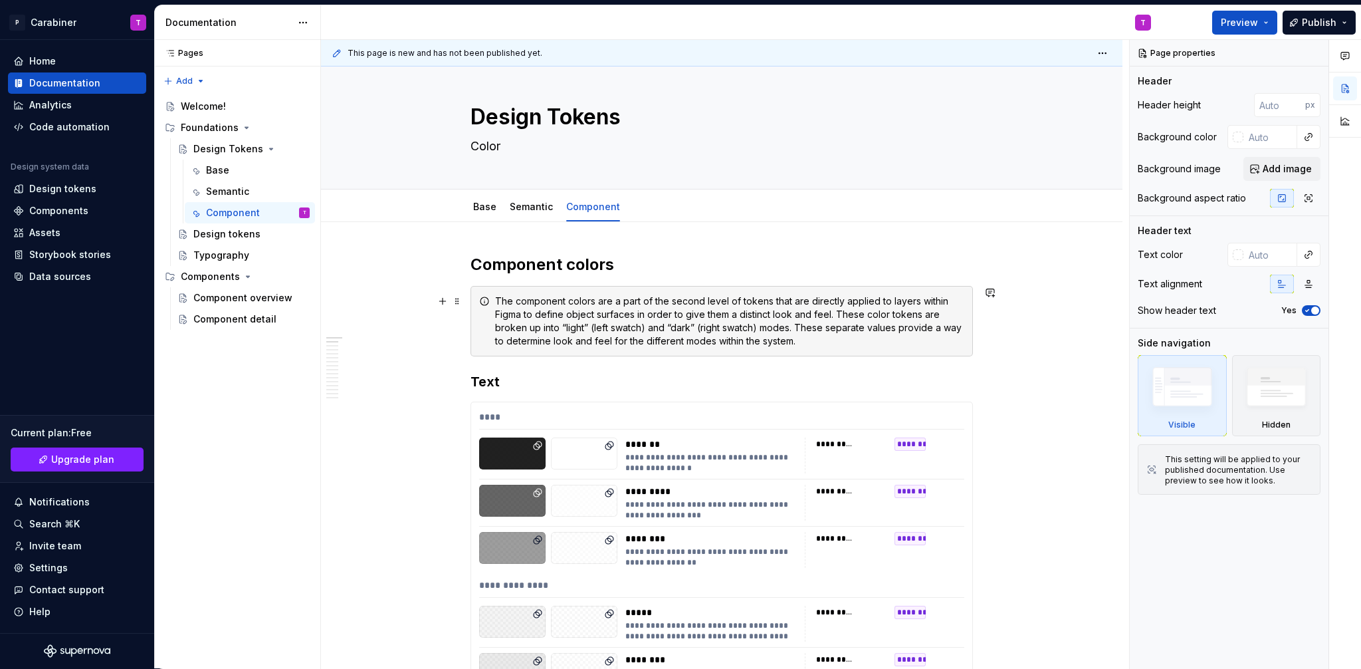
scroll to position [17, 0]
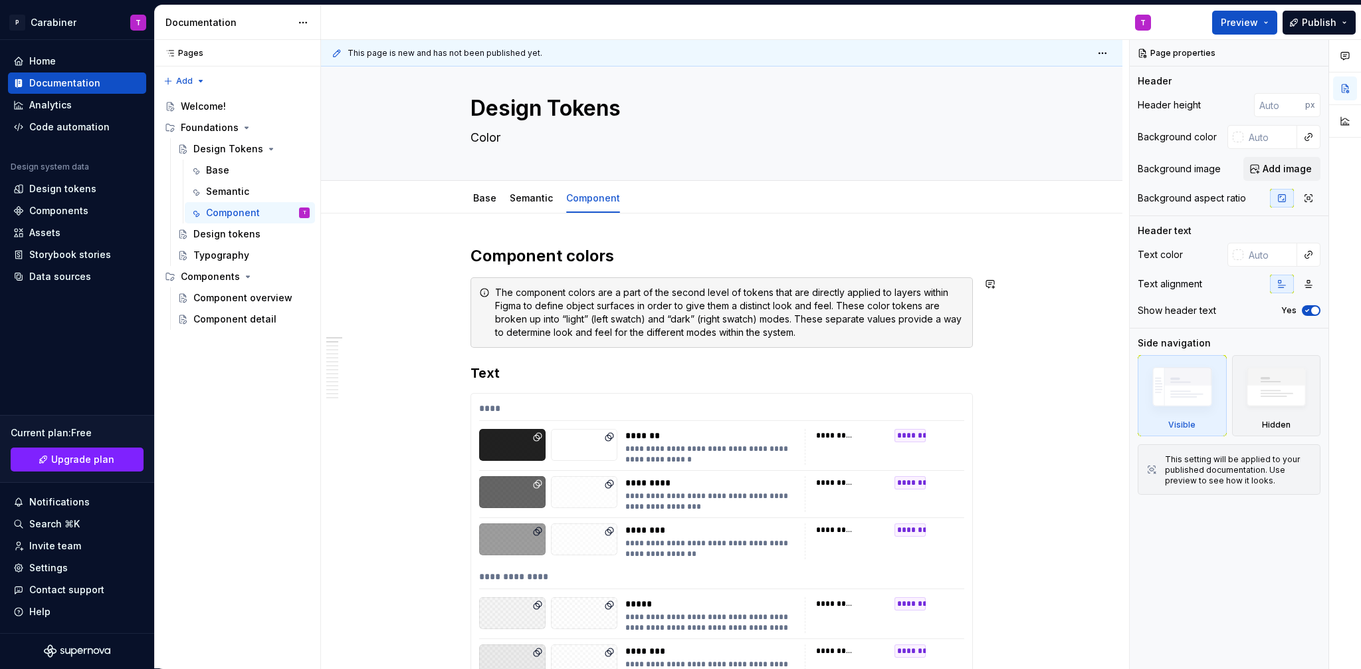
type textarea "*"
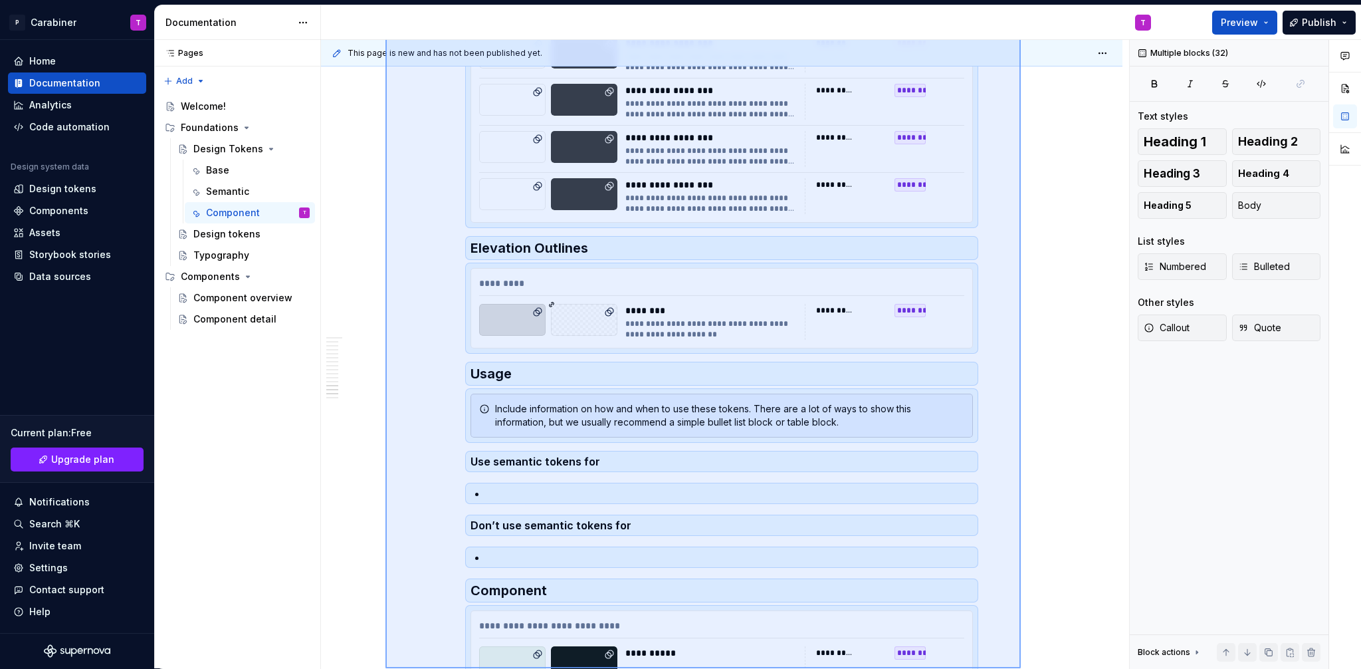
scroll to position [8319, 0]
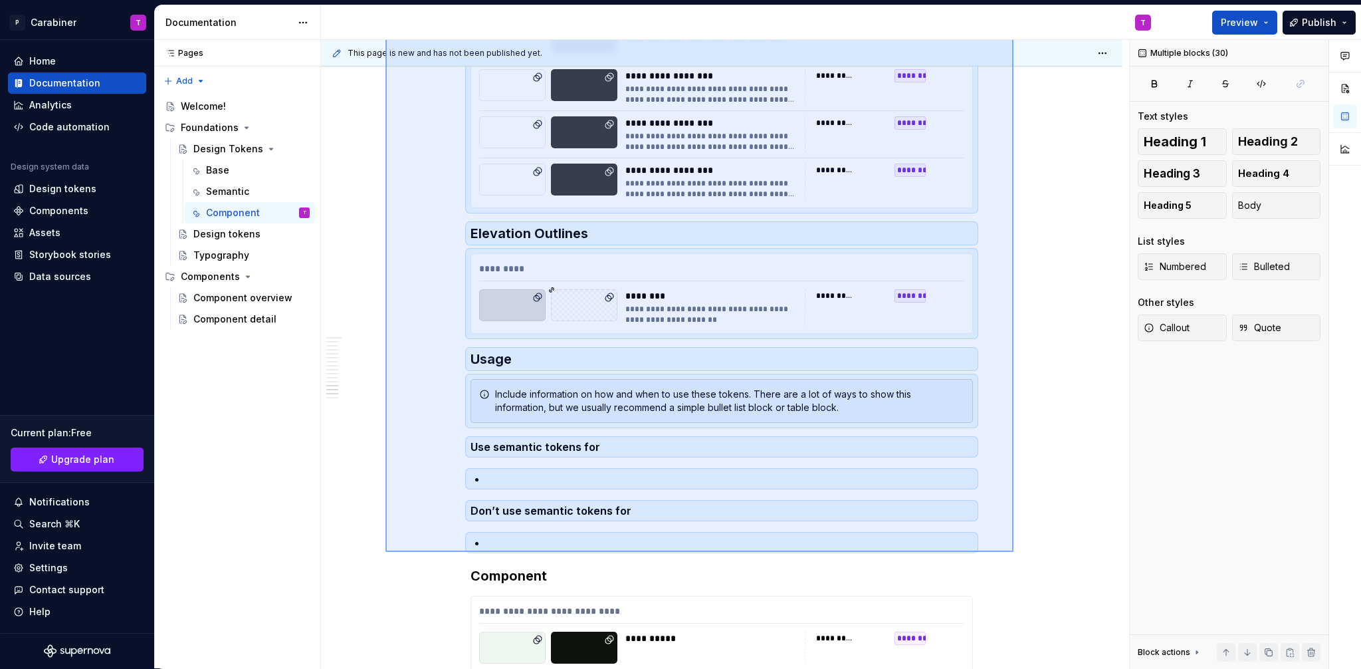
drag, startPoint x: 385, startPoint y: 351, endPoint x: 1014, endPoint y: 552, distance: 659.4
click at [1014, 552] on div "**********" at bounding box center [725, 354] width 808 height 629
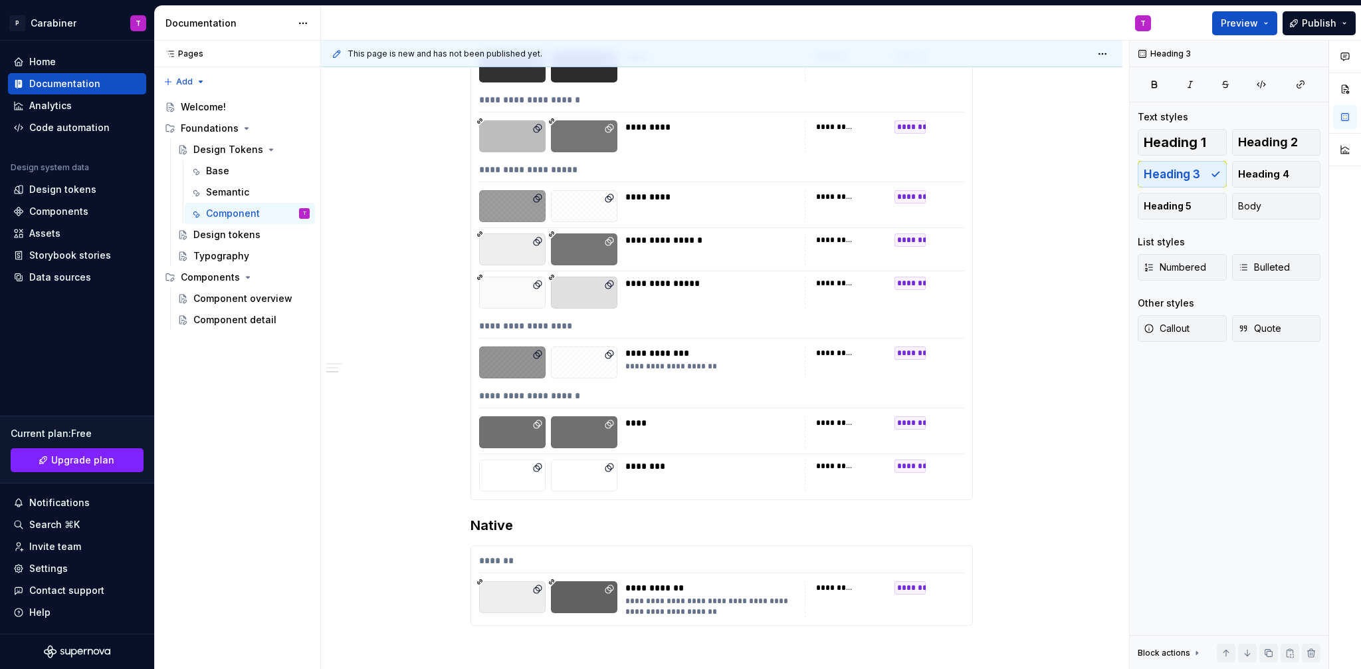
scroll to position [2962, 0]
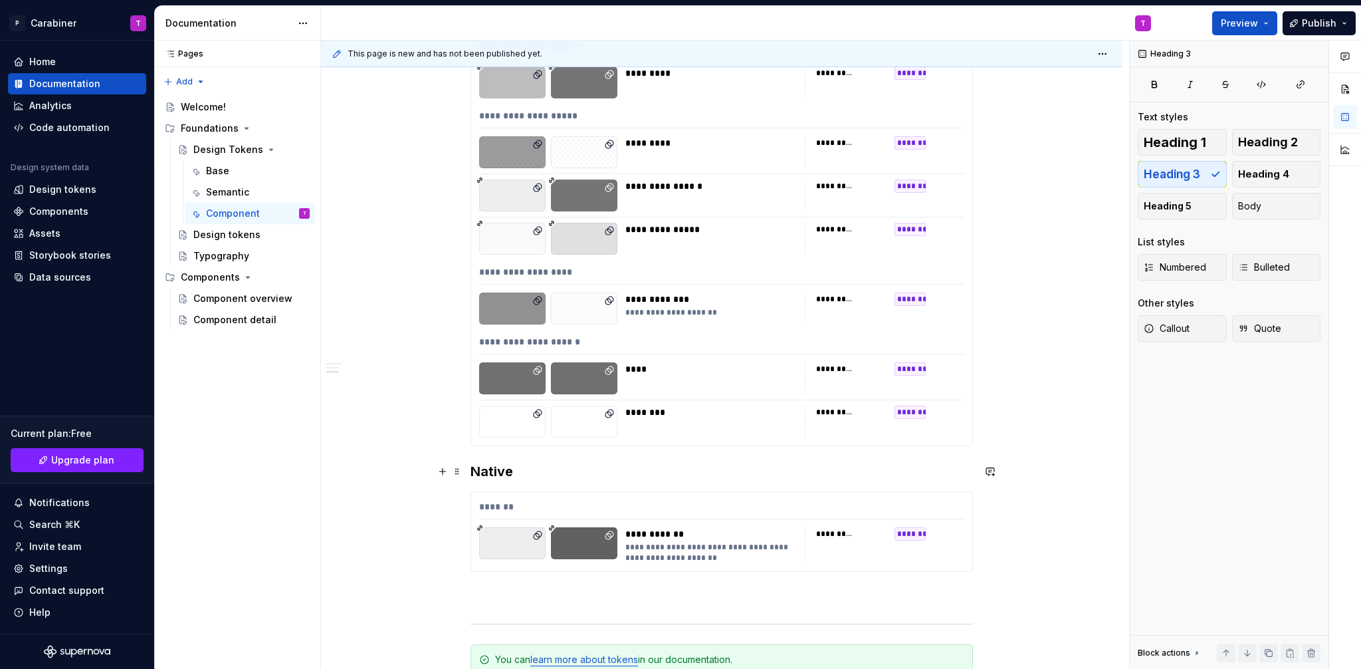
click at [472, 472] on h3 "Native" at bounding box center [722, 471] width 502 height 19
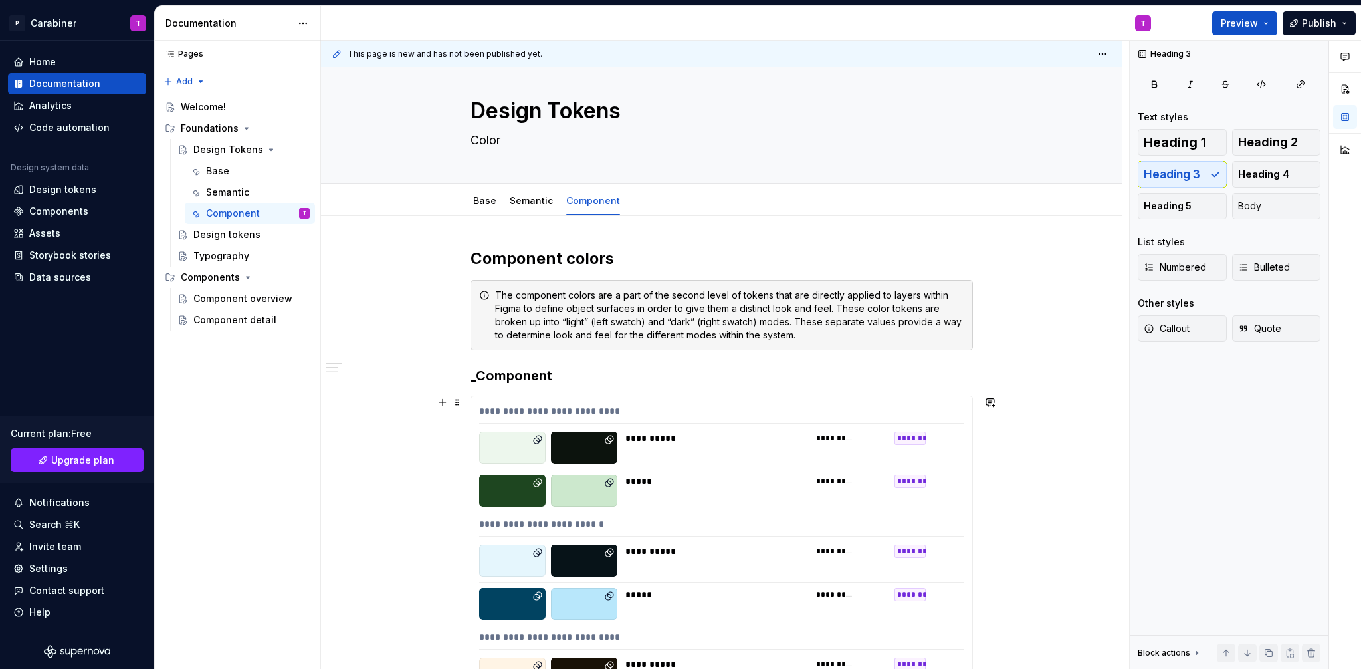
scroll to position [0, 0]
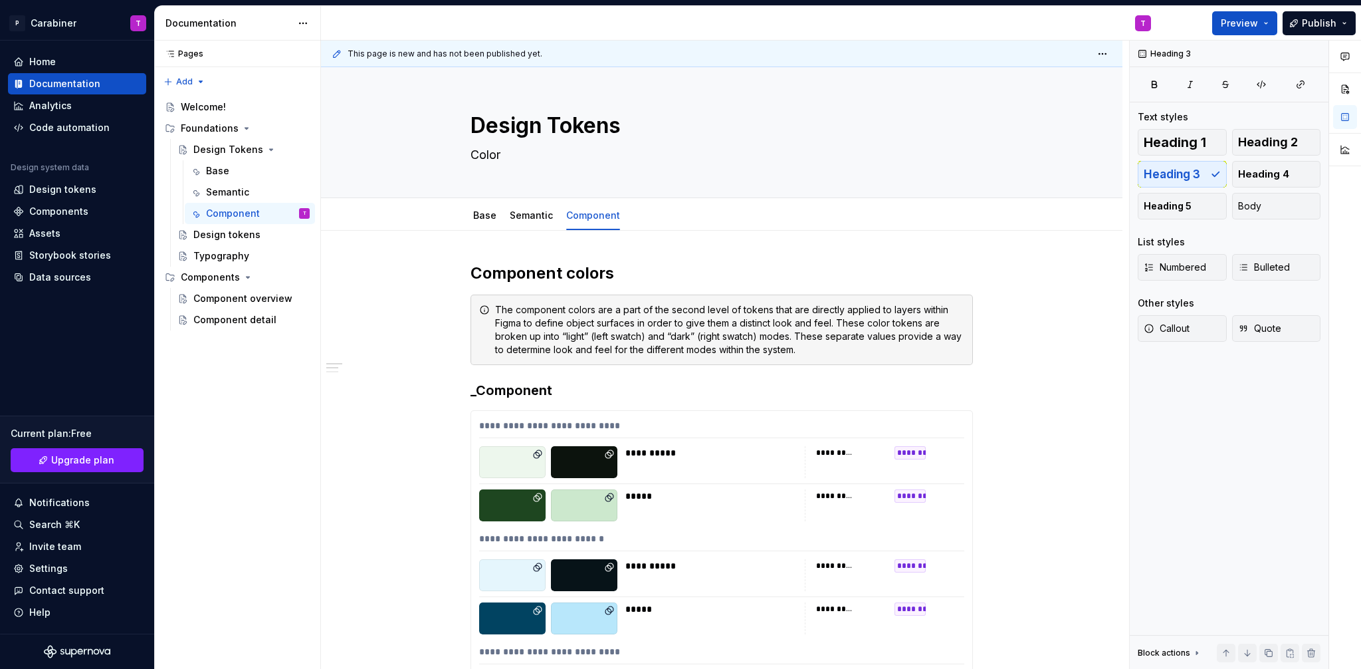
type textarea "*"
